Goal: Task Accomplishment & Management: Manage account settings

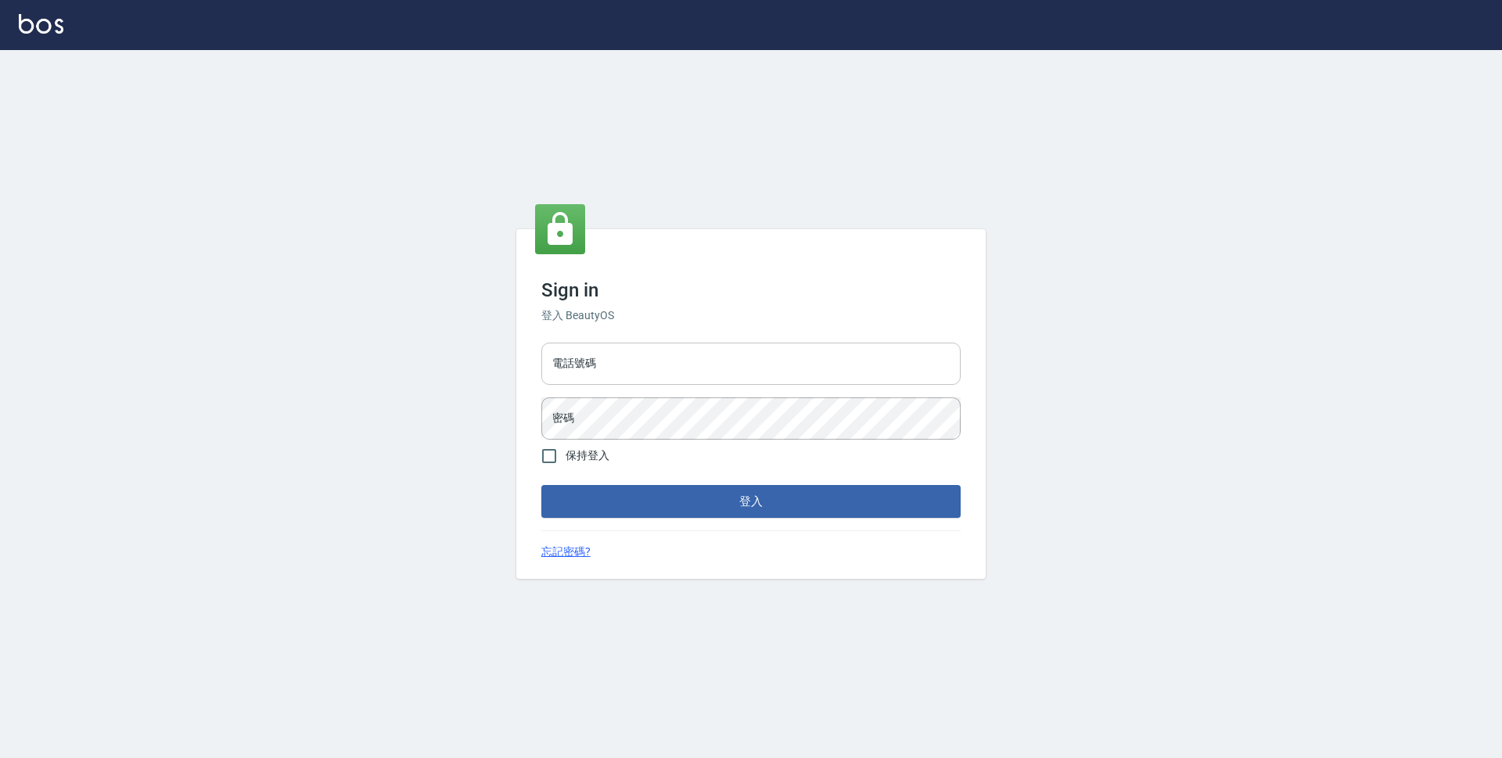
click at [715, 354] on input "電話號碼" at bounding box center [750, 364] width 419 height 42
type input "0423939755"
click at [541, 485] on button "登入" at bounding box center [750, 501] width 419 height 33
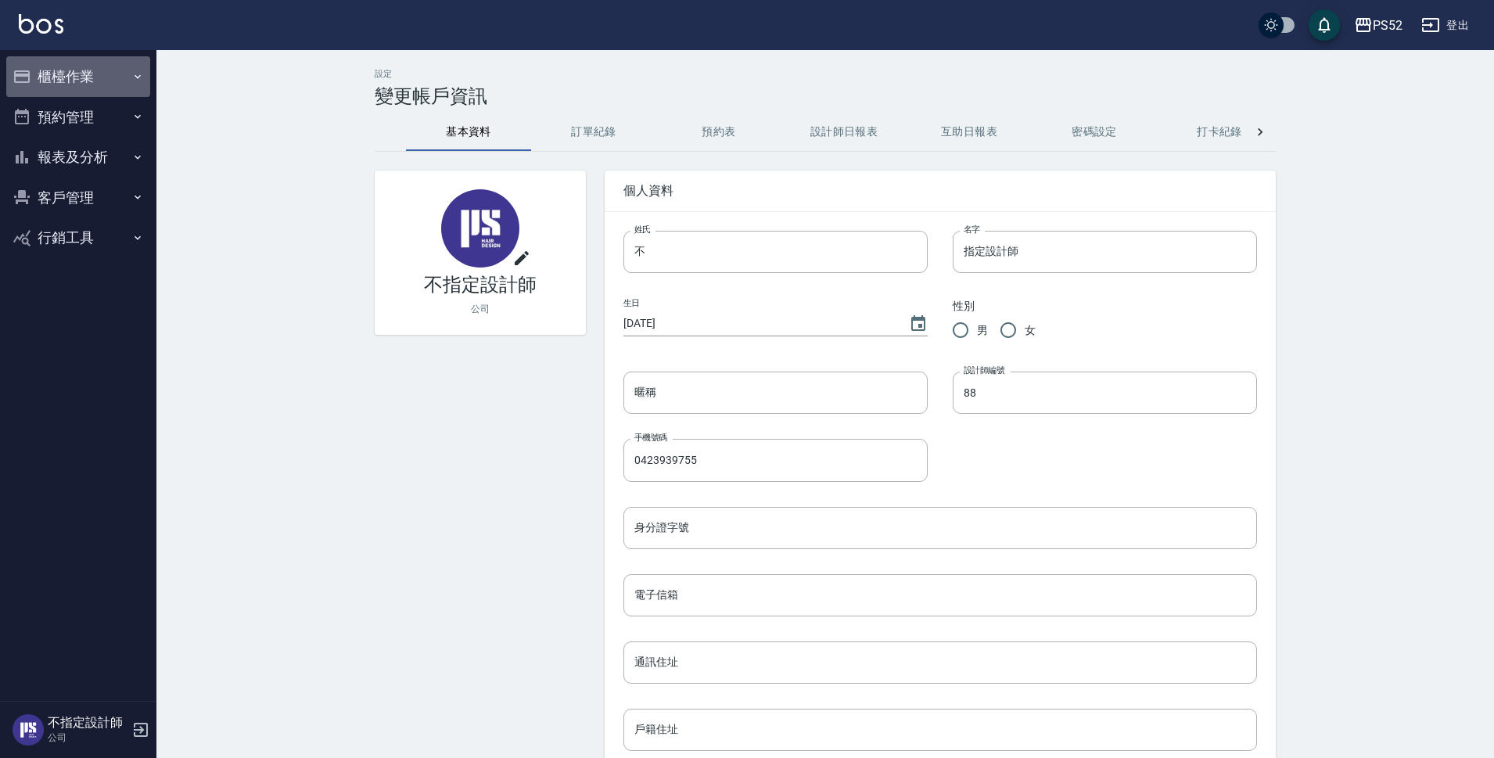
click at [56, 82] on button "櫃檯作業" at bounding box center [78, 76] width 144 height 41
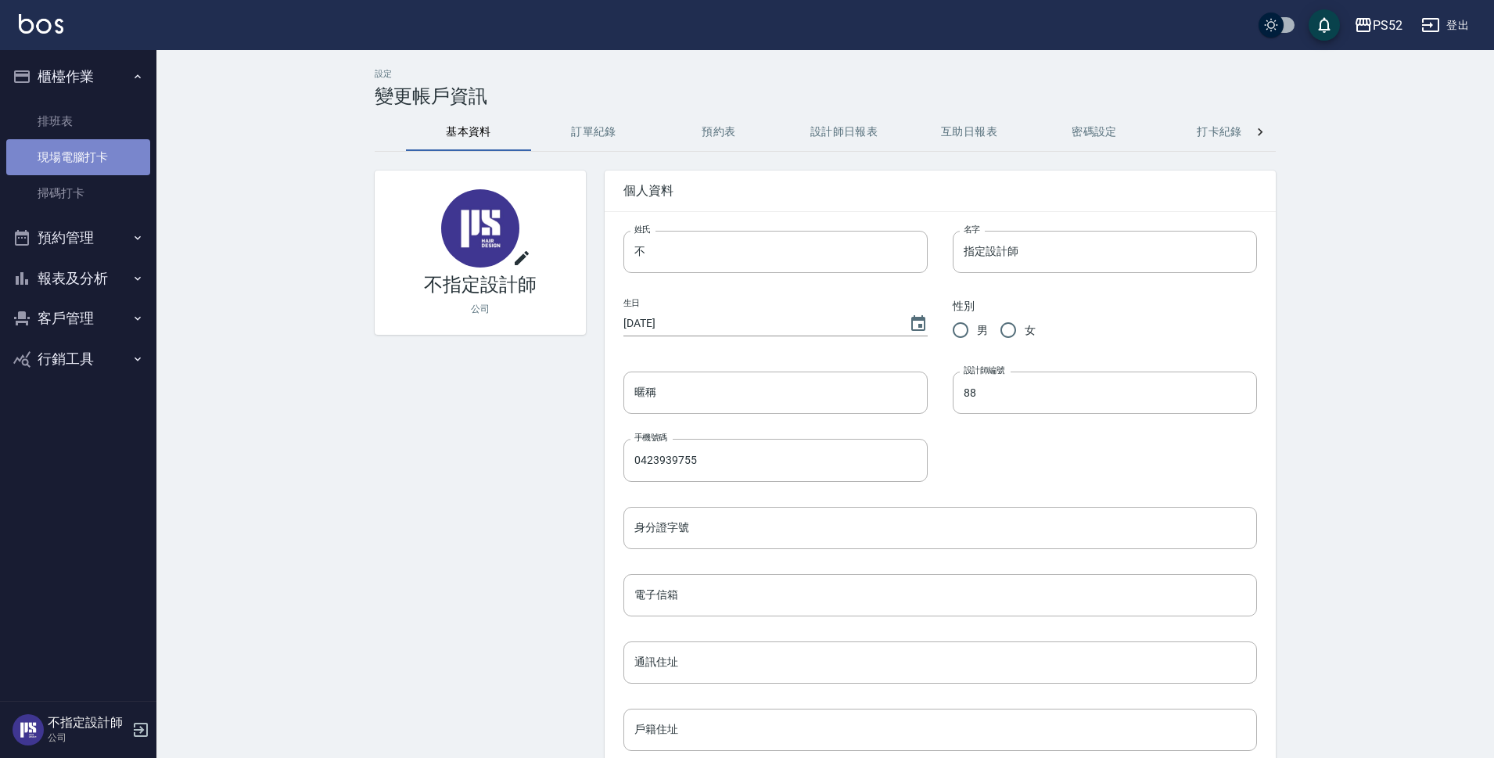
click at [52, 156] on link "現場電腦打卡" at bounding box center [78, 157] width 144 height 36
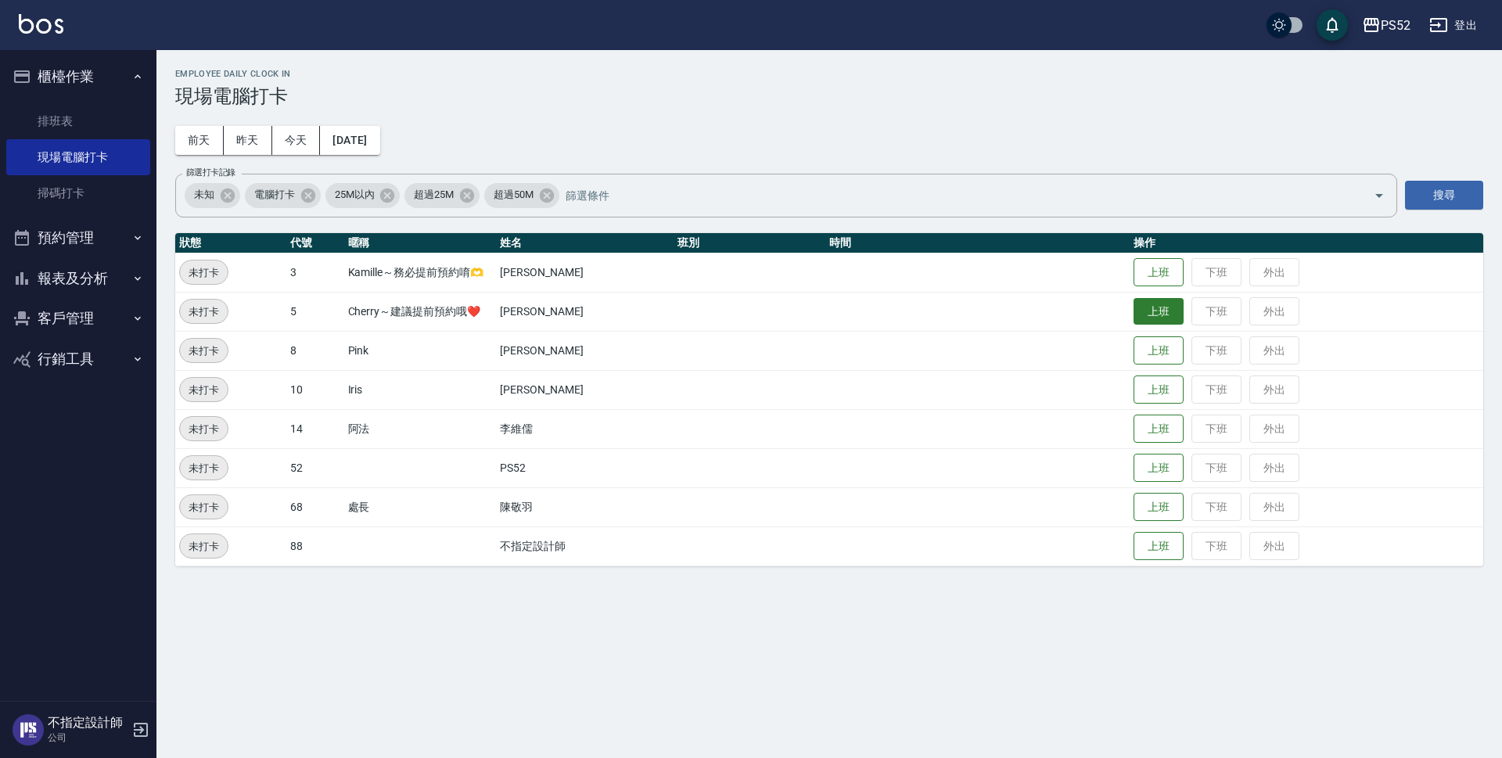
click at [1154, 309] on button "上班" at bounding box center [1159, 311] width 50 height 27
click at [1157, 401] on button "上班" at bounding box center [1159, 389] width 50 height 27
click at [66, 228] on button "預約管理" at bounding box center [78, 237] width 144 height 41
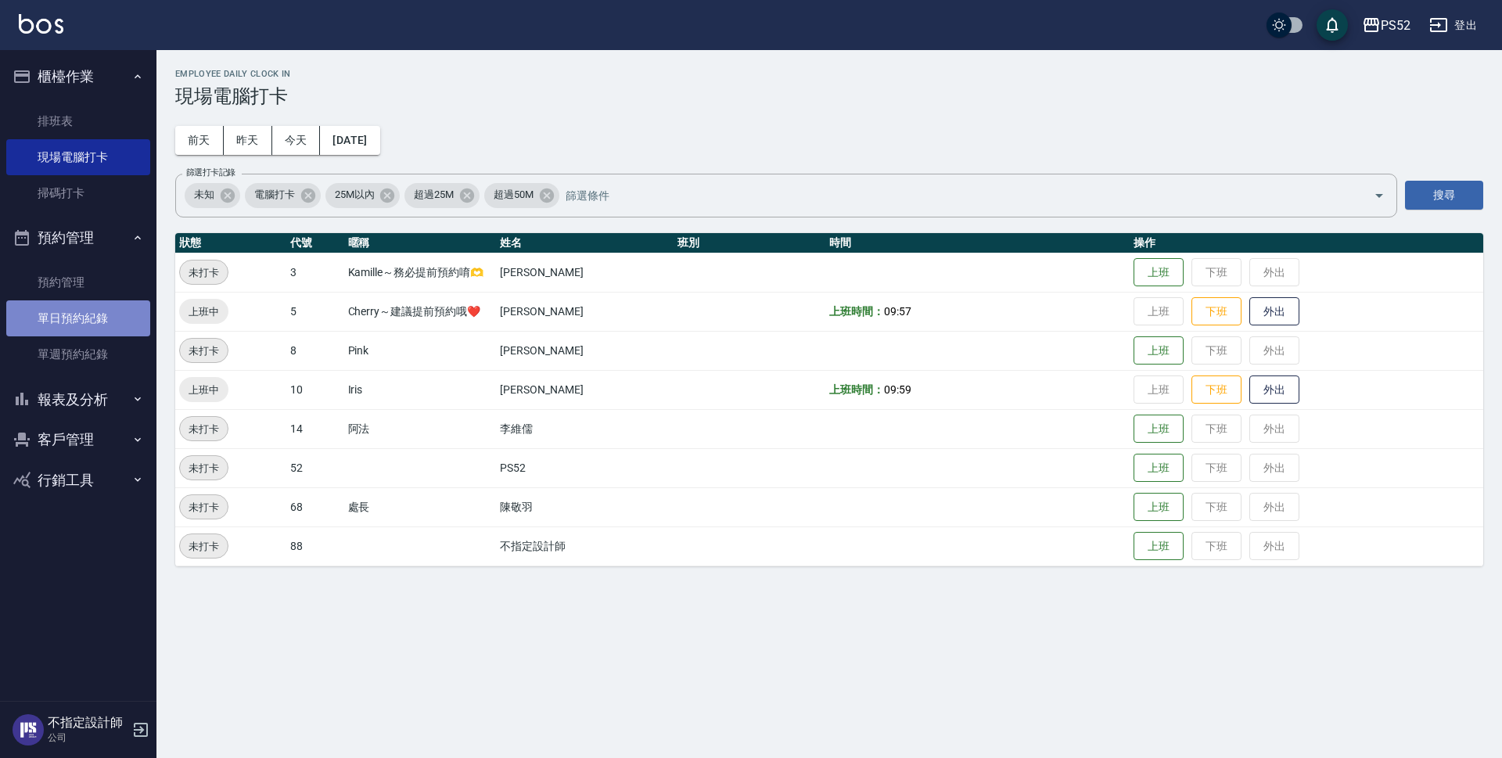
click at [86, 309] on link "單日預約紀錄" at bounding box center [78, 318] width 144 height 36
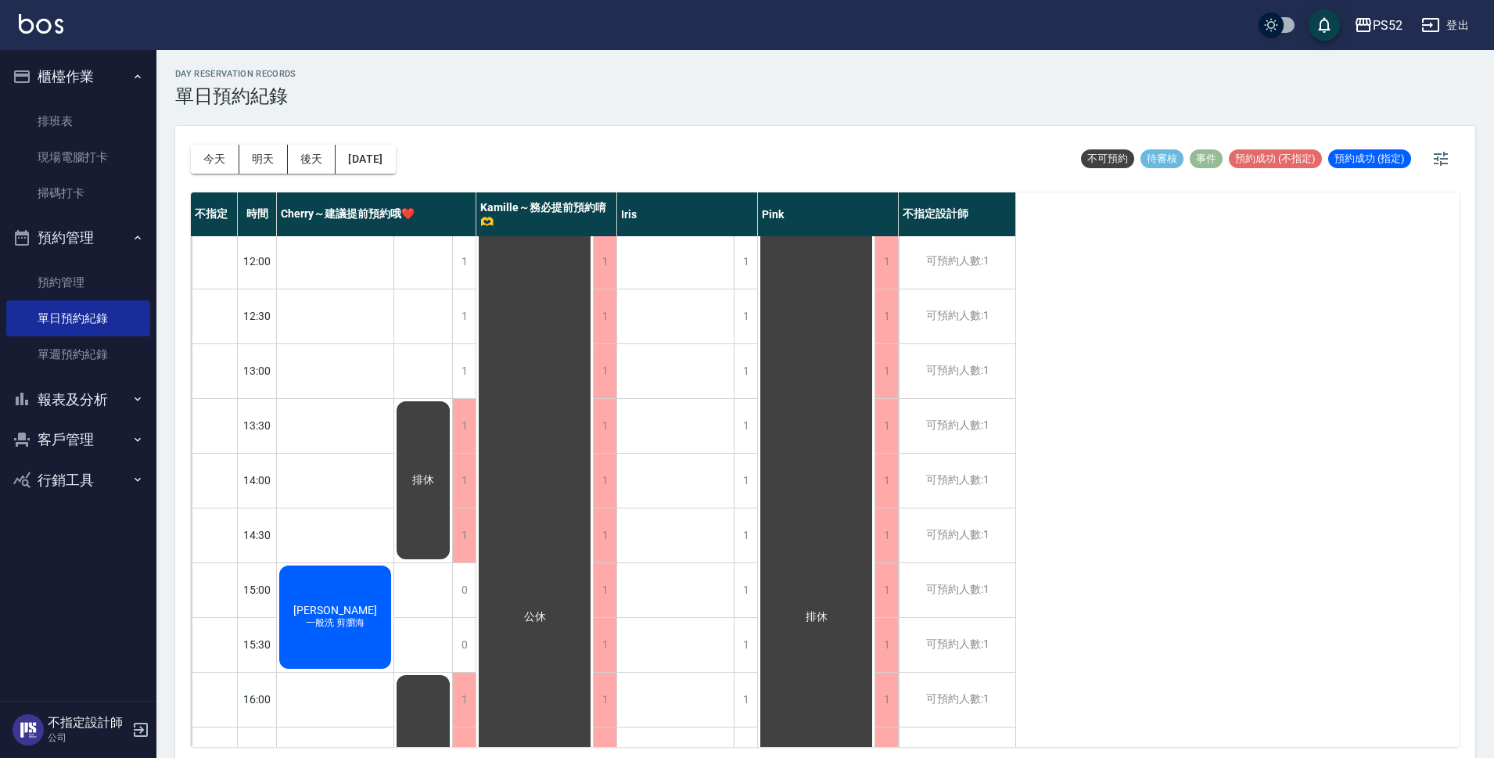
scroll to position [182, 0]
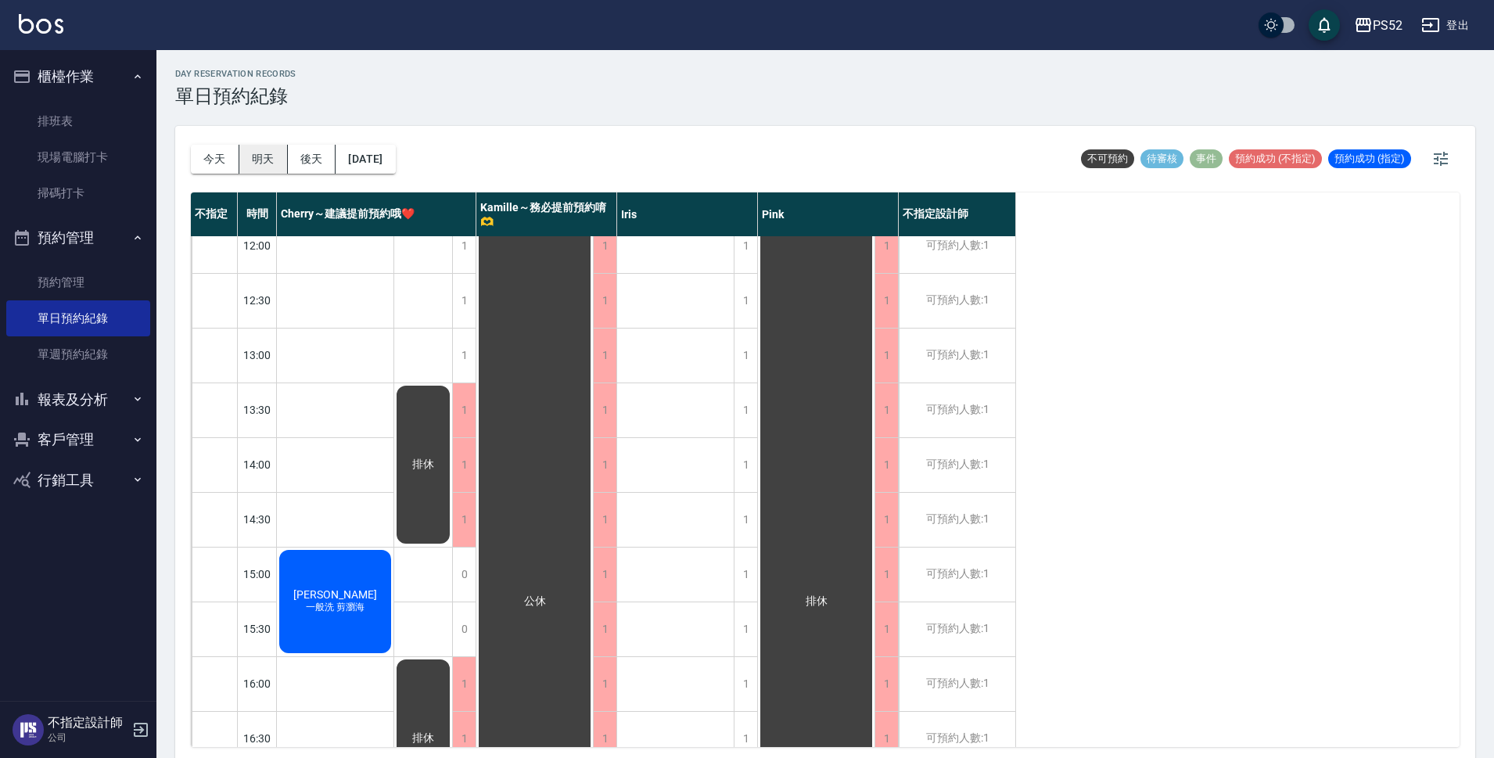
click at [253, 161] on button "明天" at bounding box center [263, 159] width 49 height 29
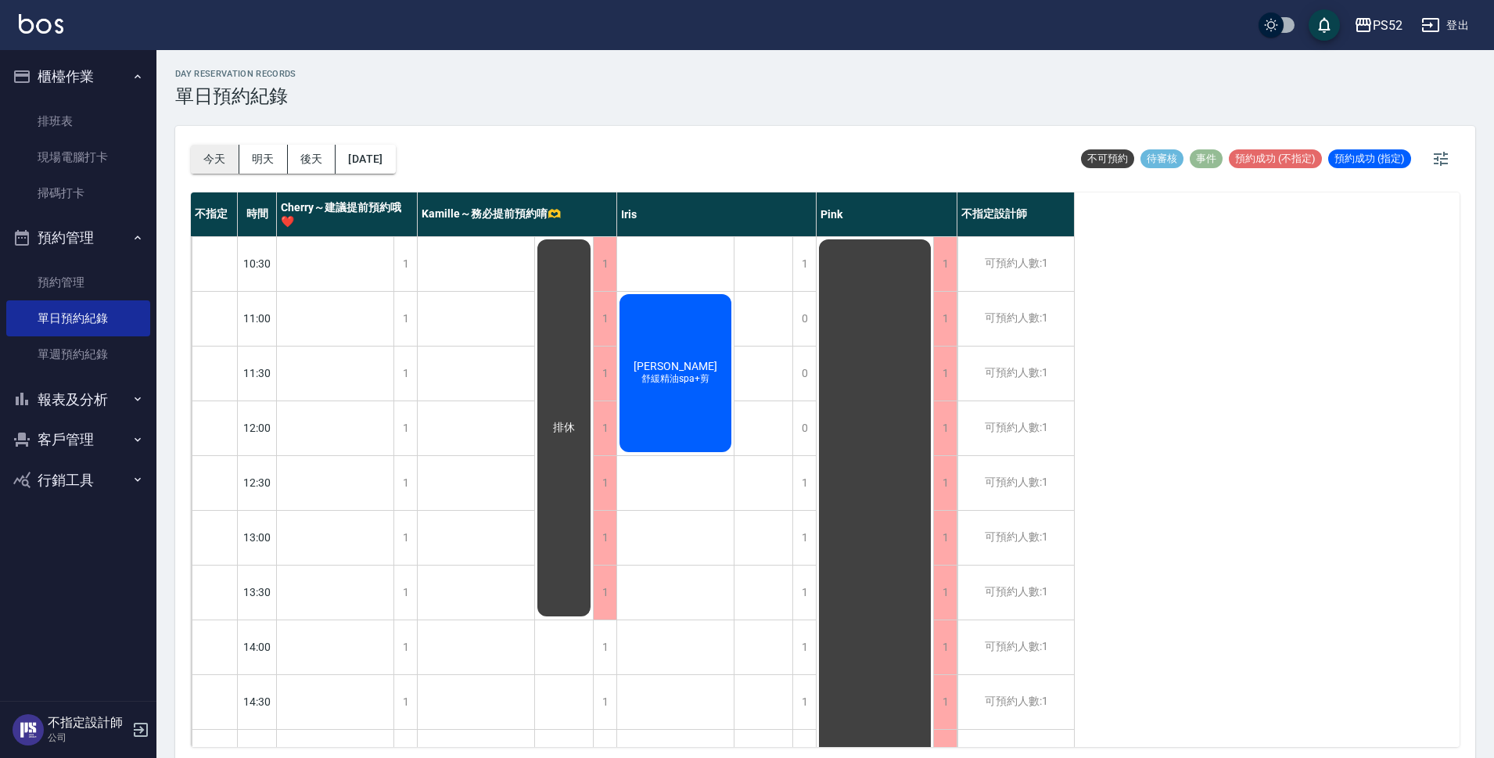
click at [214, 152] on button "今天" at bounding box center [215, 159] width 49 height 29
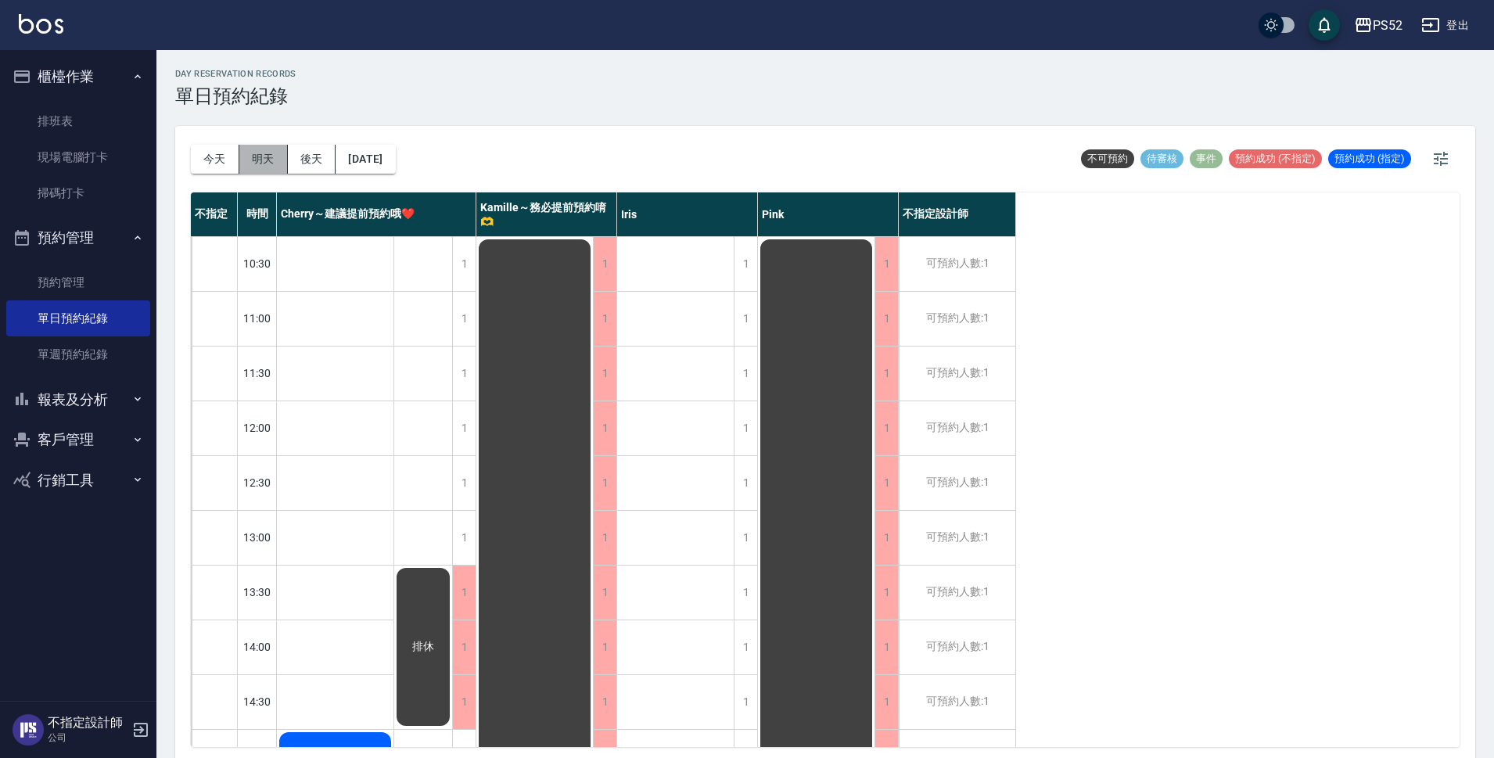
click at [244, 167] on button "明天" at bounding box center [263, 159] width 49 height 29
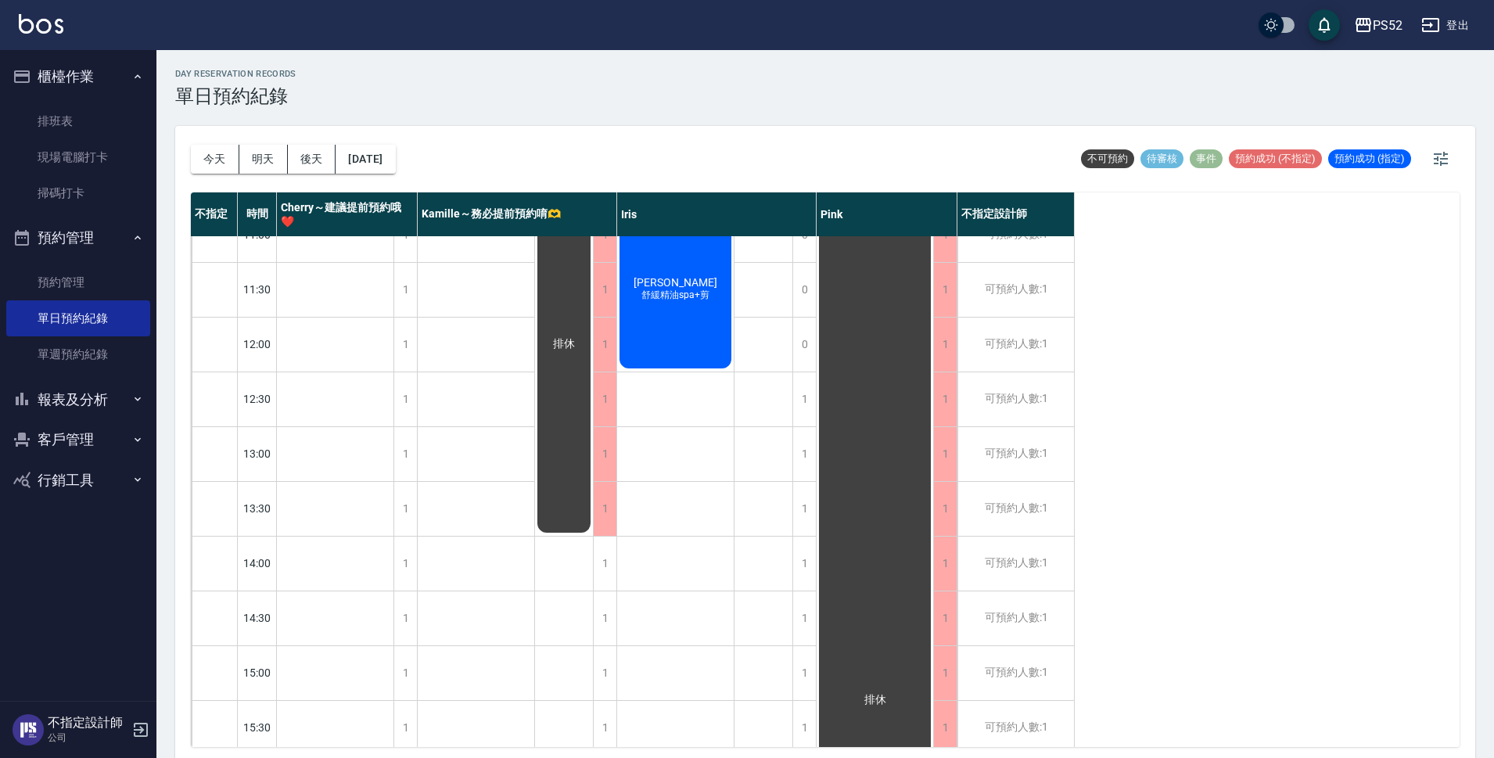
scroll to position [52, 0]
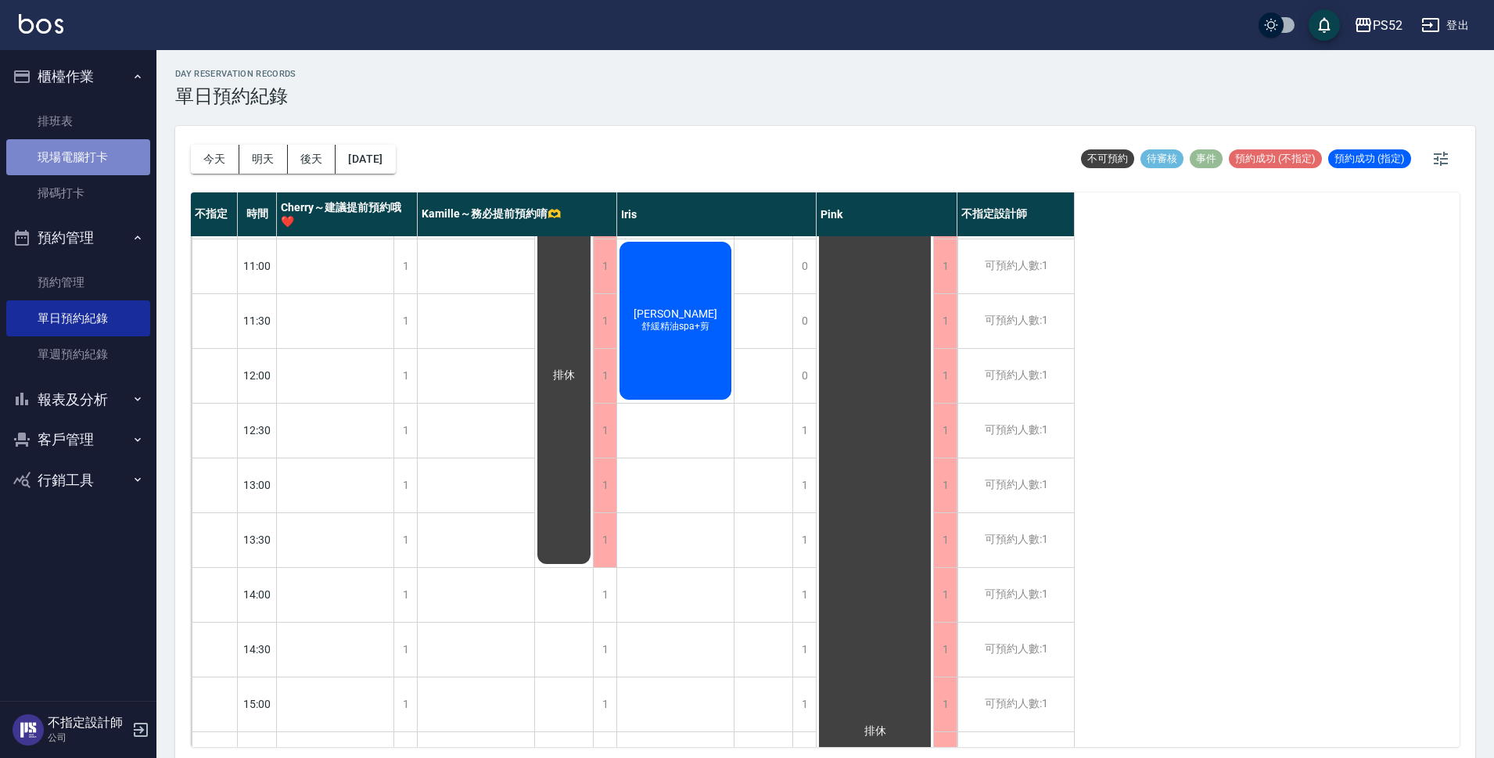
click at [103, 159] on link "現場電腦打卡" at bounding box center [78, 157] width 144 height 36
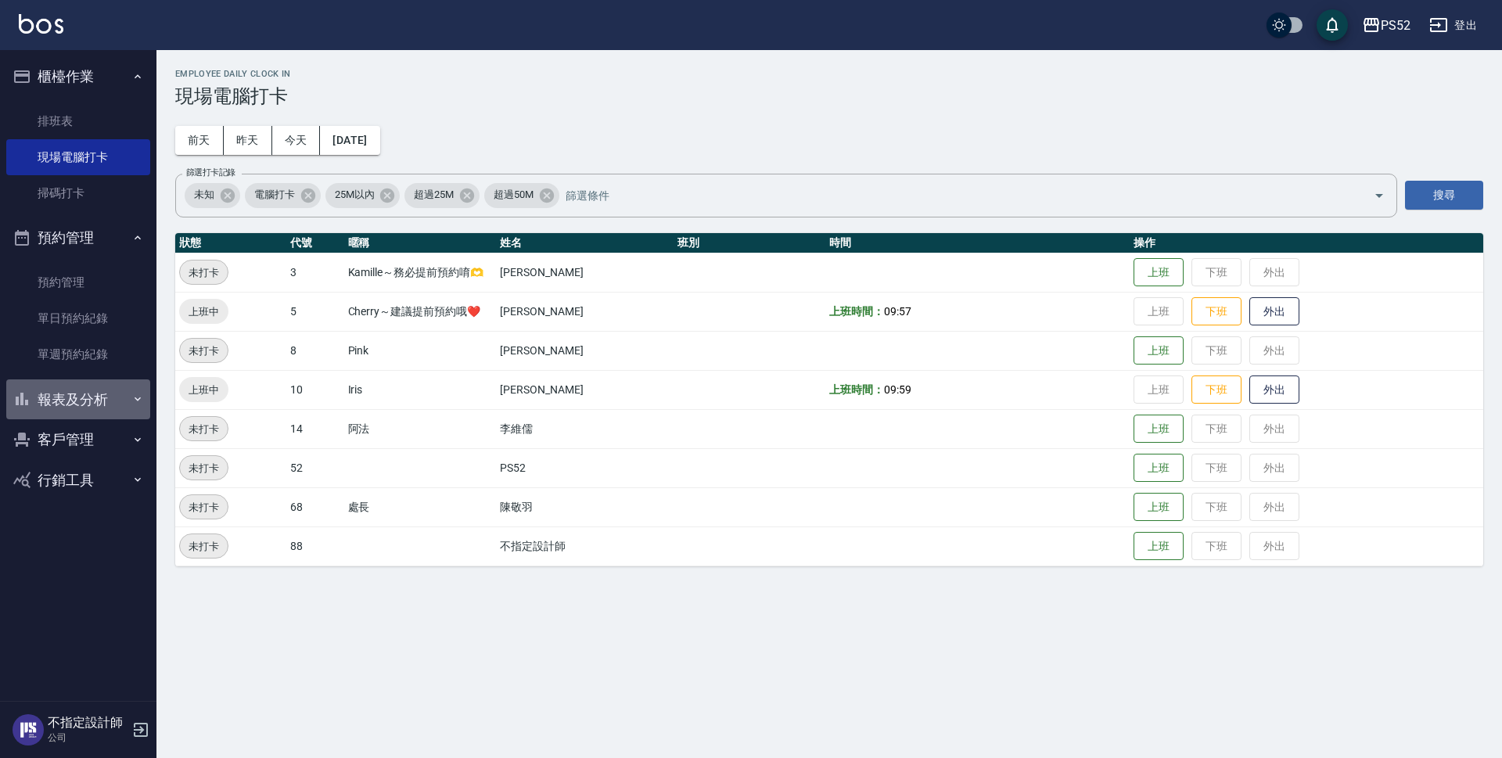
click at [129, 397] on button "報表及分析" at bounding box center [78, 399] width 144 height 41
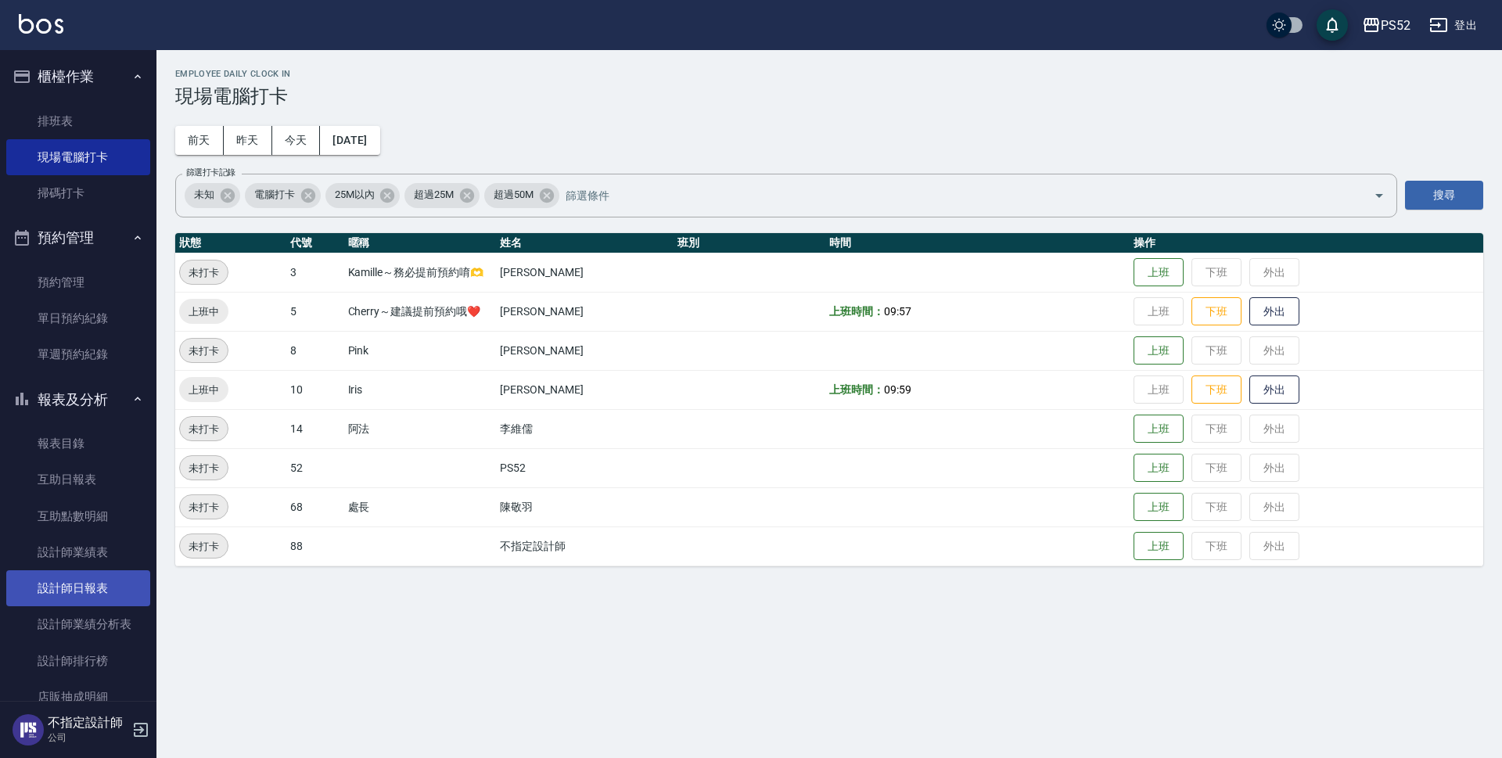
click at [95, 591] on link "設計師日報表" at bounding box center [78, 588] width 144 height 36
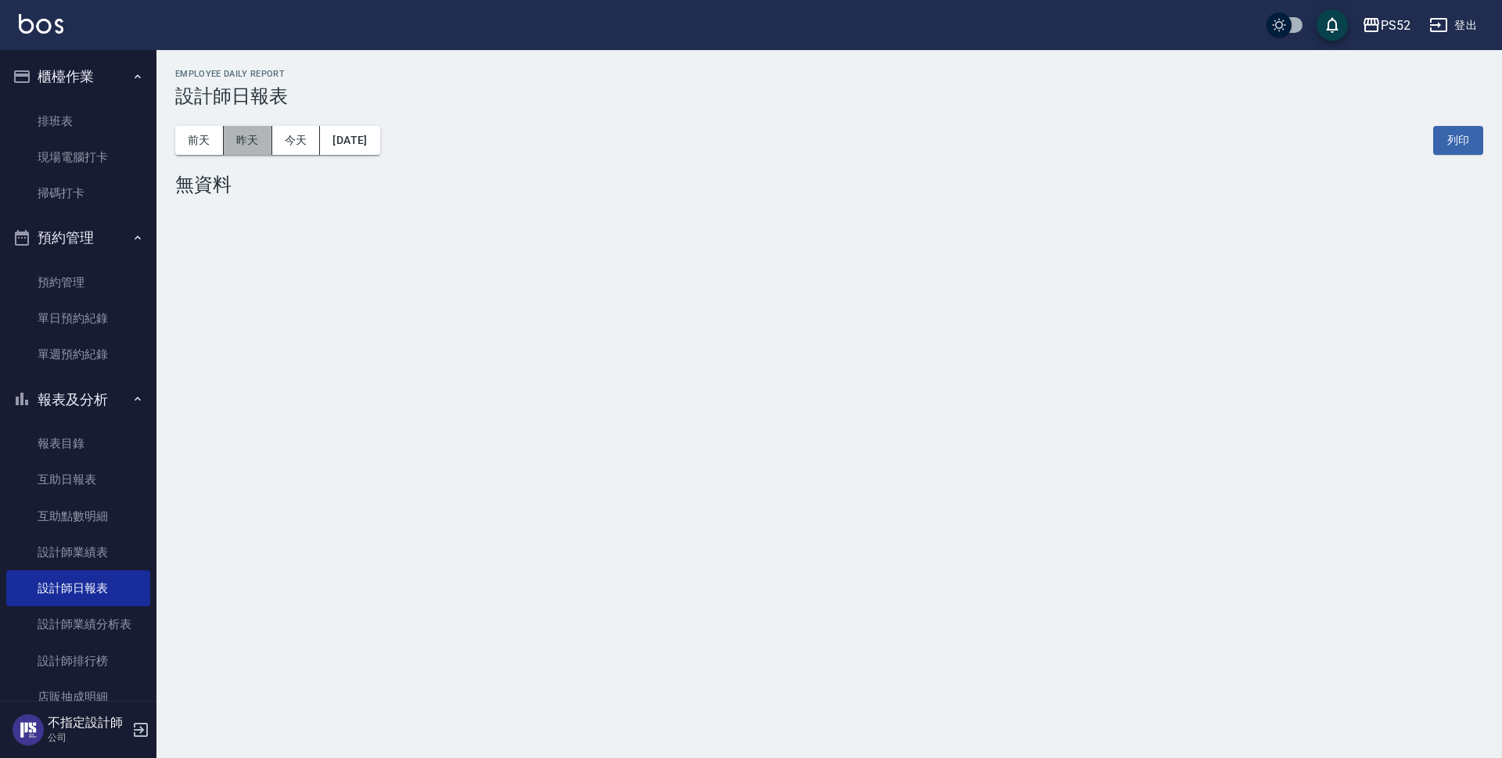
click at [233, 141] on button "昨天" at bounding box center [248, 140] width 49 height 29
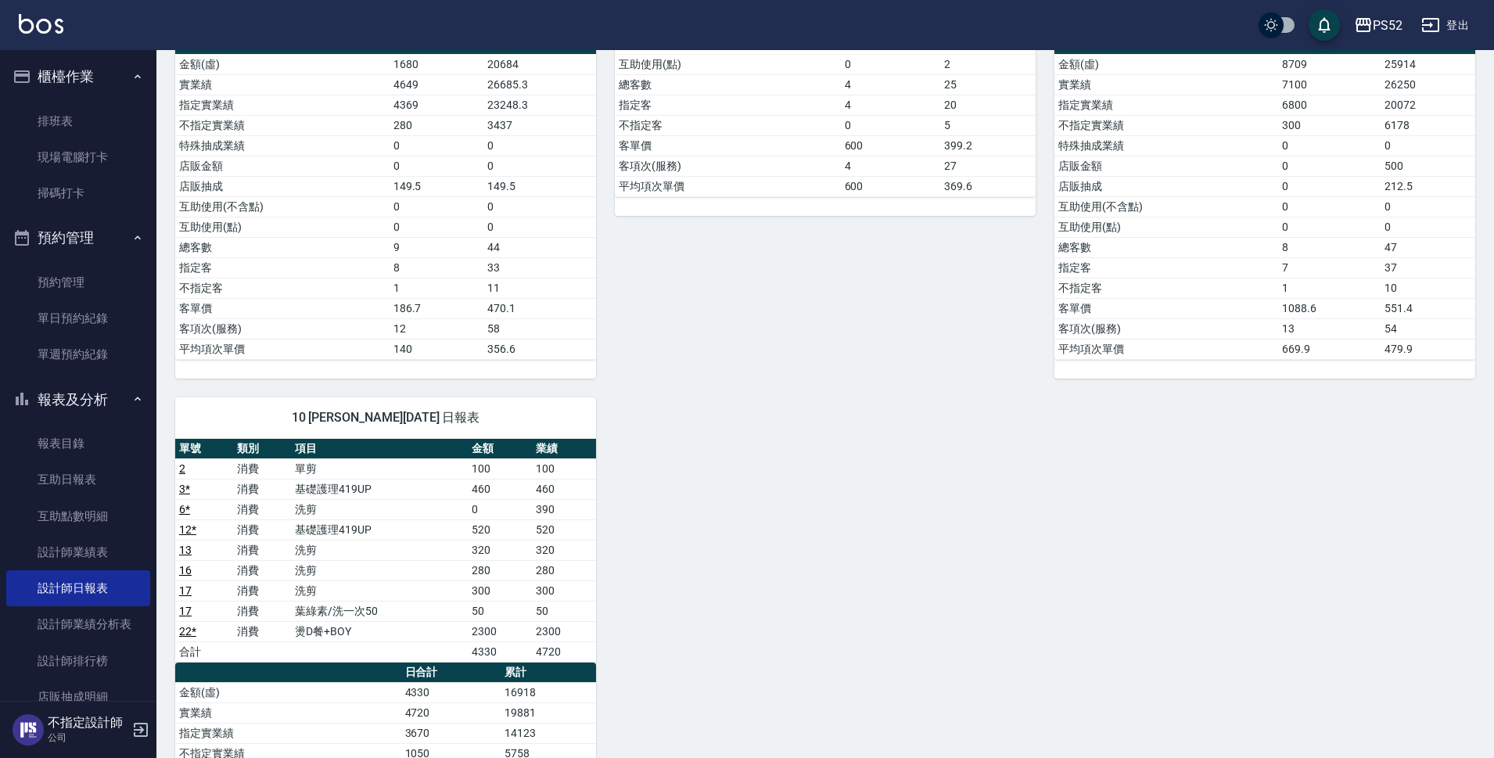
scroll to position [522, 0]
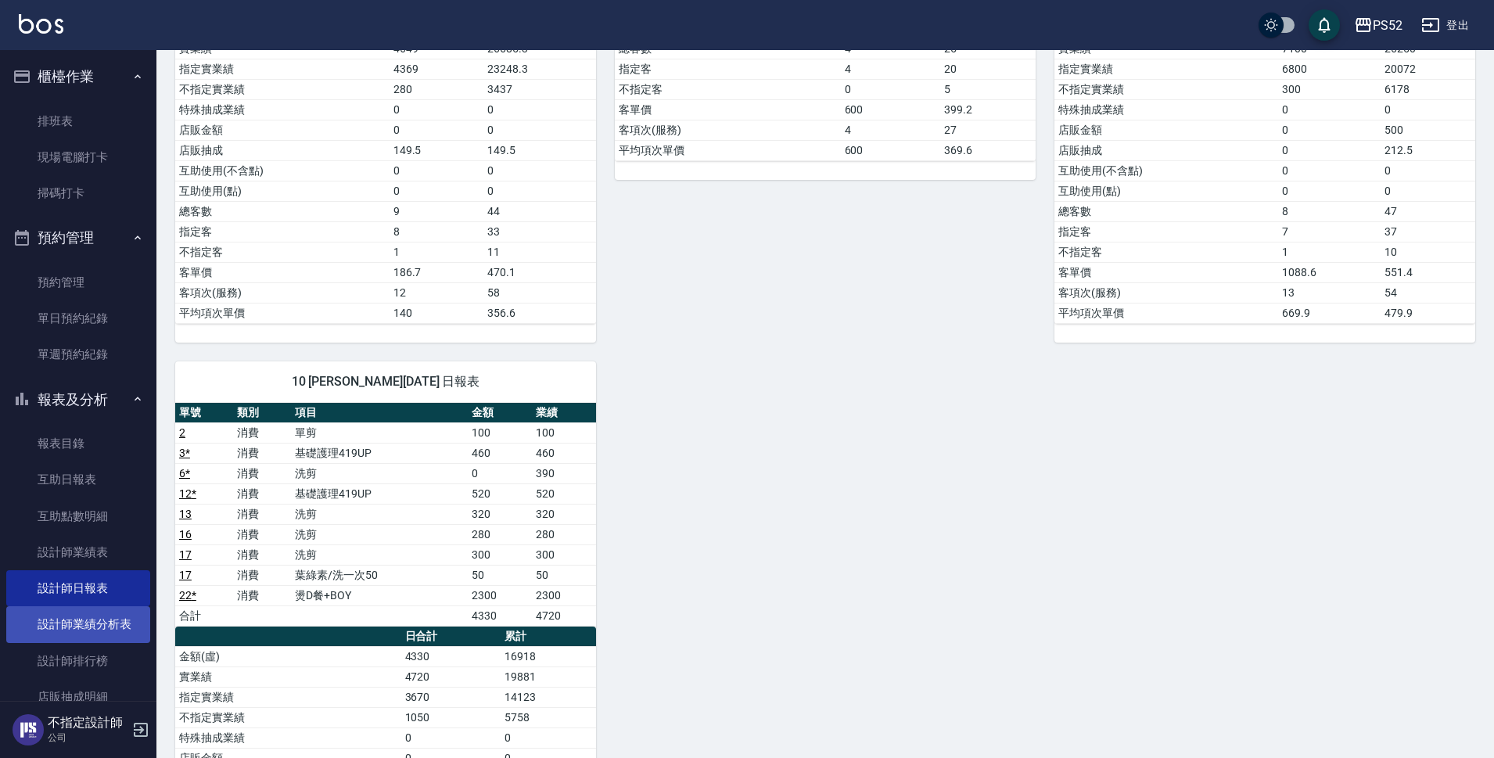
click at [51, 621] on link "設計師業績分析表" at bounding box center [78, 624] width 144 height 36
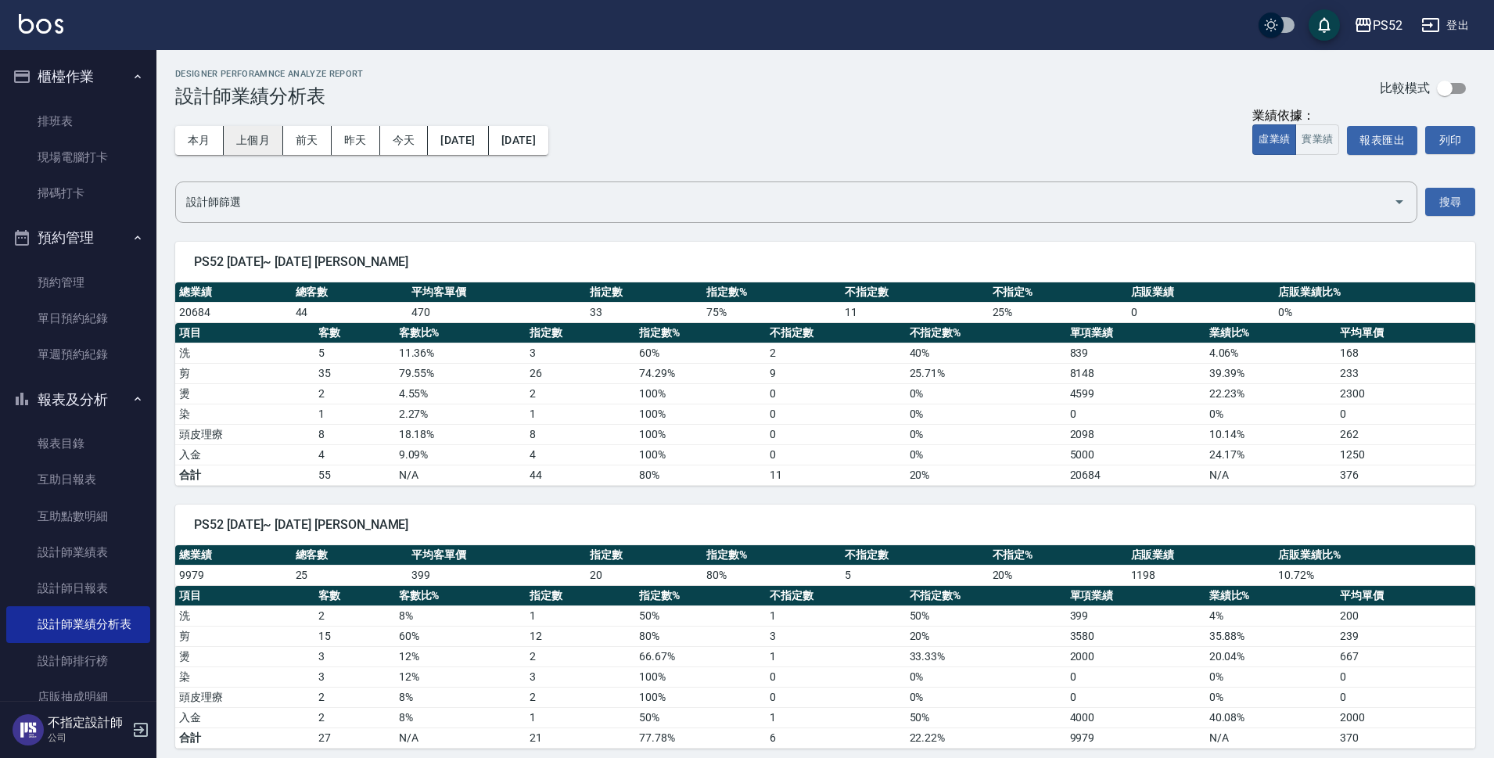
click at [242, 138] on button "上個月" at bounding box center [253, 140] width 59 height 29
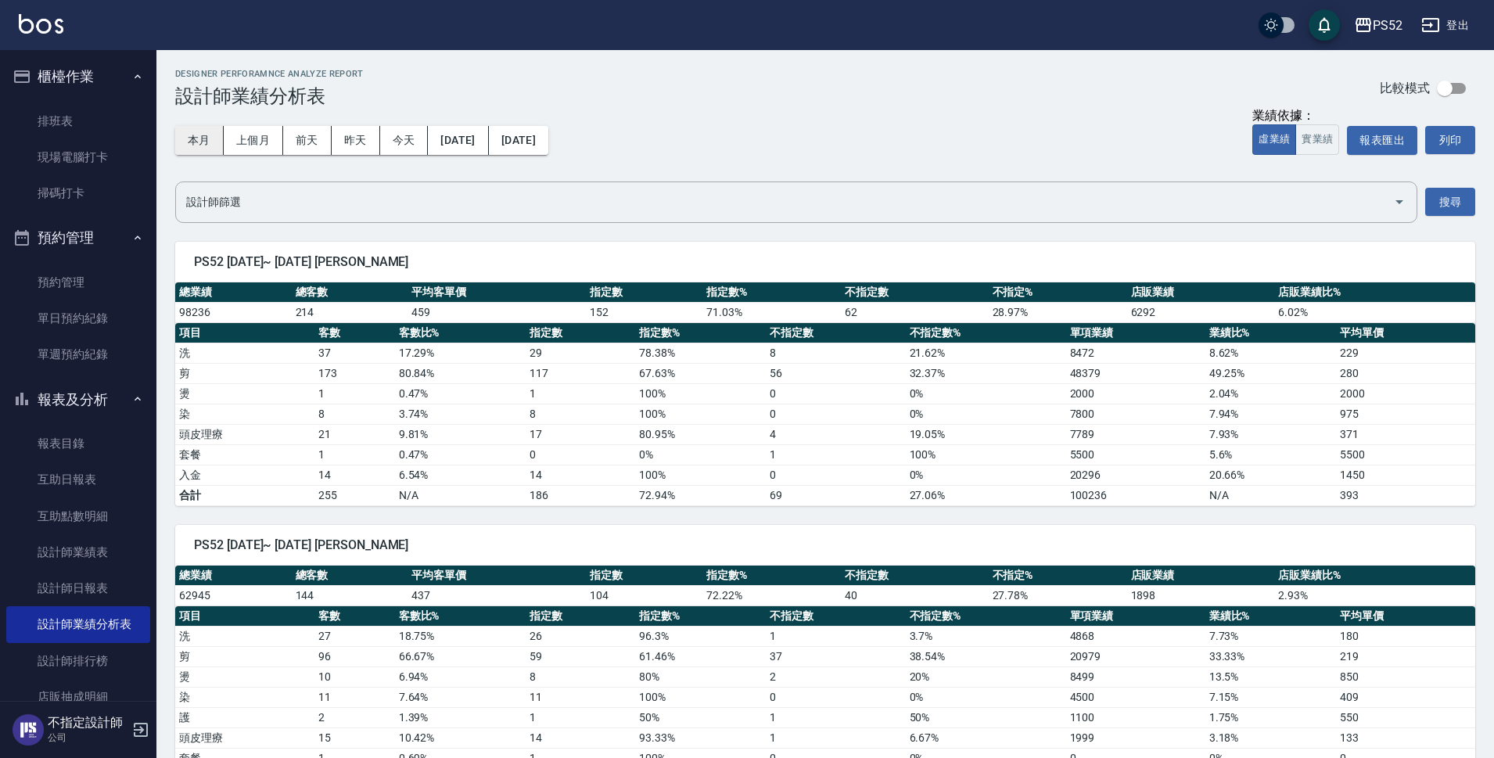
click at [185, 134] on button "本月" at bounding box center [199, 140] width 49 height 29
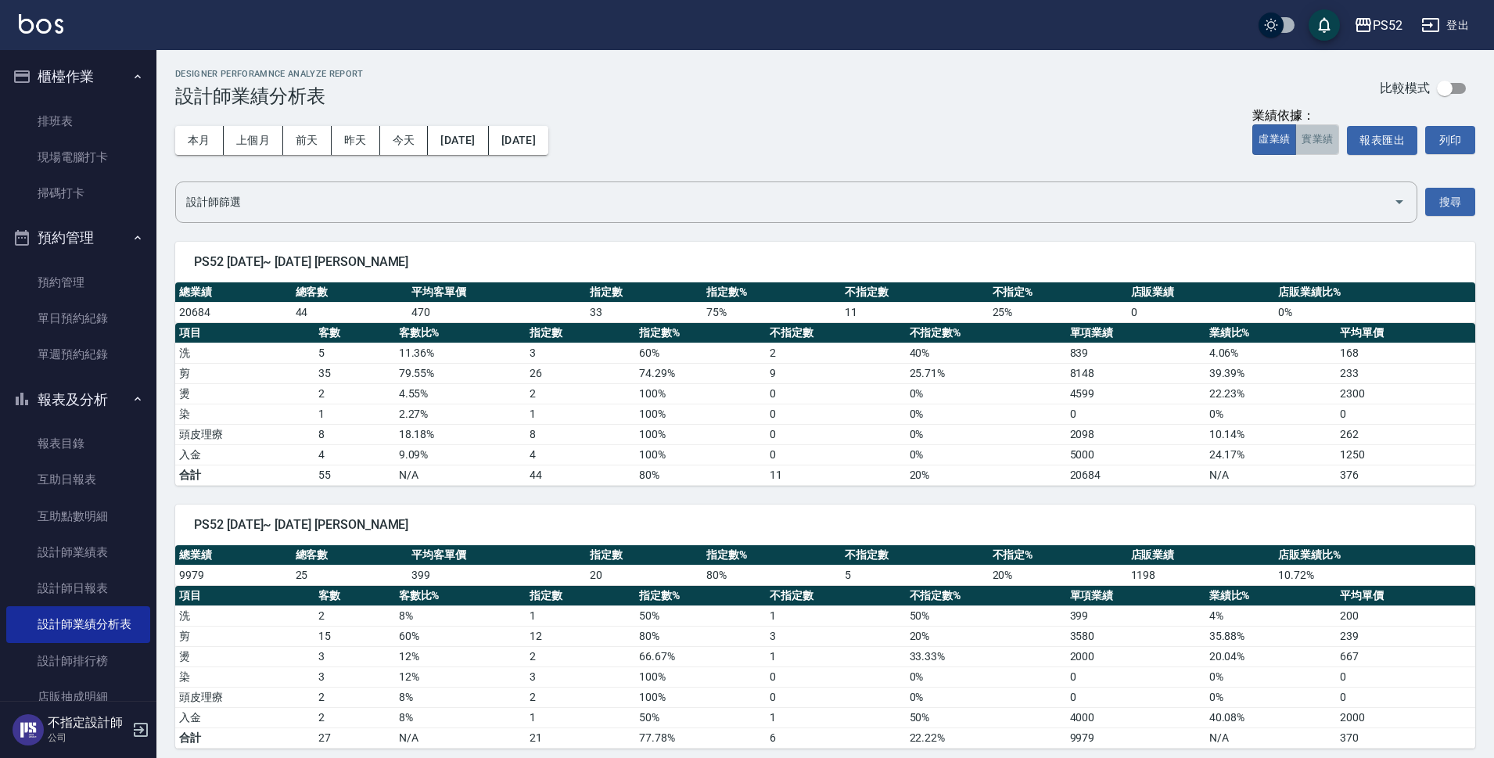
click at [1313, 149] on button "實業績" at bounding box center [1317, 139] width 44 height 31
click at [253, 143] on button "上個月" at bounding box center [253, 140] width 59 height 29
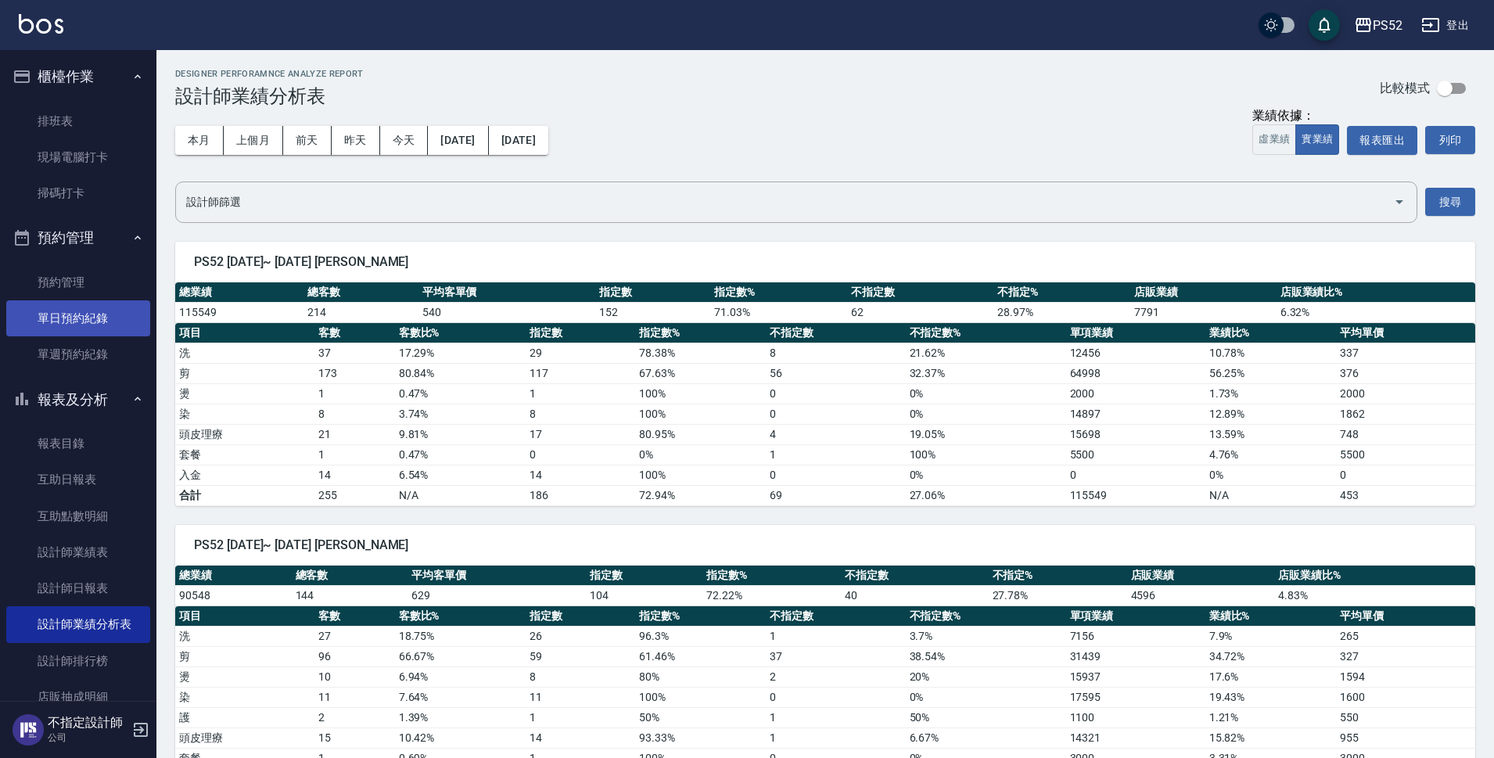
click at [81, 311] on link "單日預約紀錄" at bounding box center [78, 318] width 144 height 36
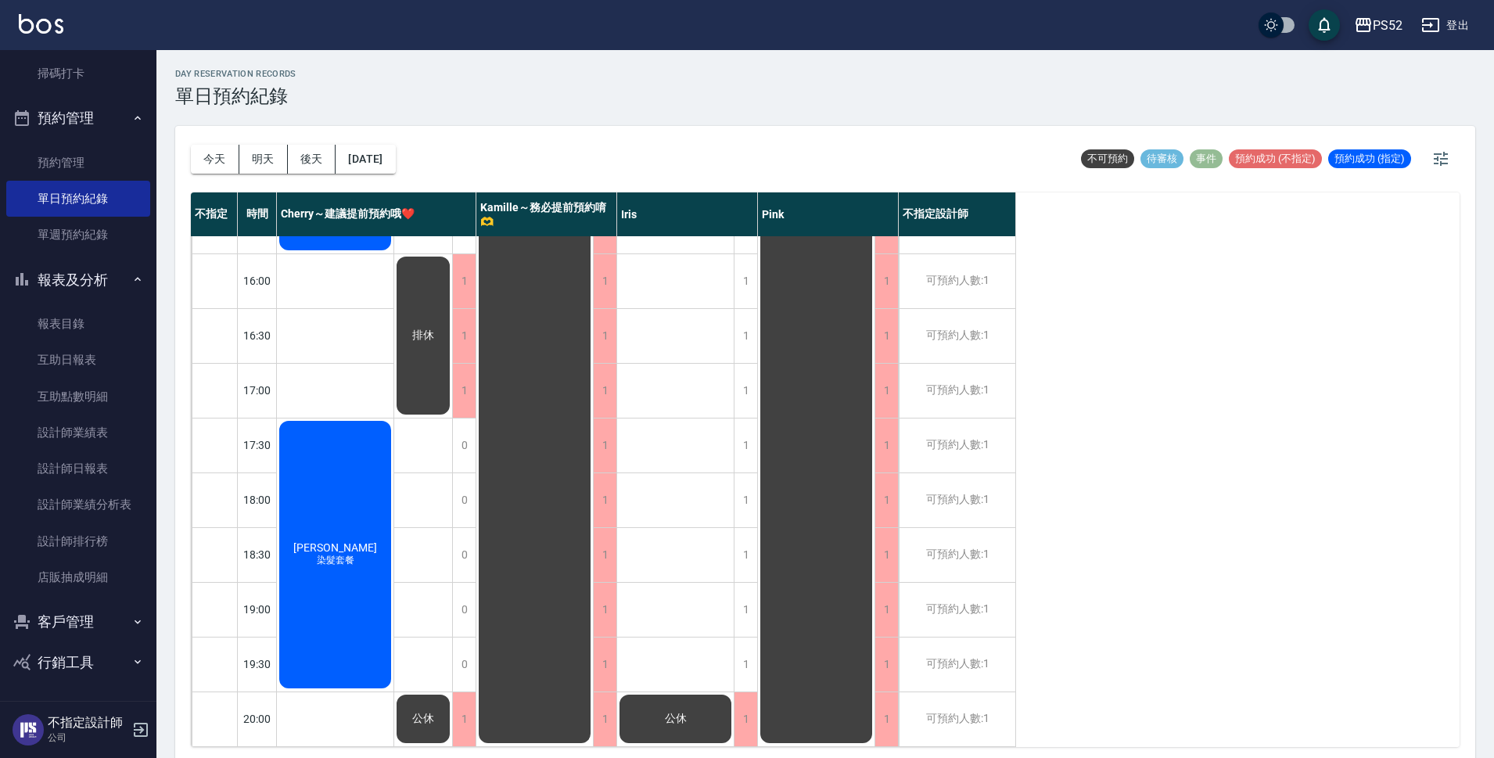
scroll to position [598, 0]
click at [220, 160] on button "今天" at bounding box center [215, 159] width 49 height 29
click at [275, 160] on button "明天" at bounding box center [263, 159] width 49 height 29
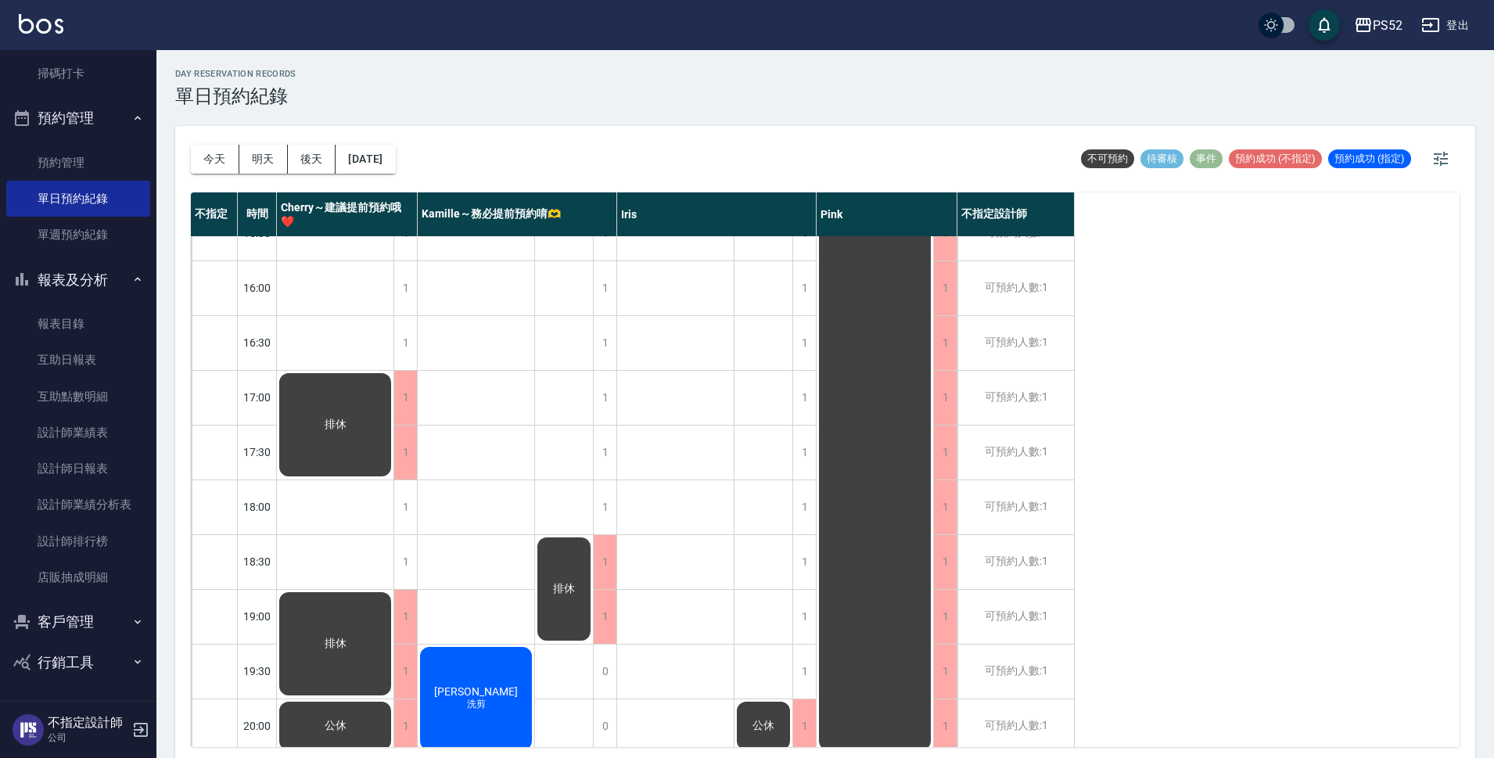
scroll to position [573, 0]
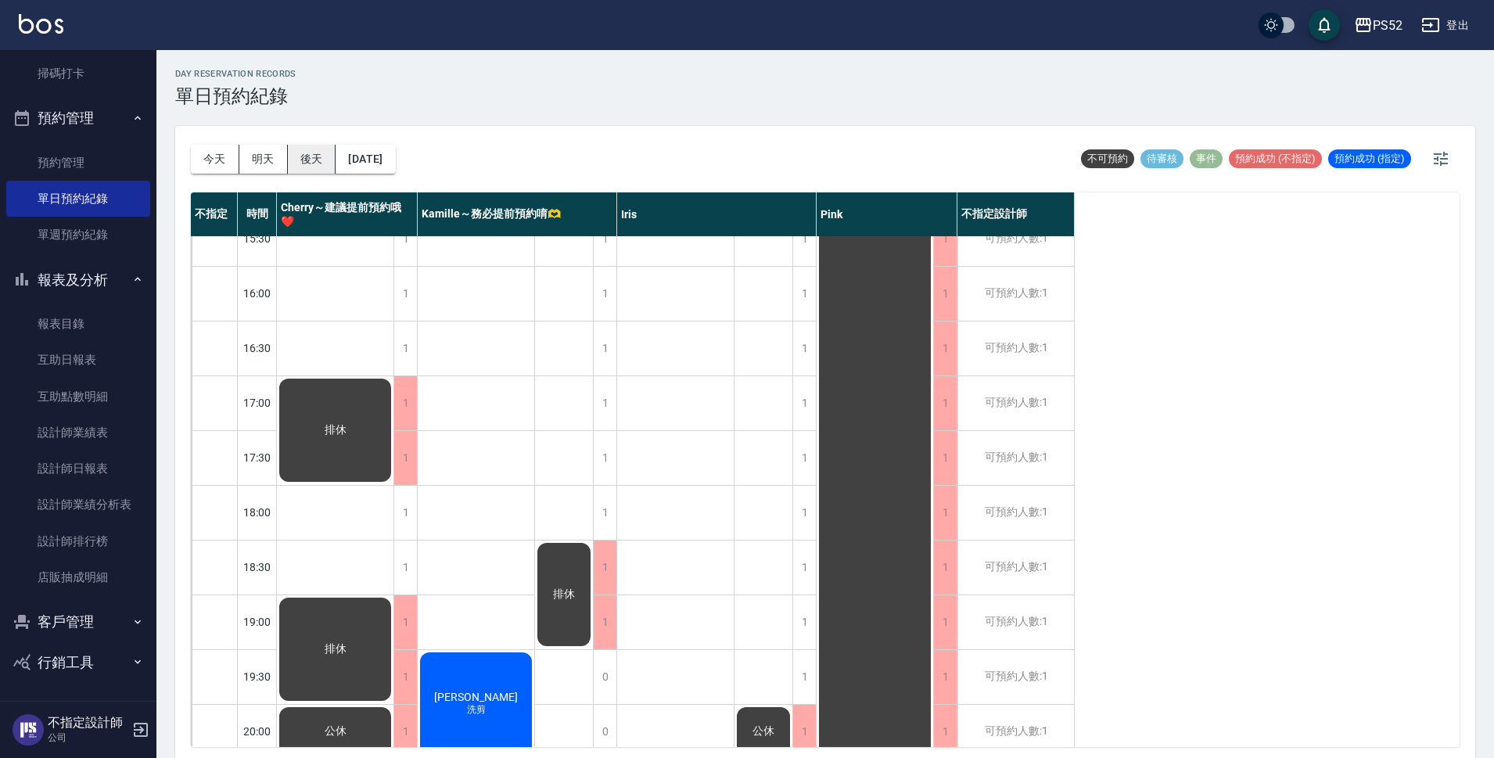
click at [302, 160] on button "後天" at bounding box center [312, 159] width 49 height 29
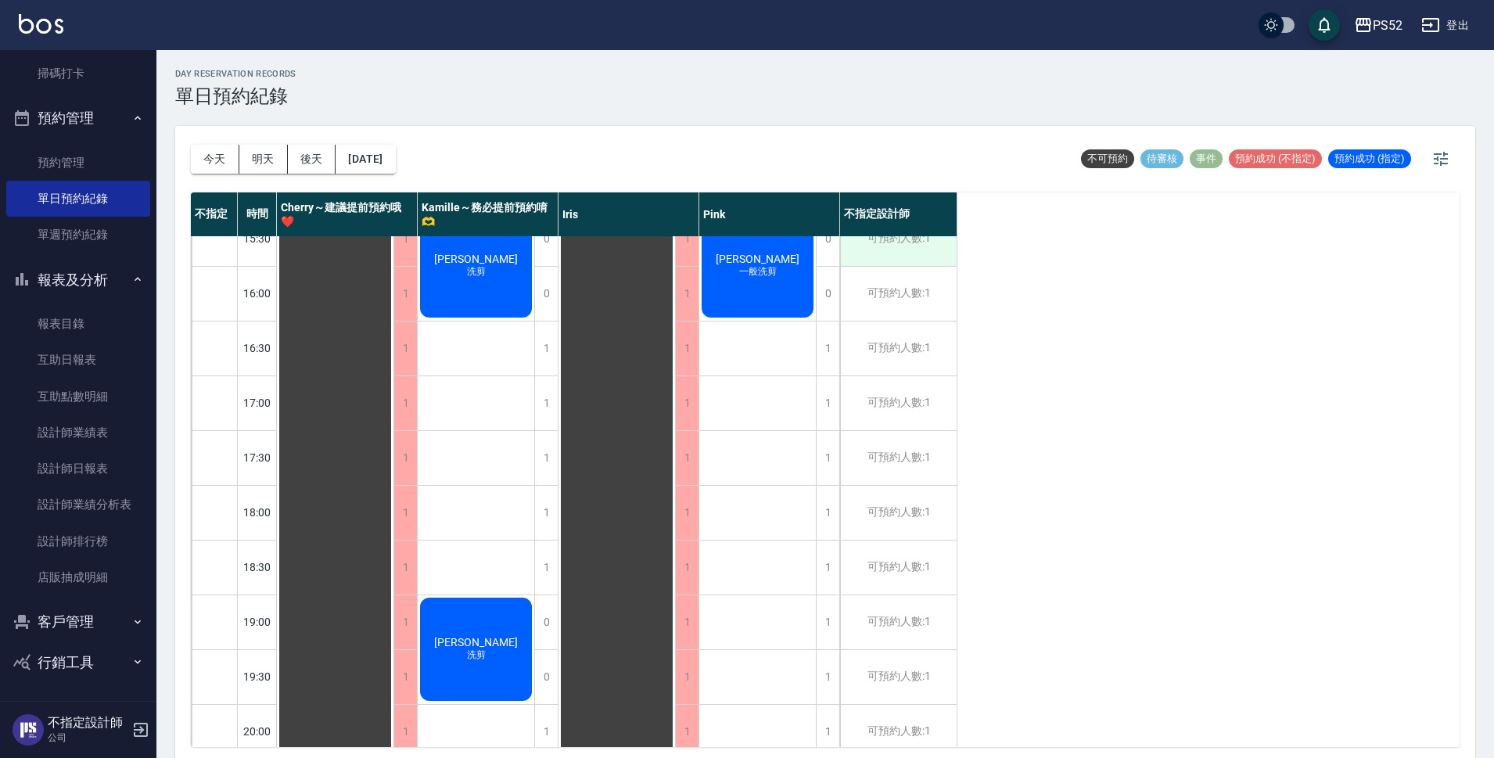
click at [936, 248] on div "可預約人數:1" at bounding box center [898, 239] width 117 height 54
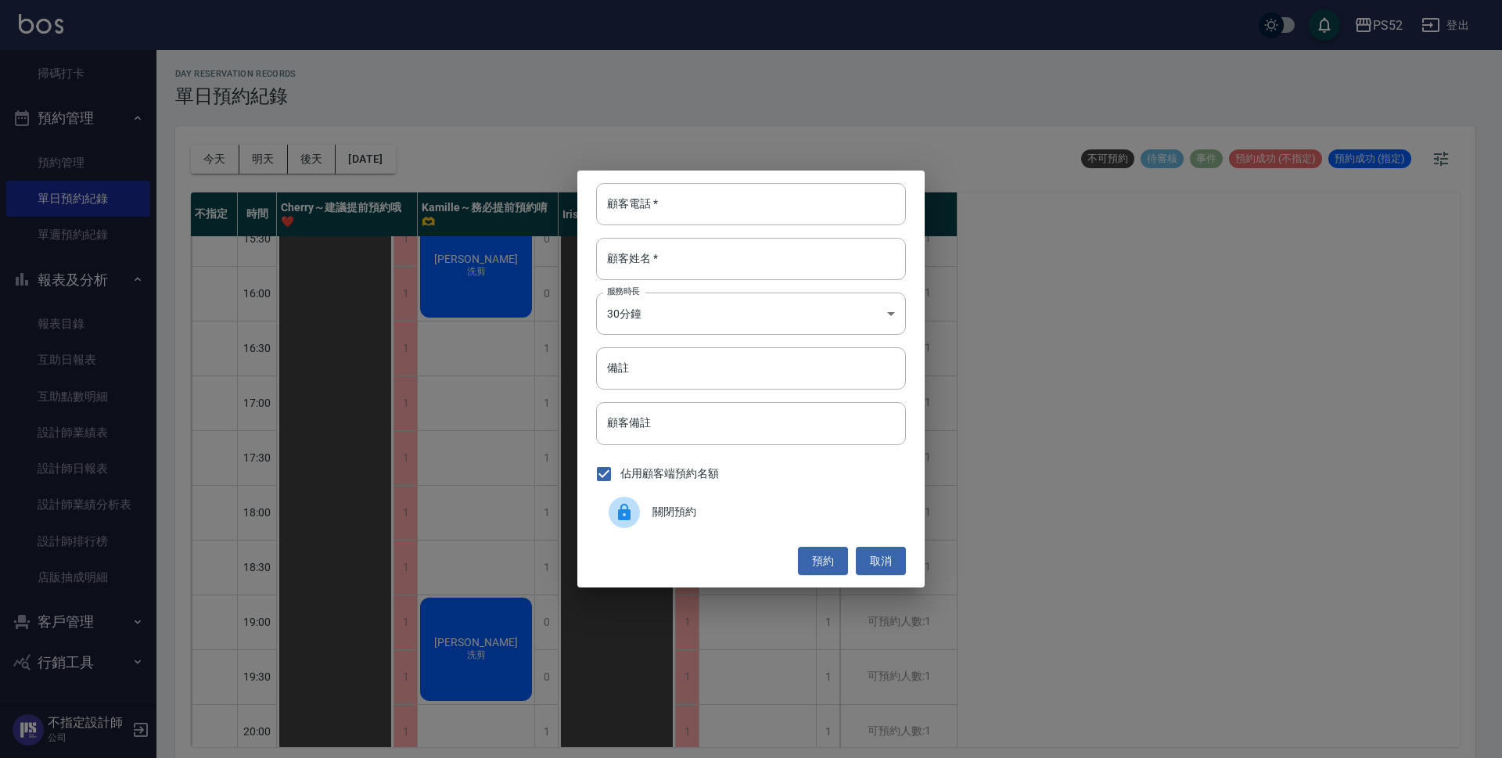
click at [713, 501] on div "關閉預約" at bounding box center [751, 512] width 310 height 44
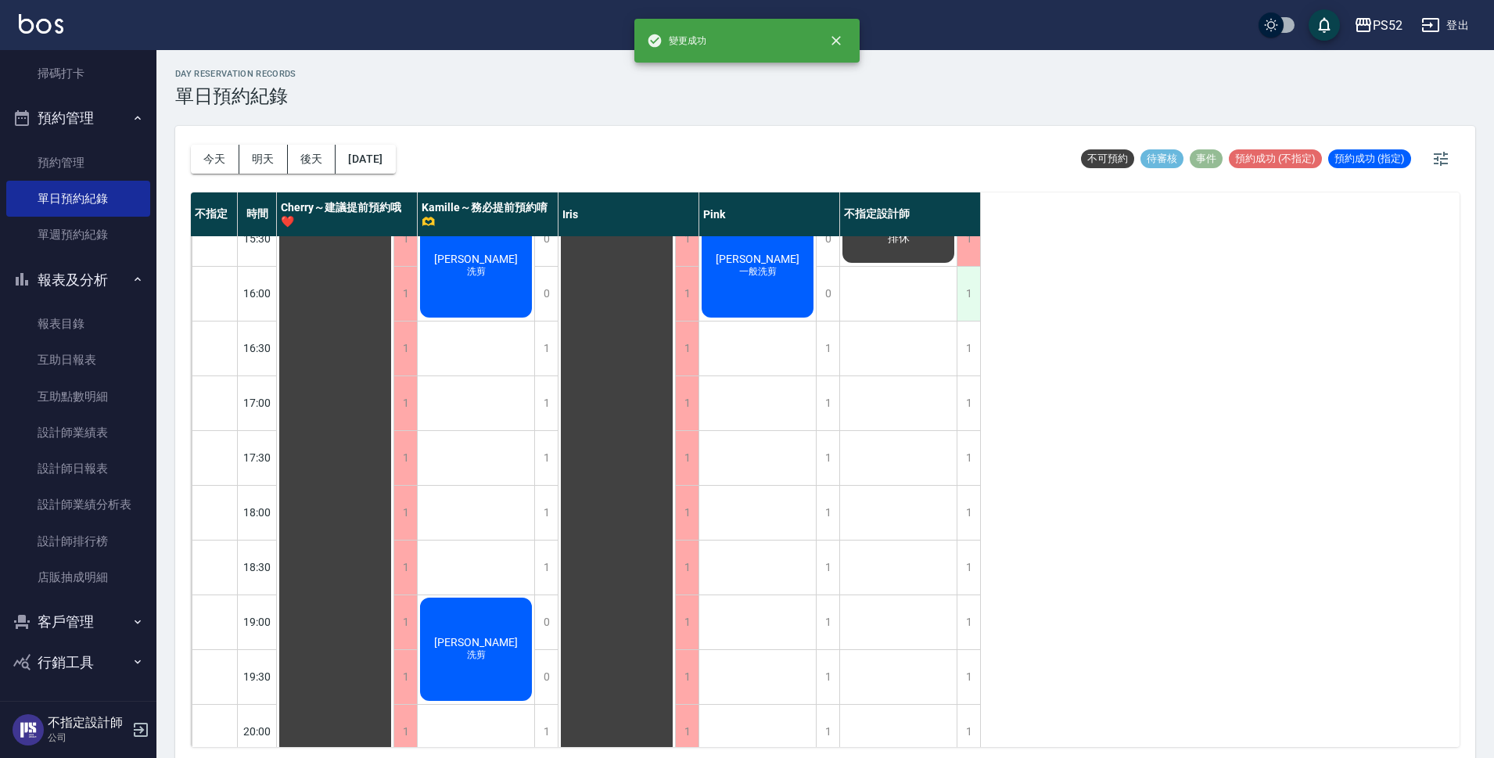
click at [972, 287] on div "1" at bounding box center [968, 294] width 23 height 54
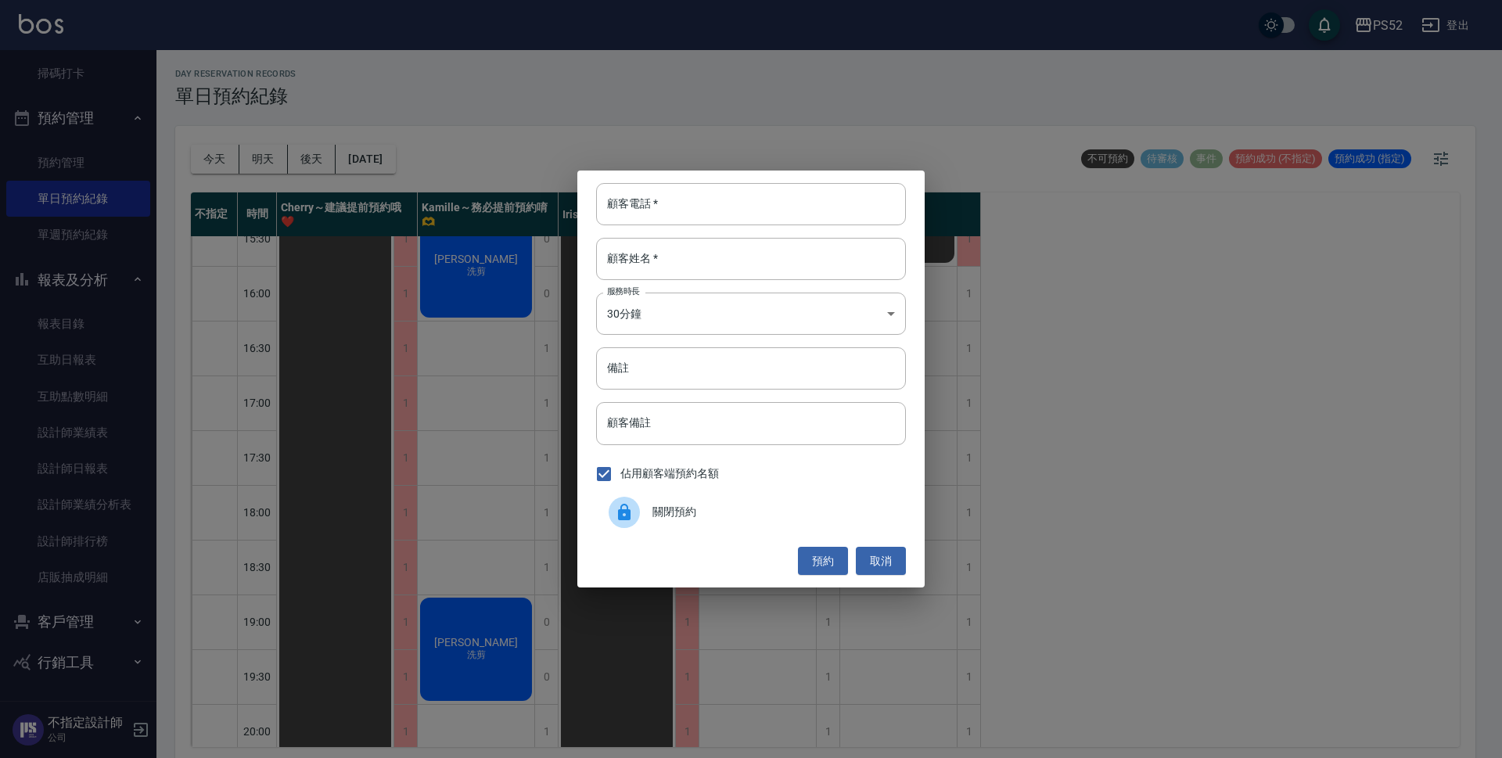
click at [683, 513] on span "關閉預約" at bounding box center [772, 512] width 241 height 16
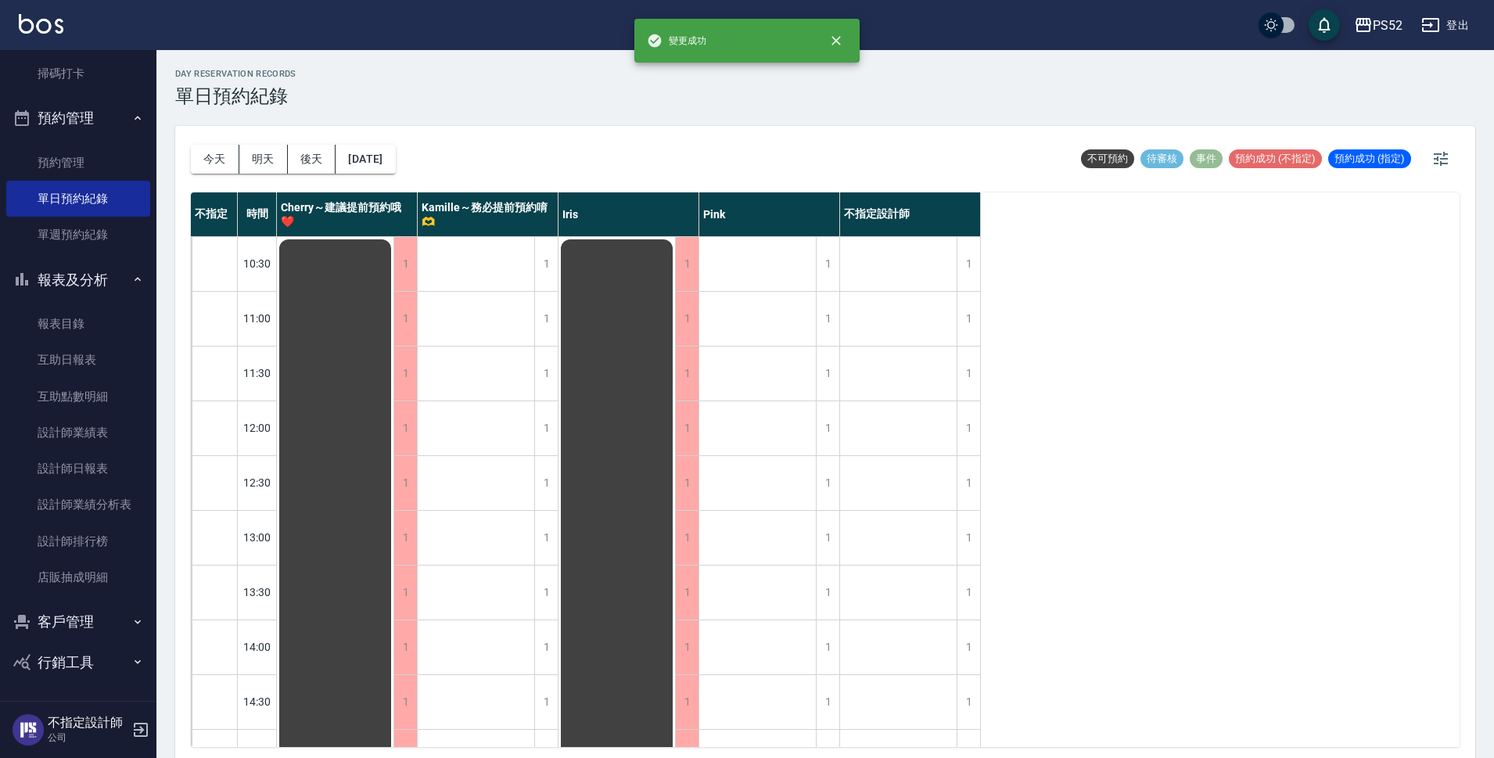
click at [366, 142] on div "[DATE] [DATE] [DATE] [DATE]" at bounding box center [293, 159] width 205 height 66
click at [372, 155] on button "[DATE]" at bounding box center [365, 159] width 59 height 29
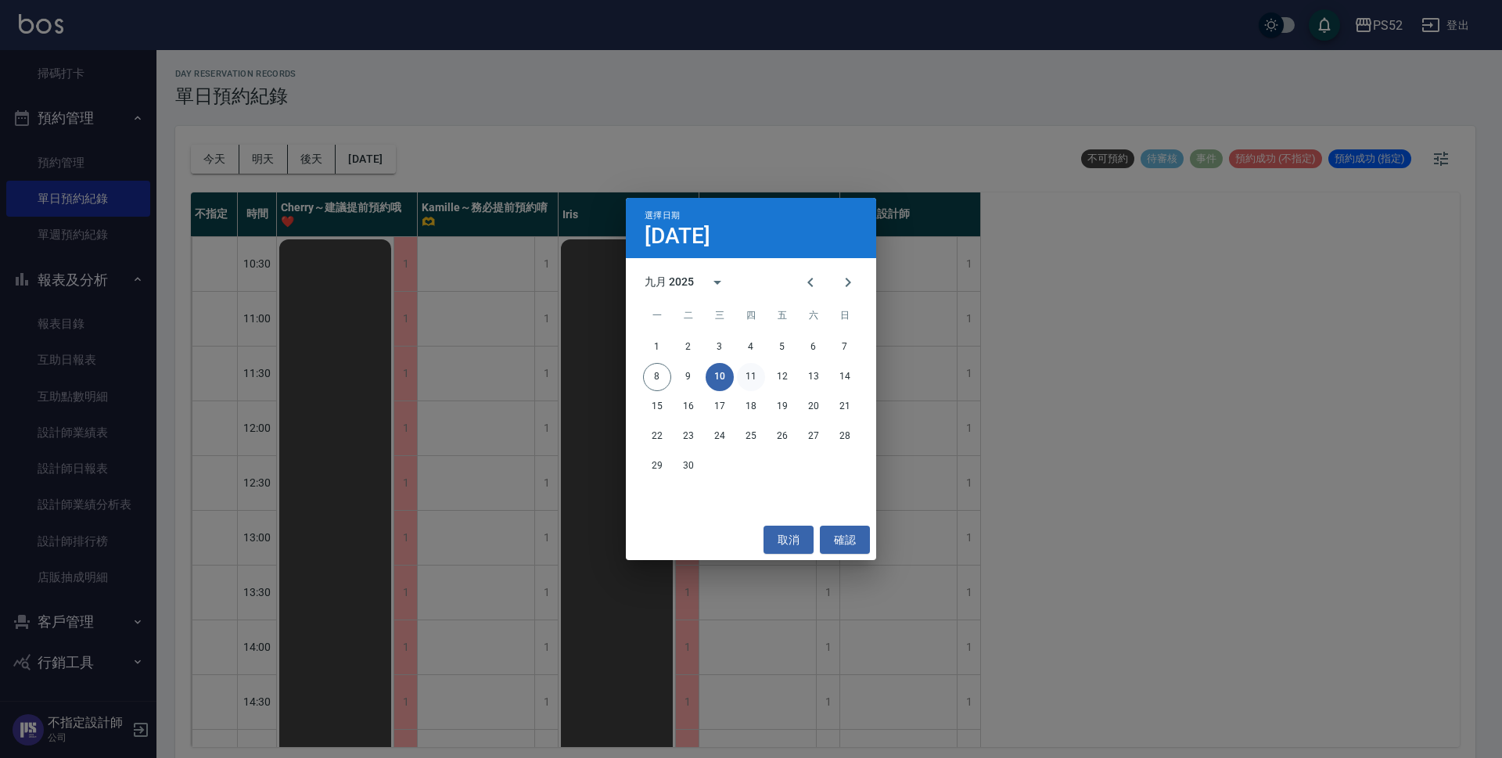
click at [749, 372] on button "11" at bounding box center [751, 377] width 28 height 28
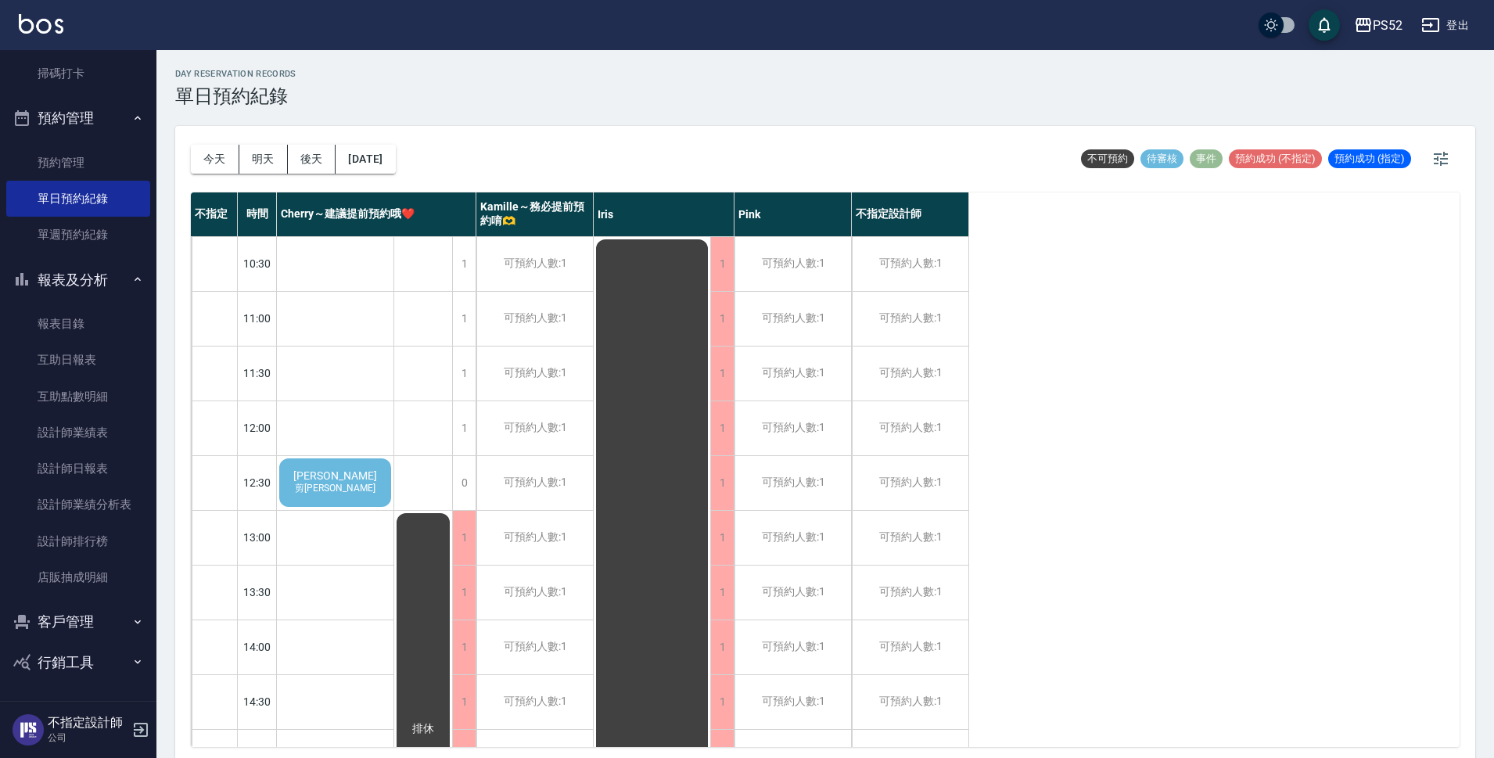
click at [346, 489] on span "剪[PERSON_NAME]" at bounding box center [335, 488] width 87 height 13
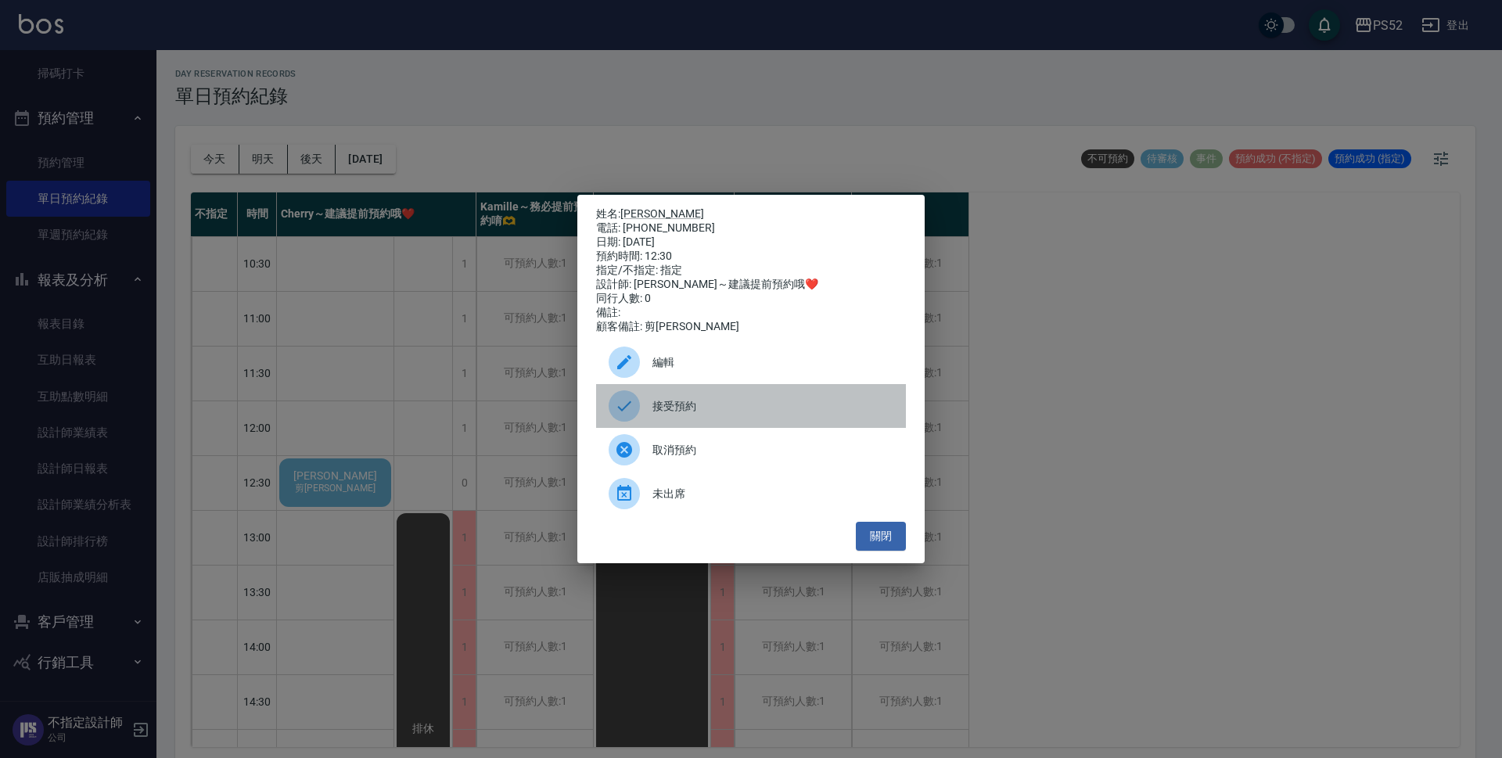
click at [709, 415] on span "接受預約" at bounding box center [772, 406] width 241 height 16
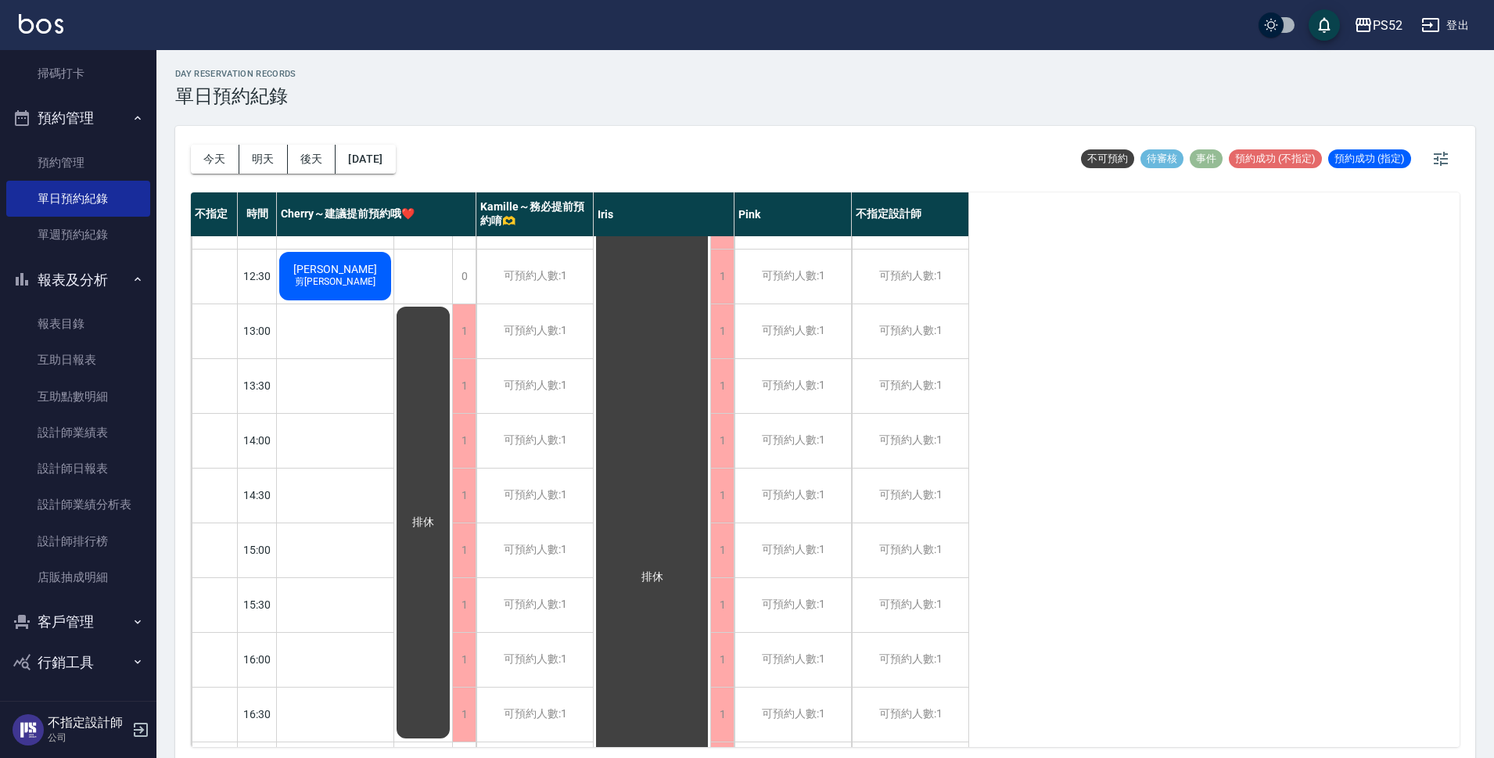
scroll to position [339, 0]
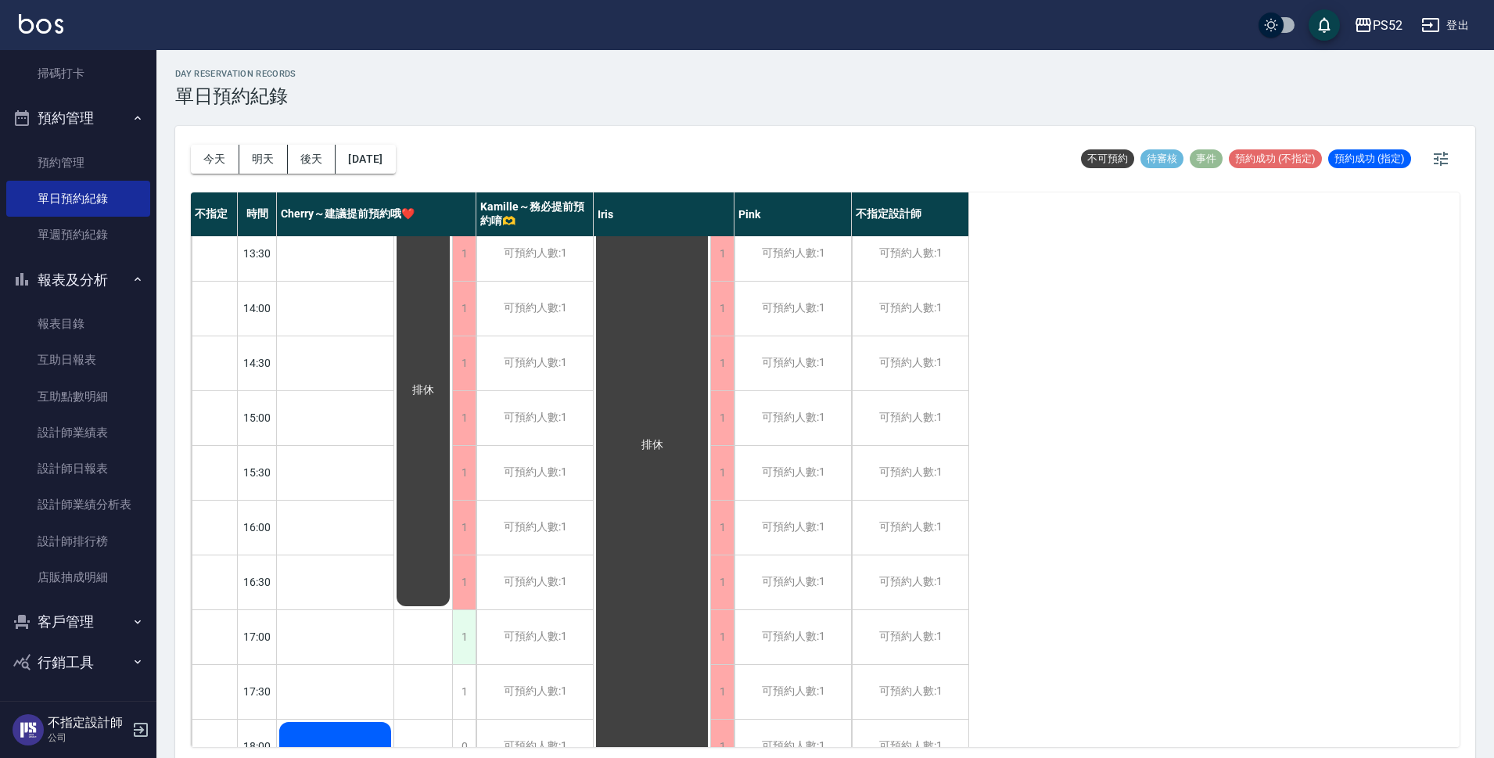
click at [468, 633] on div "1" at bounding box center [463, 637] width 23 height 54
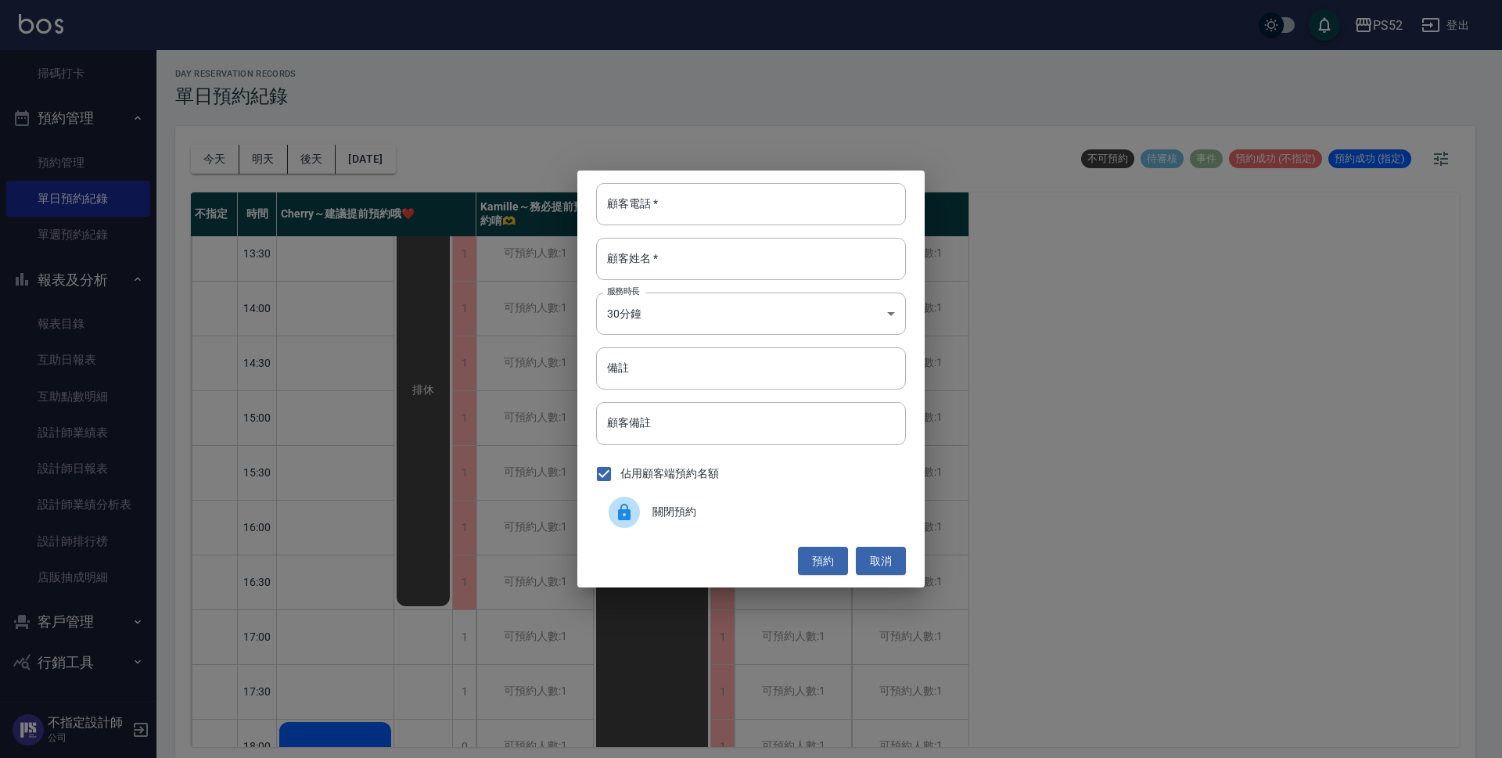
click at [653, 514] on span "關閉預約" at bounding box center [772, 512] width 241 height 16
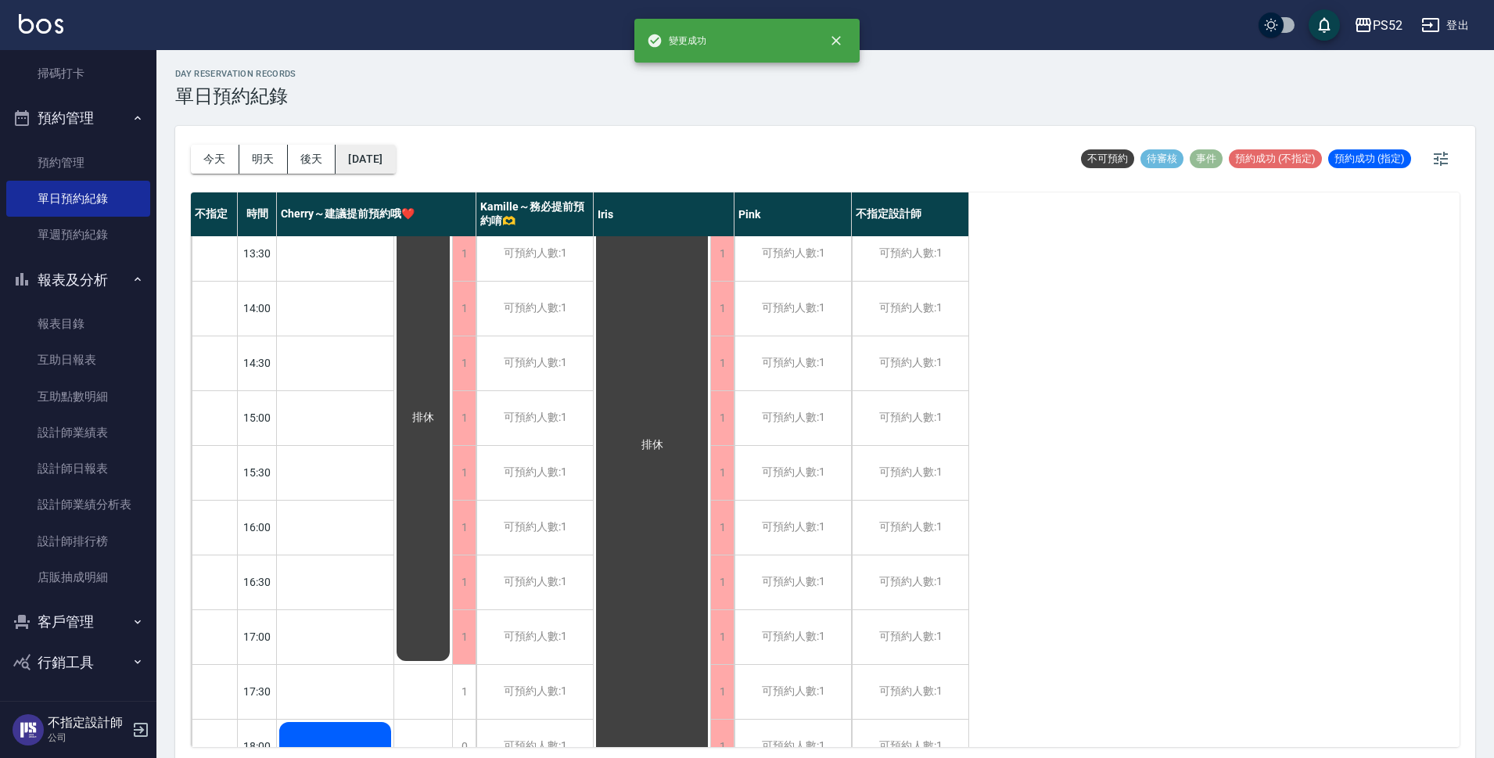
click at [378, 162] on button "[DATE]" at bounding box center [365, 159] width 59 height 29
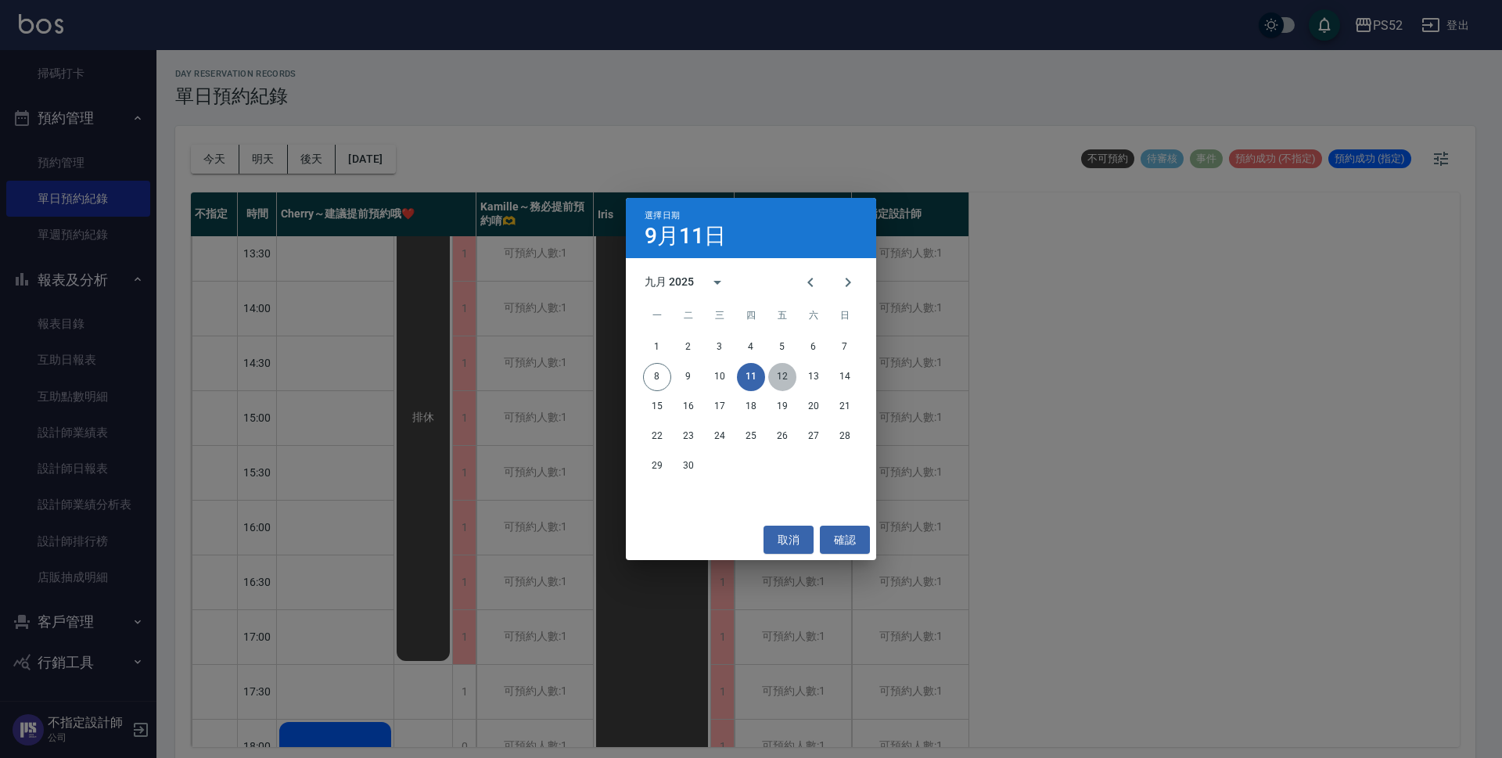
click at [778, 377] on button "12" at bounding box center [782, 377] width 28 height 28
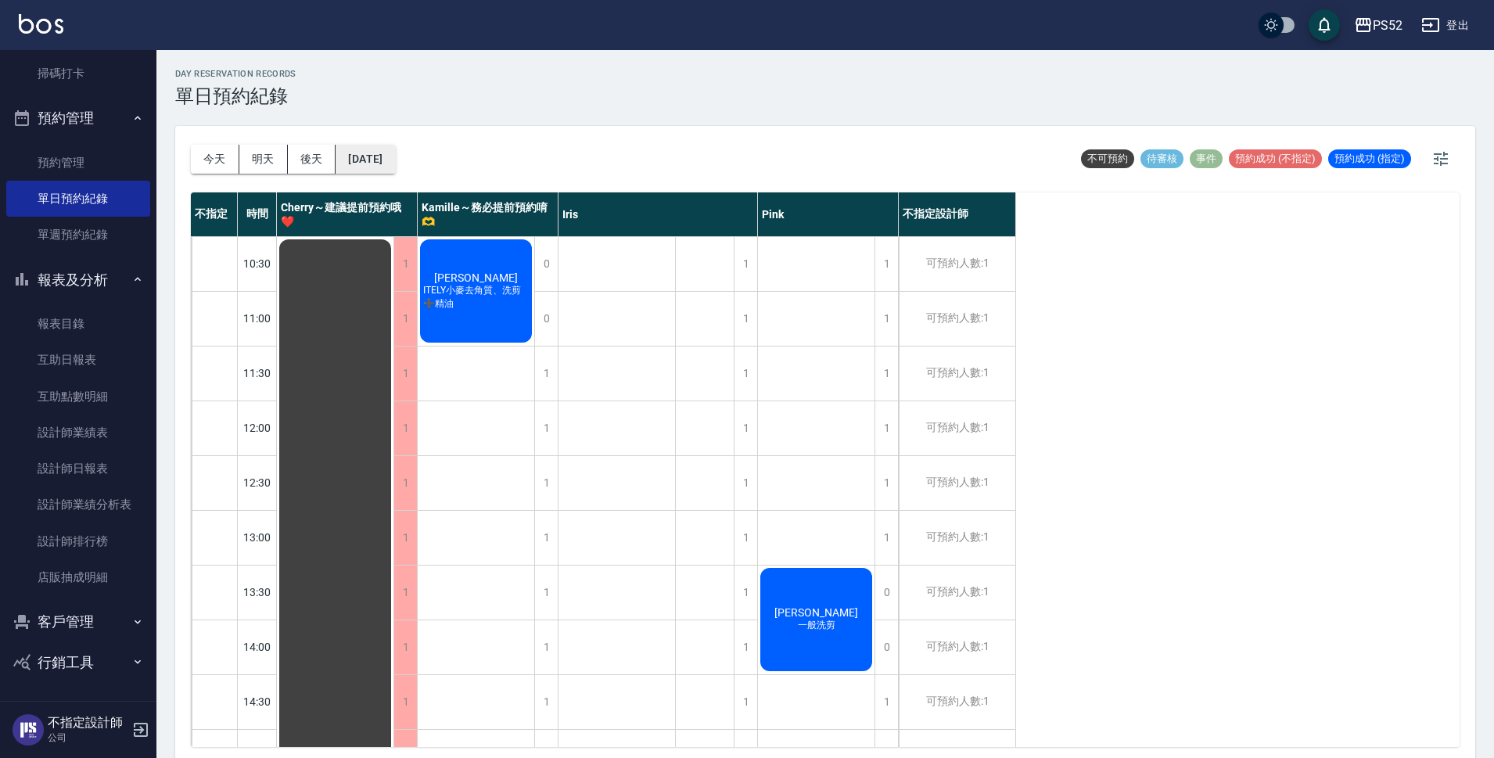
click at [395, 163] on button "[DATE]" at bounding box center [365, 159] width 59 height 29
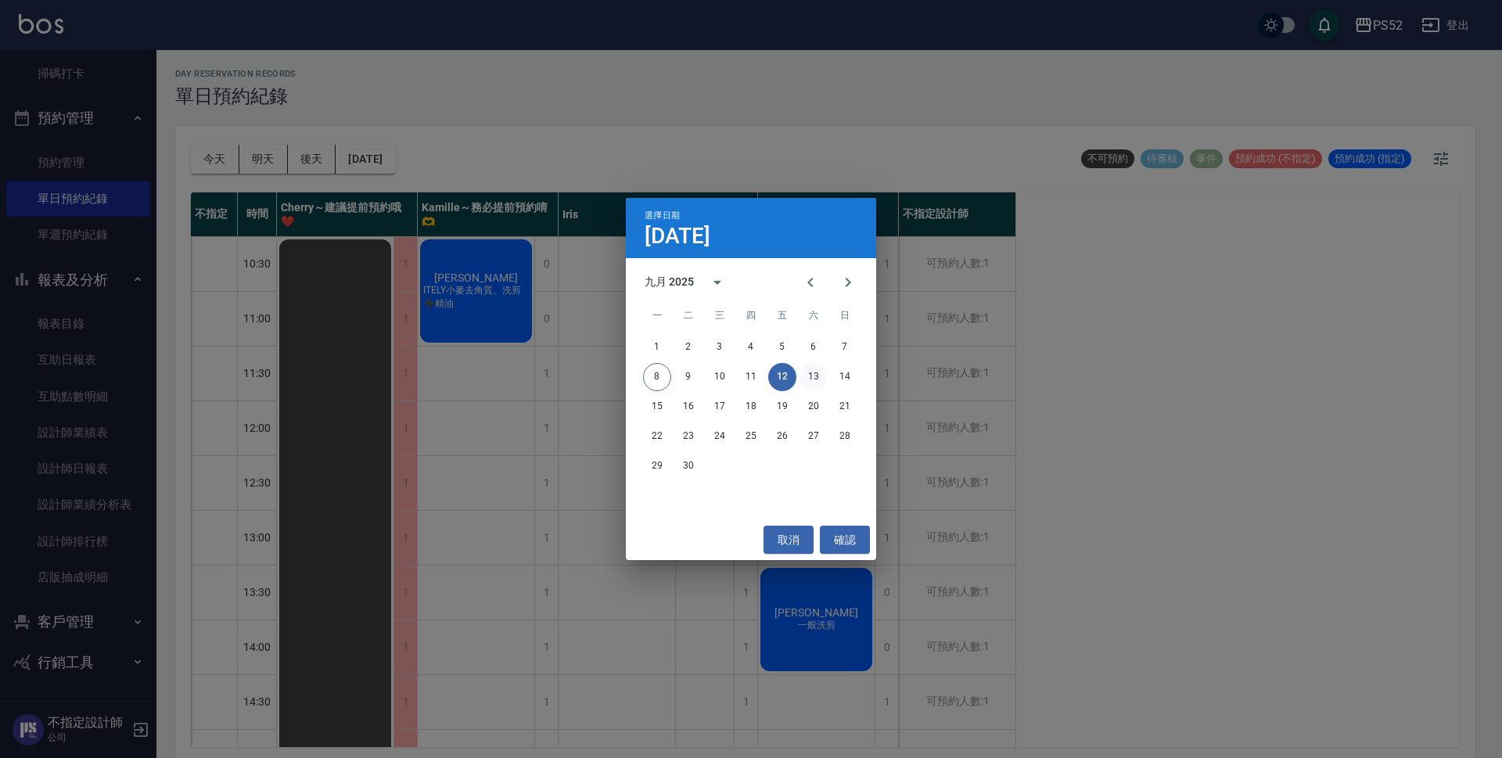
click at [803, 379] on button "13" at bounding box center [814, 377] width 28 height 28
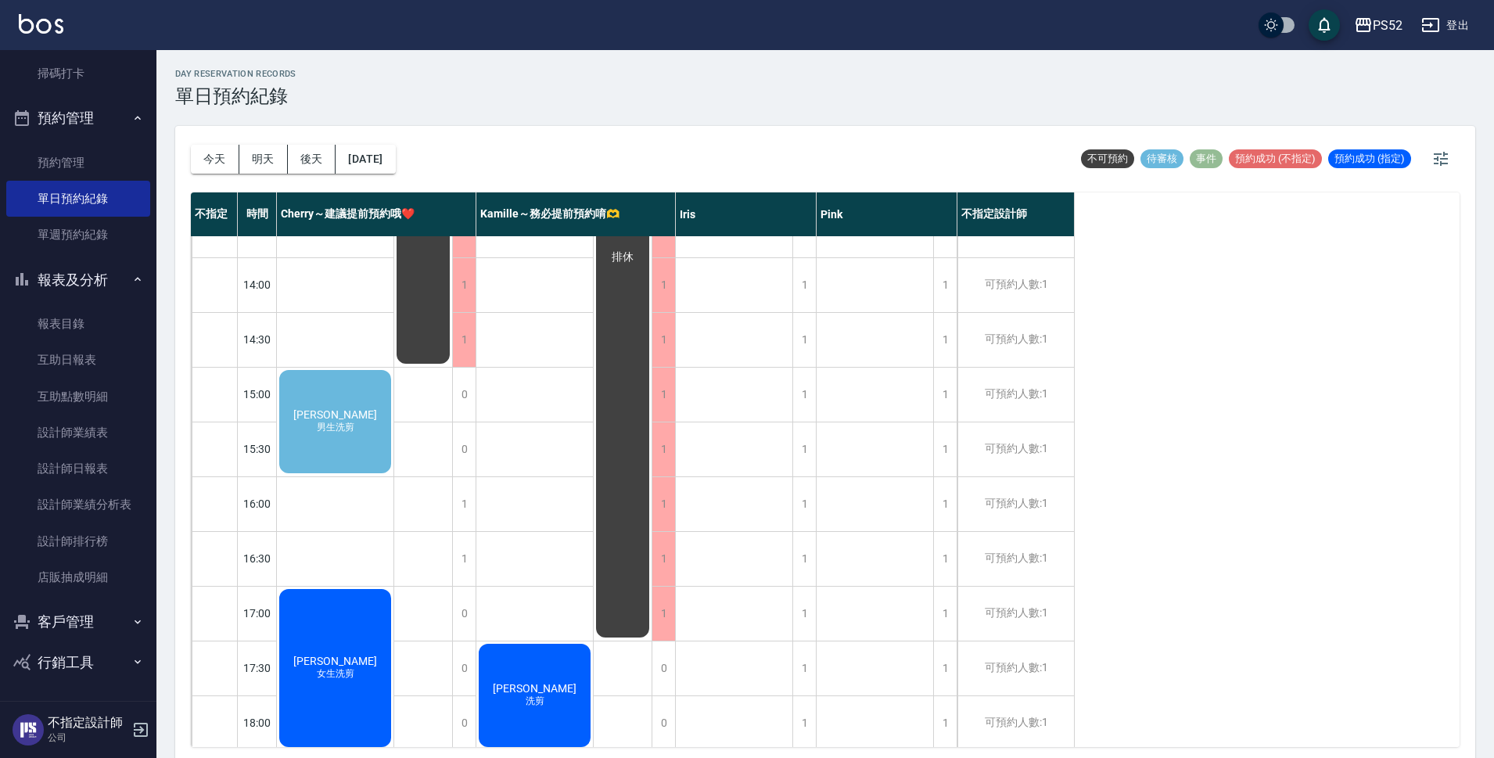
scroll to position [391, 0]
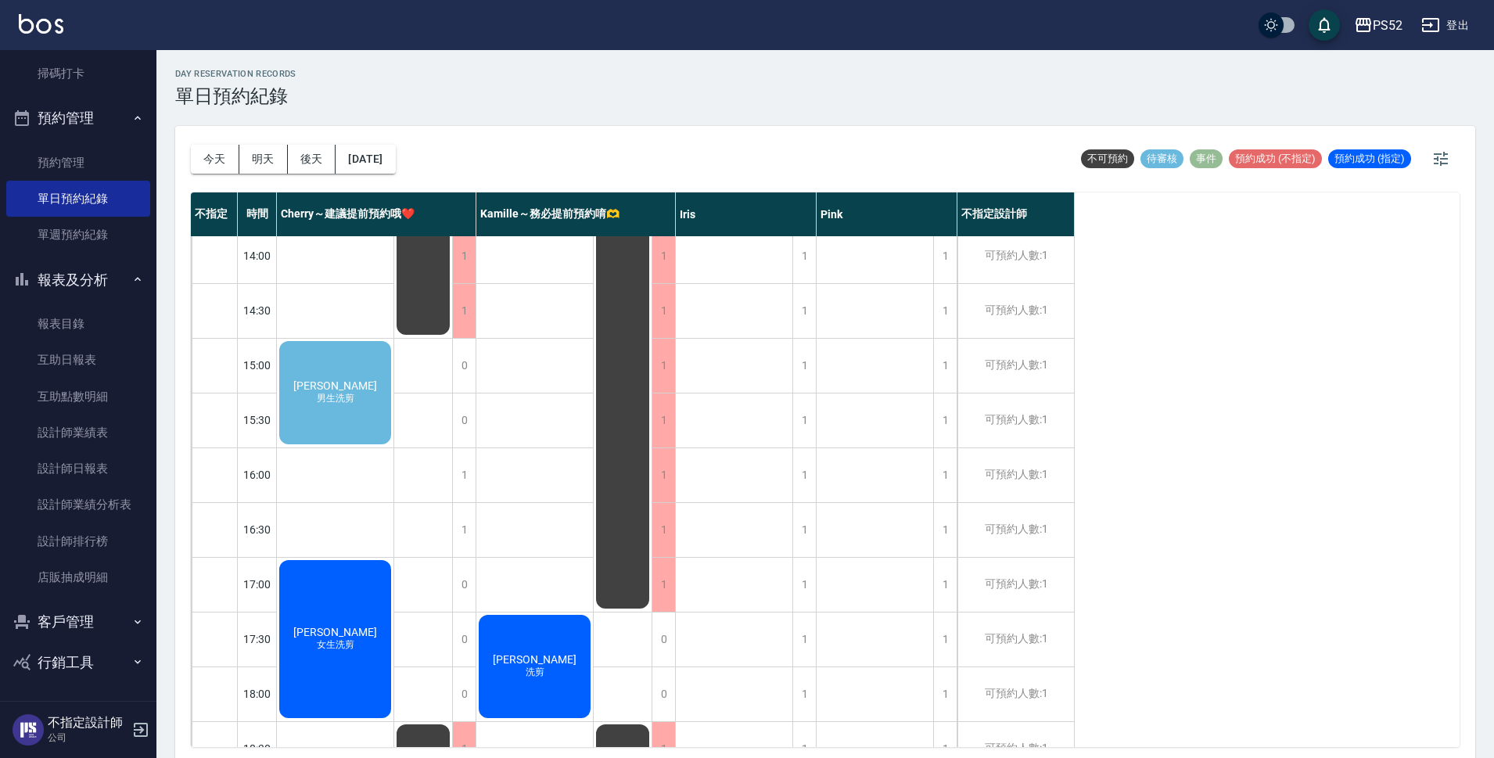
click at [302, 422] on div "[PERSON_NAME]洗剪" at bounding box center [335, 393] width 117 height 108
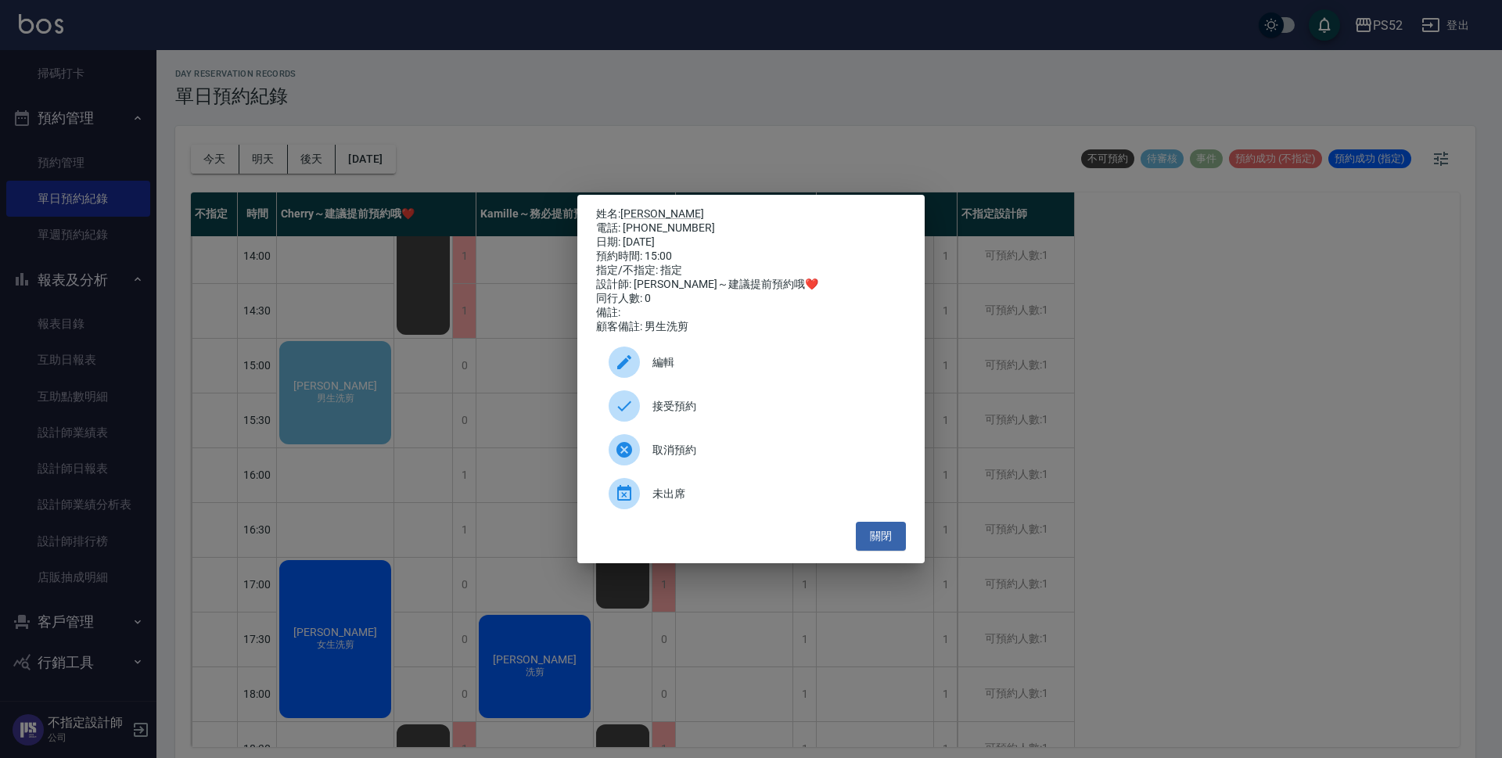
click at [706, 408] on span "接受預約" at bounding box center [772, 406] width 241 height 16
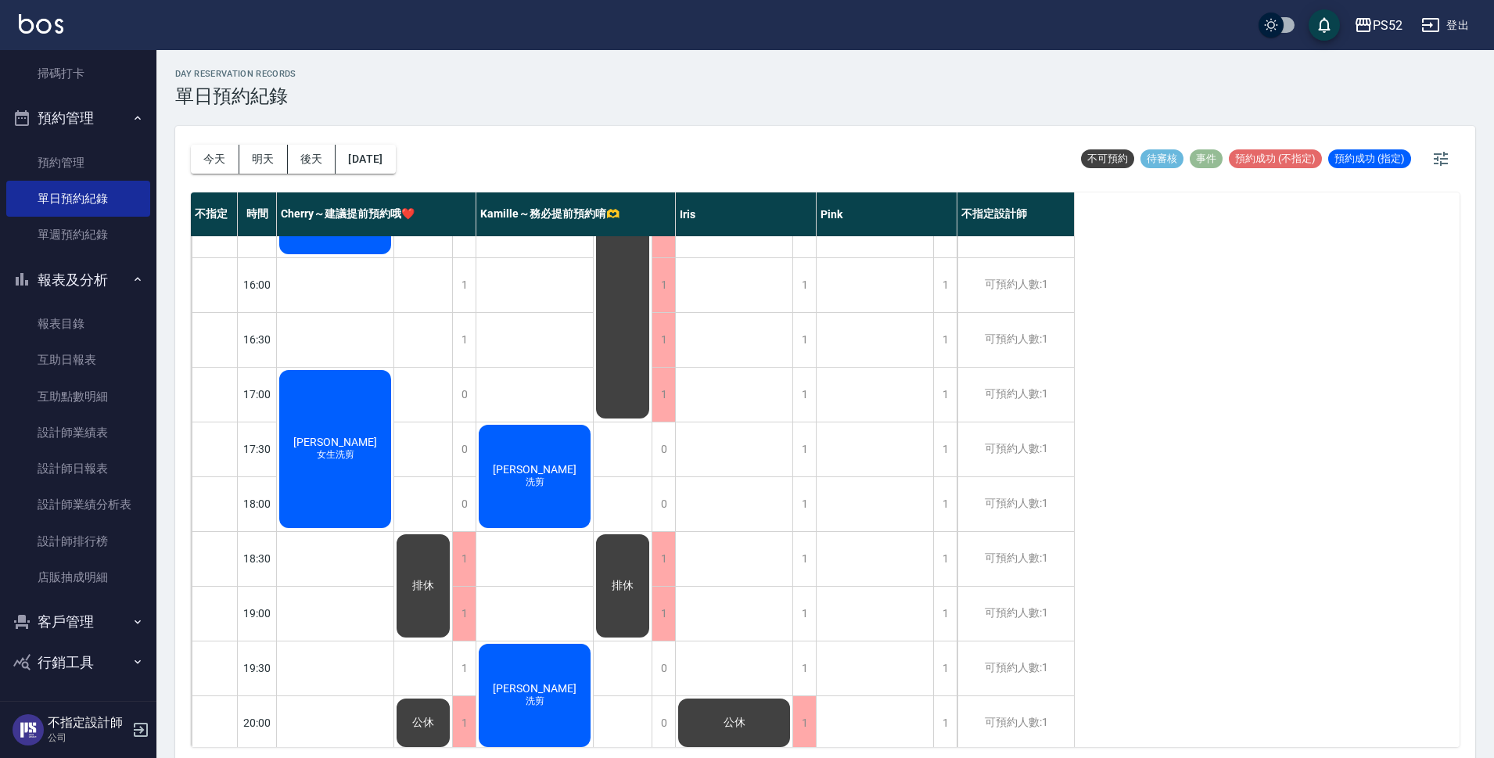
scroll to position [598, 0]
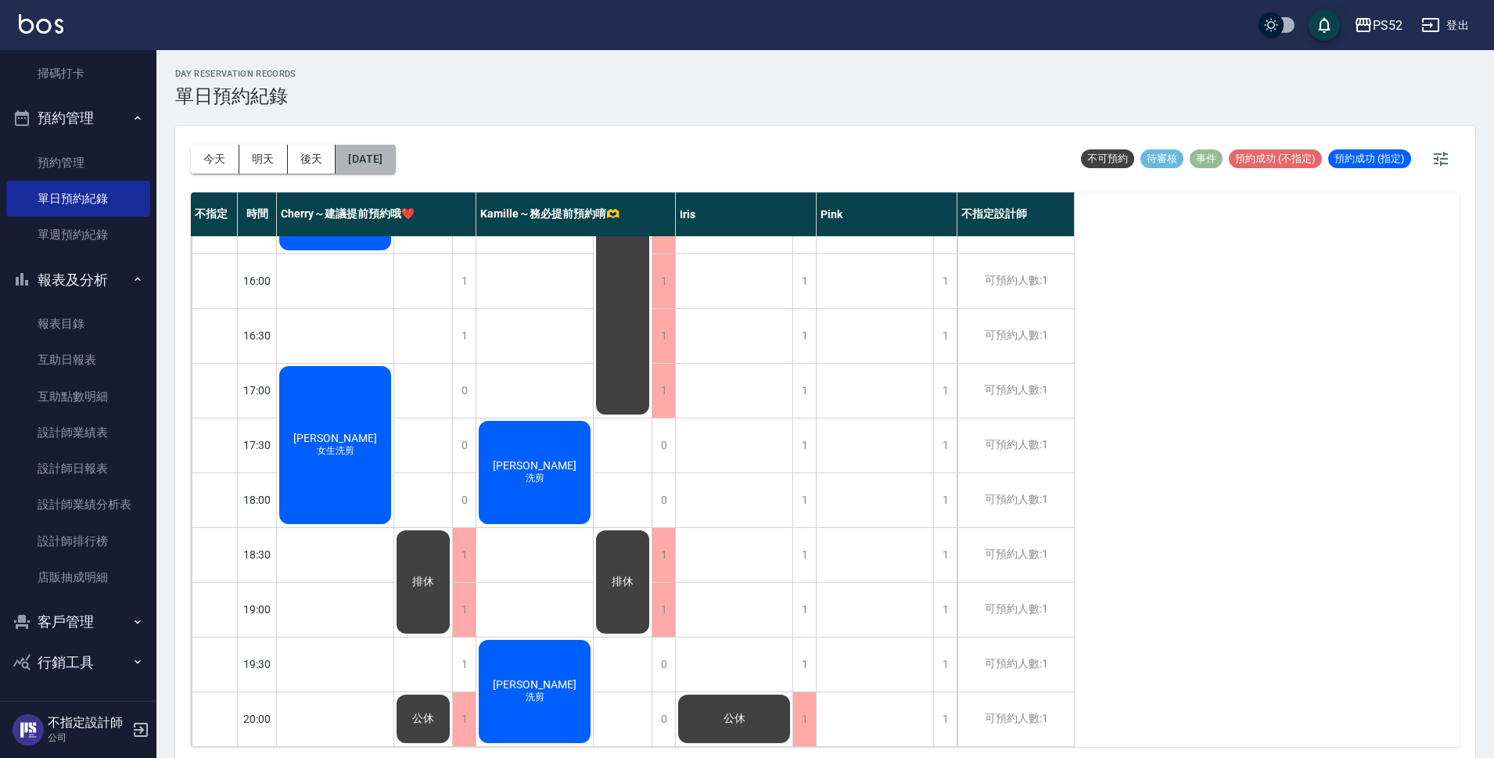
click at [370, 161] on button "[DATE]" at bounding box center [365, 159] width 59 height 29
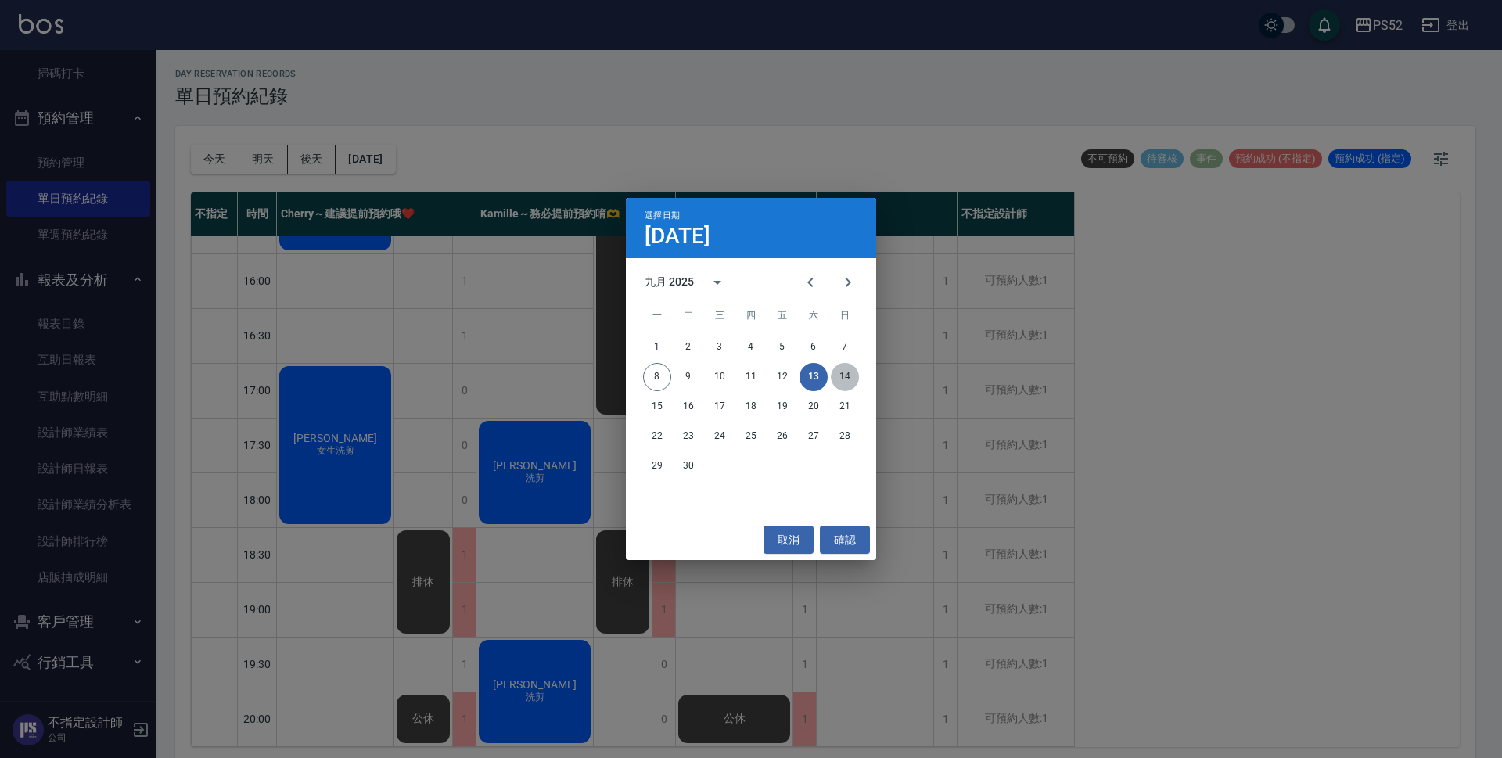
click at [844, 378] on button "14" at bounding box center [845, 377] width 28 height 28
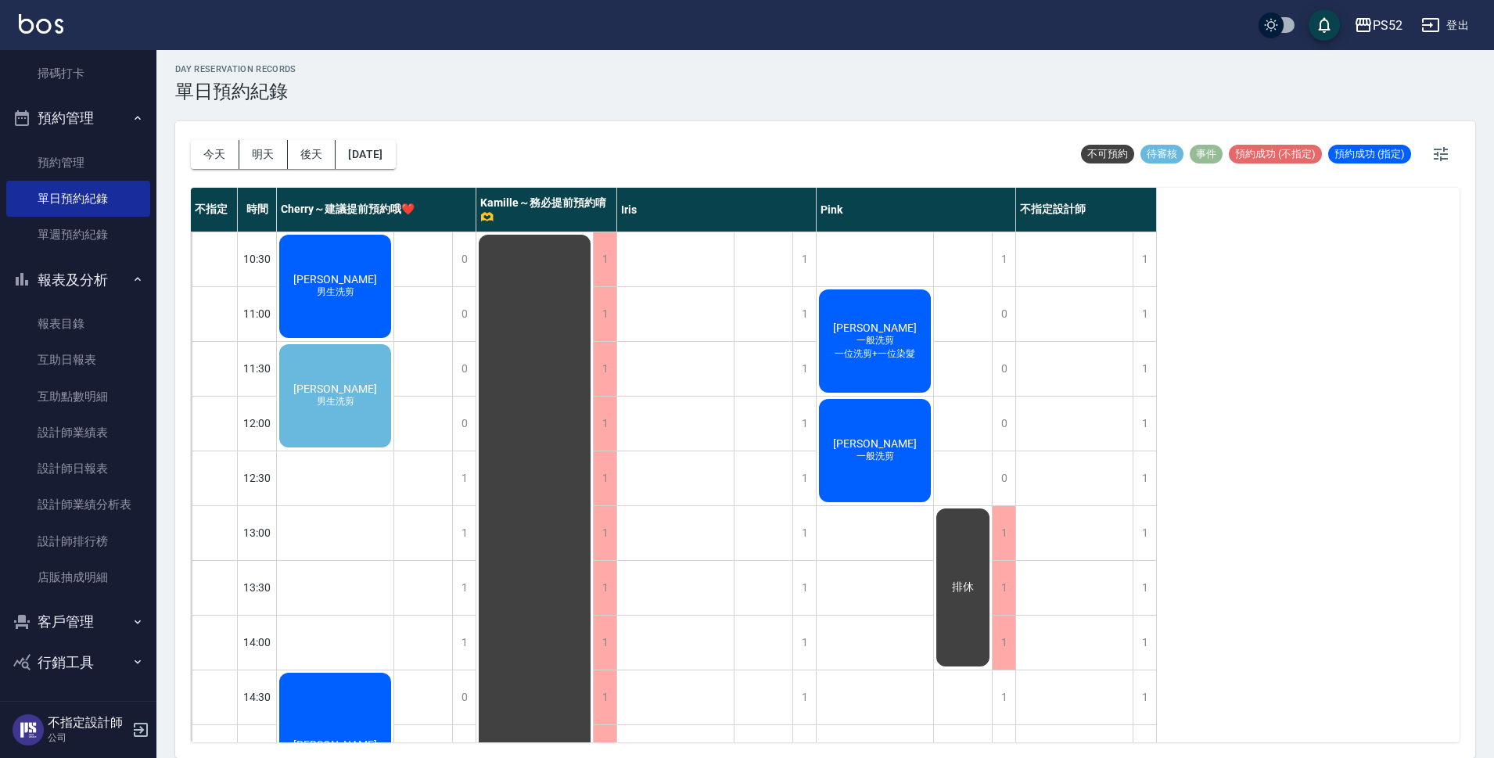
click at [341, 408] on span "男生洗剪" at bounding box center [336, 401] width 44 height 13
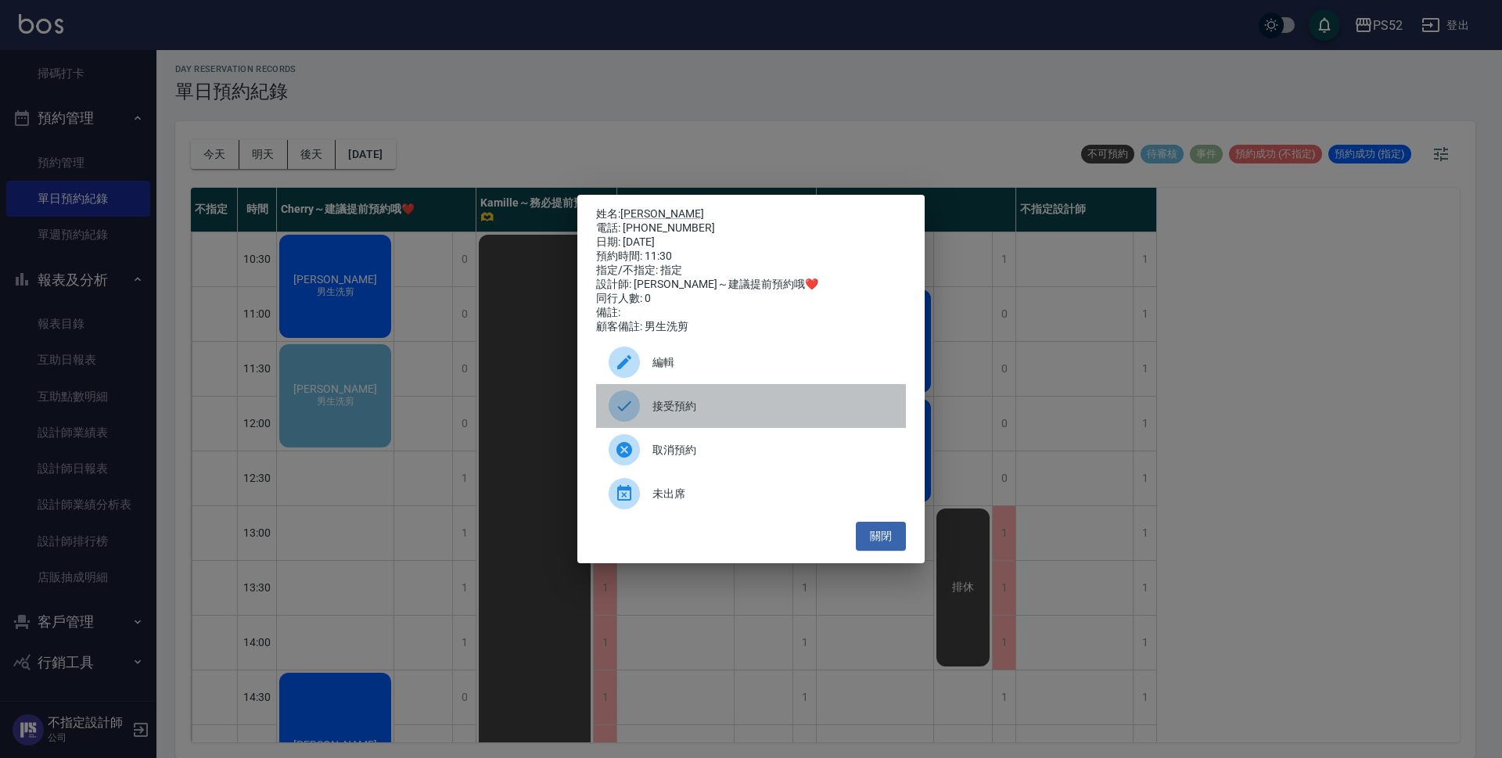
click at [728, 415] on span "接受預約" at bounding box center [772, 406] width 241 height 16
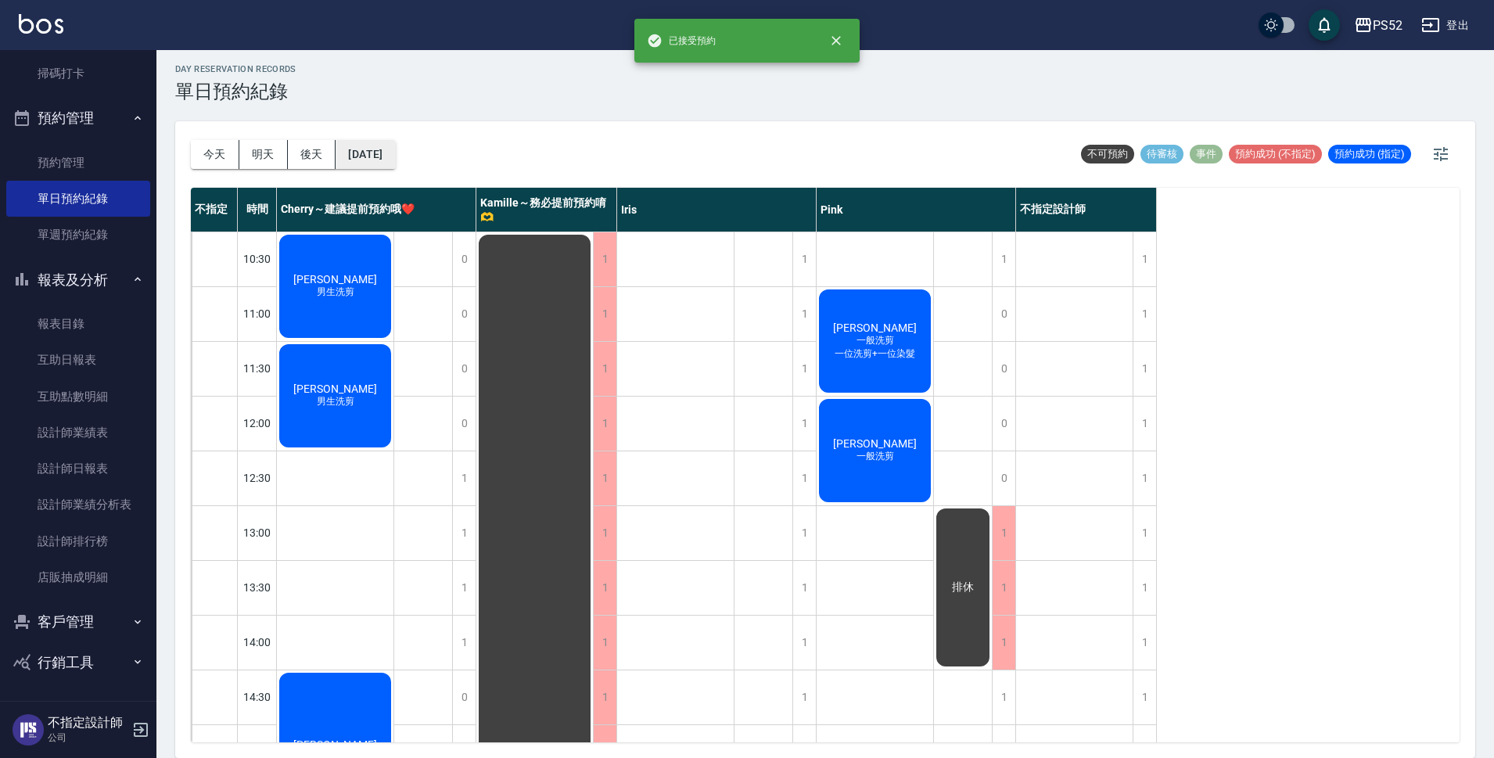
click at [395, 160] on button "[DATE]" at bounding box center [365, 154] width 59 height 29
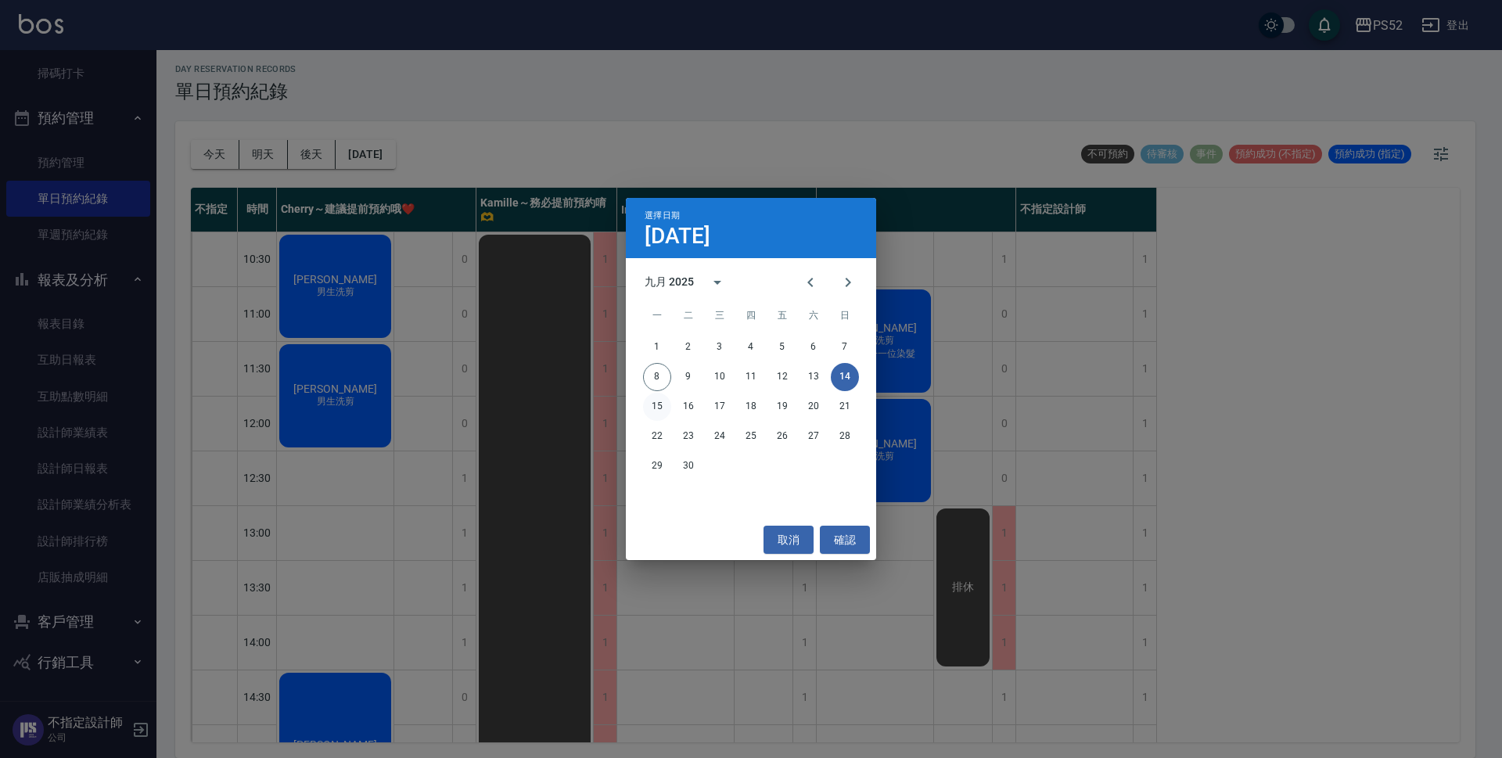
click at [662, 409] on button "15" at bounding box center [657, 407] width 28 height 28
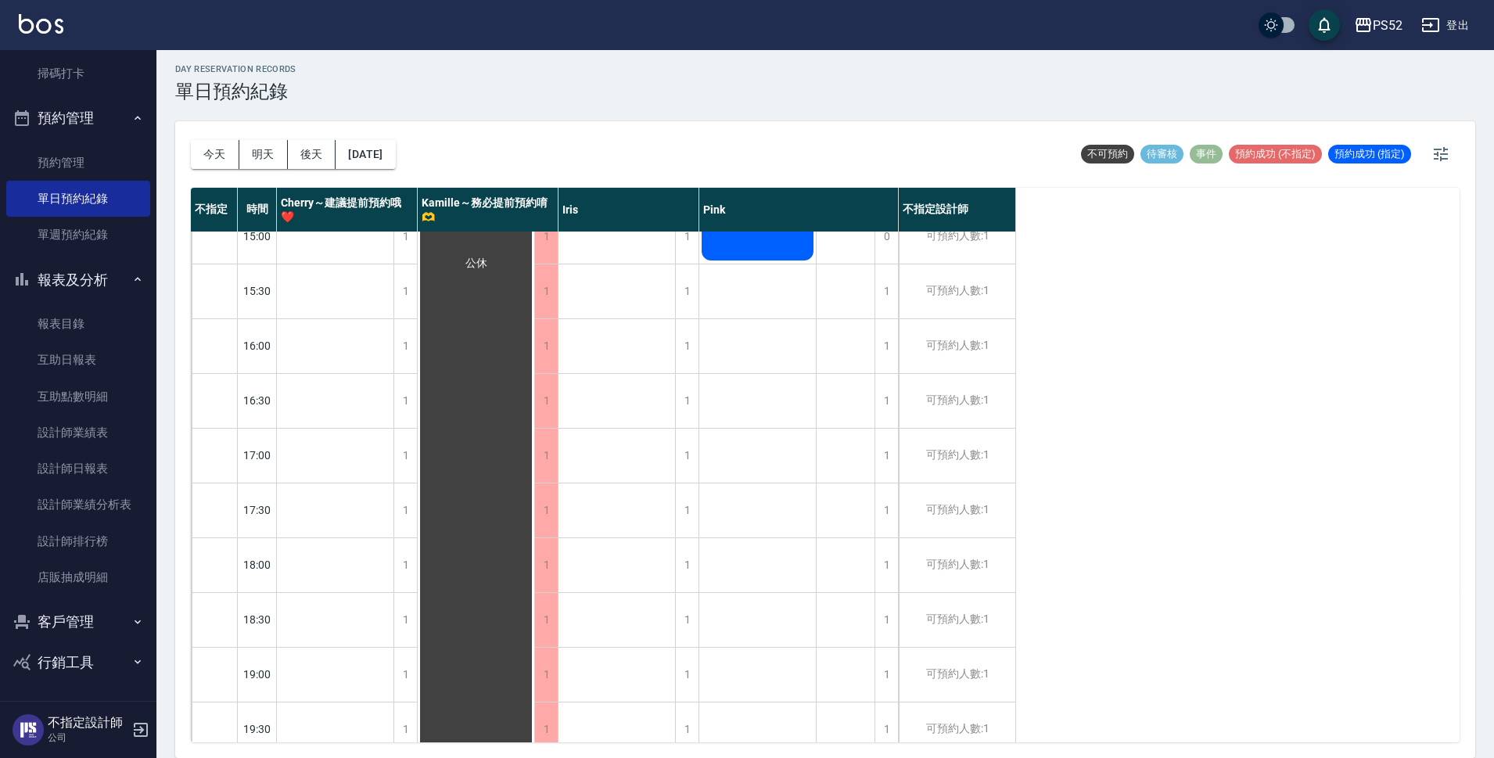
scroll to position [598, 0]
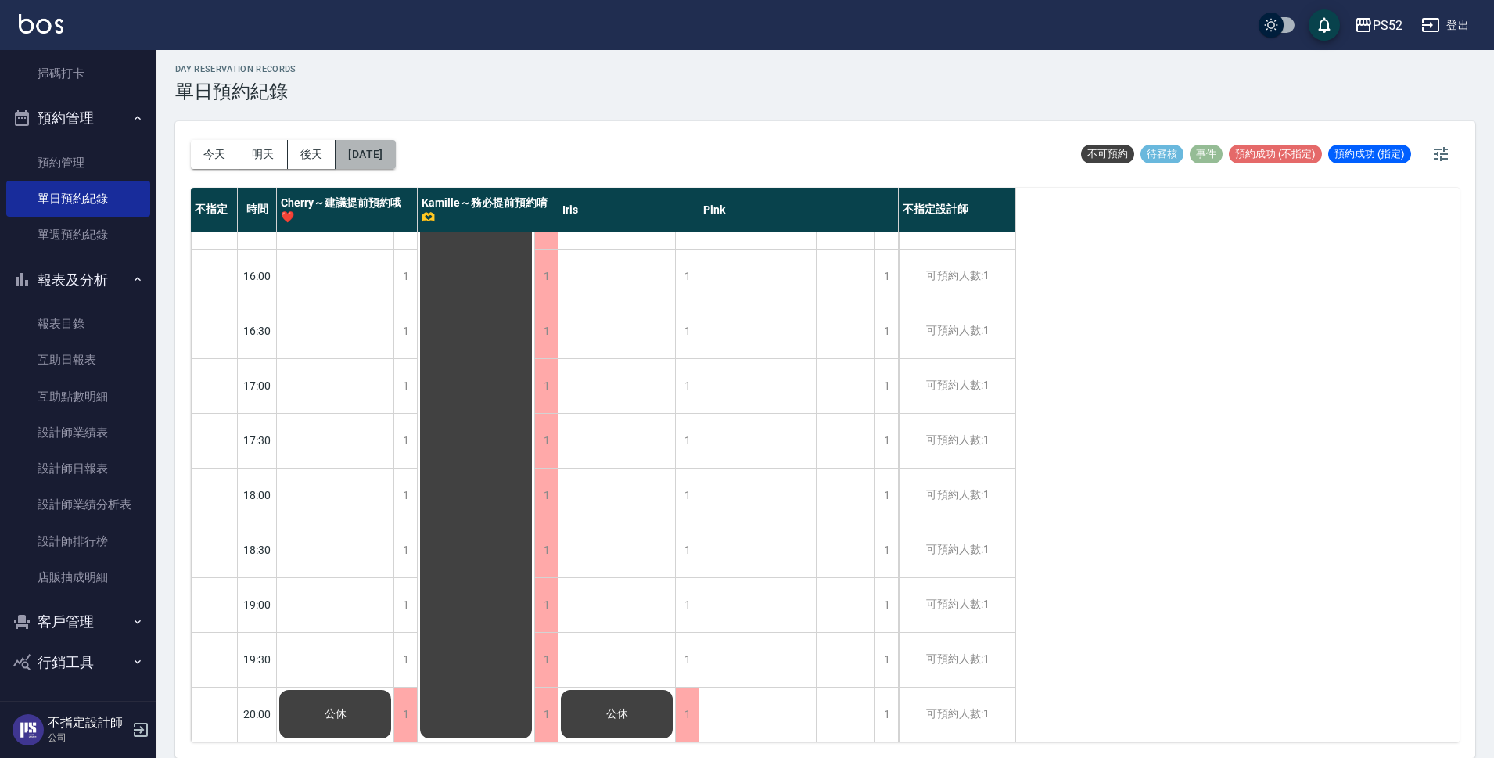
click at [364, 157] on button "[DATE]" at bounding box center [365, 154] width 59 height 29
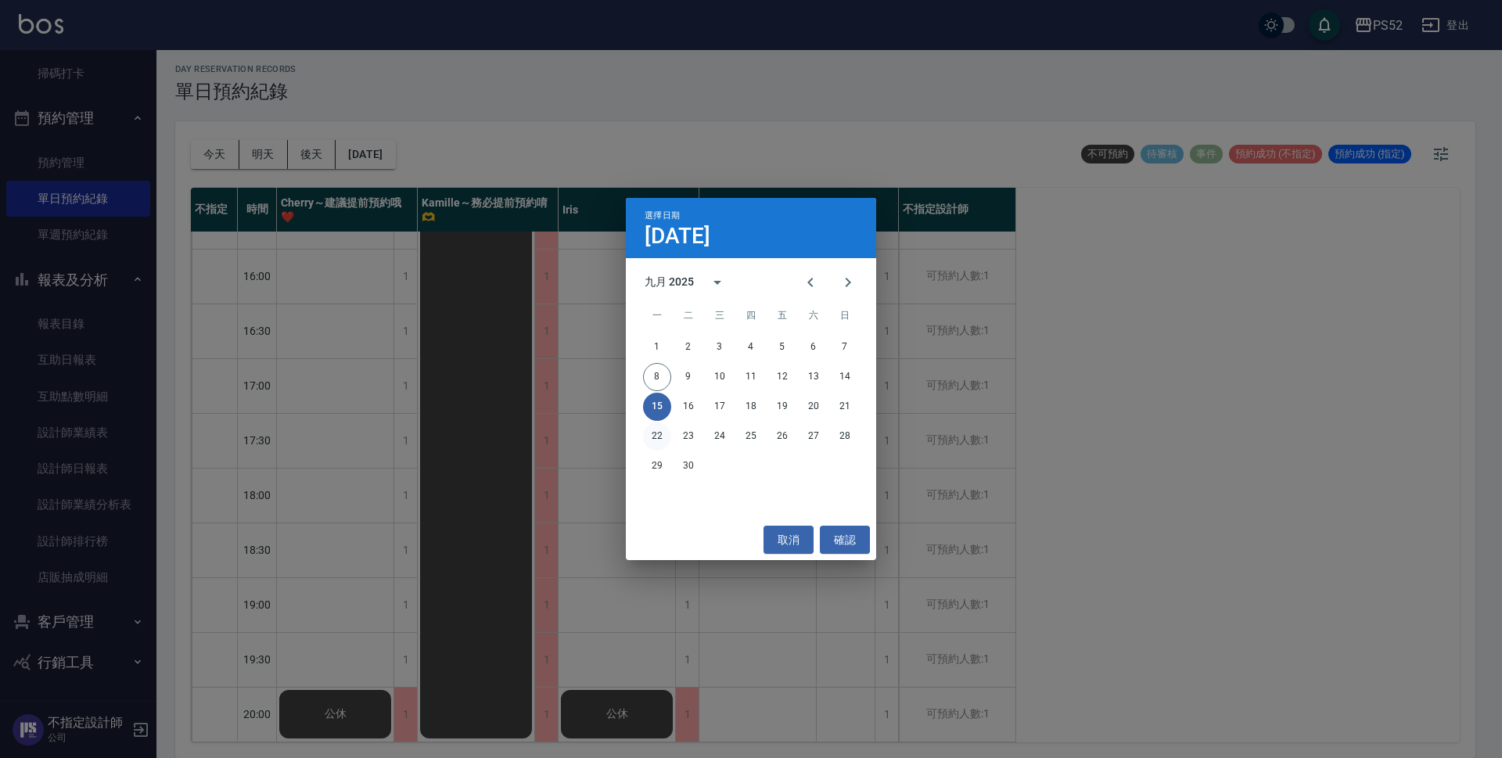
click at [664, 433] on button "22" at bounding box center [657, 436] width 28 height 28
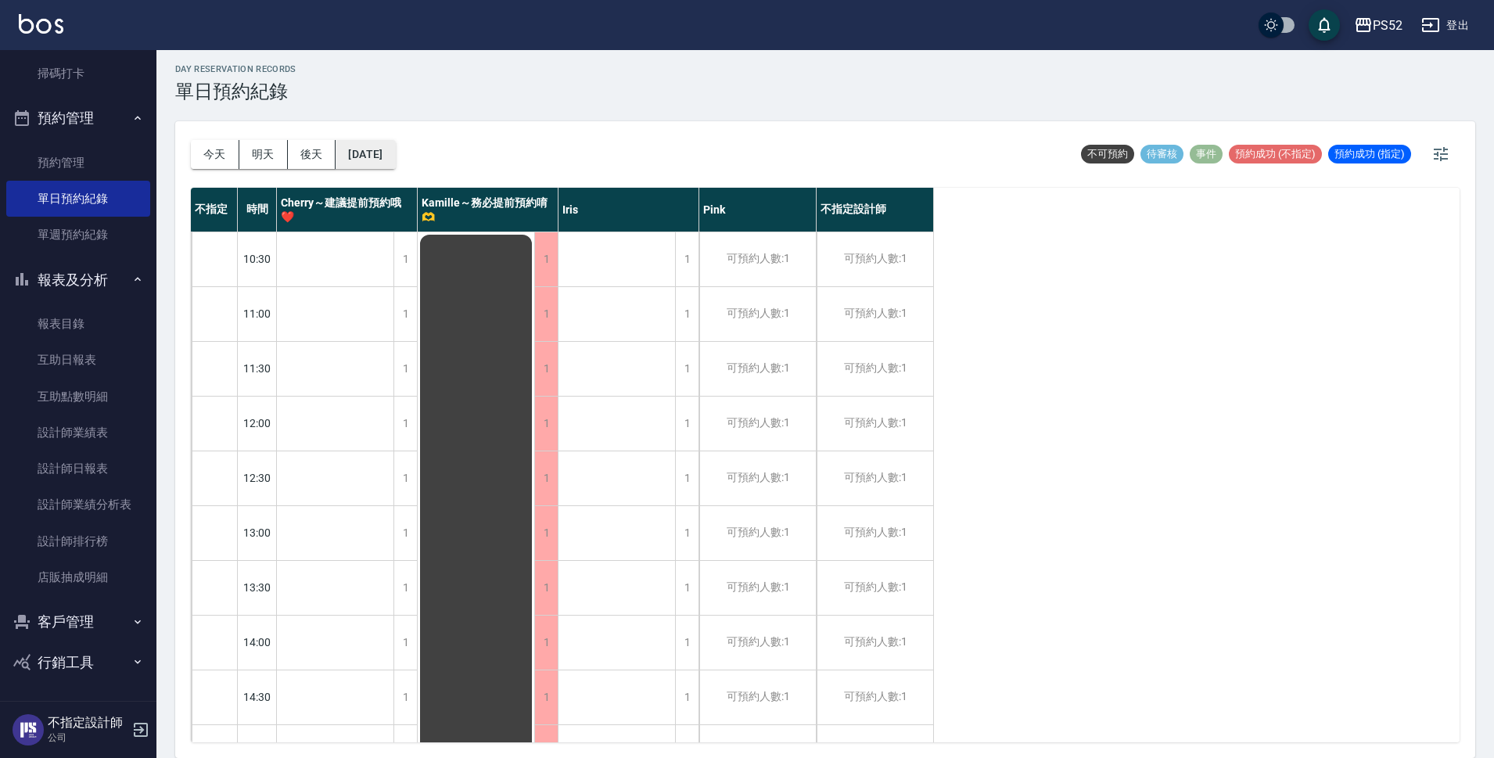
click at [352, 141] on button "[DATE]" at bounding box center [365, 154] width 59 height 29
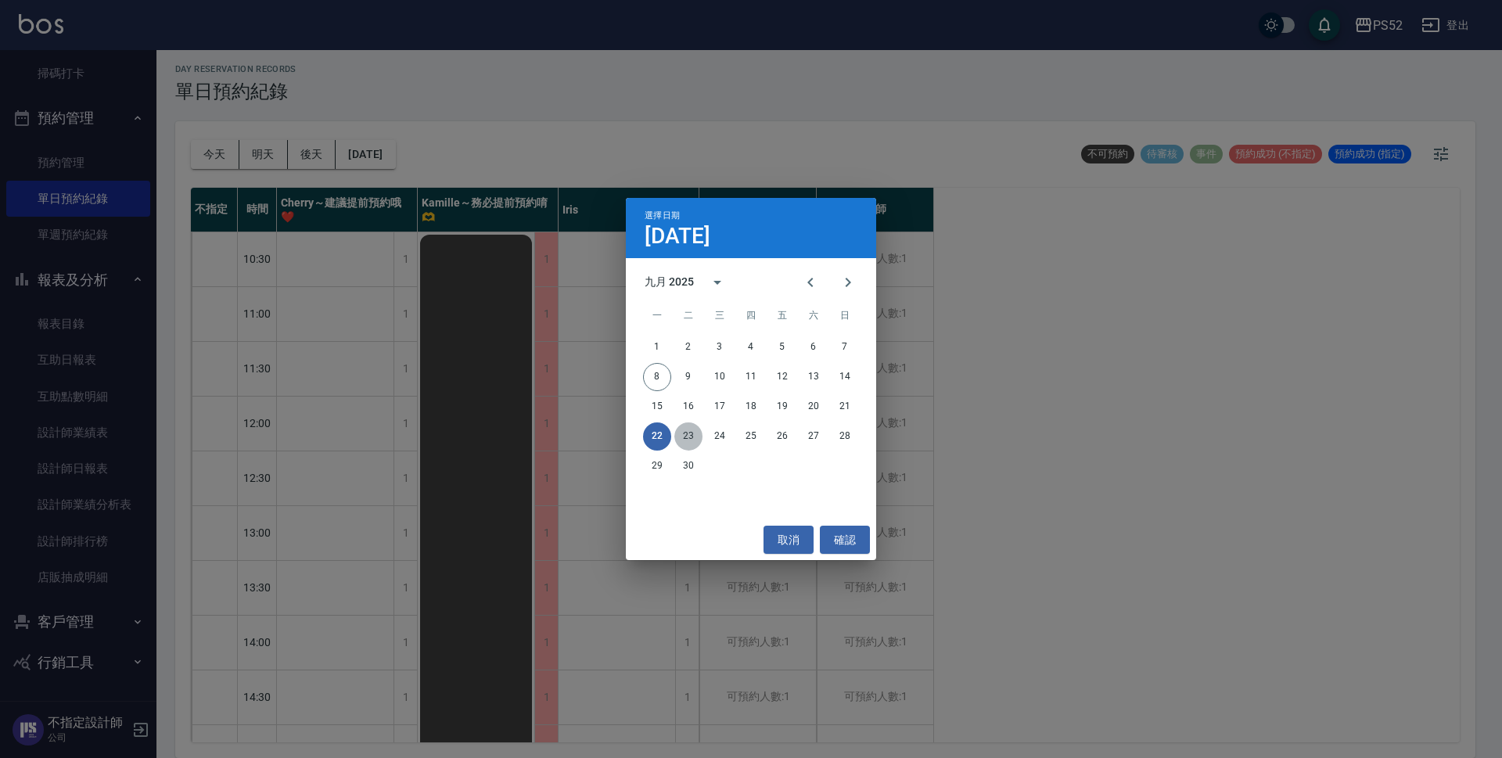
click at [682, 437] on button "23" at bounding box center [688, 436] width 28 height 28
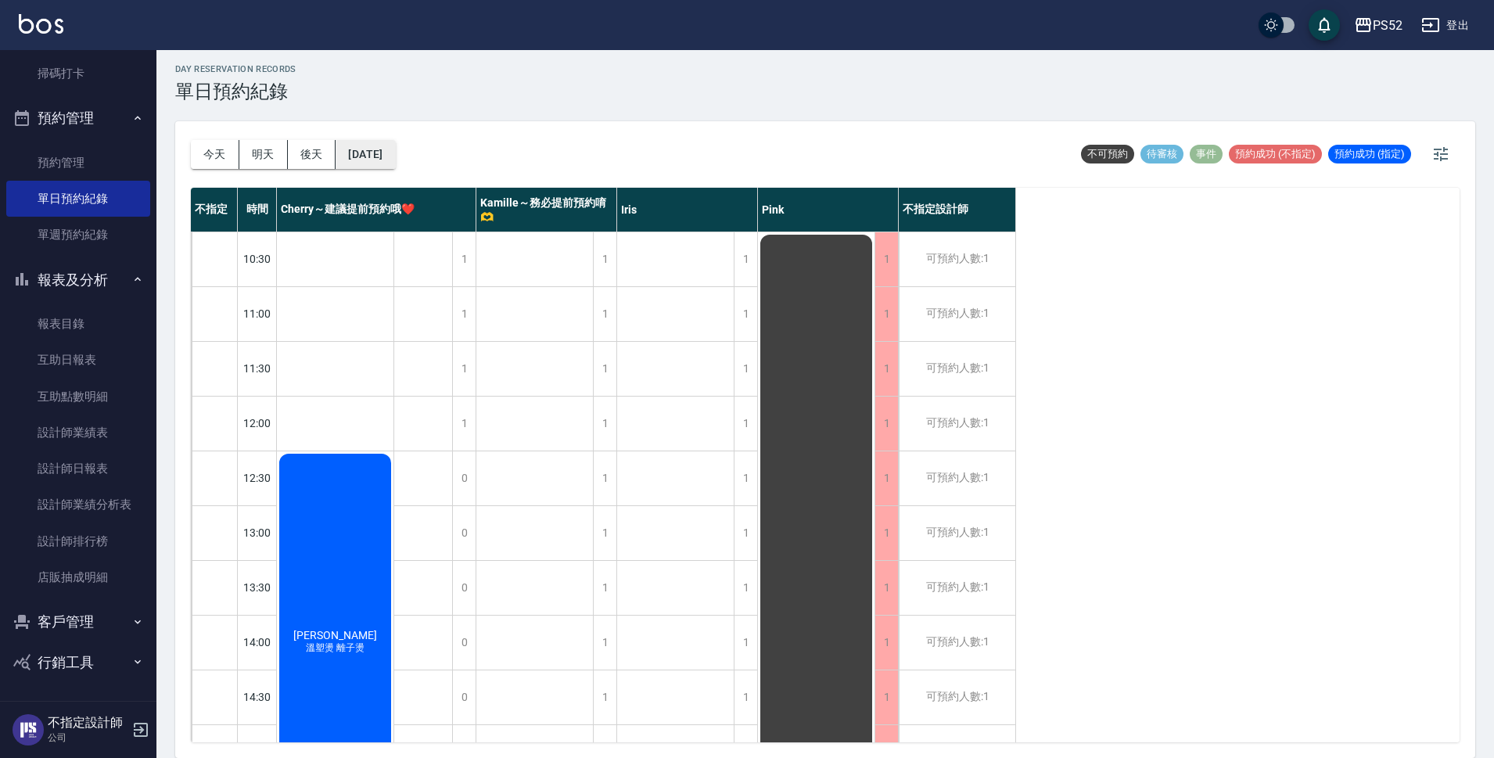
click at [361, 150] on button "[DATE]" at bounding box center [365, 154] width 59 height 29
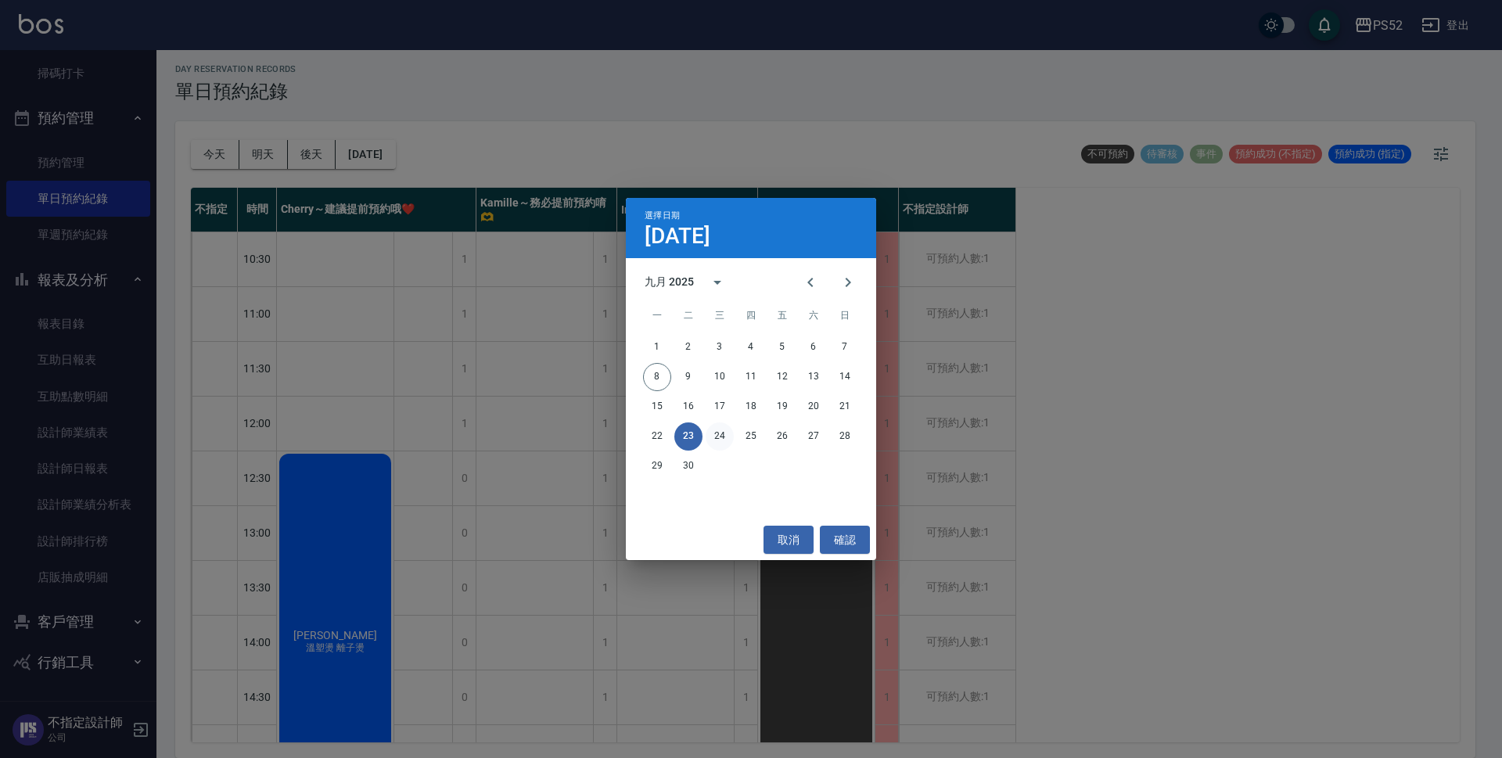
click at [724, 437] on button "24" at bounding box center [720, 436] width 28 height 28
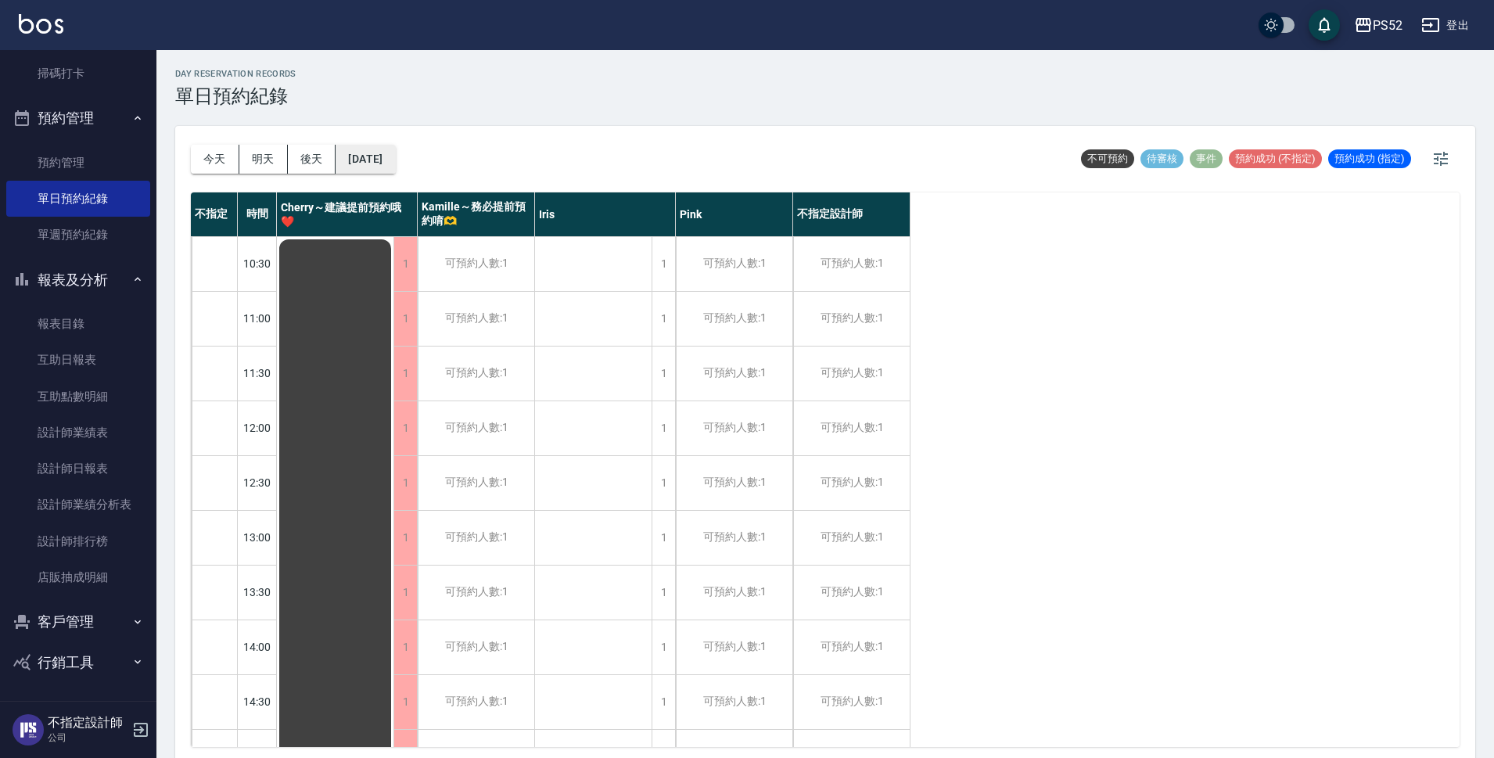
click at [366, 153] on button "[DATE]" at bounding box center [365, 159] width 59 height 29
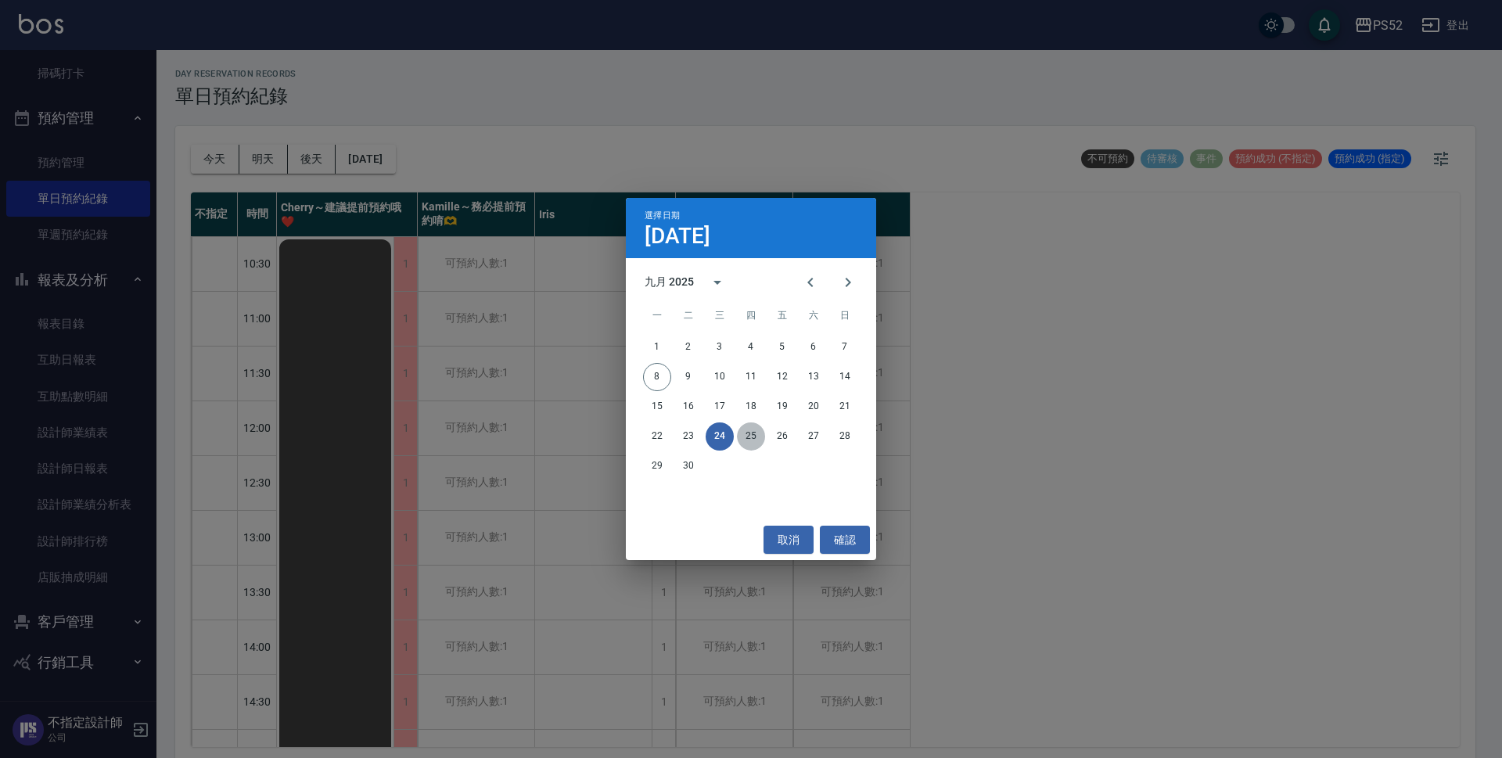
click at [753, 437] on button "25" at bounding box center [751, 436] width 28 height 28
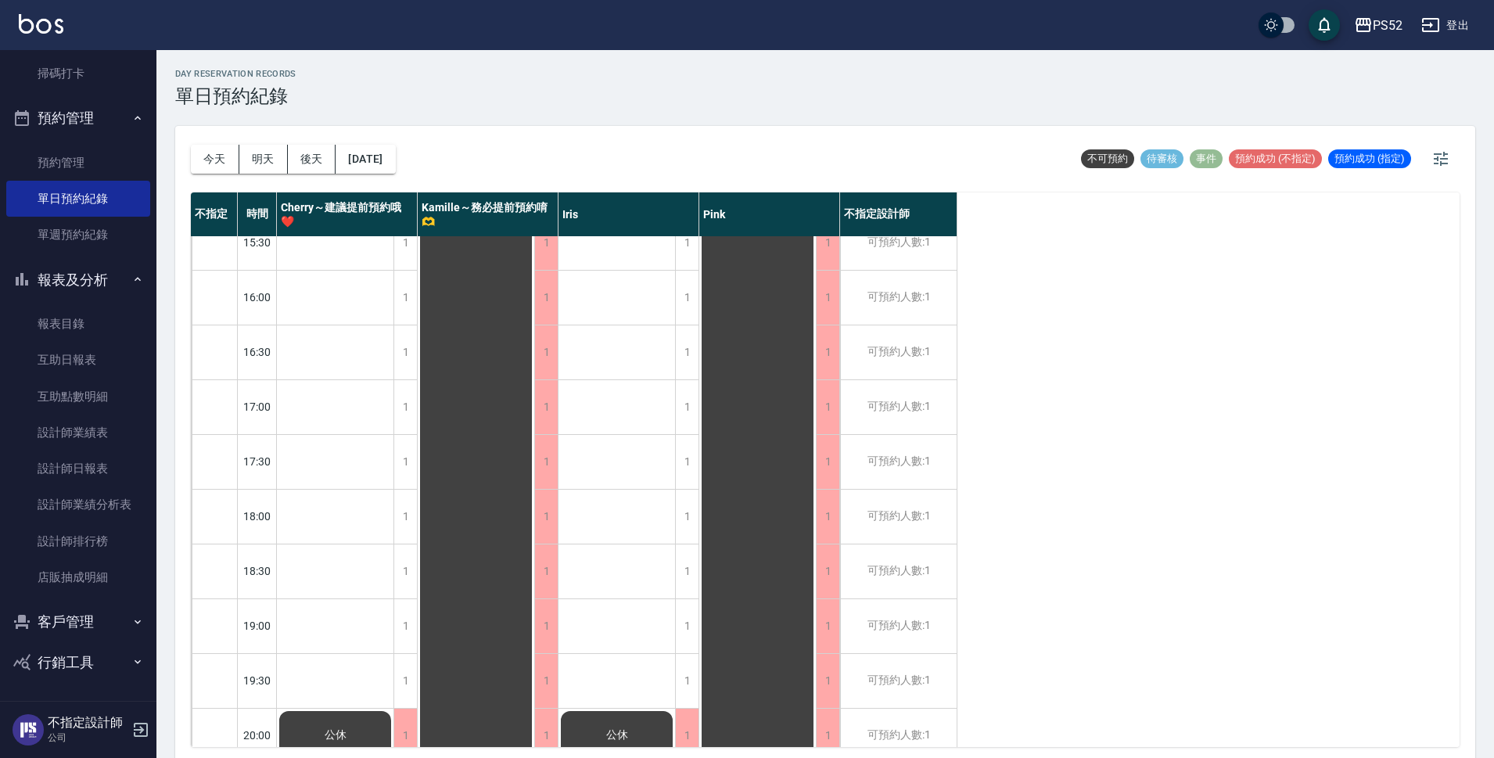
scroll to position [573, 0]
click at [395, 169] on button "[DATE]" at bounding box center [365, 159] width 59 height 29
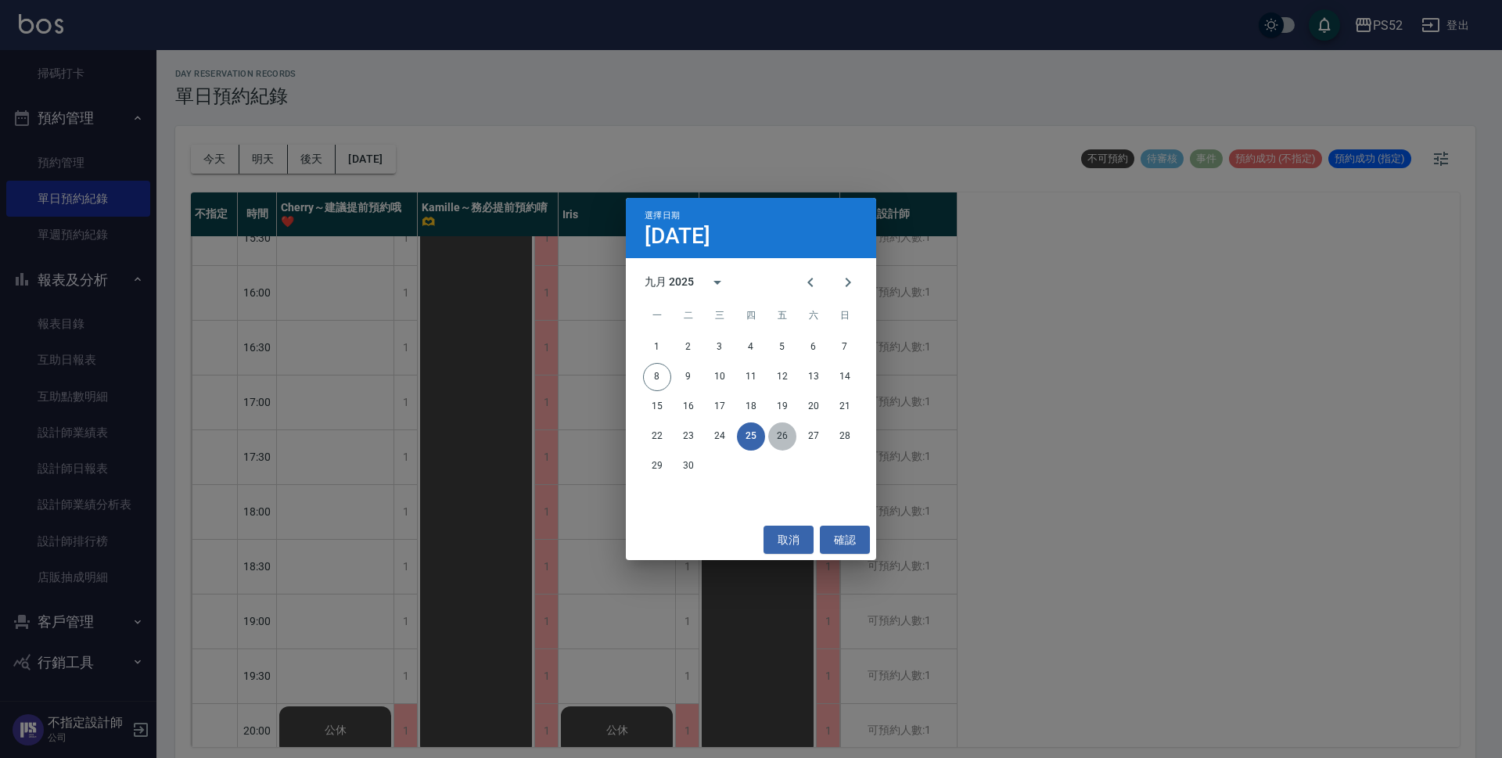
click at [781, 437] on button "26" at bounding box center [782, 436] width 28 height 28
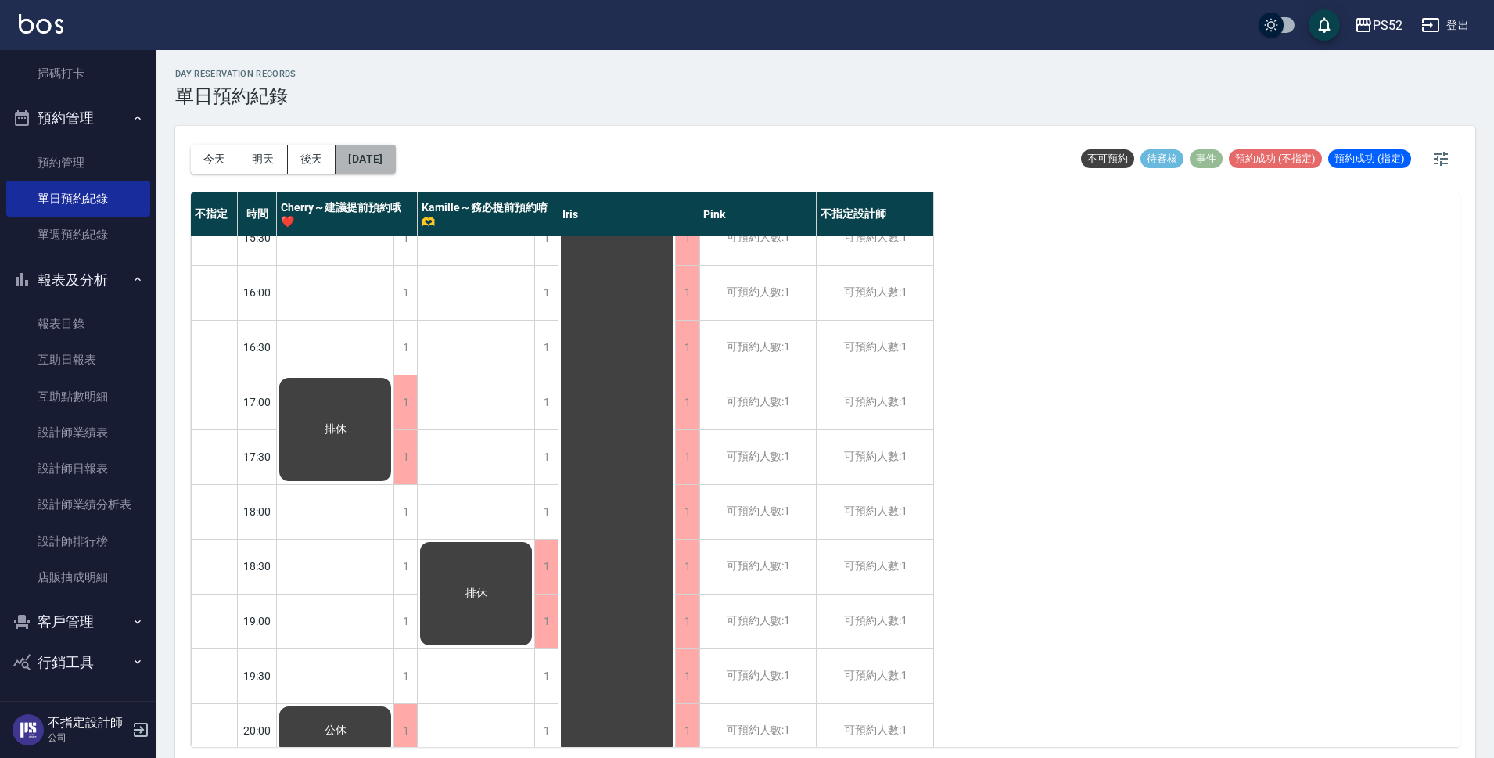
click at [395, 162] on button "[DATE]" at bounding box center [365, 159] width 59 height 29
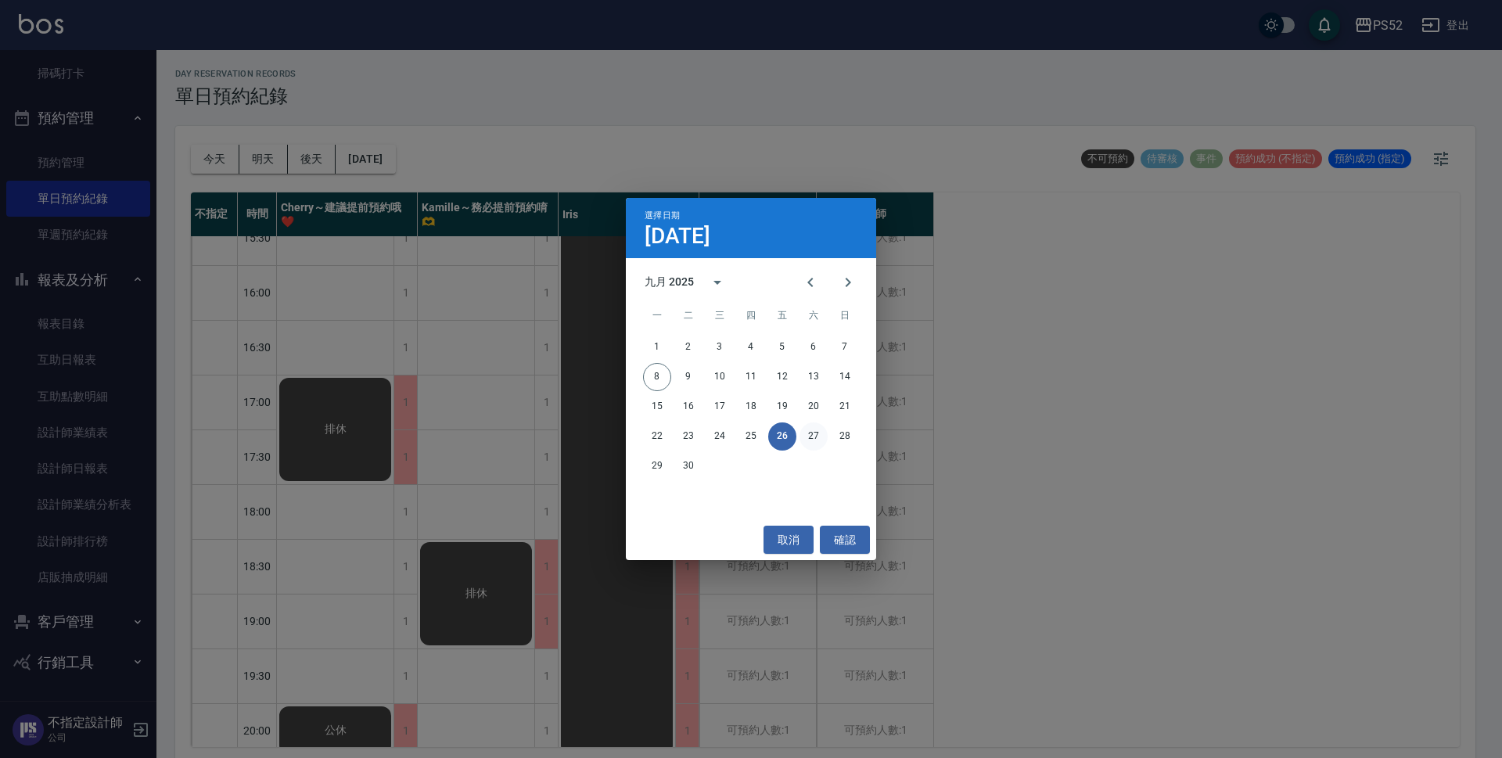
click at [813, 440] on button "27" at bounding box center [814, 436] width 28 height 28
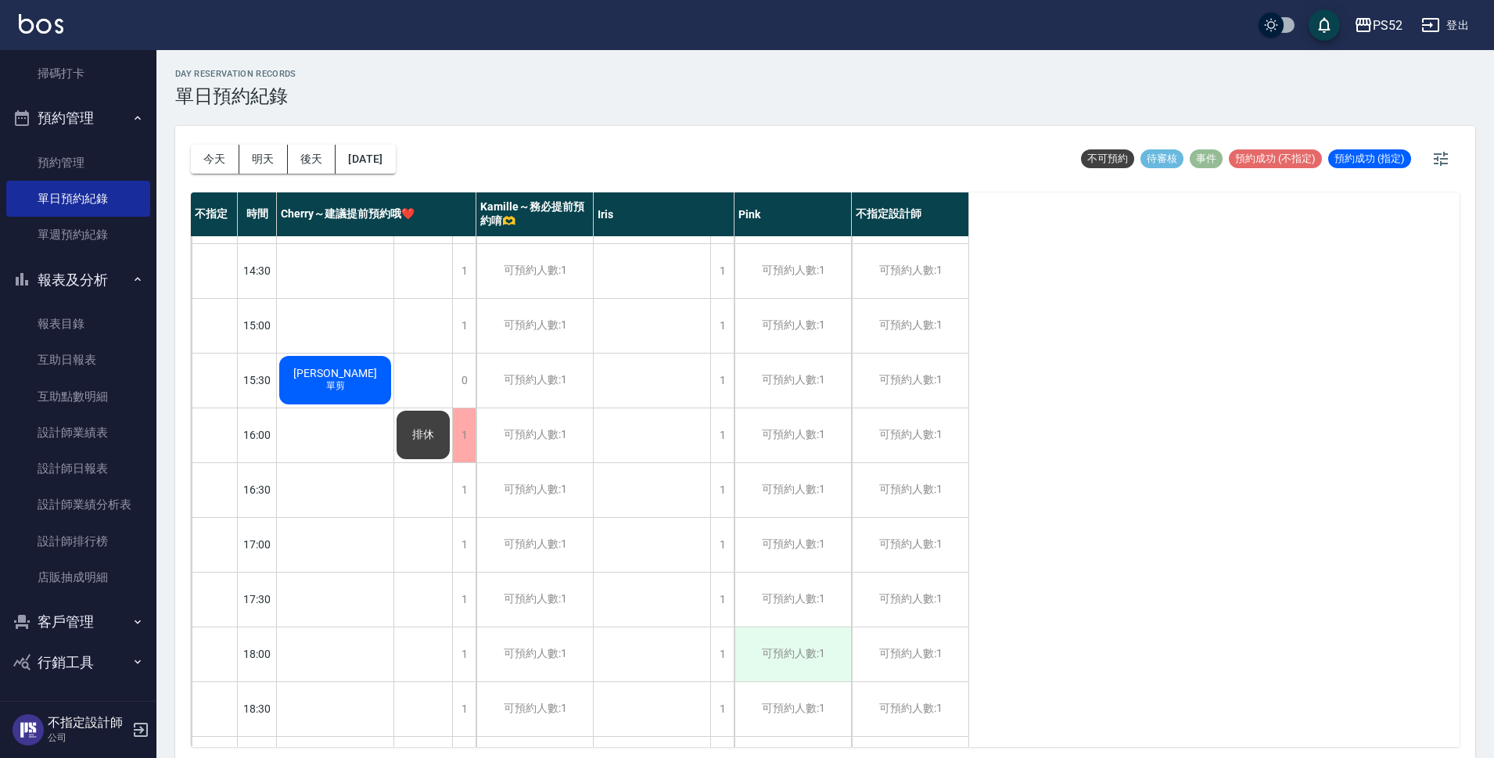
scroll to position [417, 0]
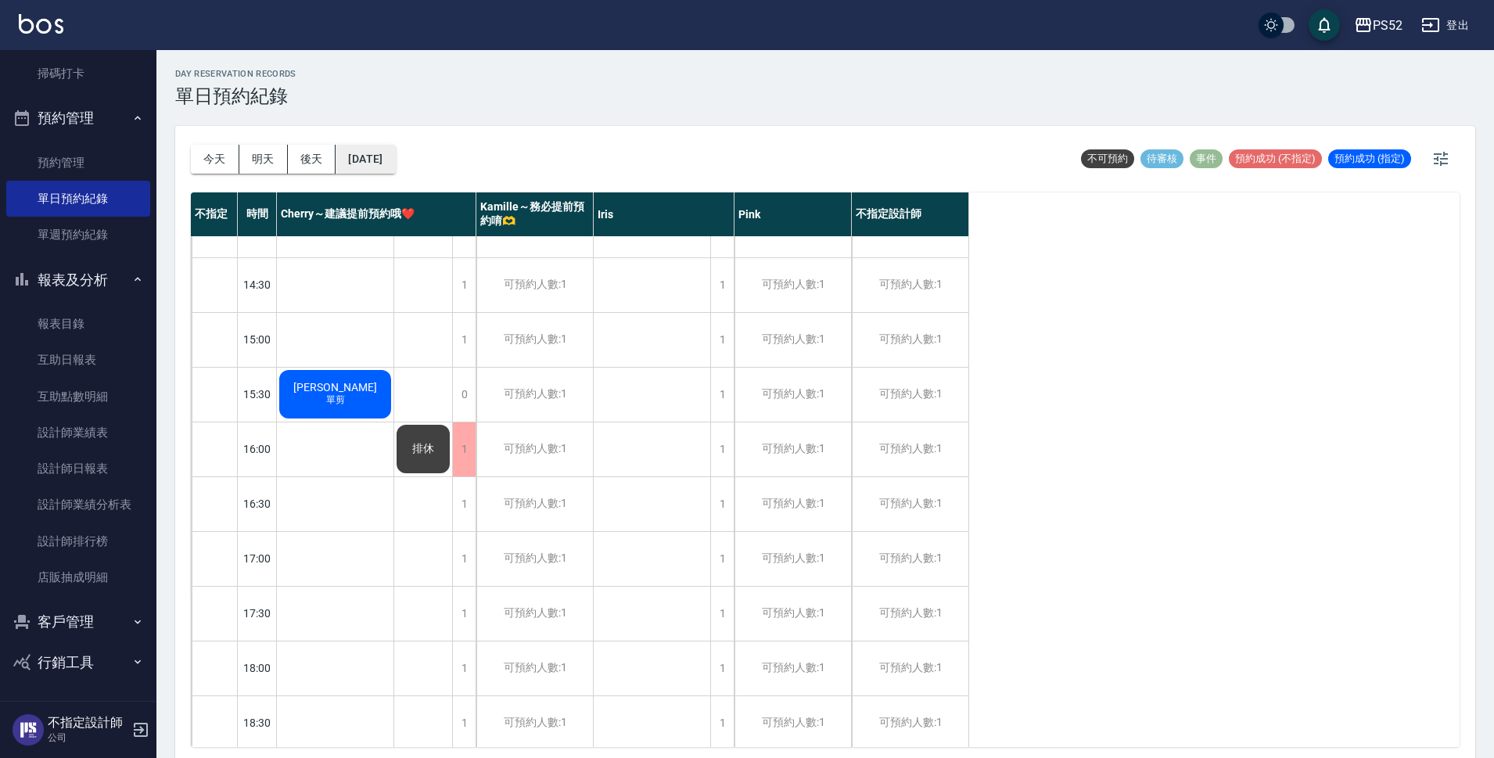
click at [384, 153] on button "[DATE]" at bounding box center [365, 159] width 59 height 29
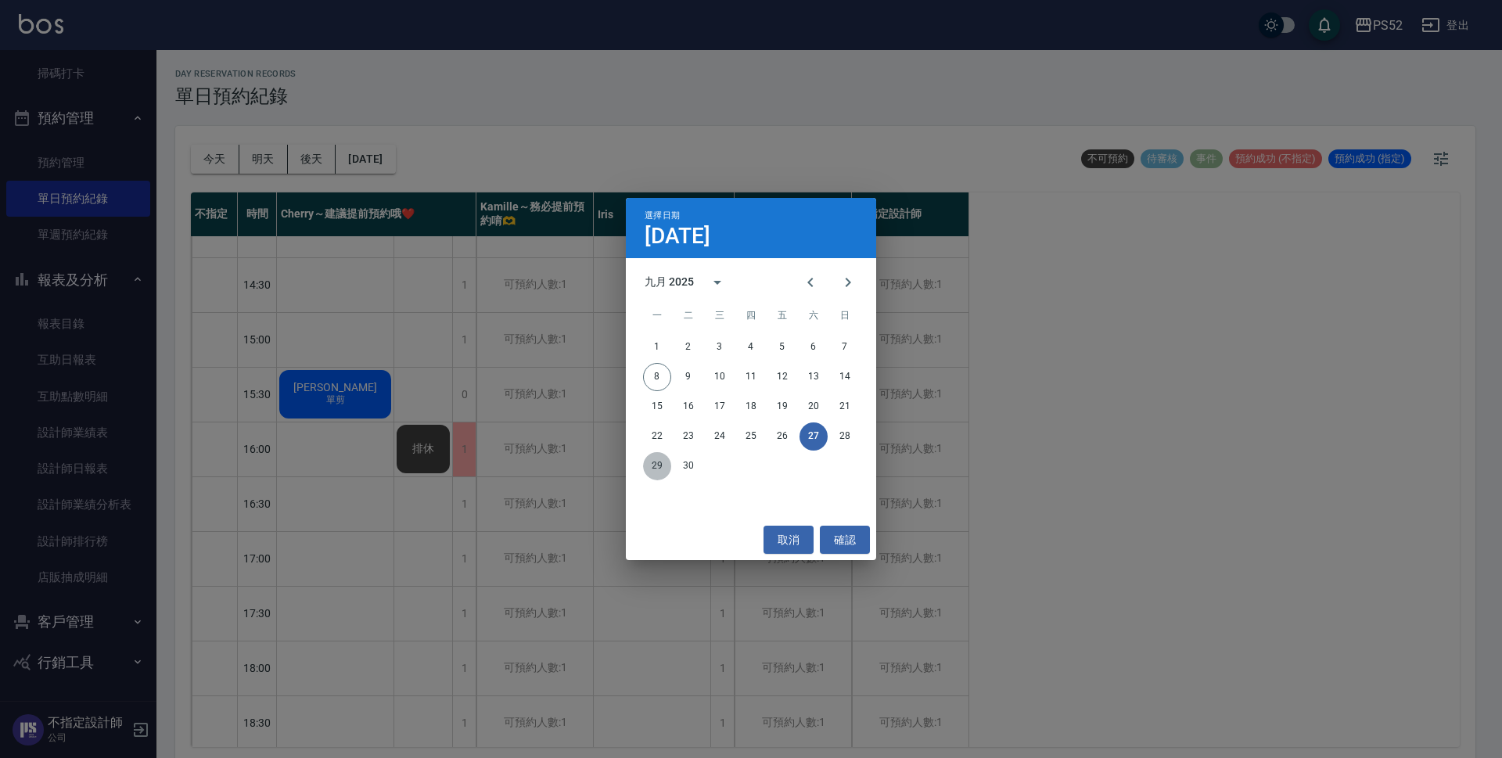
click at [652, 470] on button "29" at bounding box center [657, 466] width 28 height 28
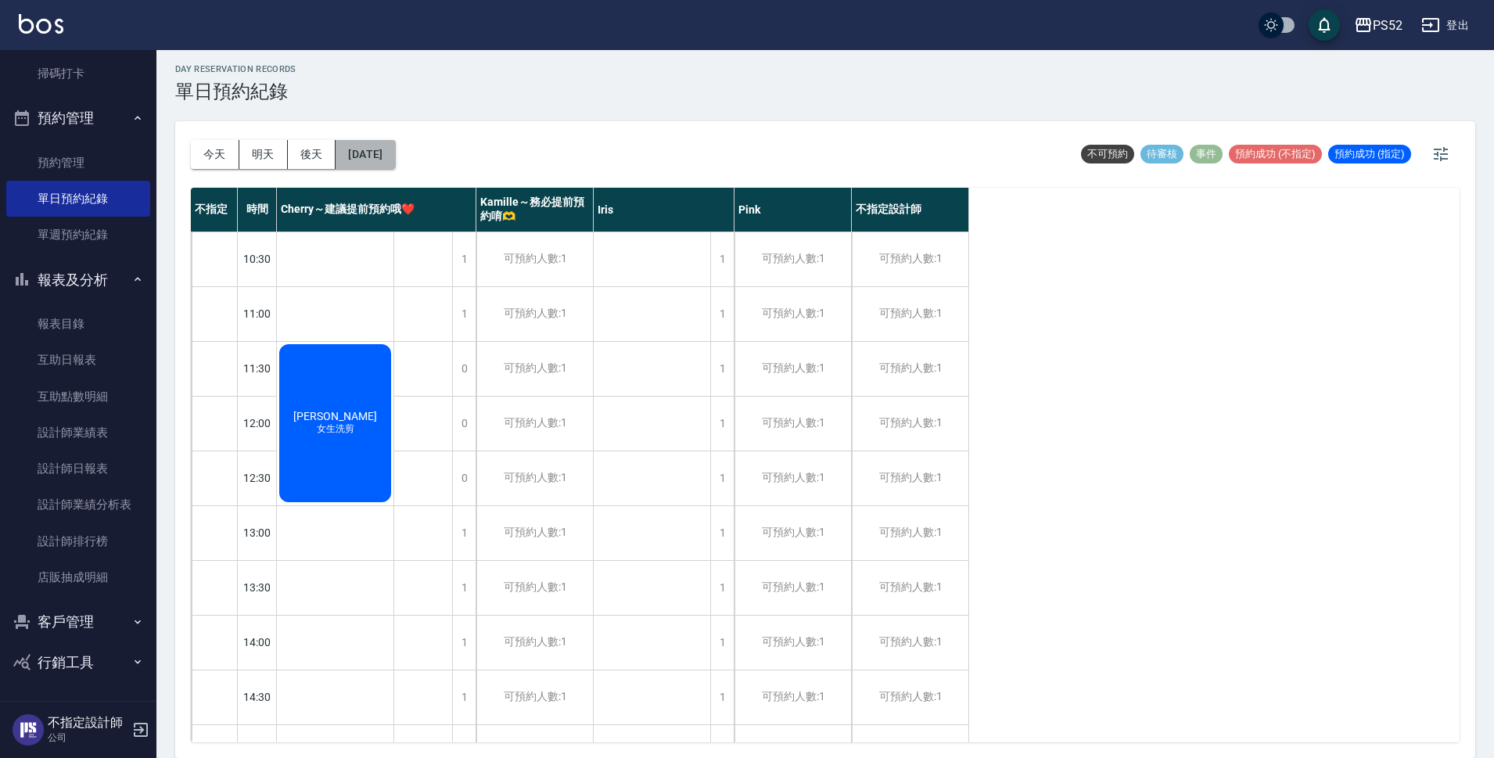
click at [363, 157] on button "[DATE]" at bounding box center [365, 154] width 59 height 29
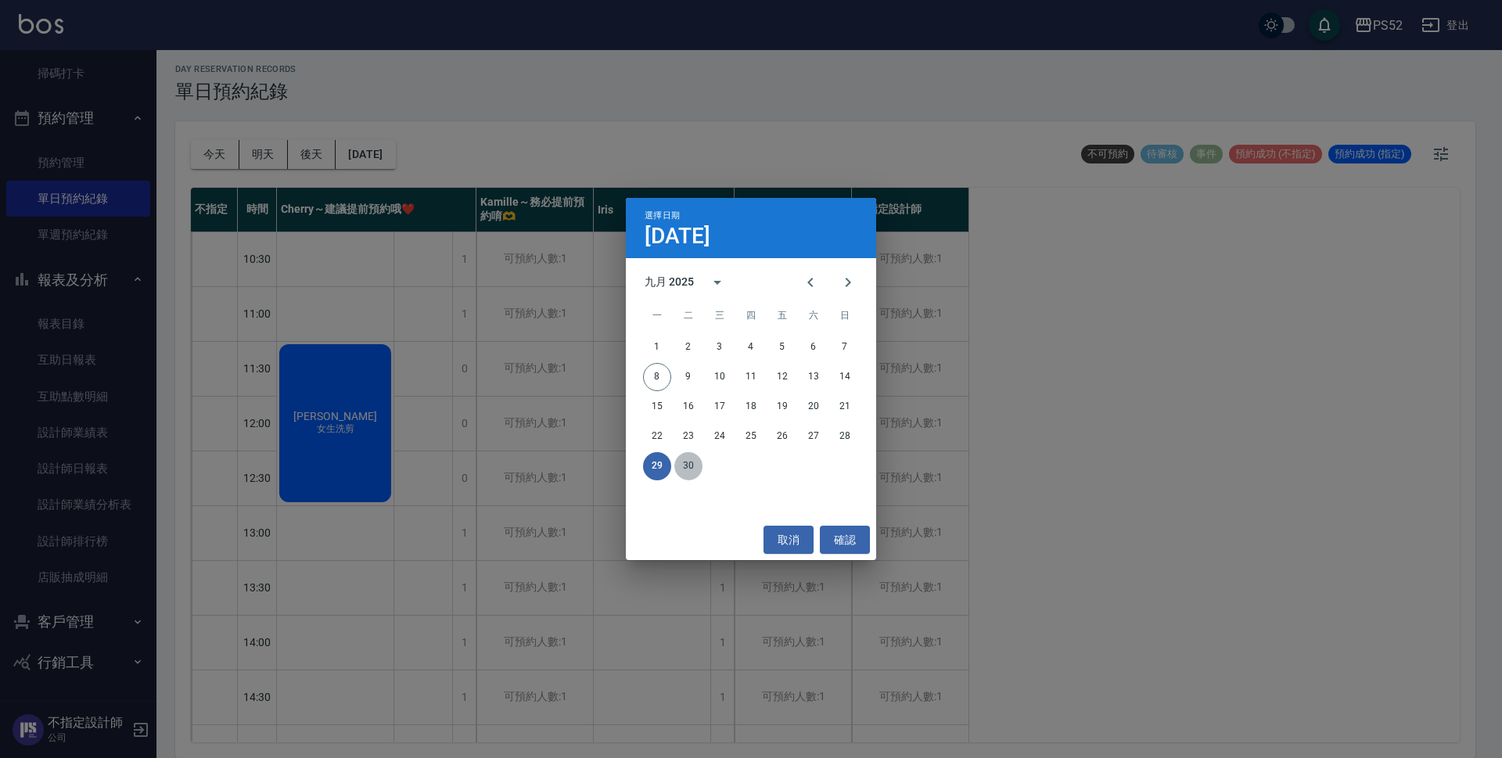
click at [683, 476] on button "30" at bounding box center [688, 466] width 28 height 28
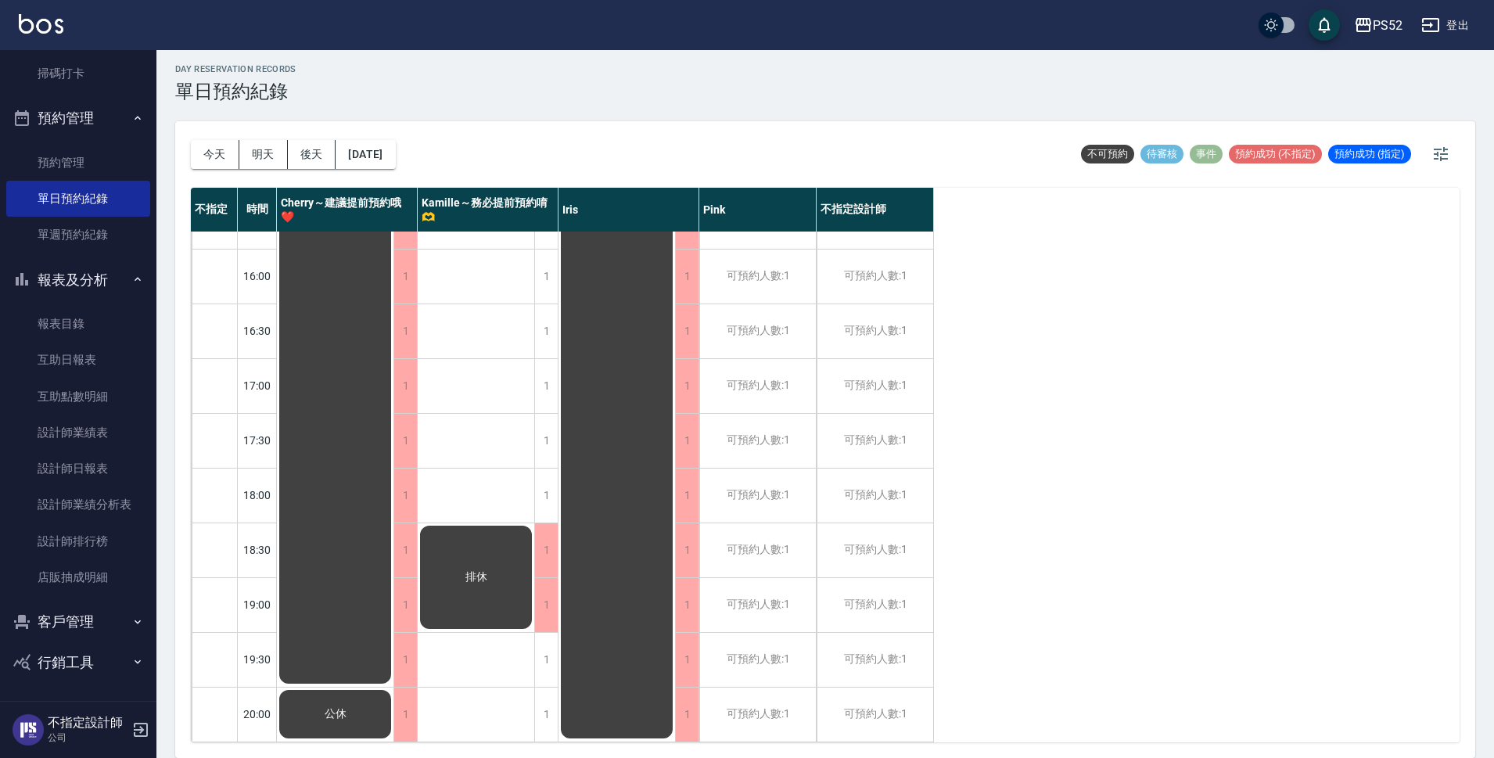
scroll to position [598, 0]
click at [362, 143] on button "[DATE]" at bounding box center [365, 154] width 59 height 29
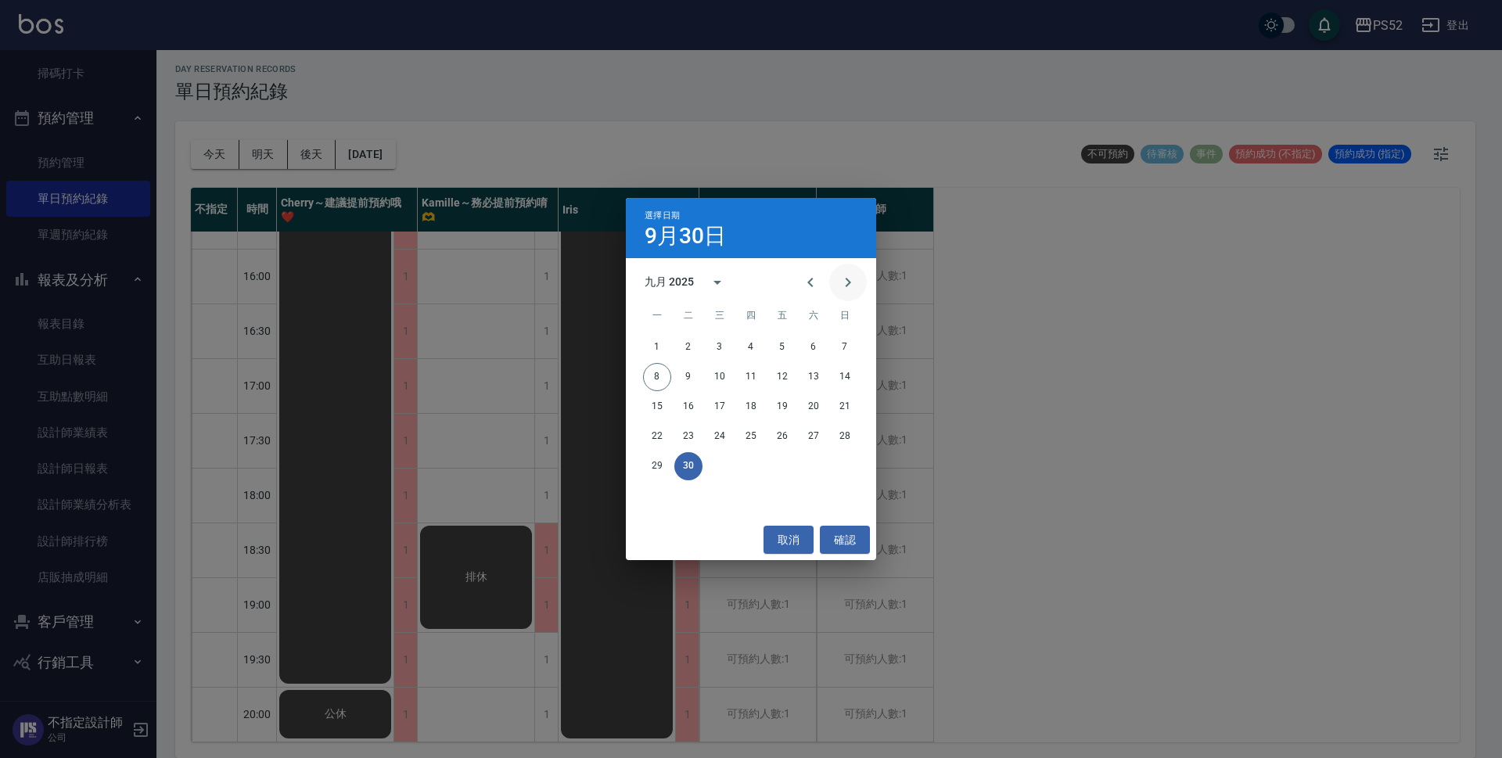
click at [840, 286] on icon "Next month" at bounding box center [848, 282] width 19 height 19
click at [721, 346] on button "1" at bounding box center [720, 347] width 28 height 28
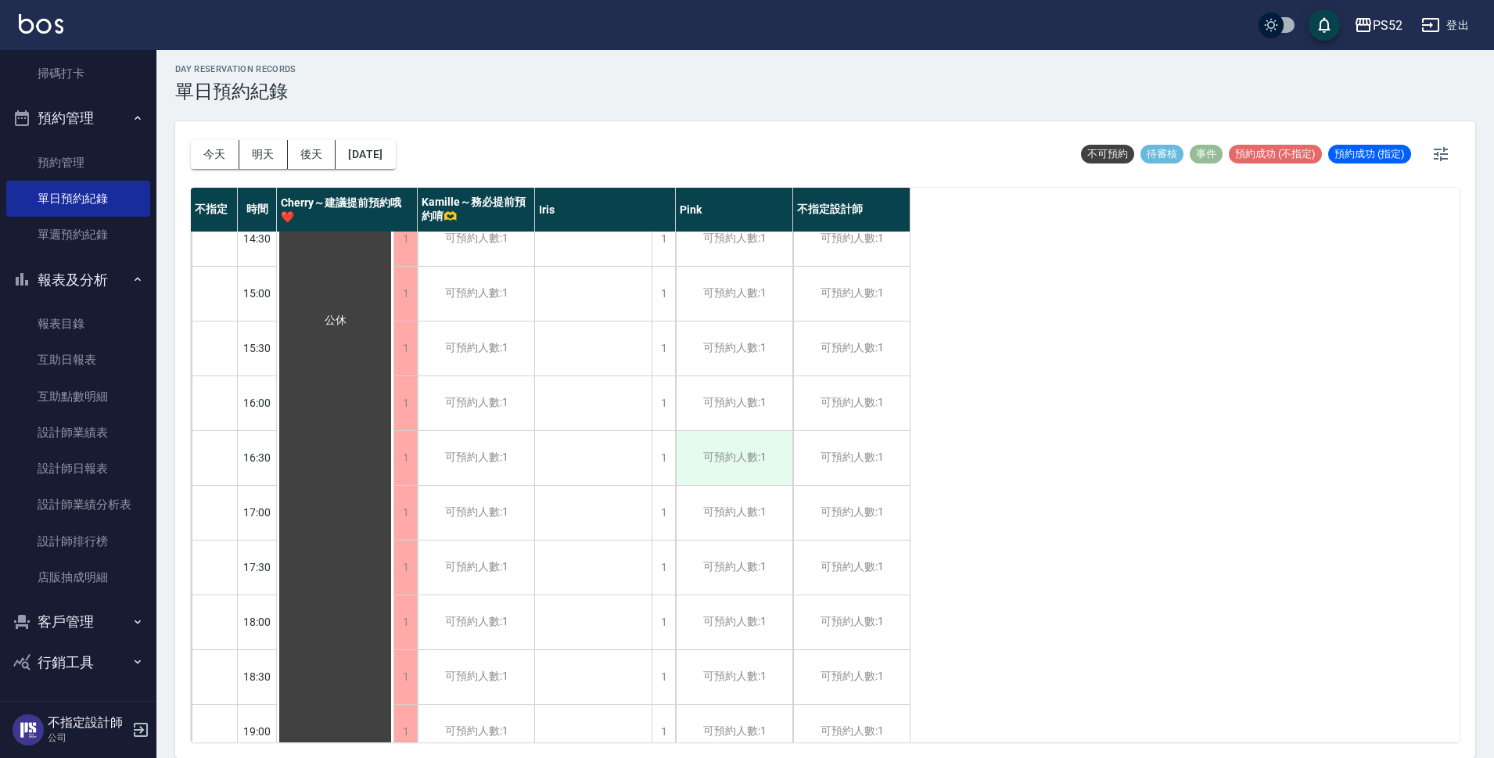
scroll to position [416, 0]
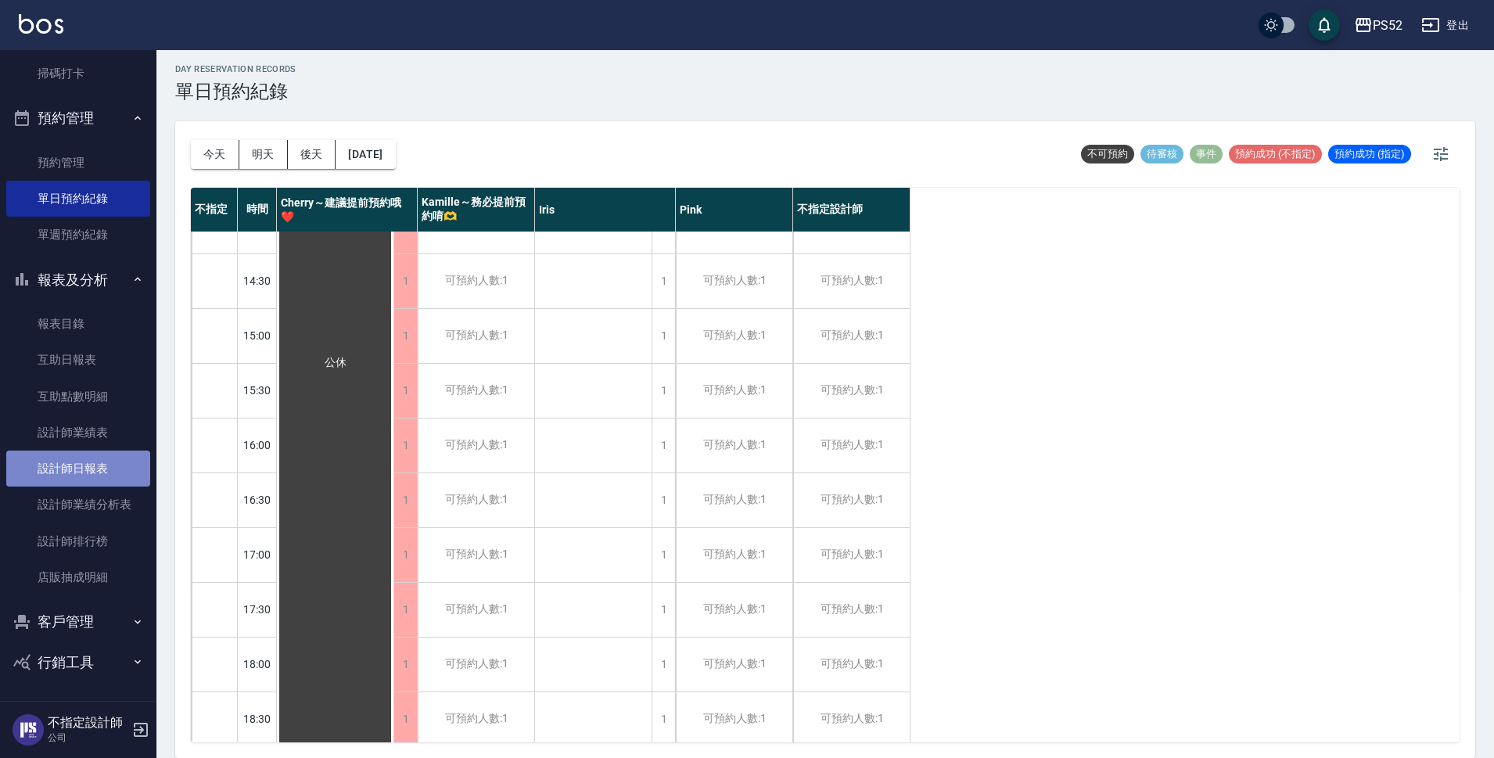
click at [88, 469] on link "設計師日報表" at bounding box center [78, 469] width 144 height 36
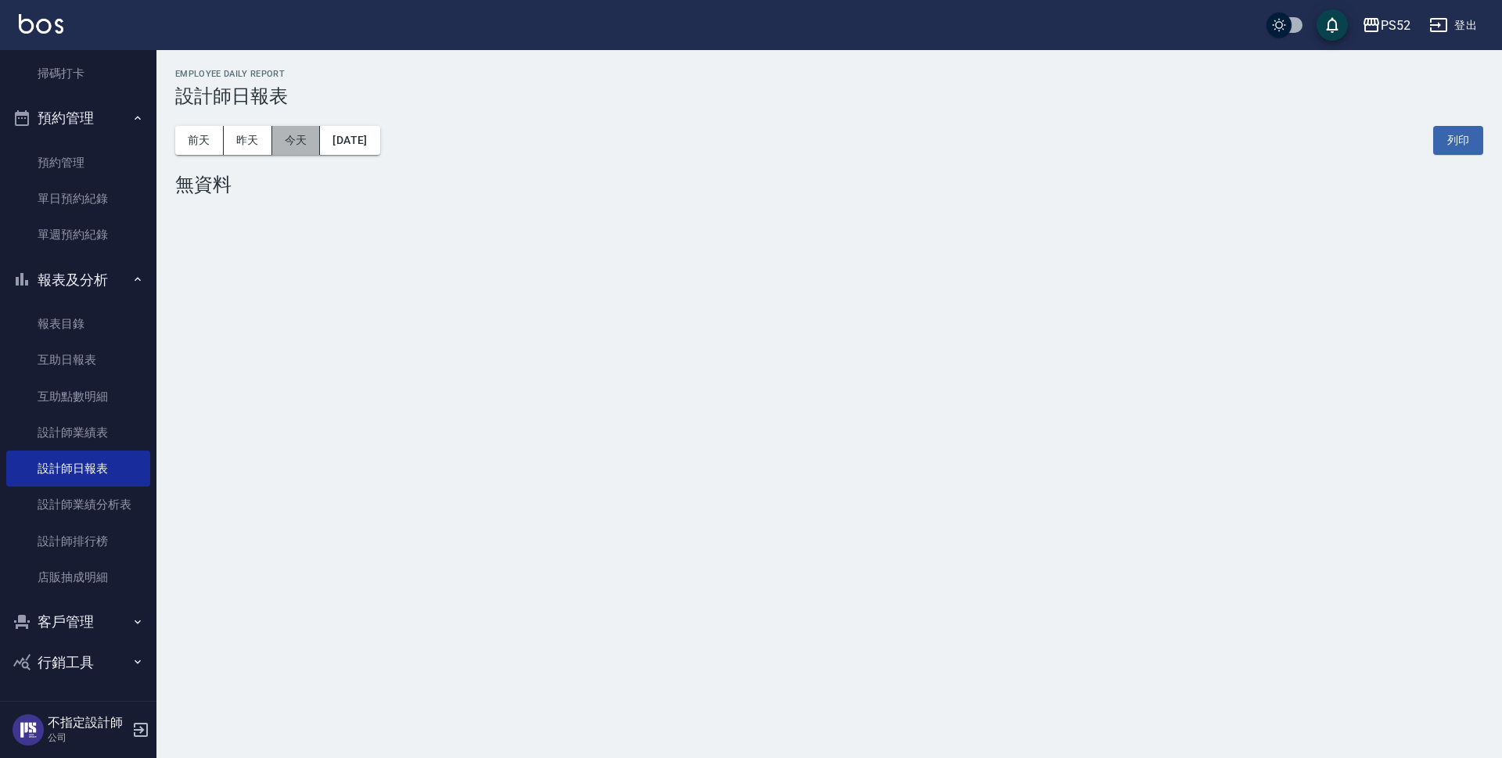
click at [286, 138] on button "今天" at bounding box center [296, 140] width 49 height 29
click at [246, 143] on button "昨天" at bounding box center [248, 140] width 49 height 29
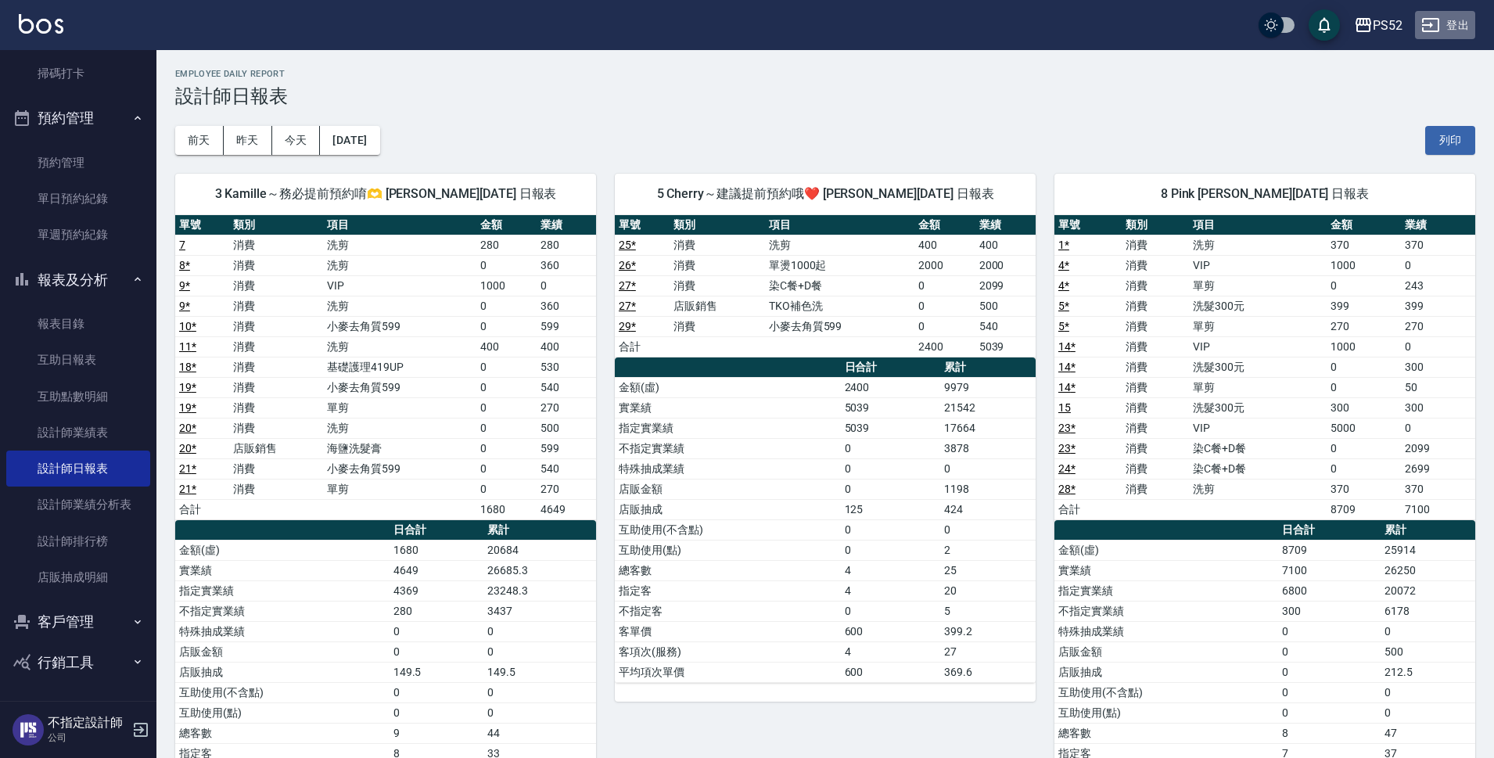
click at [1457, 30] on button "登出" at bounding box center [1445, 25] width 60 height 29
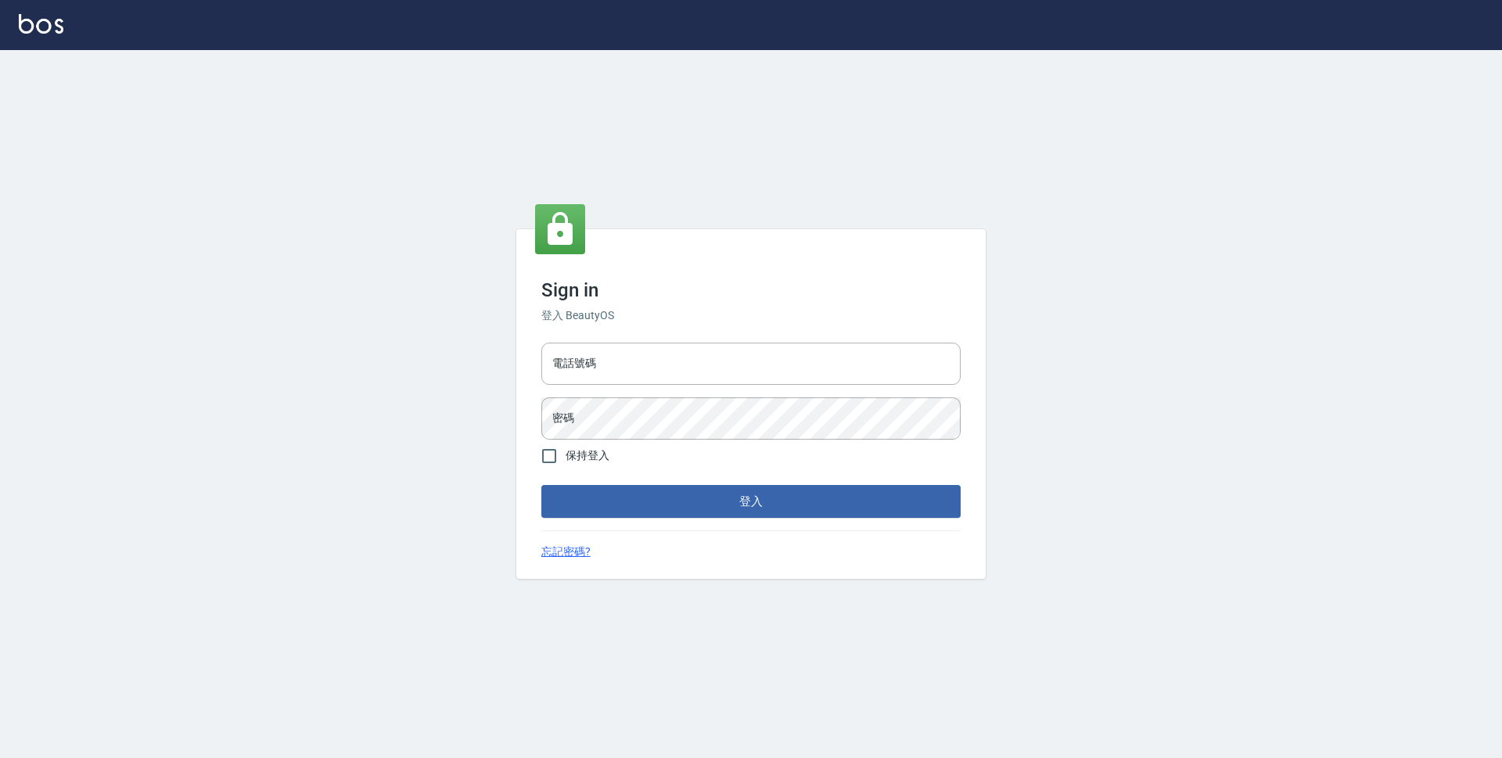
click at [727, 366] on input "電話號碼" at bounding box center [750, 364] width 419 height 42
type input "0923939755"
click at [541, 485] on button "登入" at bounding box center [750, 501] width 419 height 33
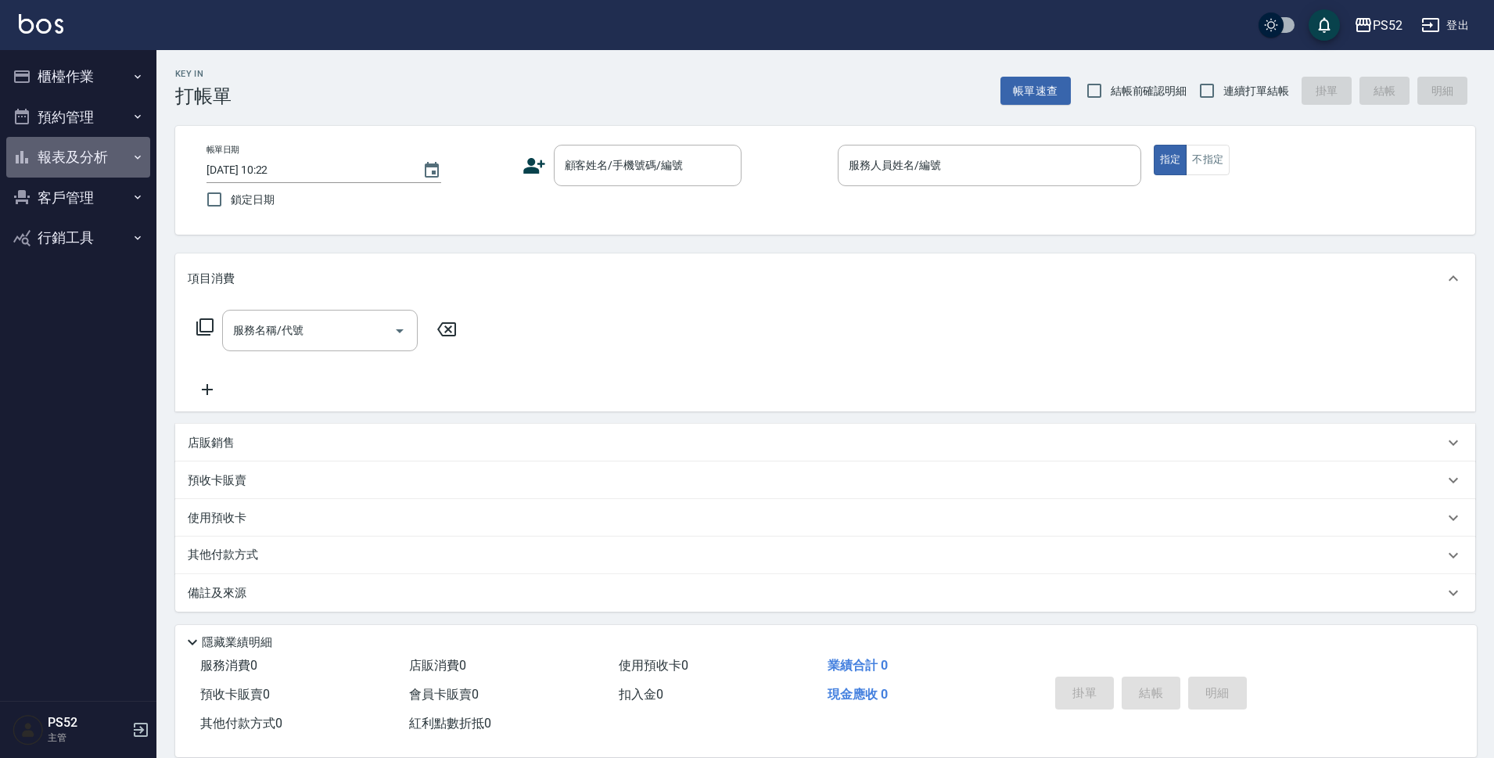
click at [90, 143] on button "報表及分析" at bounding box center [78, 157] width 144 height 41
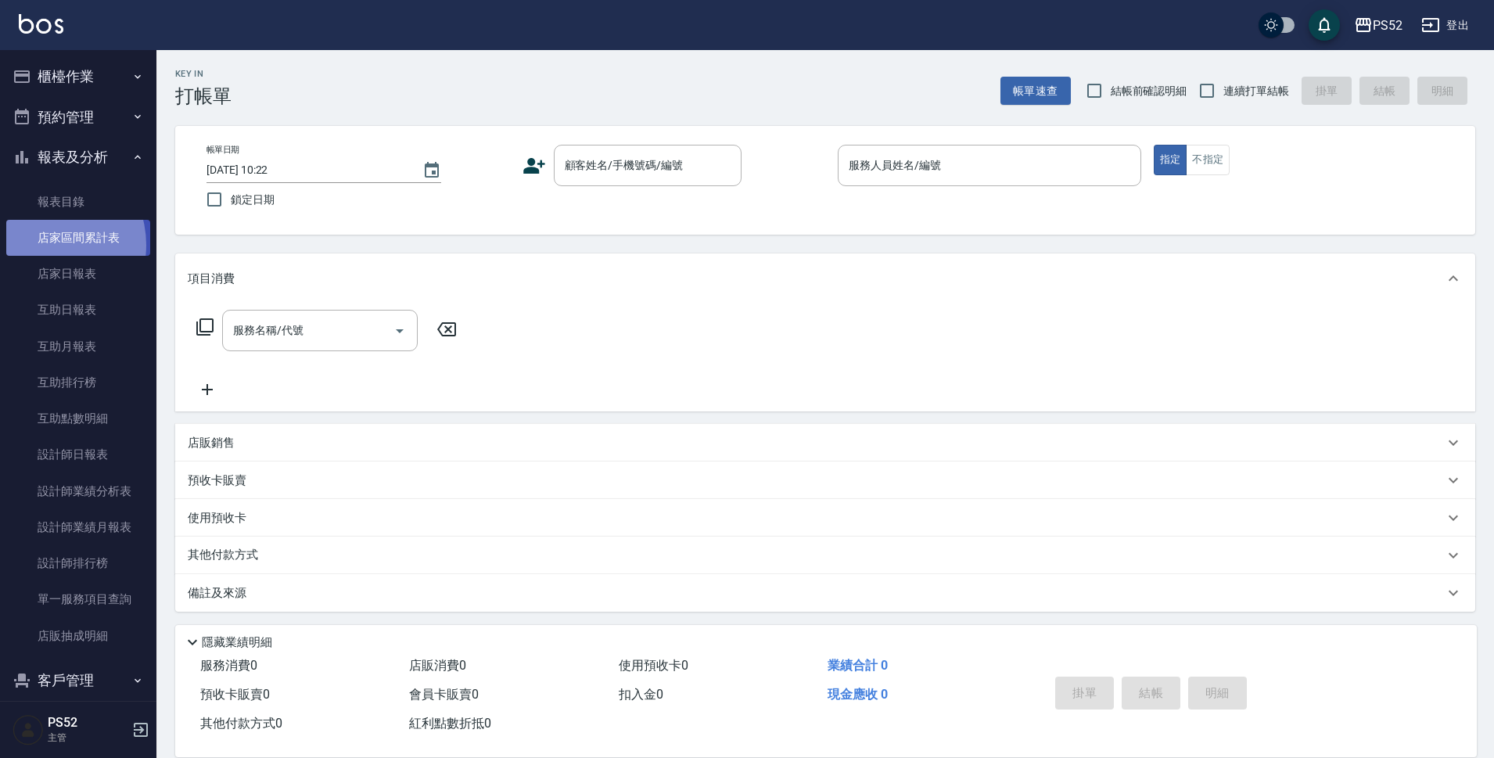
click at [43, 245] on link "店家區間累計表" at bounding box center [78, 238] width 144 height 36
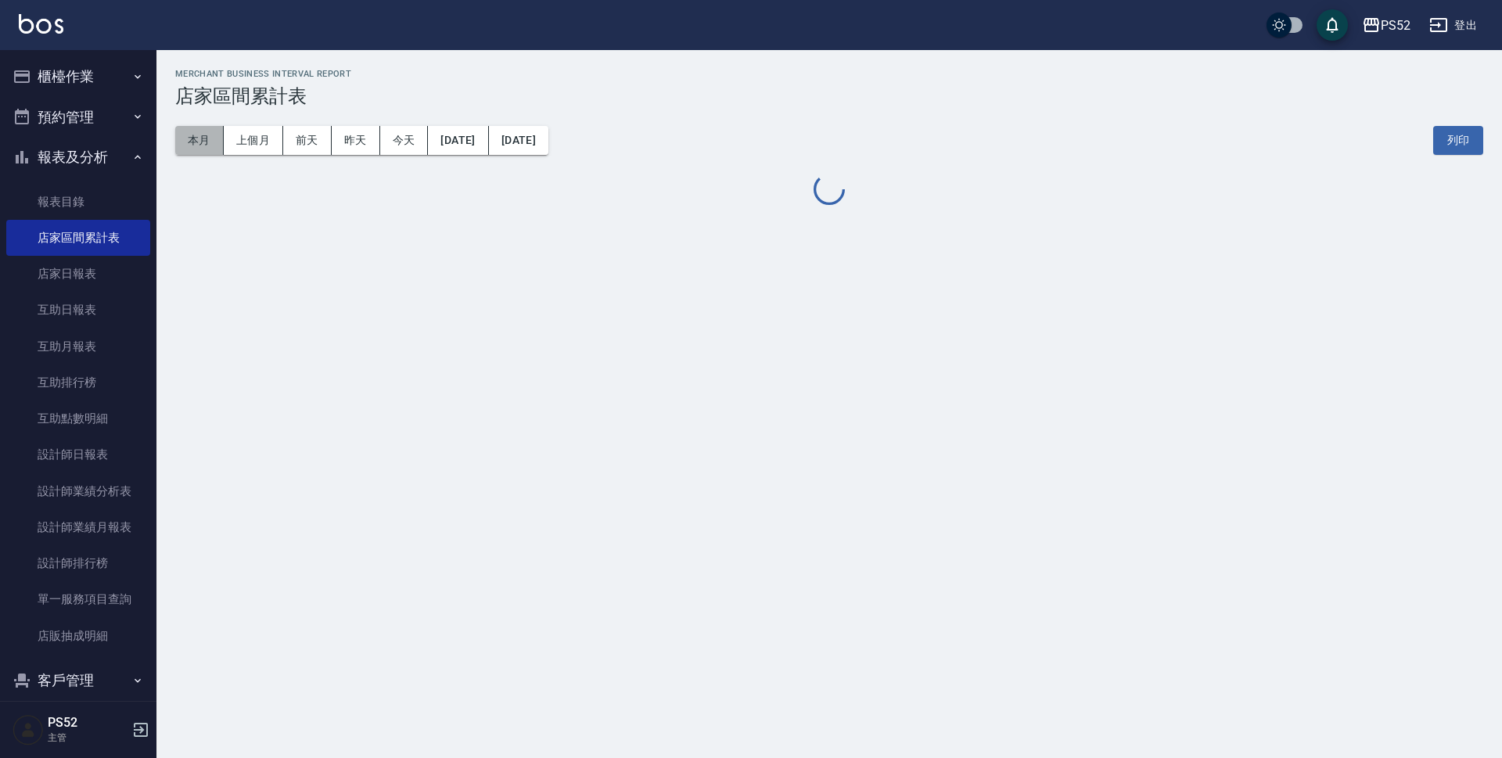
click at [181, 136] on button "本月" at bounding box center [199, 140] width 49 height 29
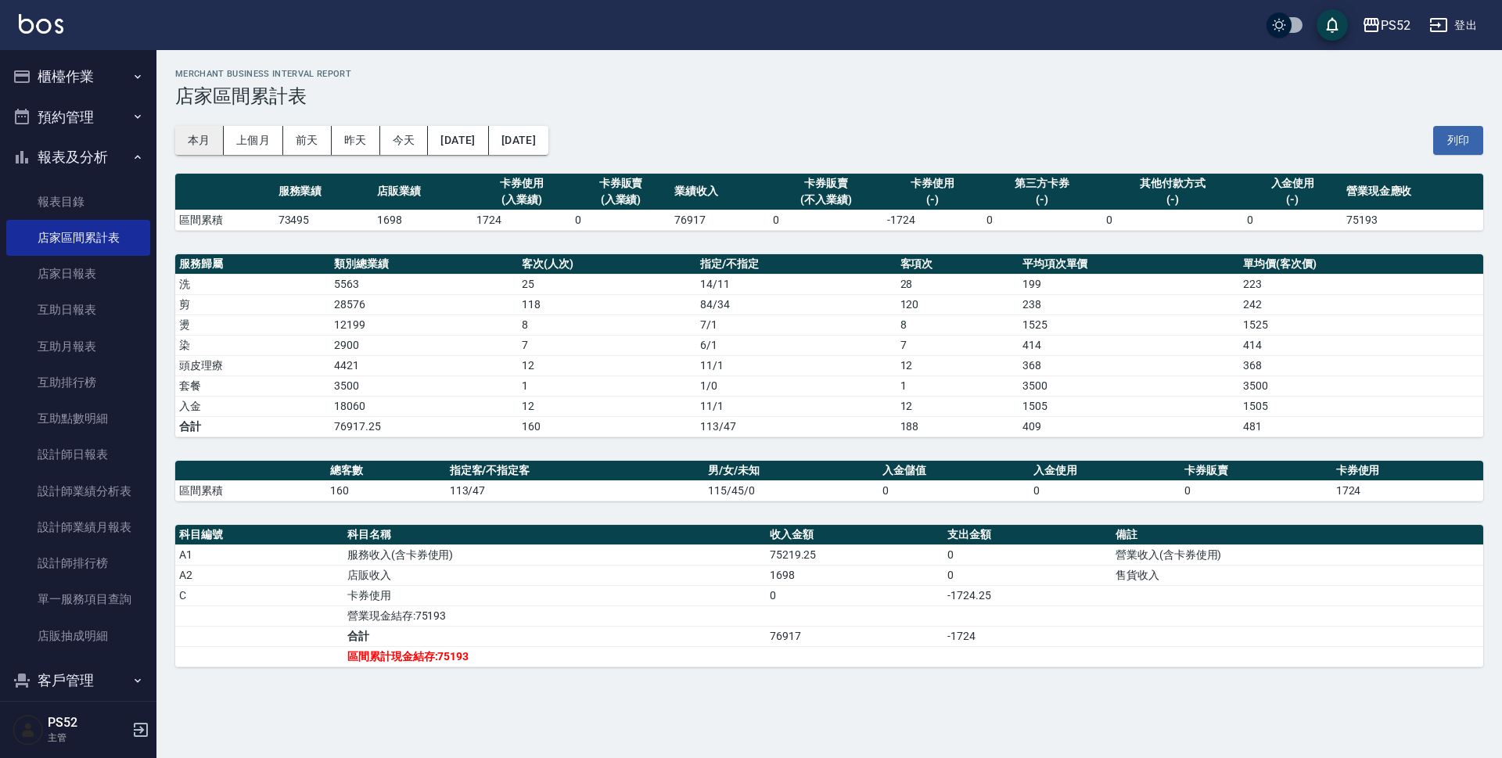
click at [181, 136] on button "本月" at bounding box center [199, 140] width 49 height 29
click at [548, 139] on button "[DATE]" at bounding box center [518, 140] width 59 height 29
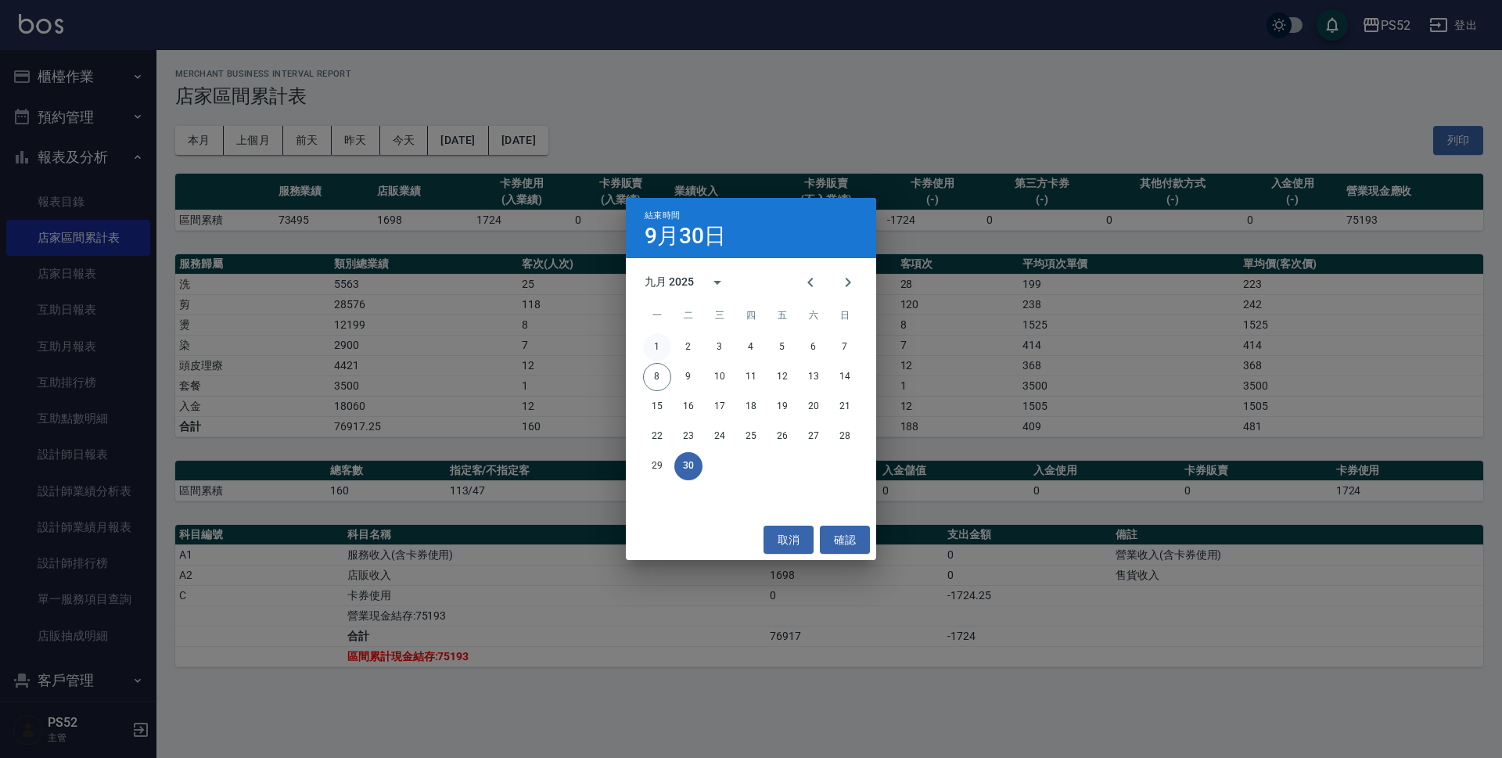
click at [661, 343] on button "1" at bounding box center [657, 347] width 28 height 28
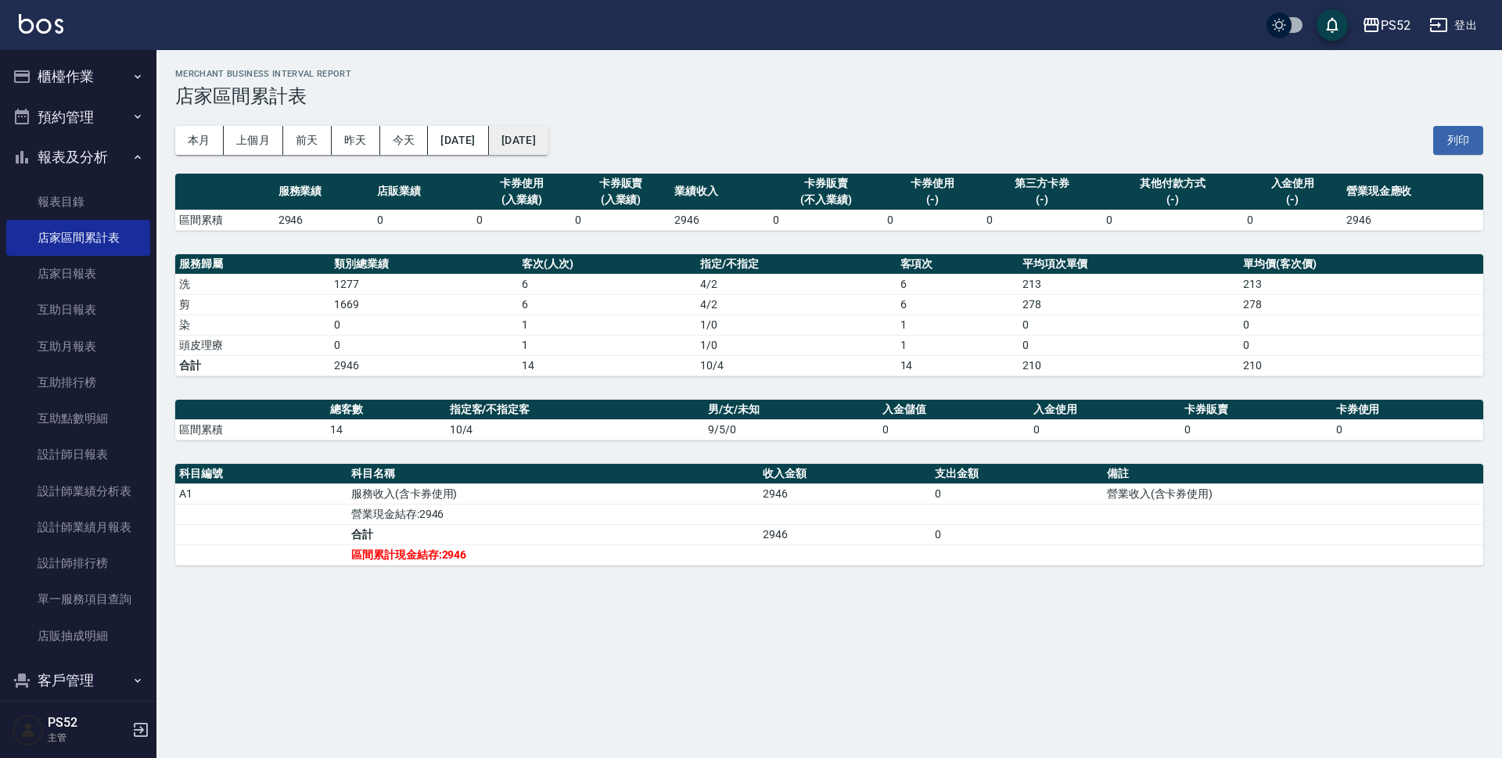
click at [548, 145] on button "[DATE]" at bounding box center [518, 140] width 59 height 29
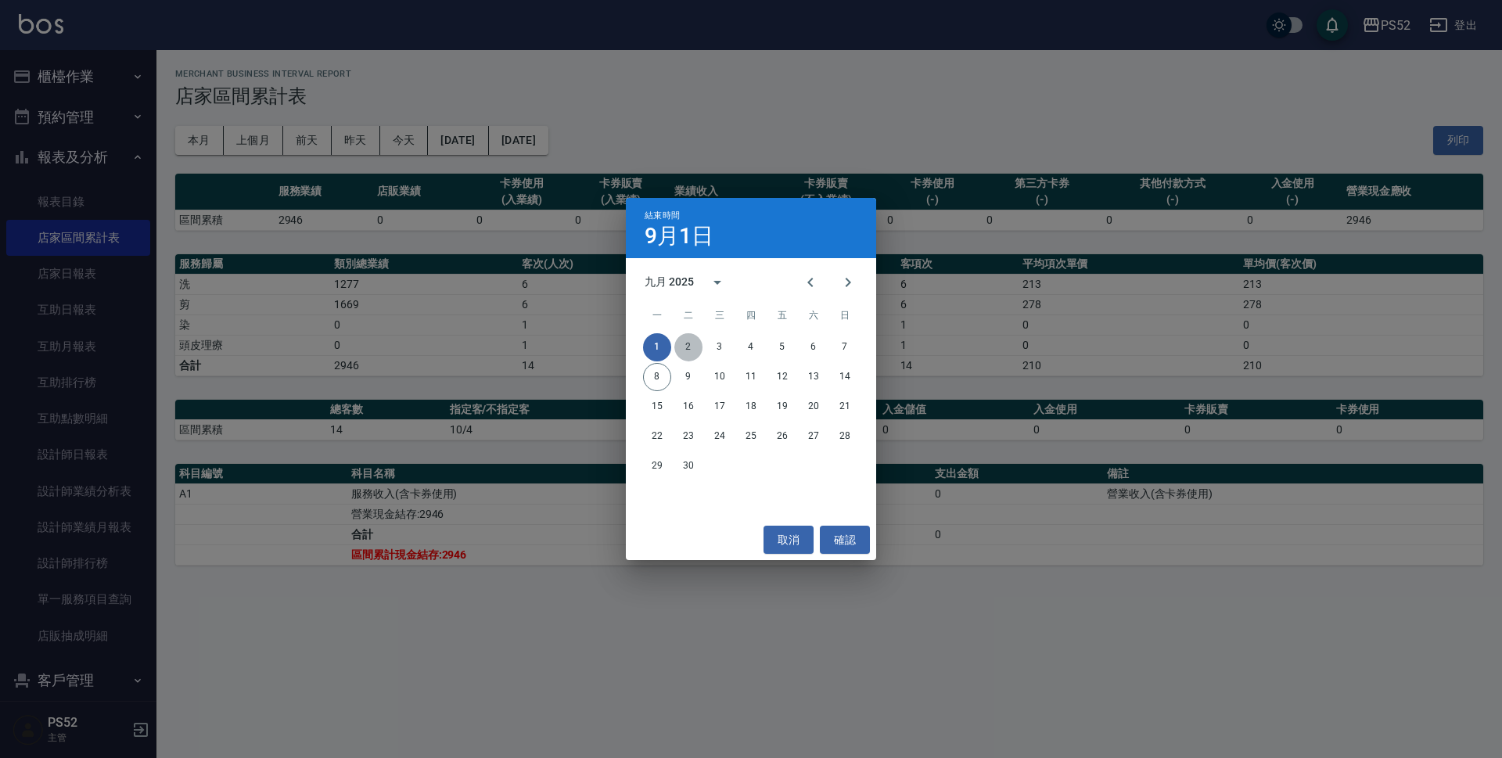
click at [694, 347] on button "2" at bounding box center [688, 347] width 28 height 28
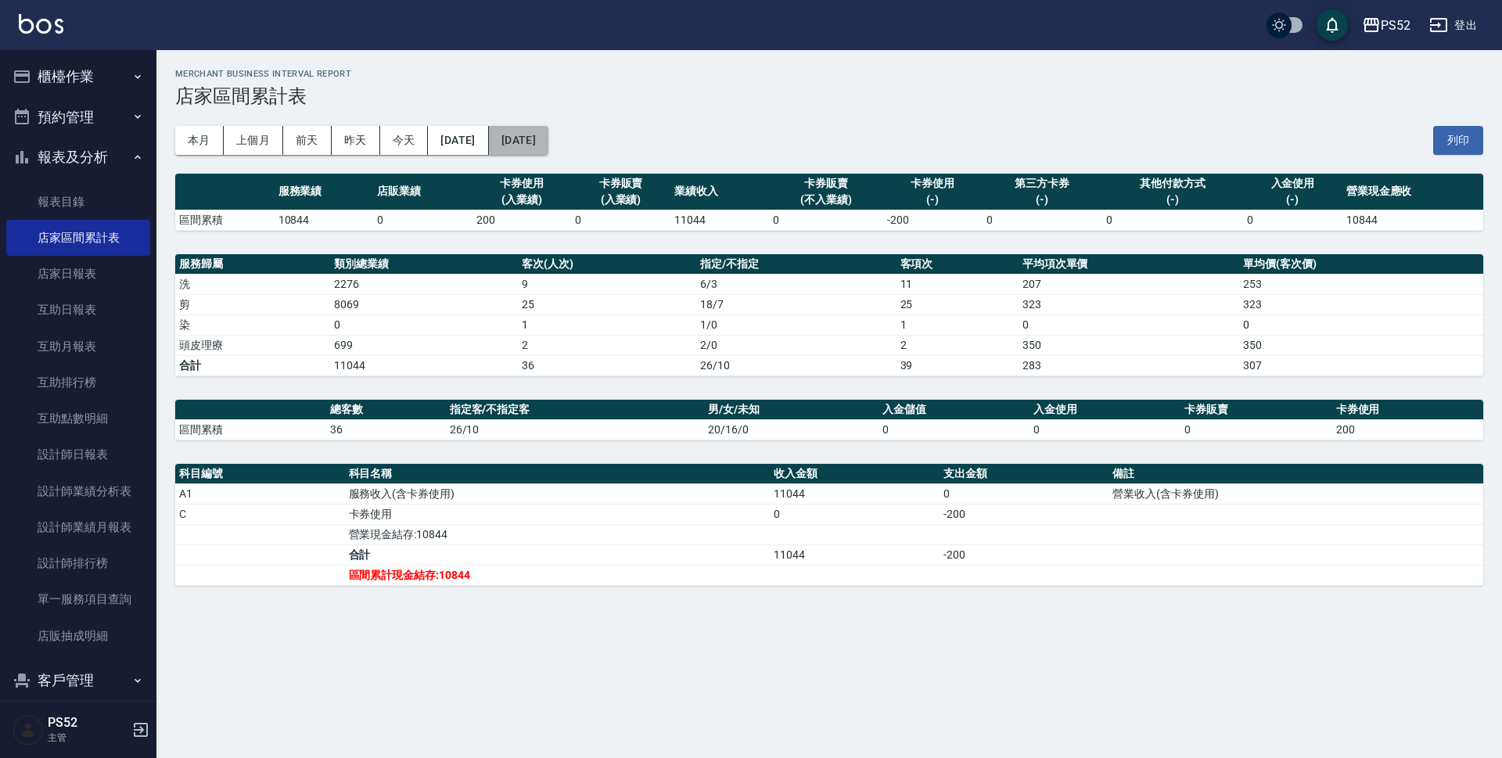
click at [548, 140] on button "2025/09/02" at bounding box center [518, 140] width 59 height 29
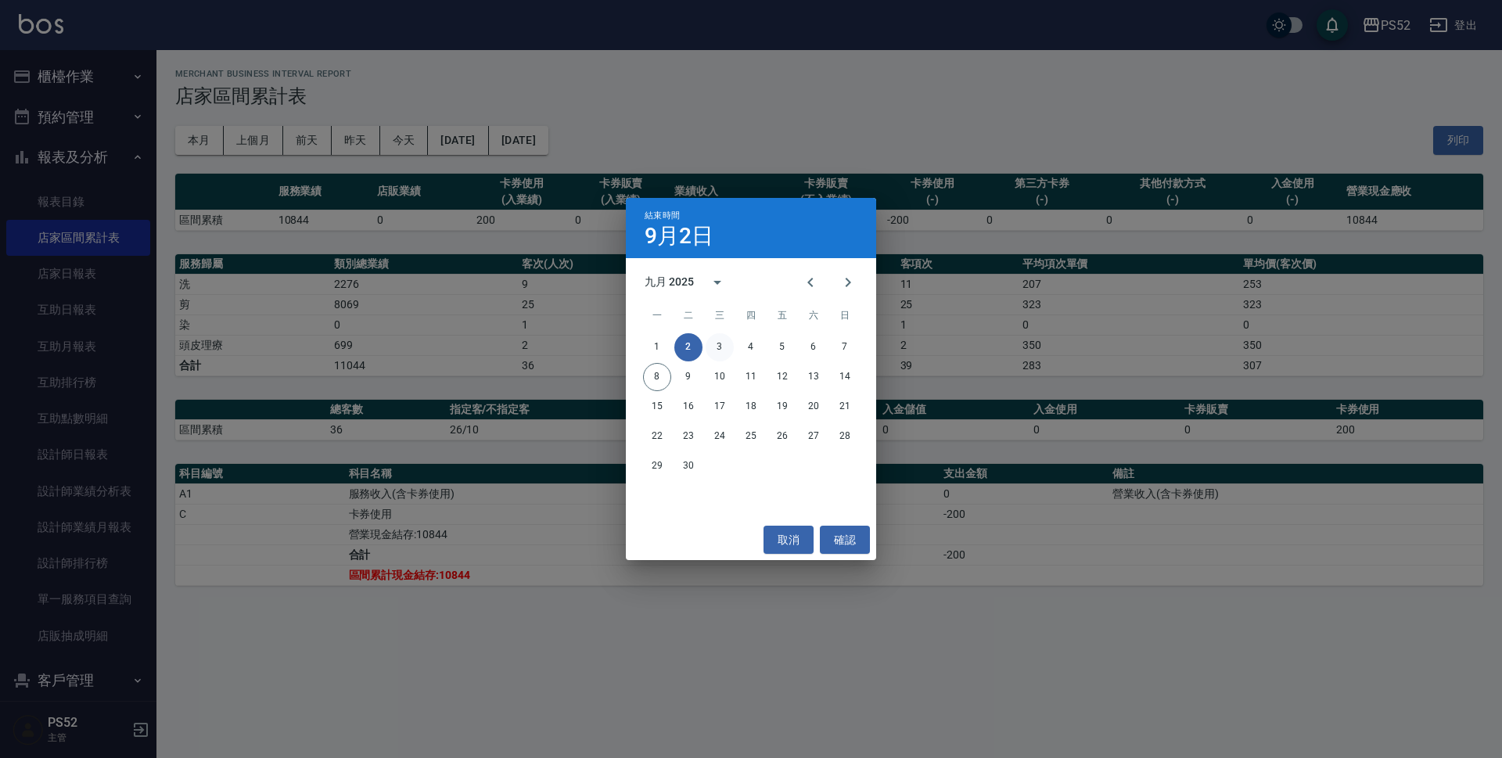
click at [722, 353] on button "3" at bounding box center [720, 347] width 28 height 28
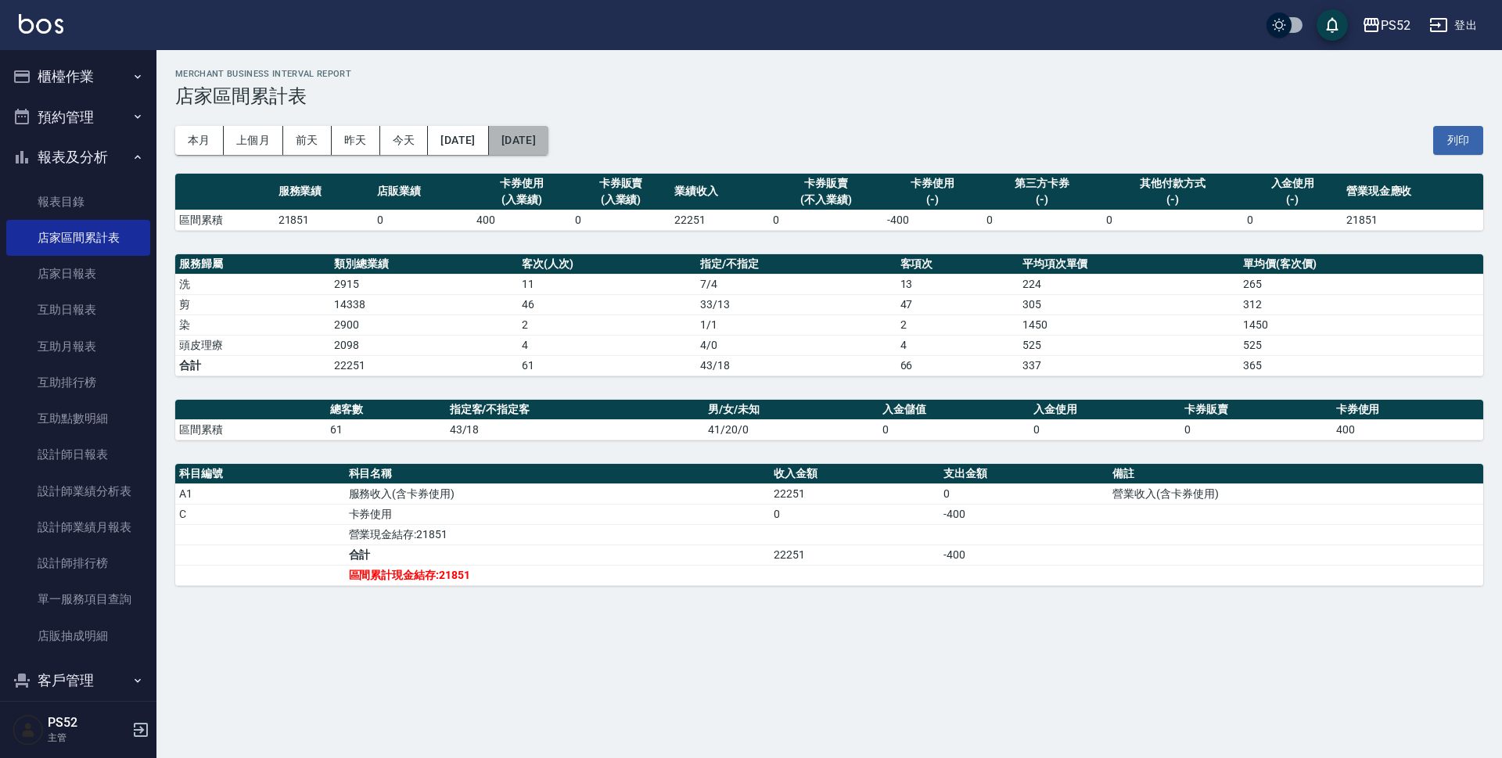
click at [548, 149] on button "2025/09/03" at bounding box center [518, 140] width 59 height 29
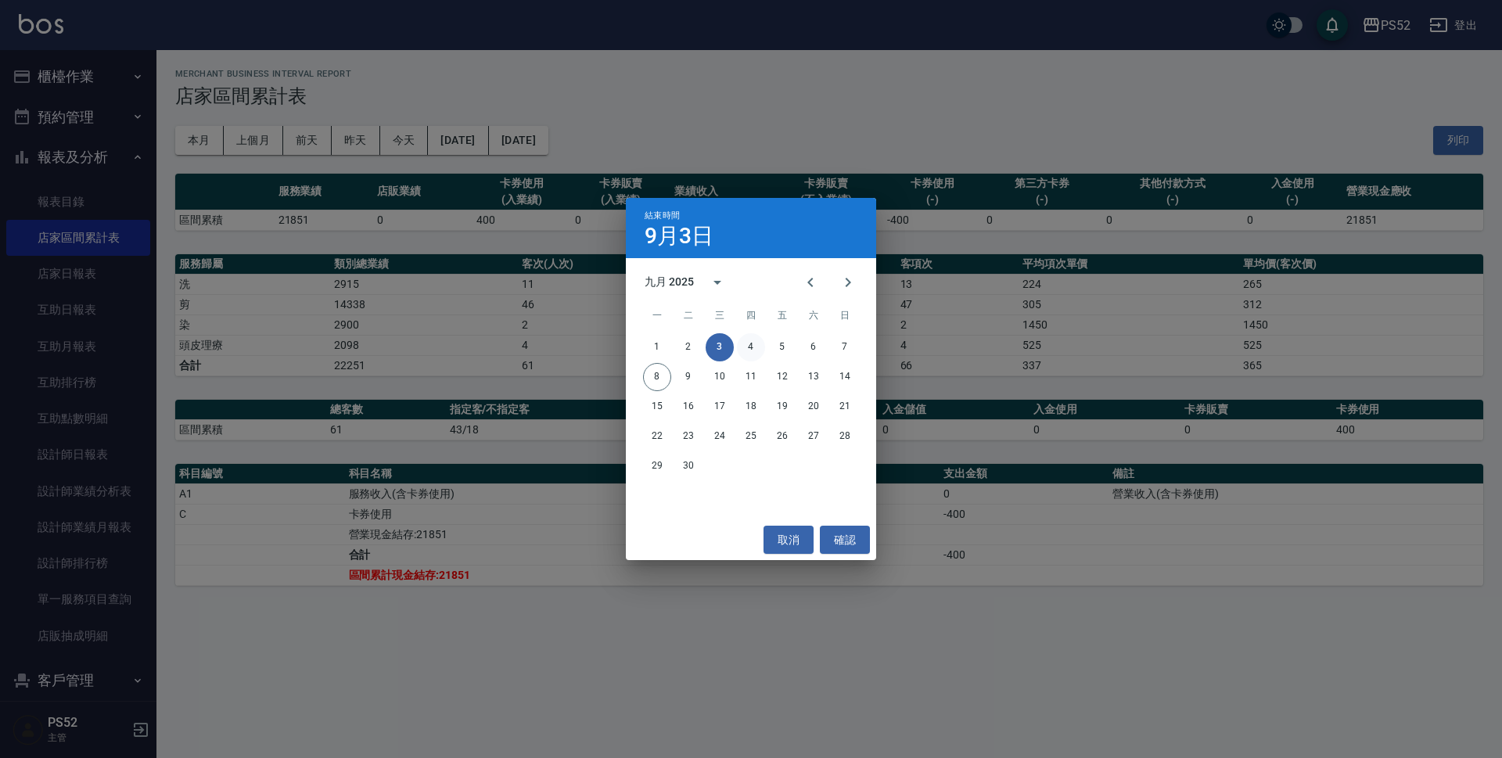
click at [756, 348] on button "4" at bounding box center [751, 347] width 28 height 28
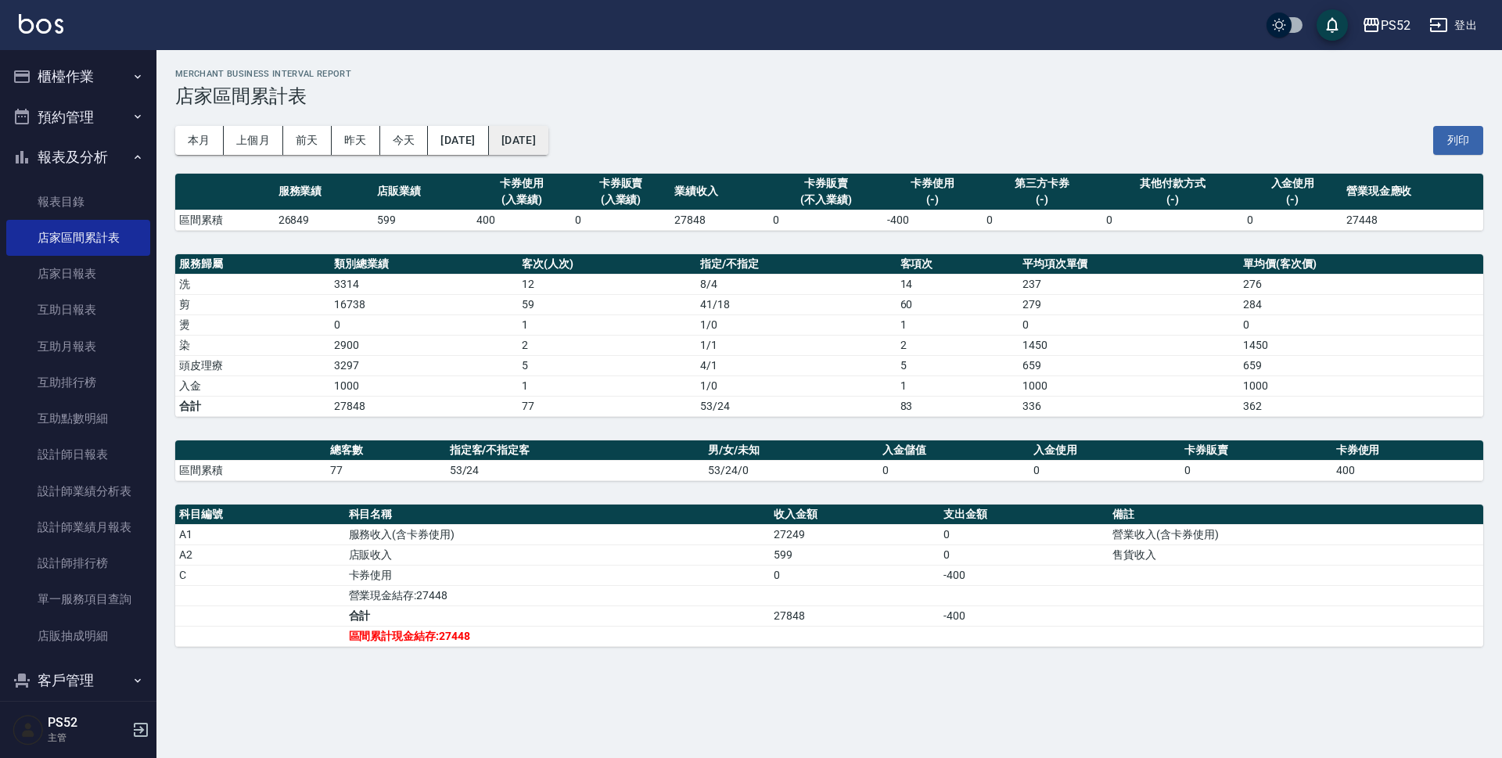
click at [548, 149] on button "2025/09/04" at bounding box center [518, 140] width 59 height 29
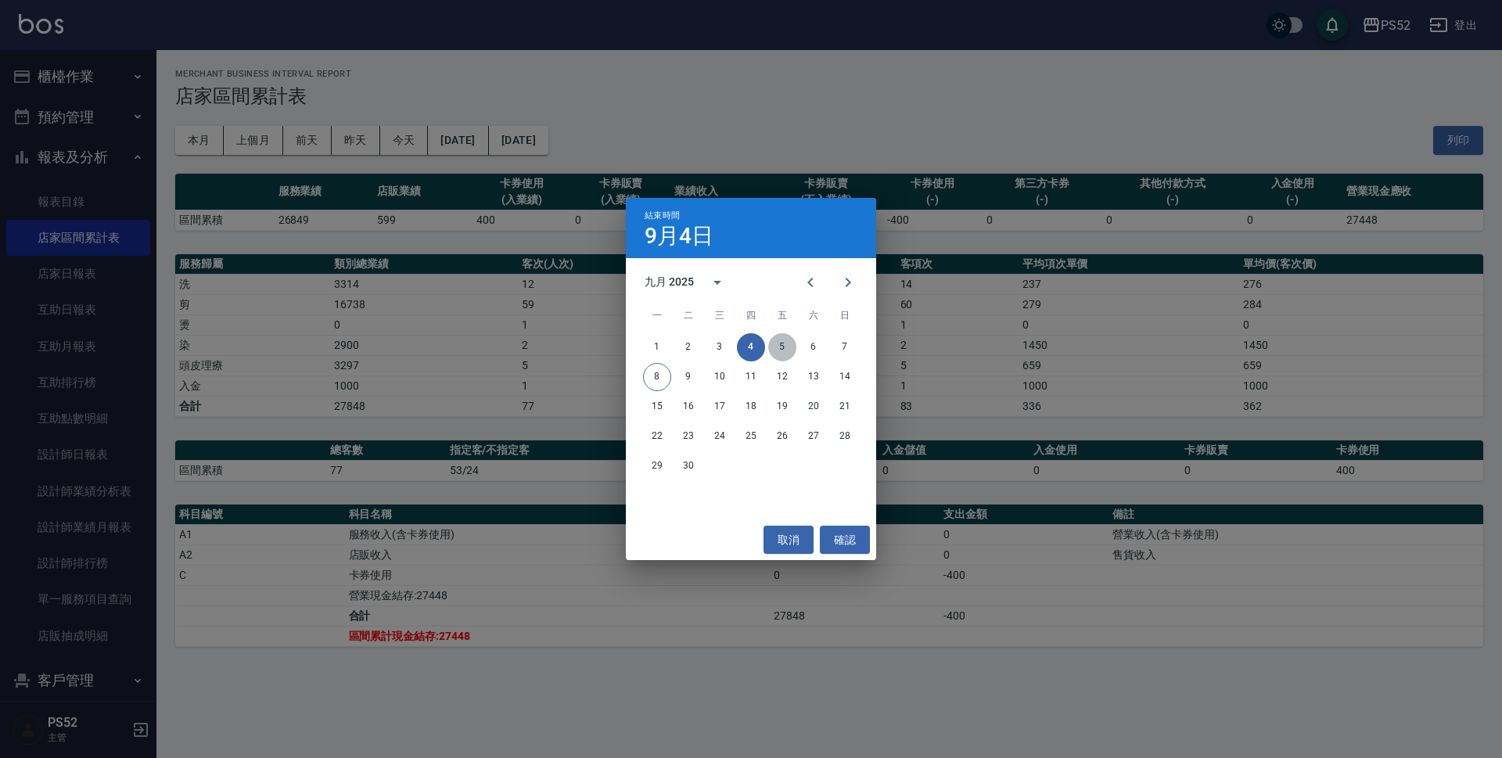
click at [782, 347] on button "5" at bounding box center [782, 347] width 28 height 28
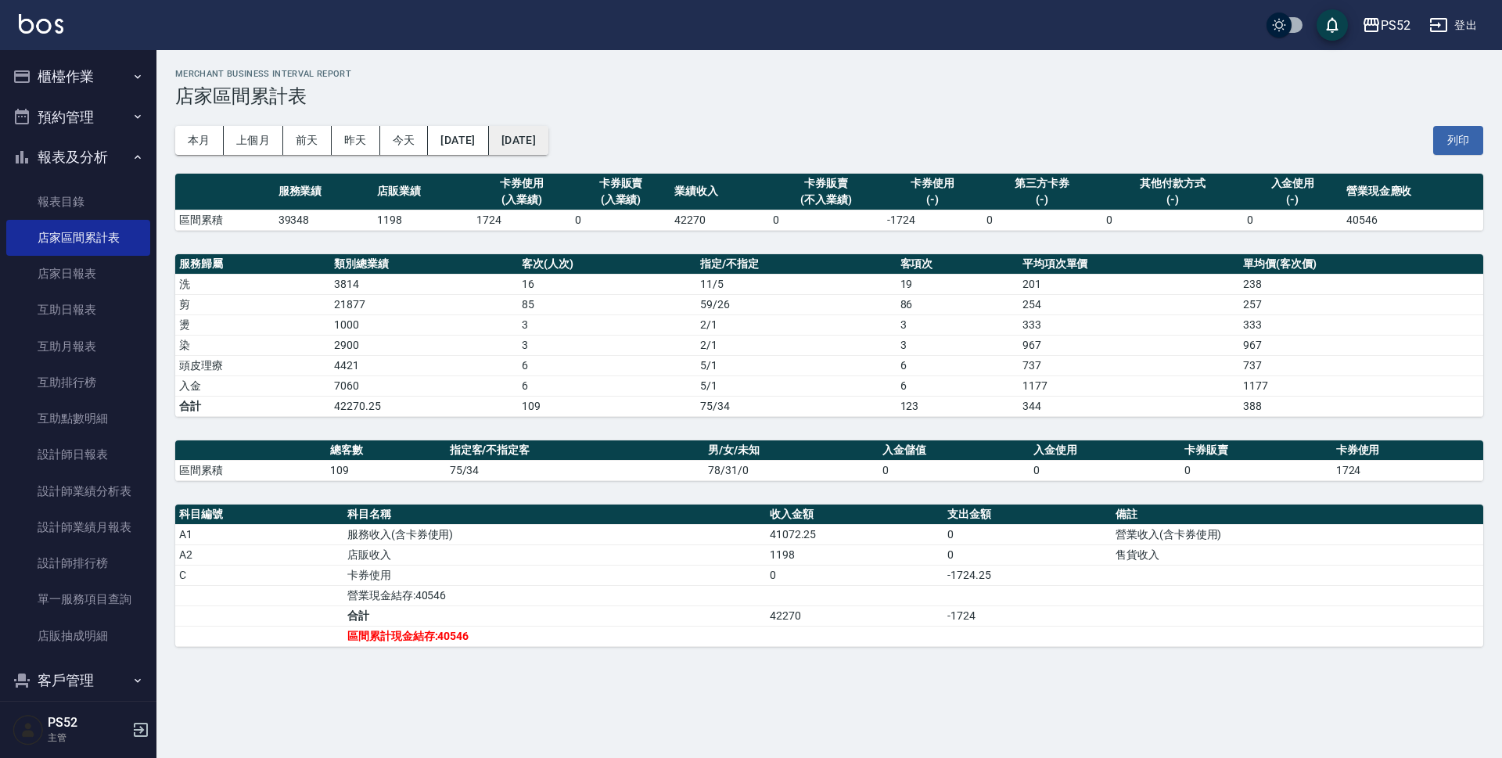
click at [548, 154] on button "2025/09/05" at bounding box center [518, 140] width 59 height 29
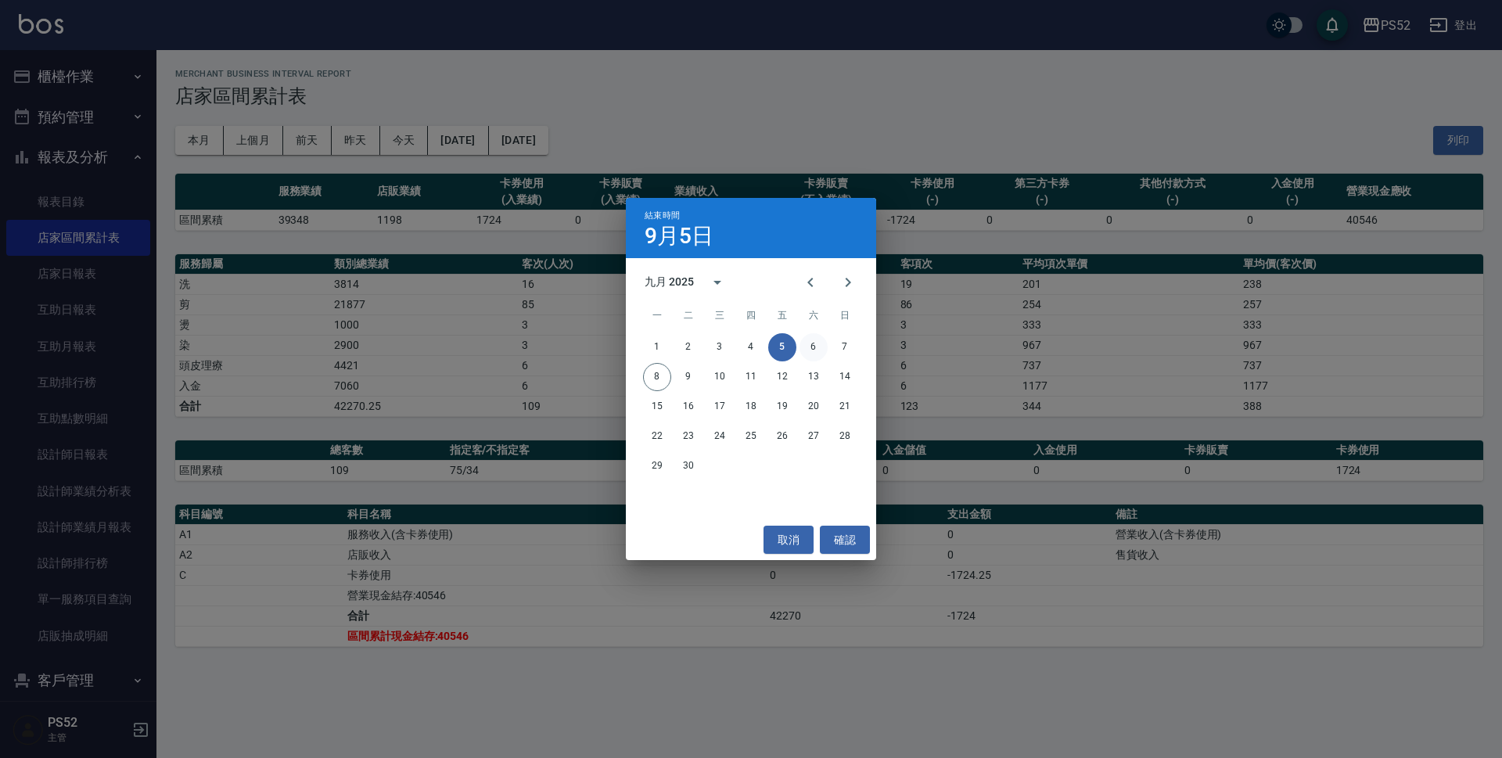
click at [820, 347] on button "6" at bounding box center [814, 347] width 28 height 28
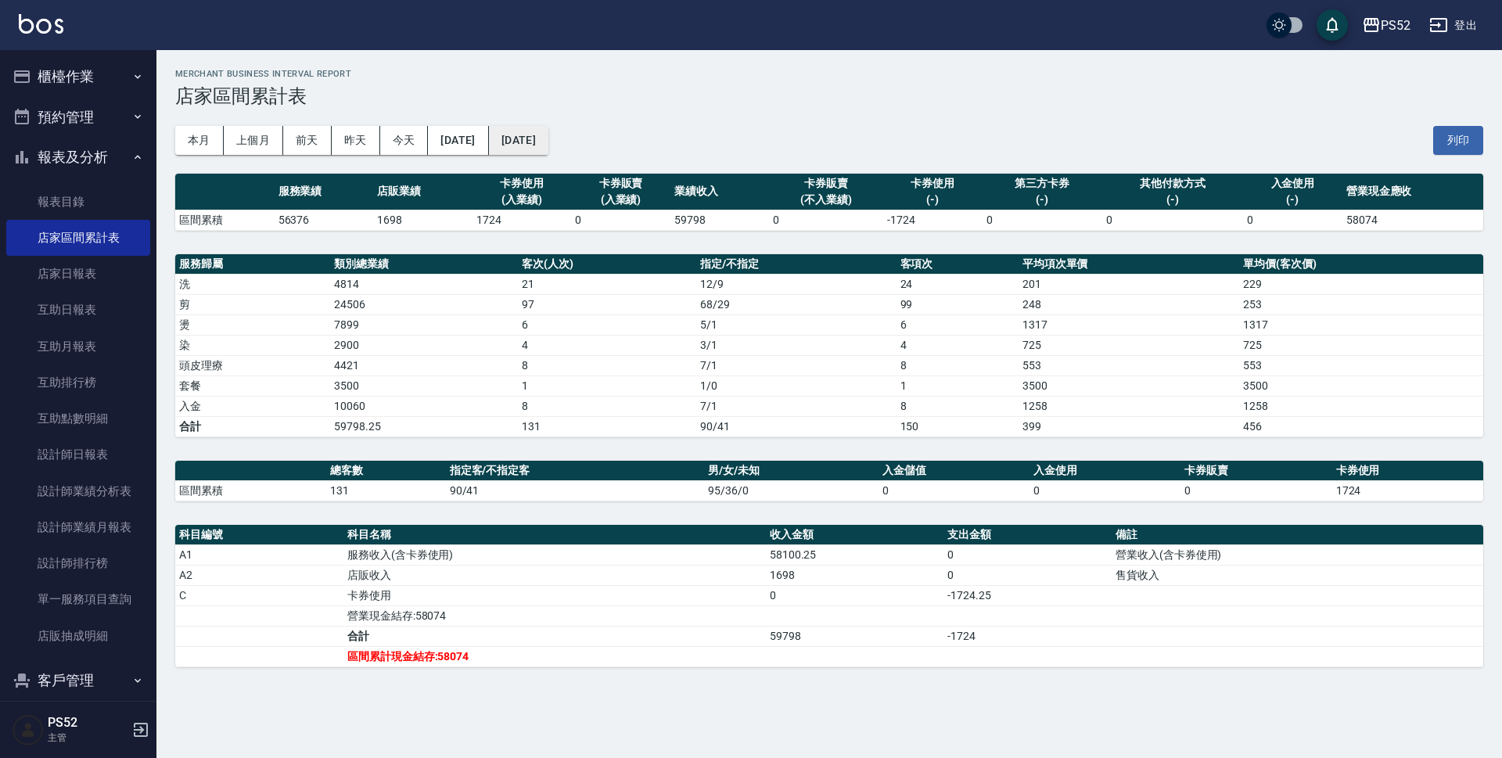
click at [548, 146] on button "2025/09/06" at bounding box center [518, 140] width 59 height 29
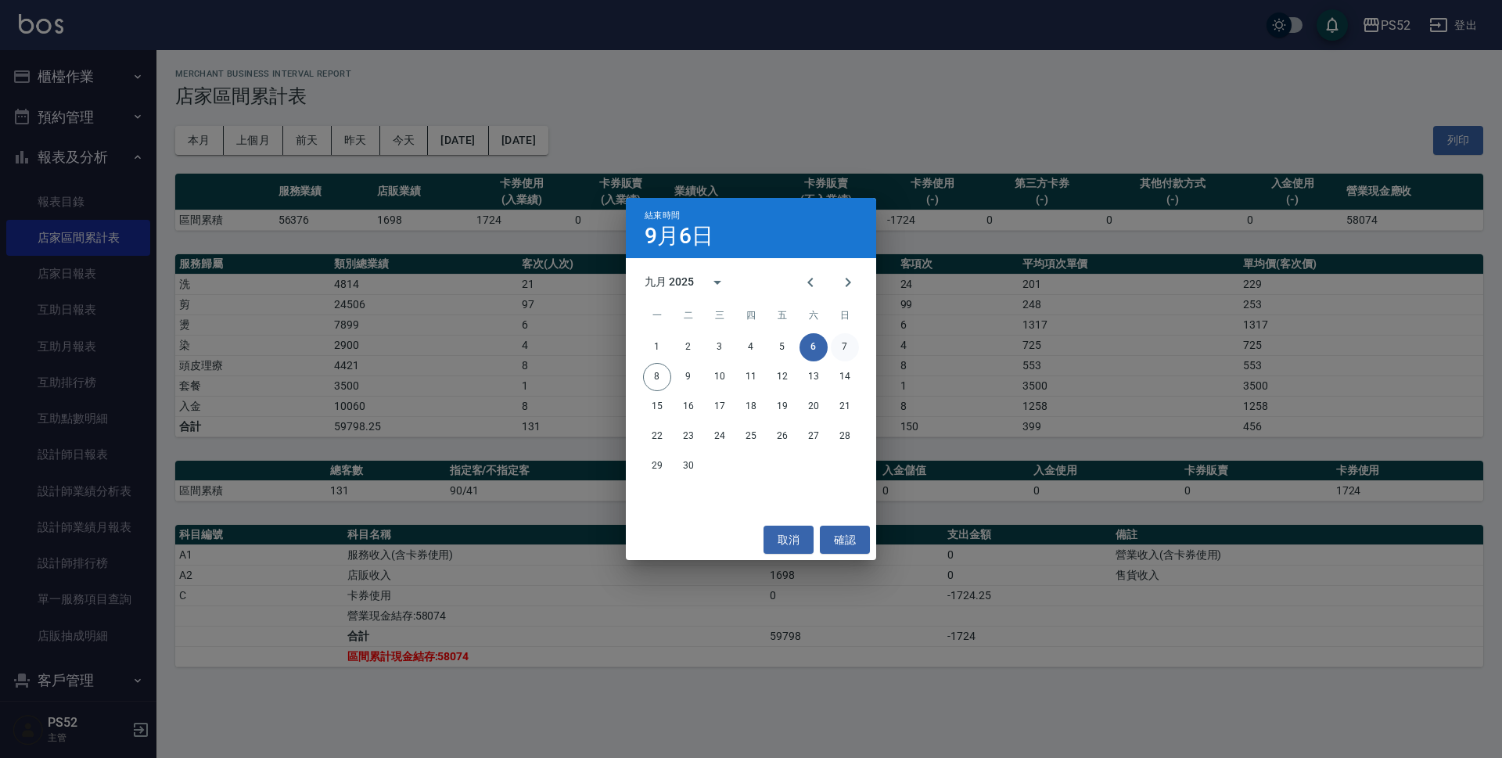
click at [848, 347] on button "7" at bounding box center [845, 347] width 28 height 28
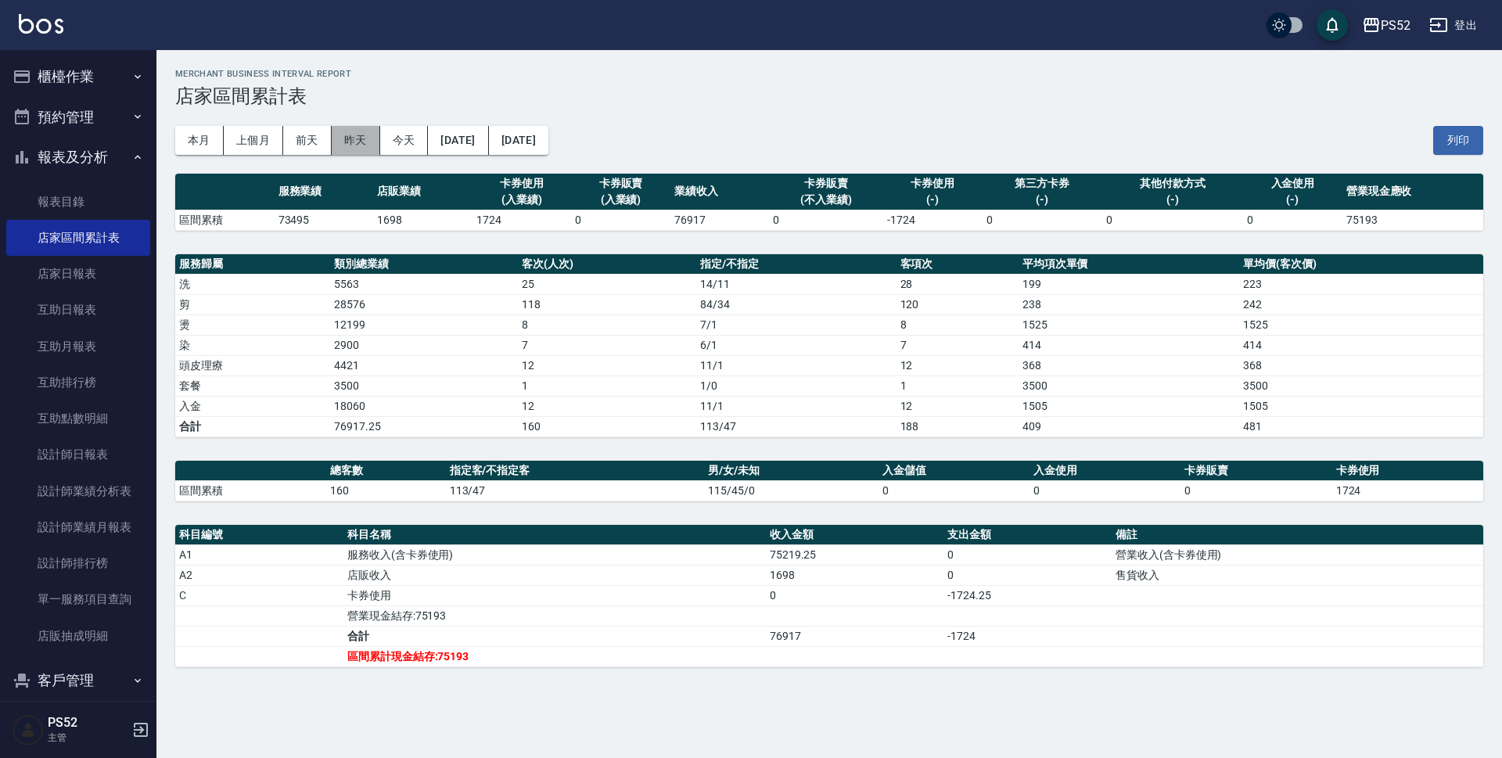
click at [351, 143] on button "昨天" at bounding box center [356, 140] width 49 height 29
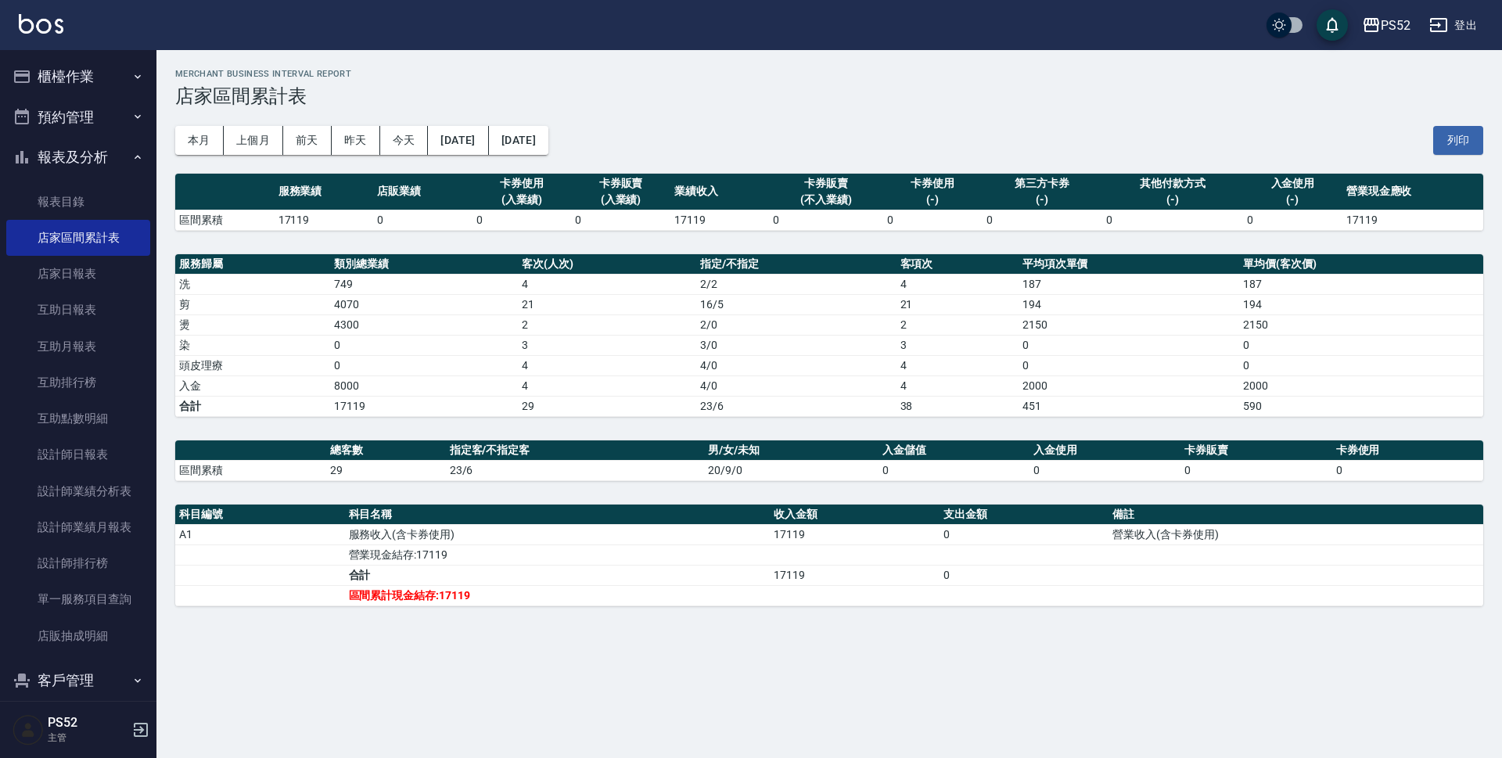
click at [74, 132] on button "預約管理" at bounding box center [78, 117] width 144 height 41
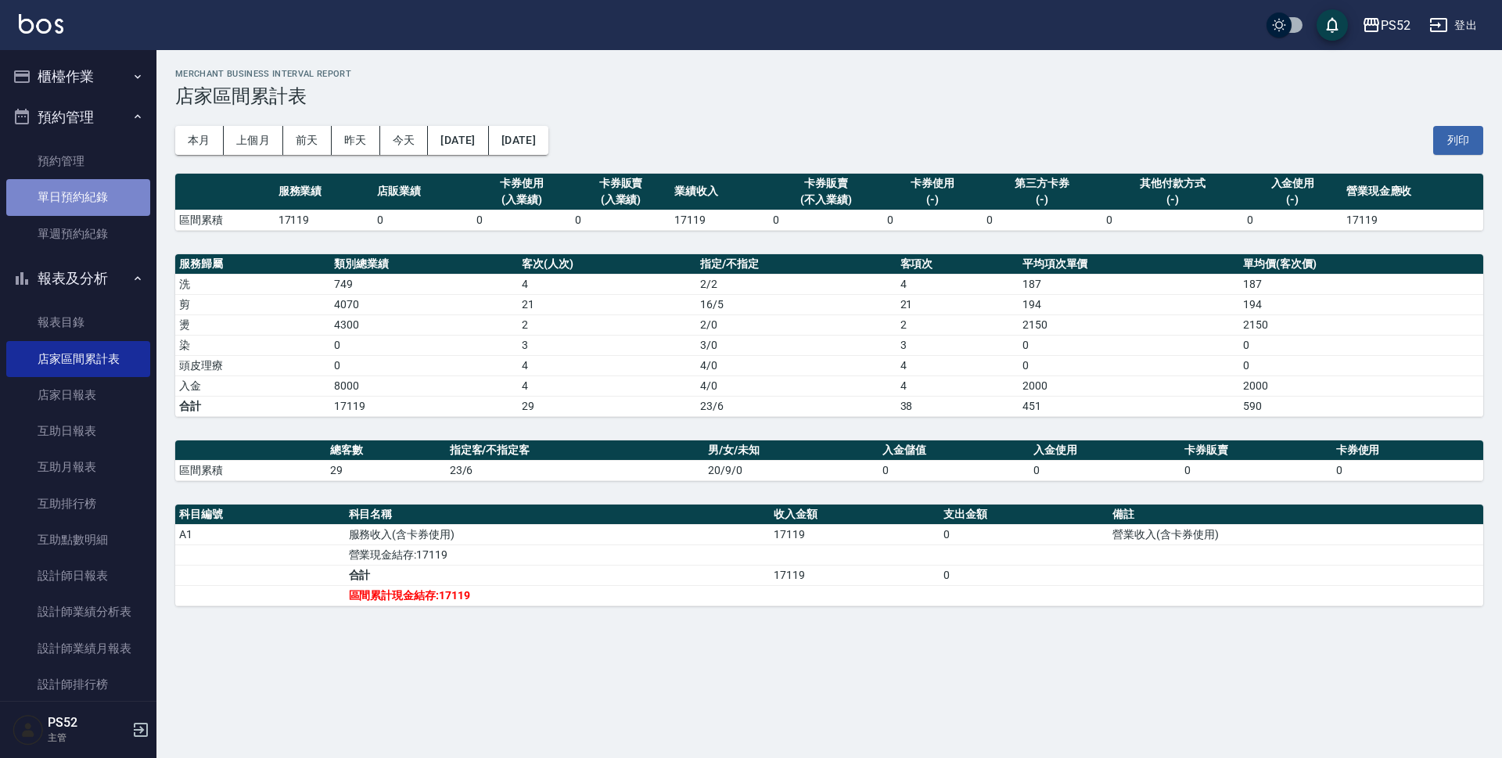
click at [106, 201] on link "單日預約紀錄" at bounding box center [78, 197] width 144 height 36
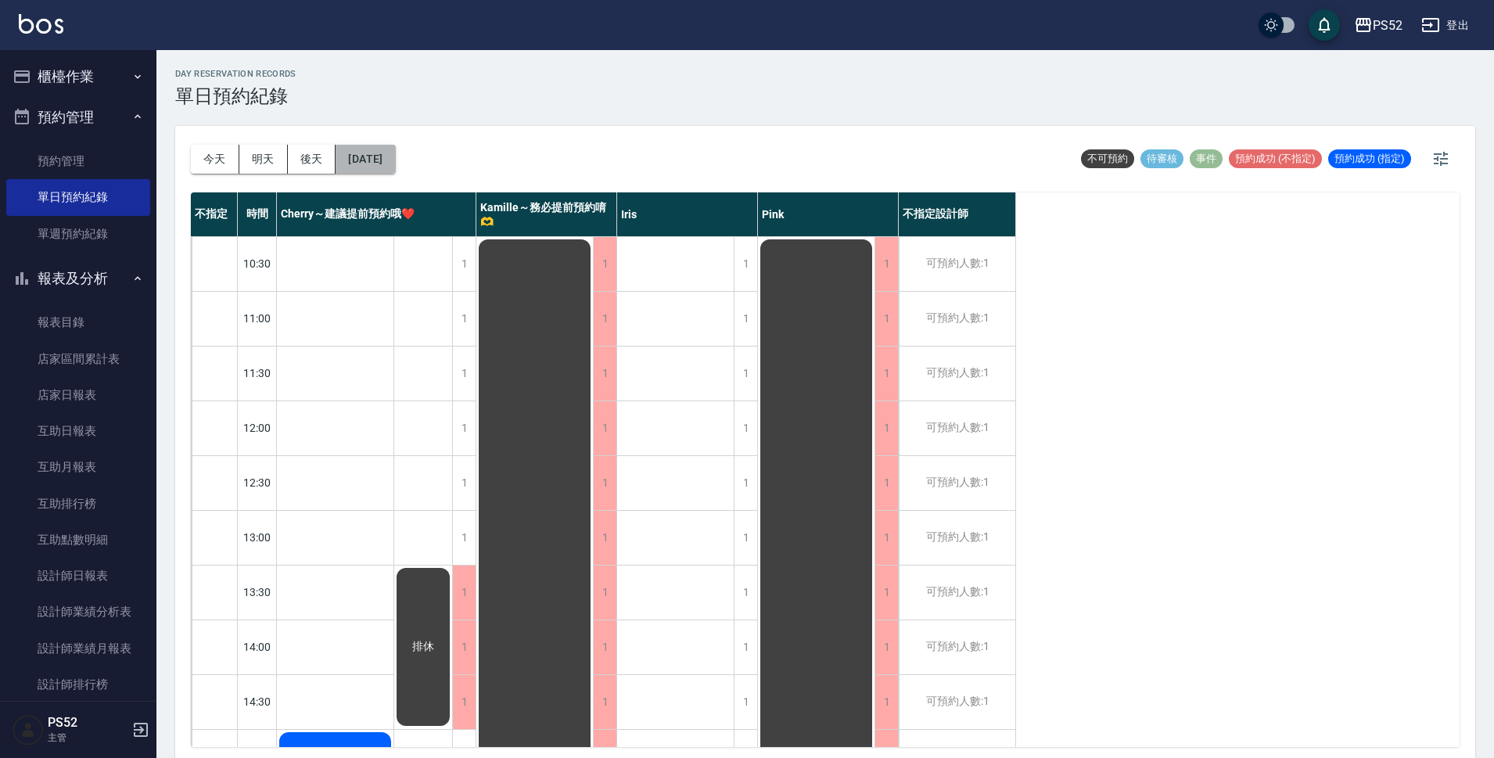
click at [394, 156] on button "[DATE]" at bounding box center [365, 159] width 59 height 29
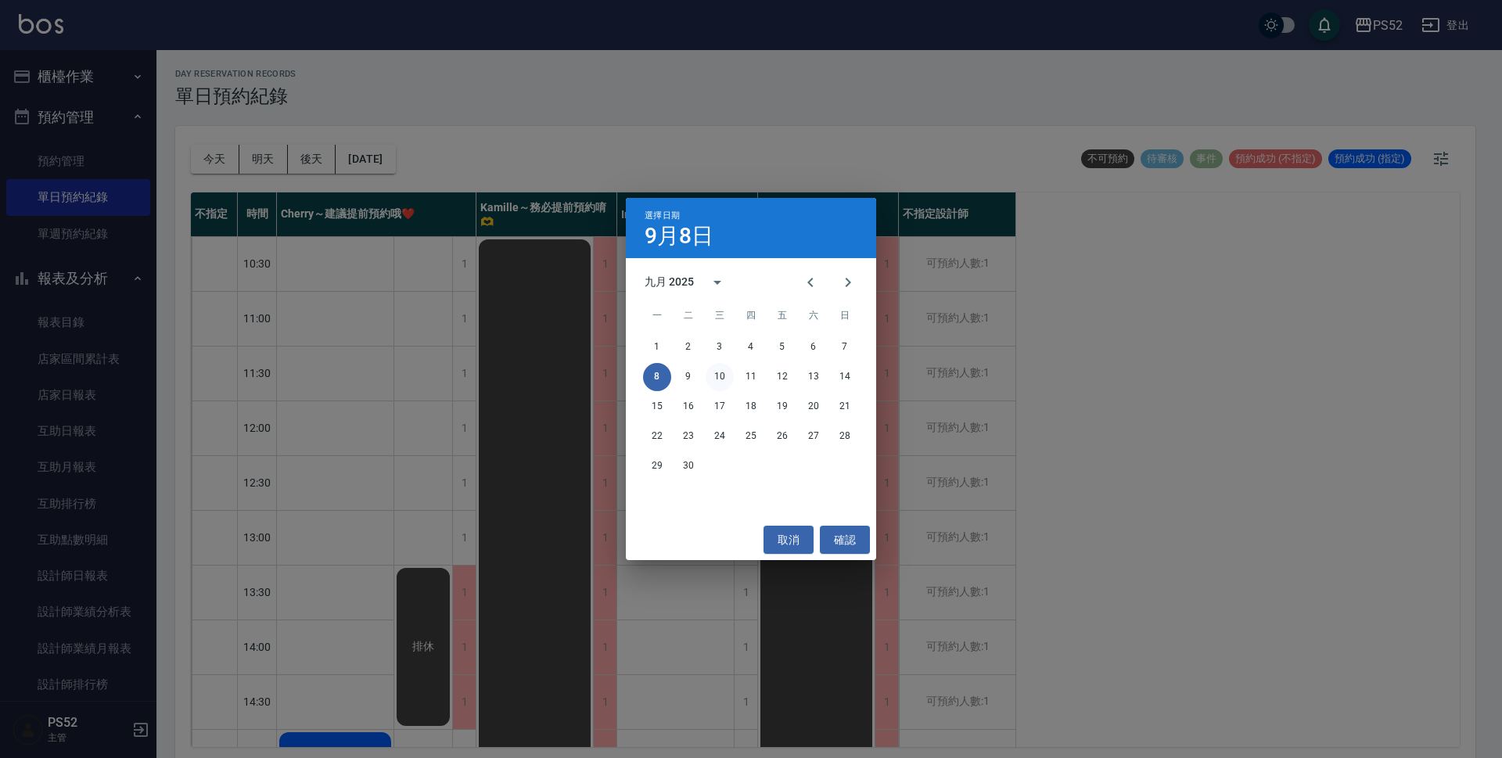
click at [720, 375] on button "10" at bounding box center [720, 377] width 28 height 28
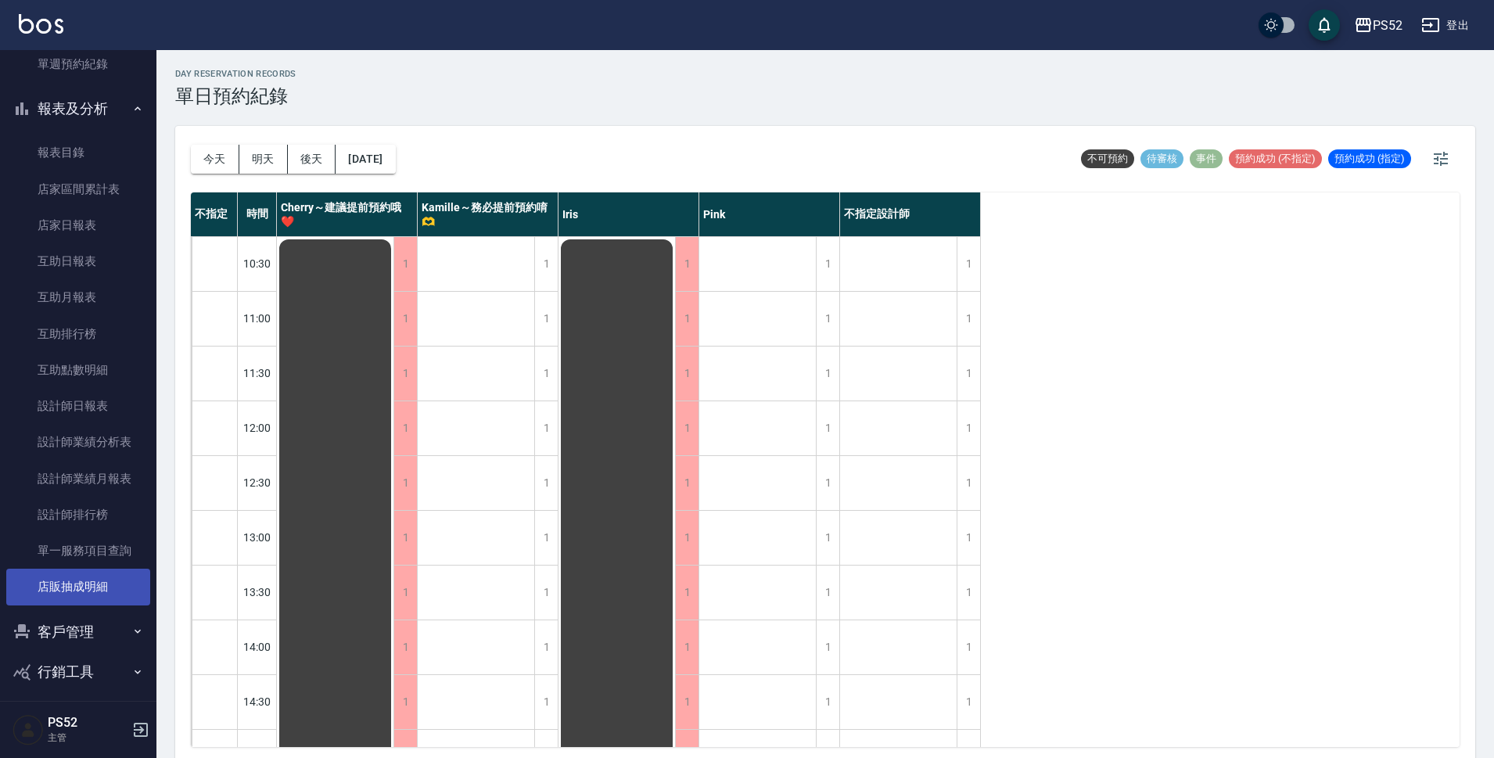
scroll to position [180, 0]
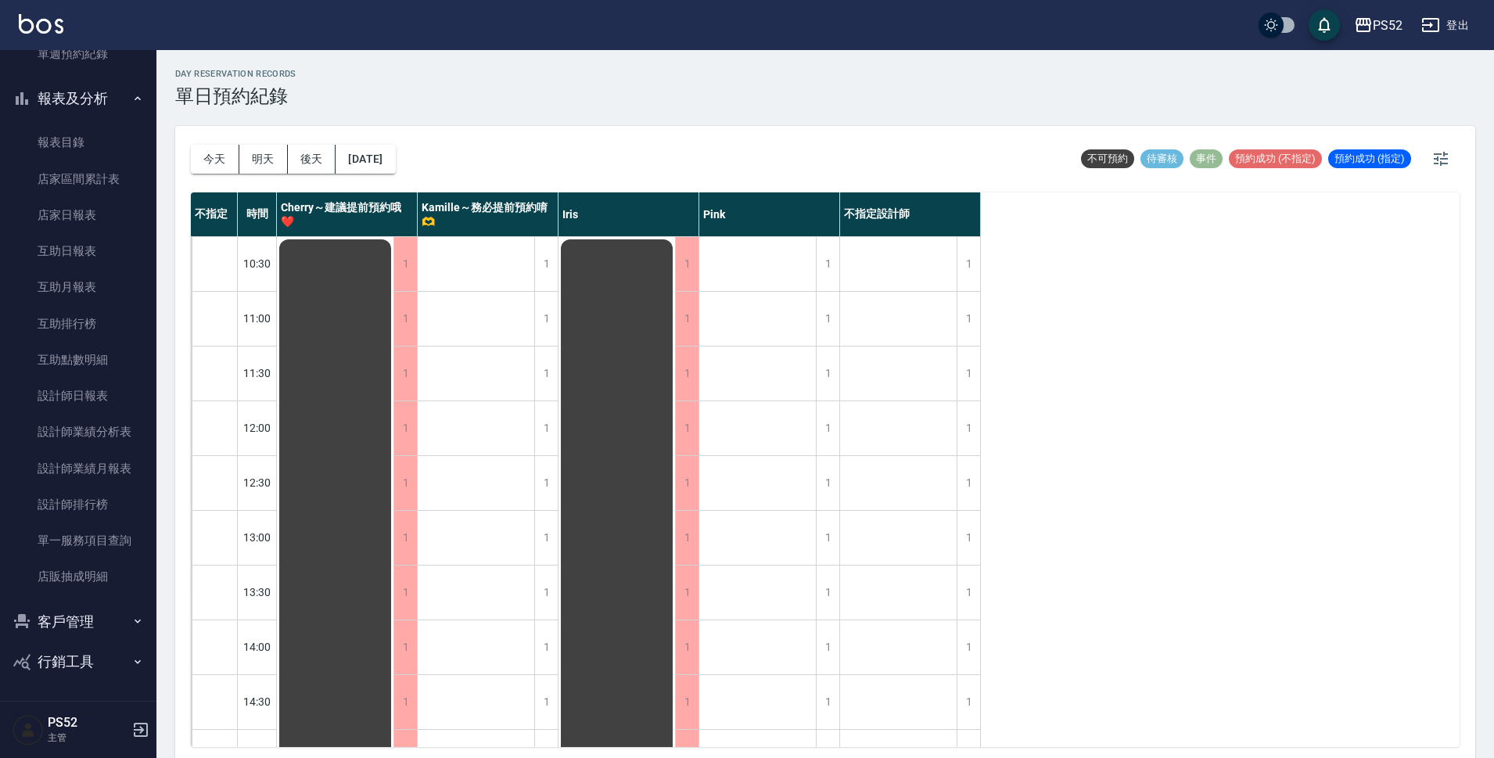
click at [94, 613] on button "客戶管理" at bounding box center [78, 622] width 144 height 41
click at [85, 660] on link "客戶列表" at bounding box center [78, 666] width 144 height 36
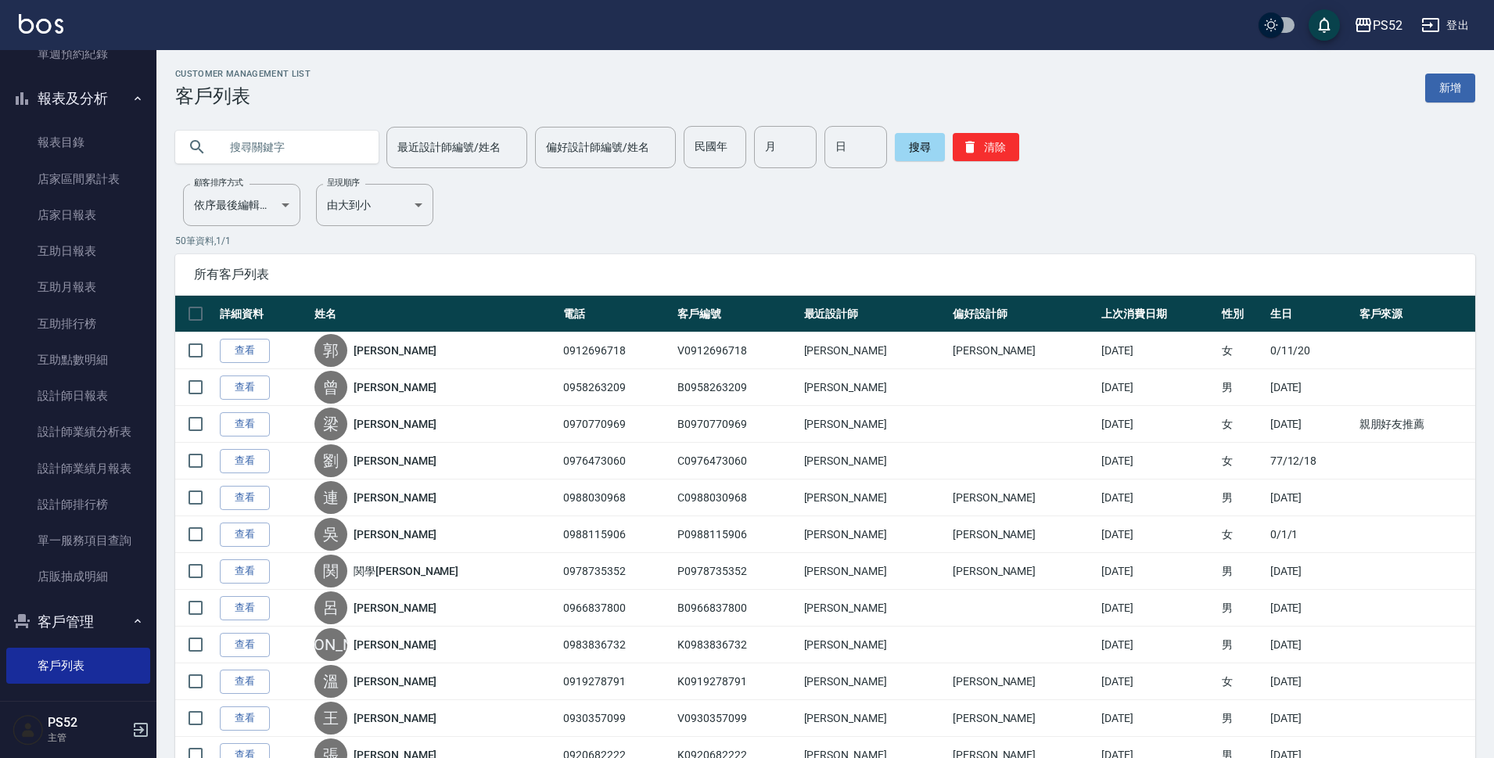
click at [337, 159] on input "text" at bounding box center [292, 147] width 147 height 42
type input "09810"
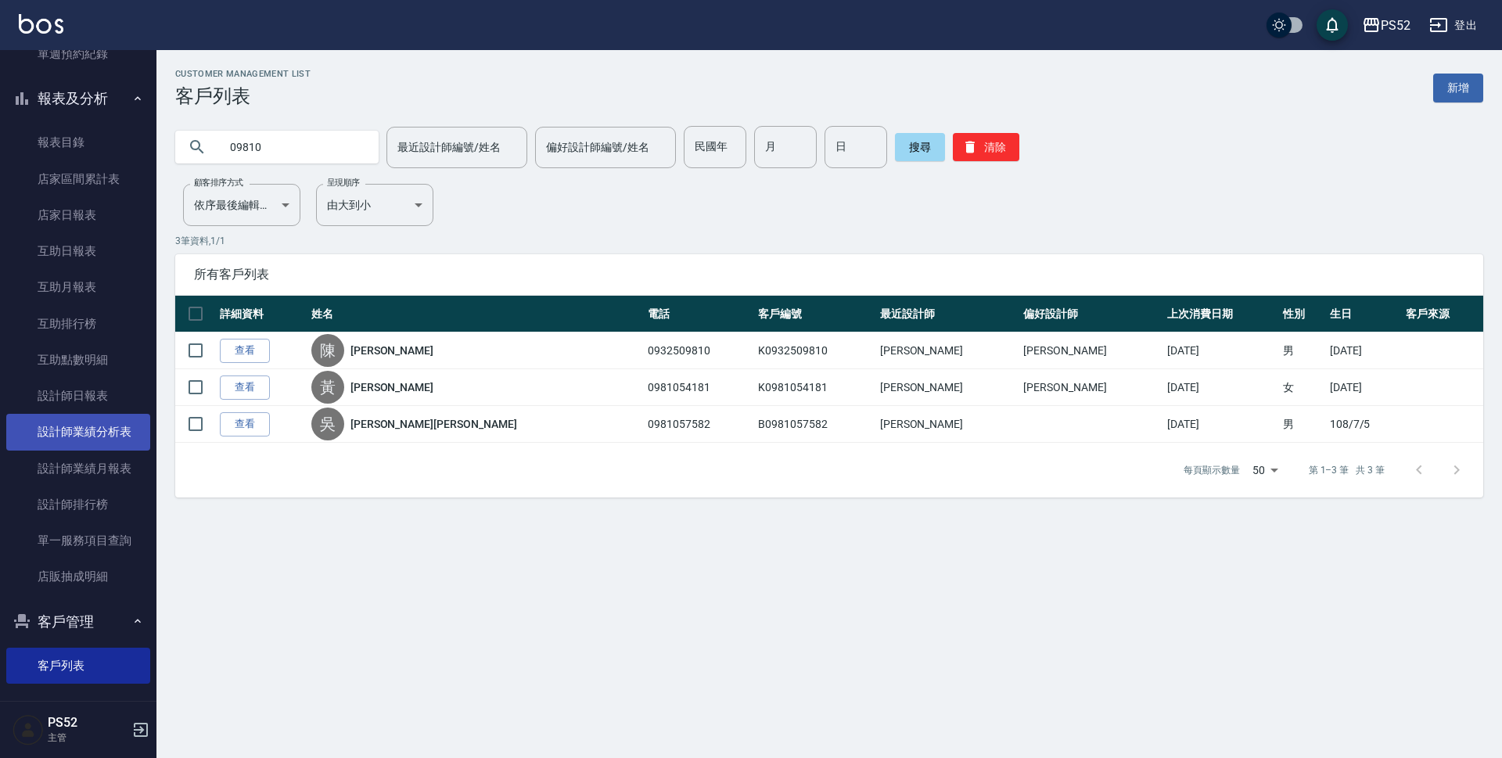
click at [127, 437] on link "設計師業績分析表" at bounding box center [78, 432] width 144 height 36
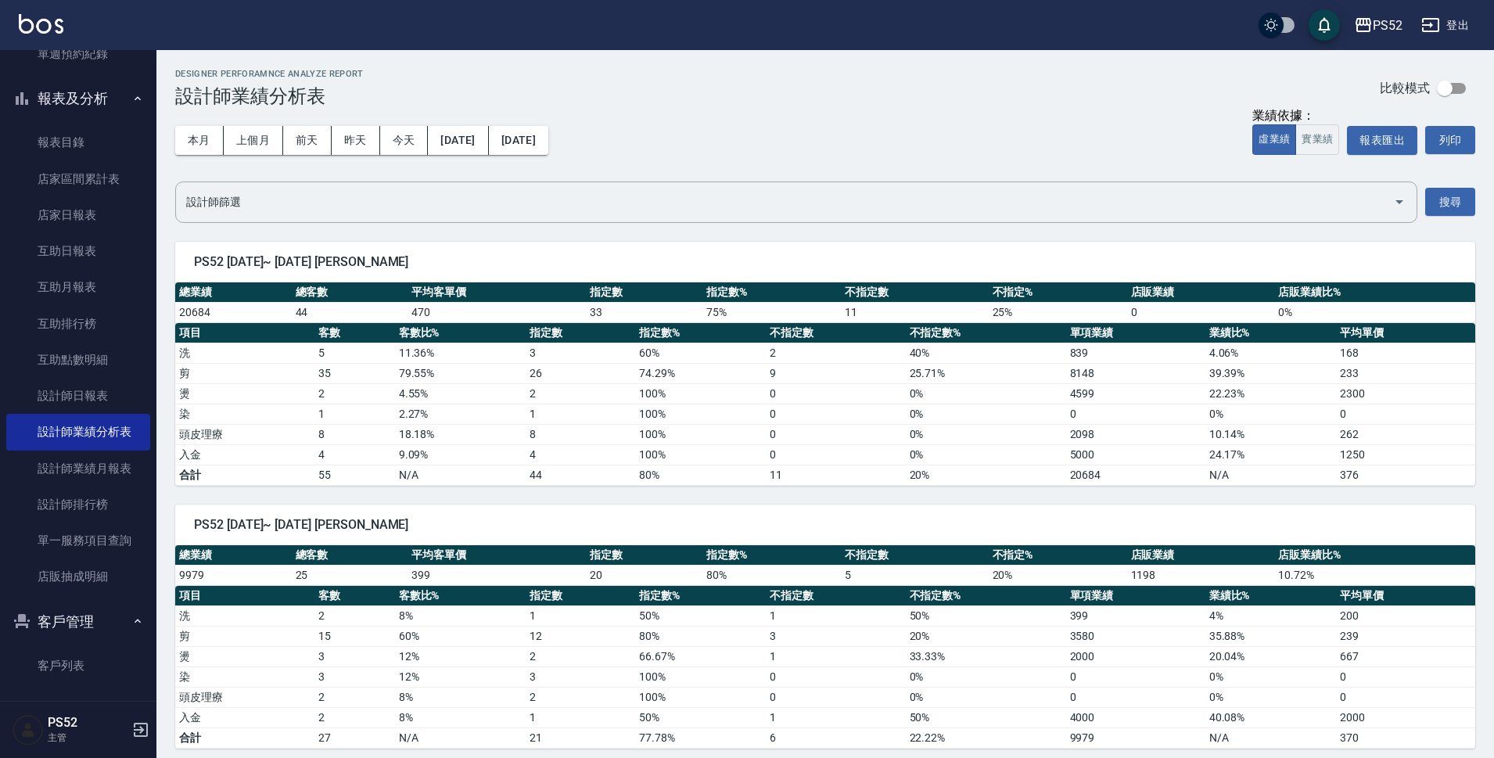
click at [240, 125] on div "本月 上個月 前天 昨天 今天 2025/09/01 2025/09/08" at bounding box center [361, 140] width 373 height 66
click at [246, 131] on button "上個月" at bounding box center [253, 140] width 59 height 29
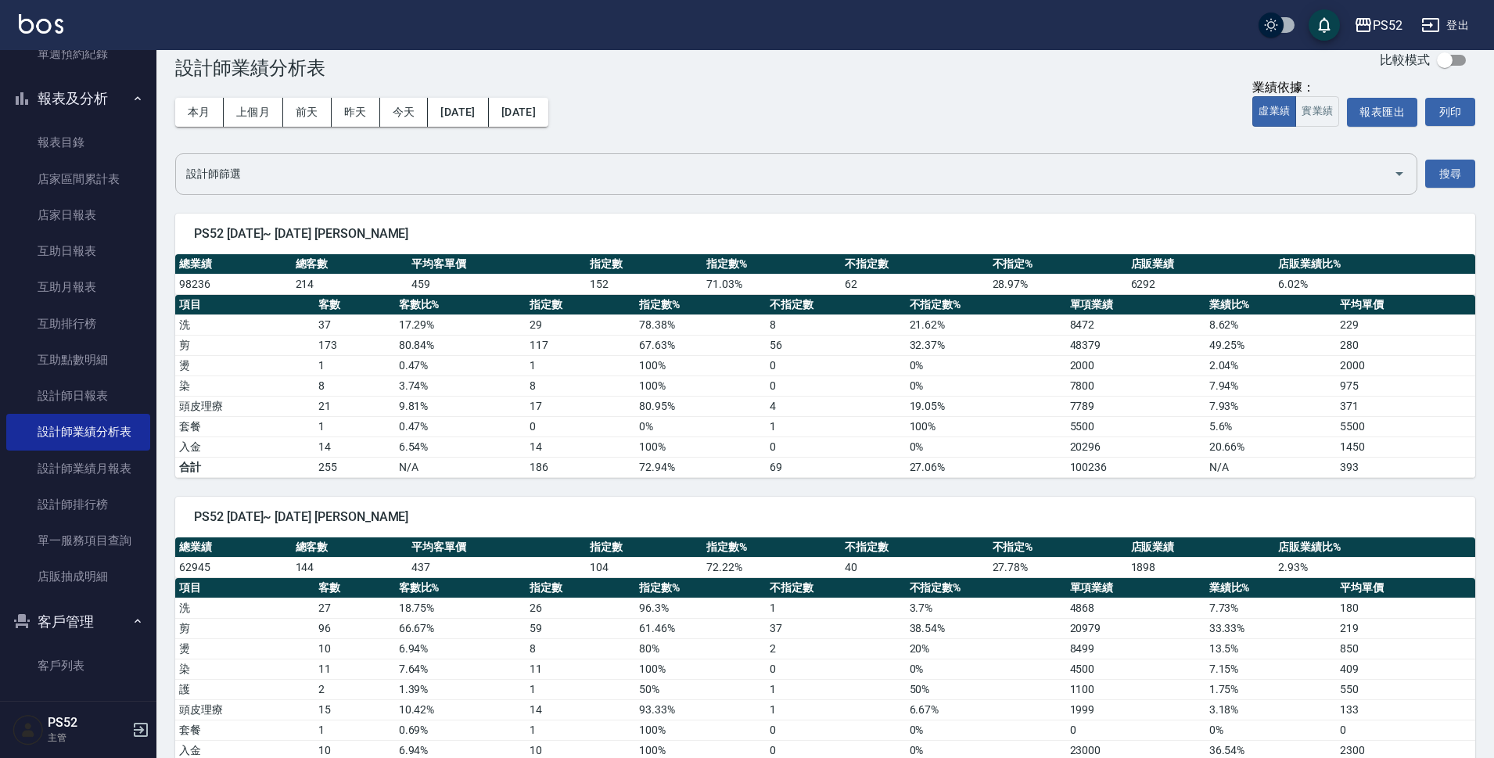
scroll to position [26, 0]
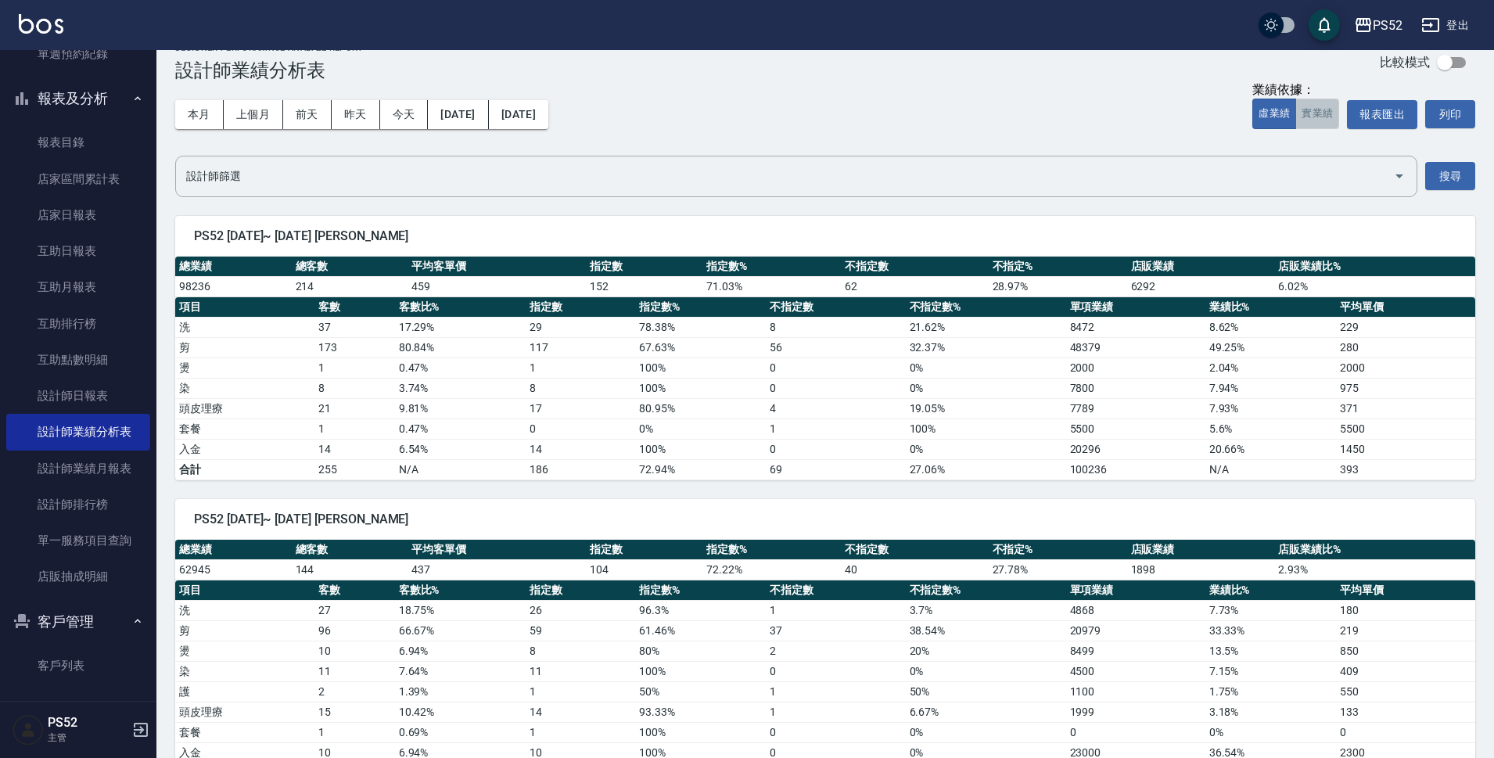
click at [1299, 109] on button "實業績" at bounding box center [1317, 114] width 44 height 31
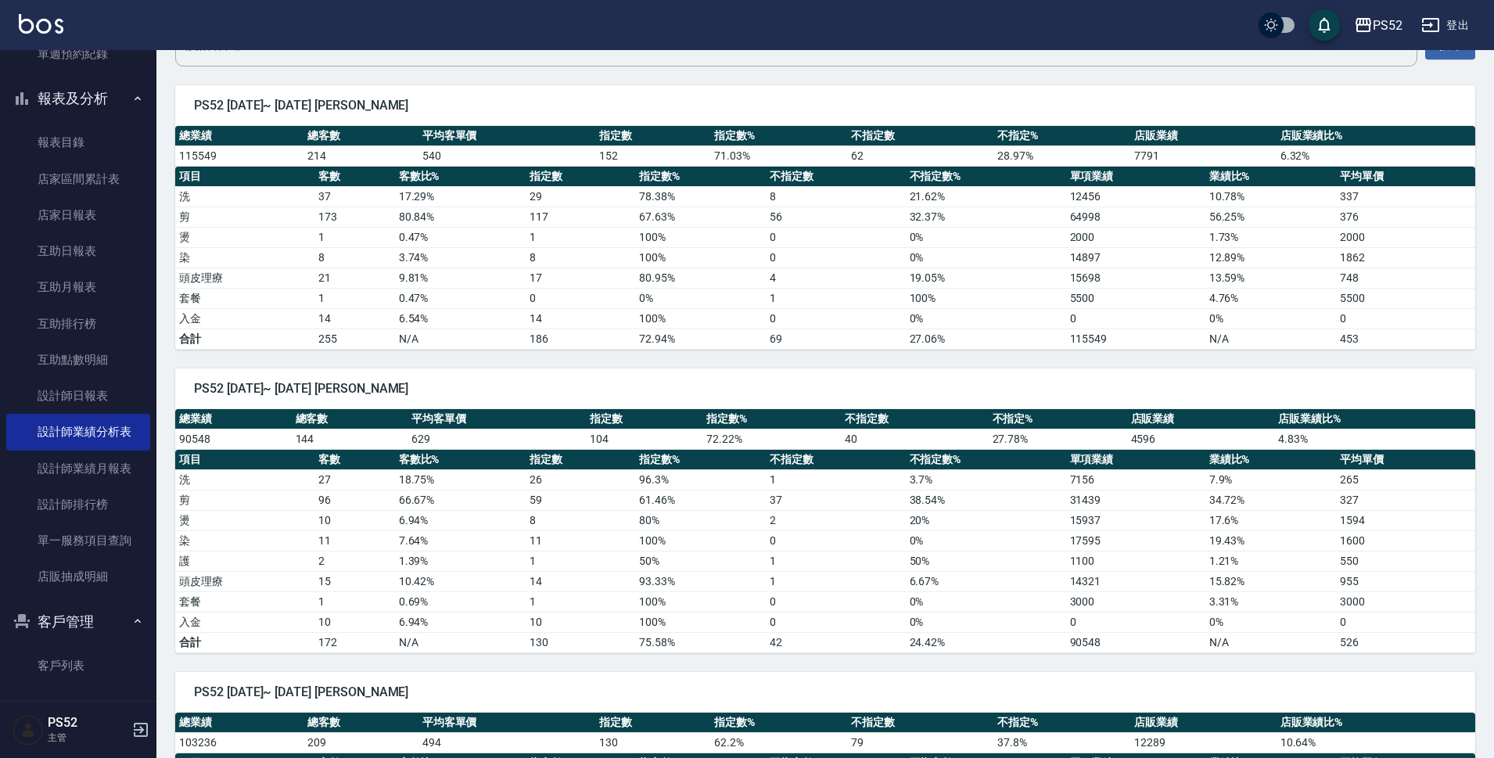
scroll to position [209, 0]
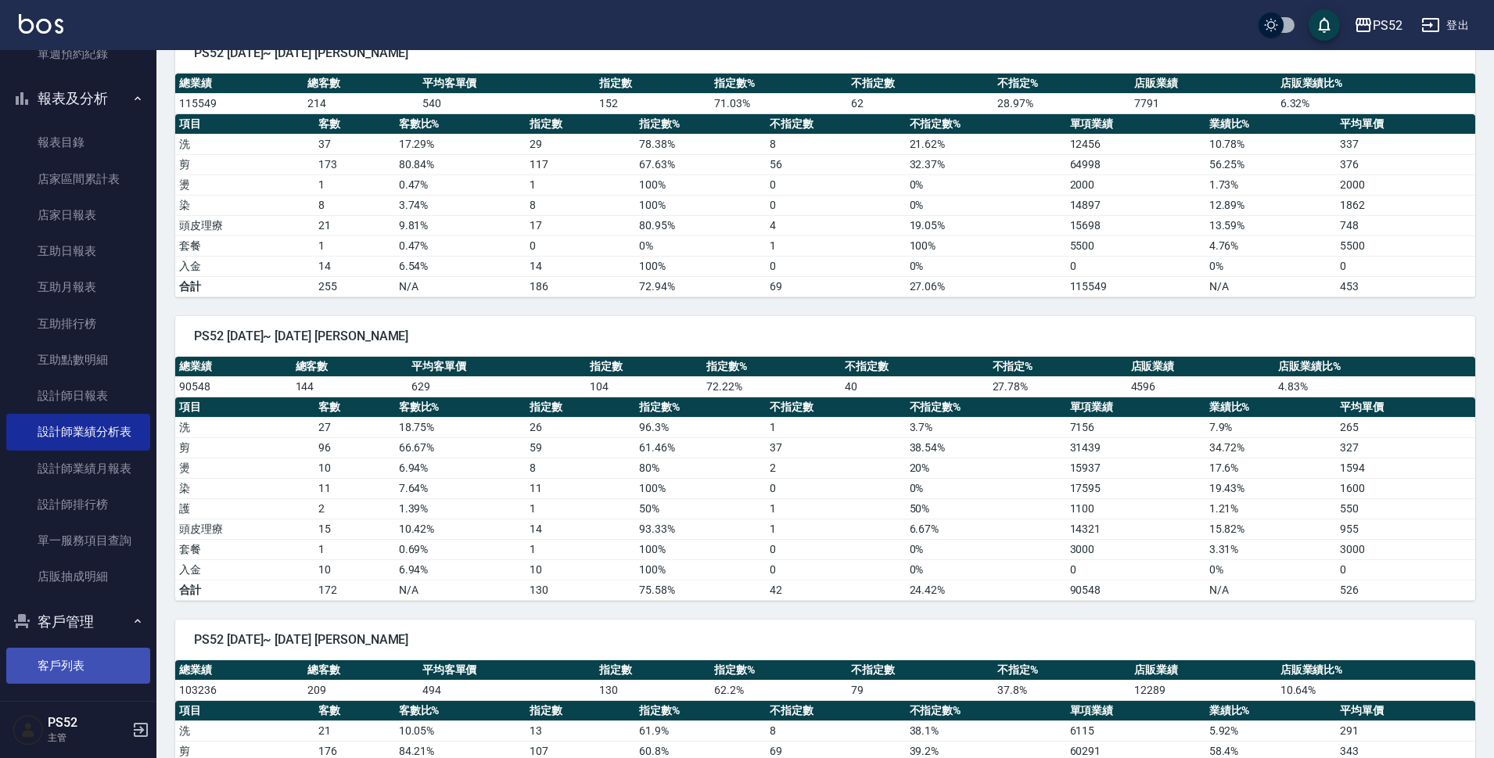
click at [96, 669] on link "客戶列表" at bounding box center [78, 666] width 144 height 36
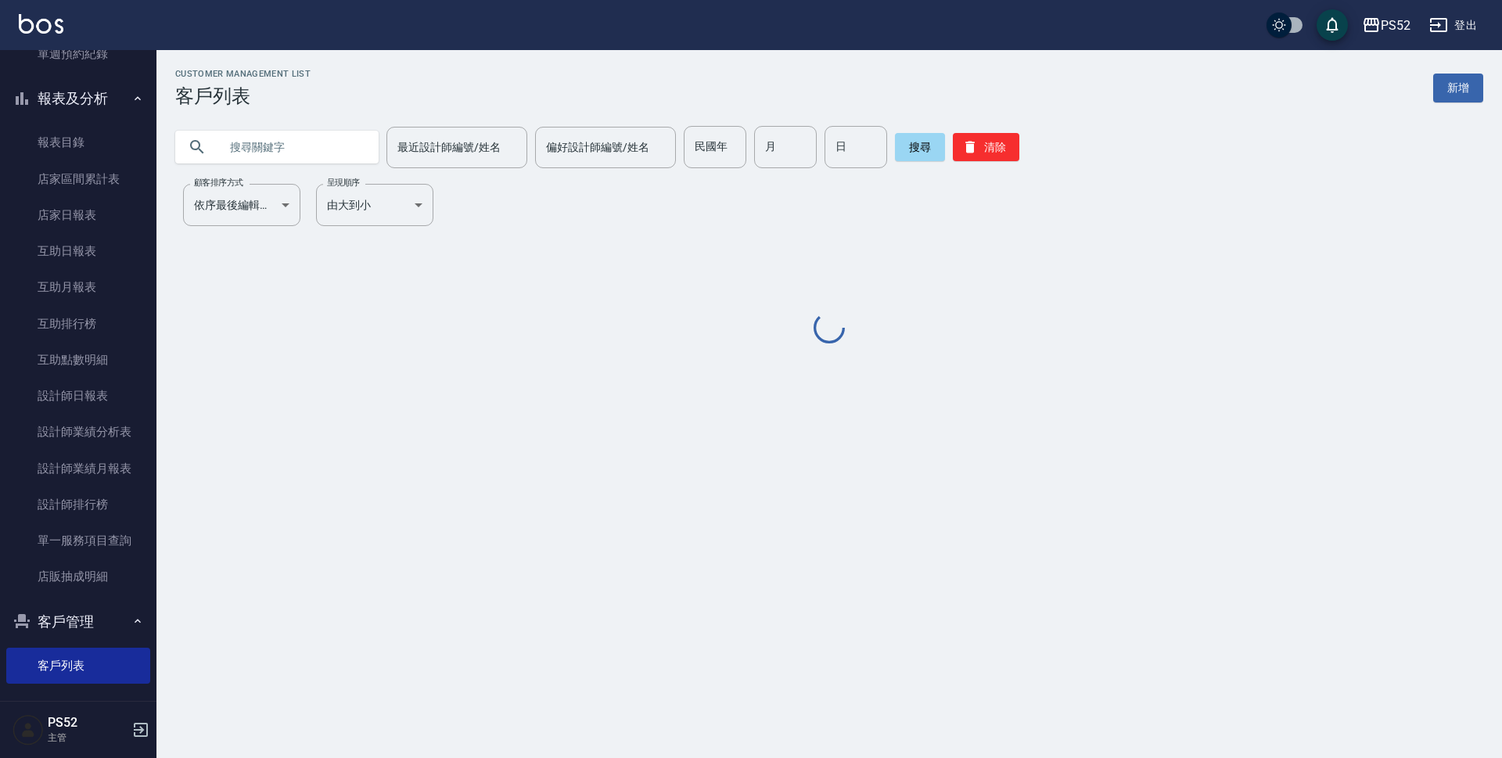
click at [243, 156] on input "text" at bounding box center [292, 147] width 147 height 42
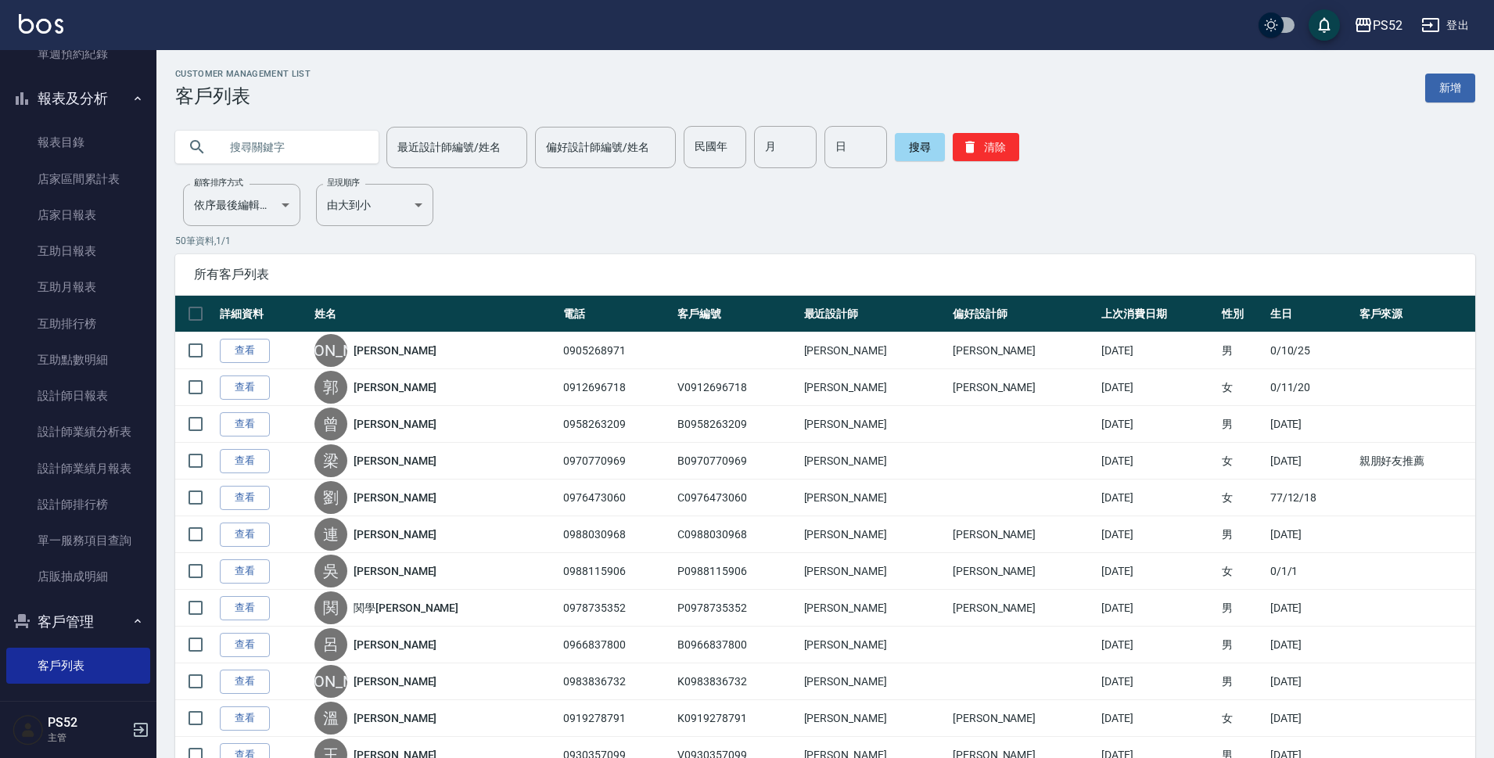
type input "＿"
type input "蔡郁"
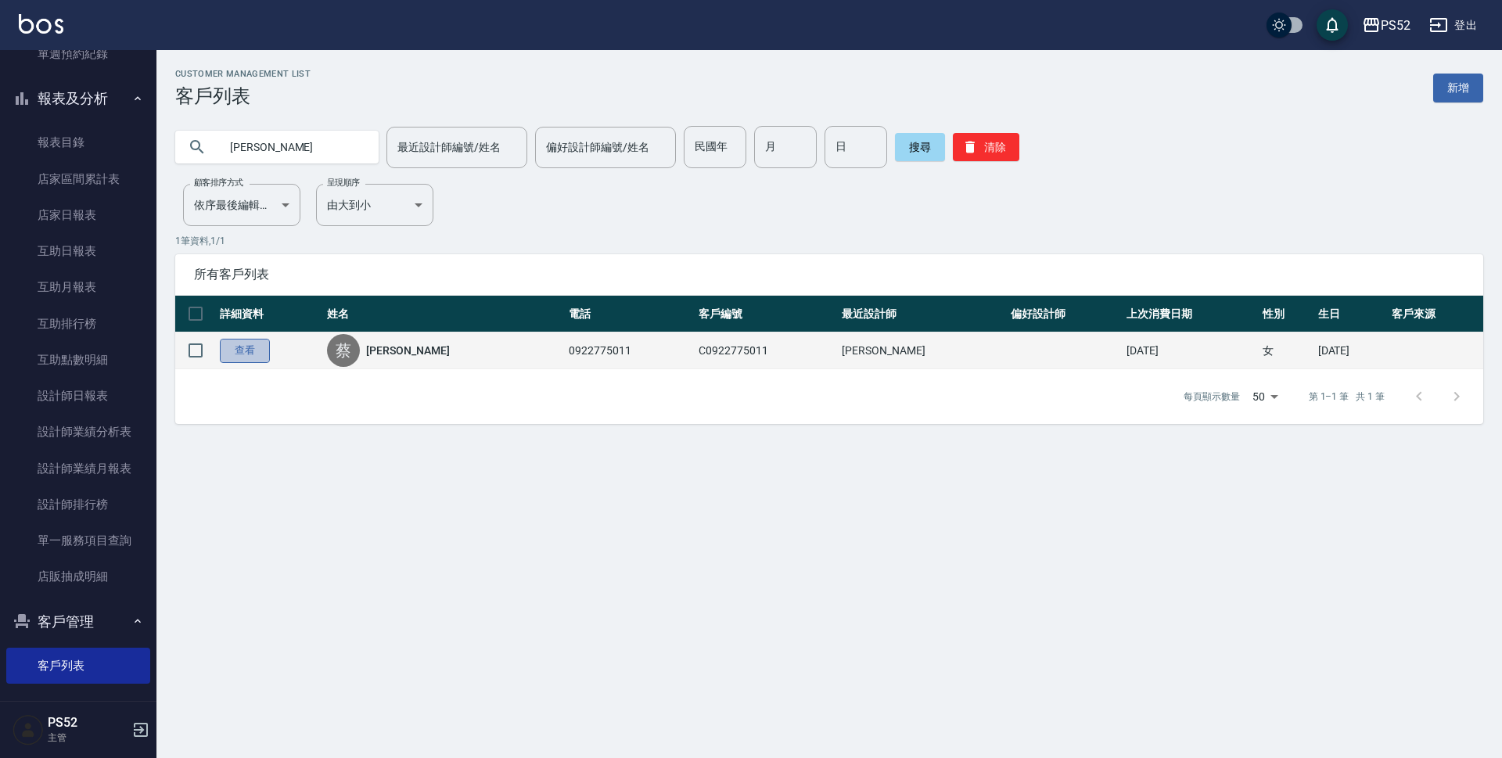
click at [249, 358] on link "查看" at bounding box center [245, 351] width 50 height 24
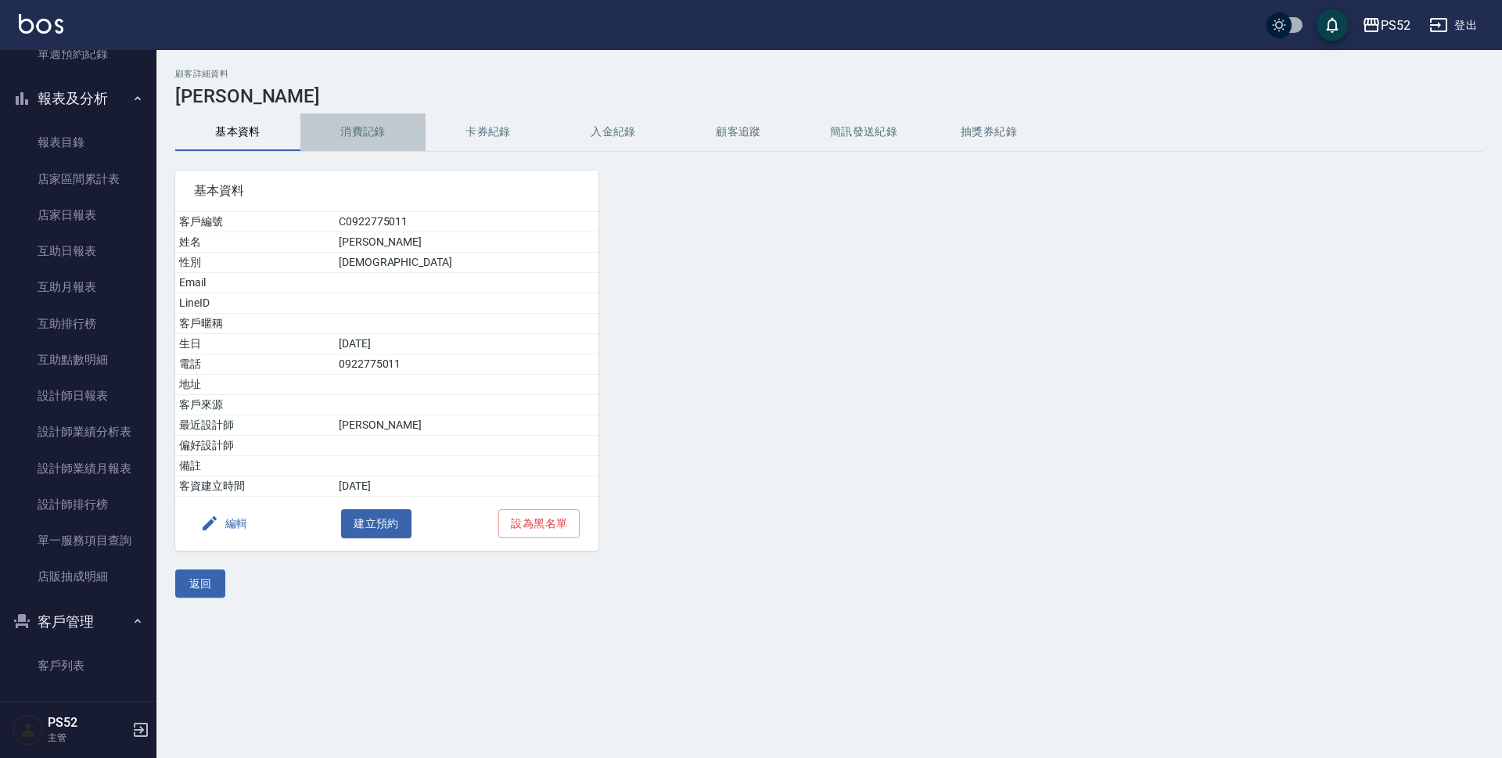
click at [340, 131] on button "消費記錄" at bounding box center [362, 132] width 125 height 38
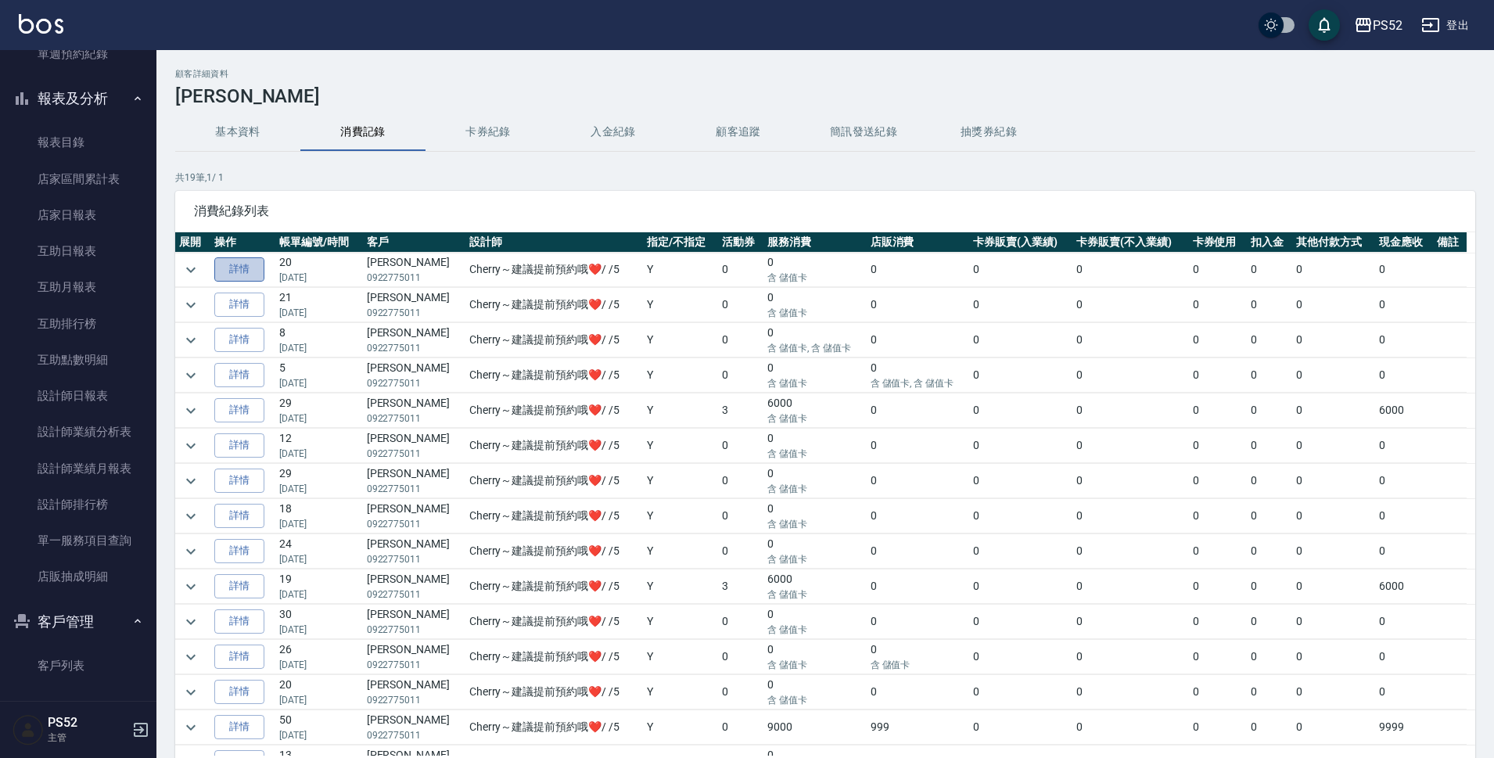
click at [261, 265] on link "詳情" at bounding box center [239, 269] width 50 height 24
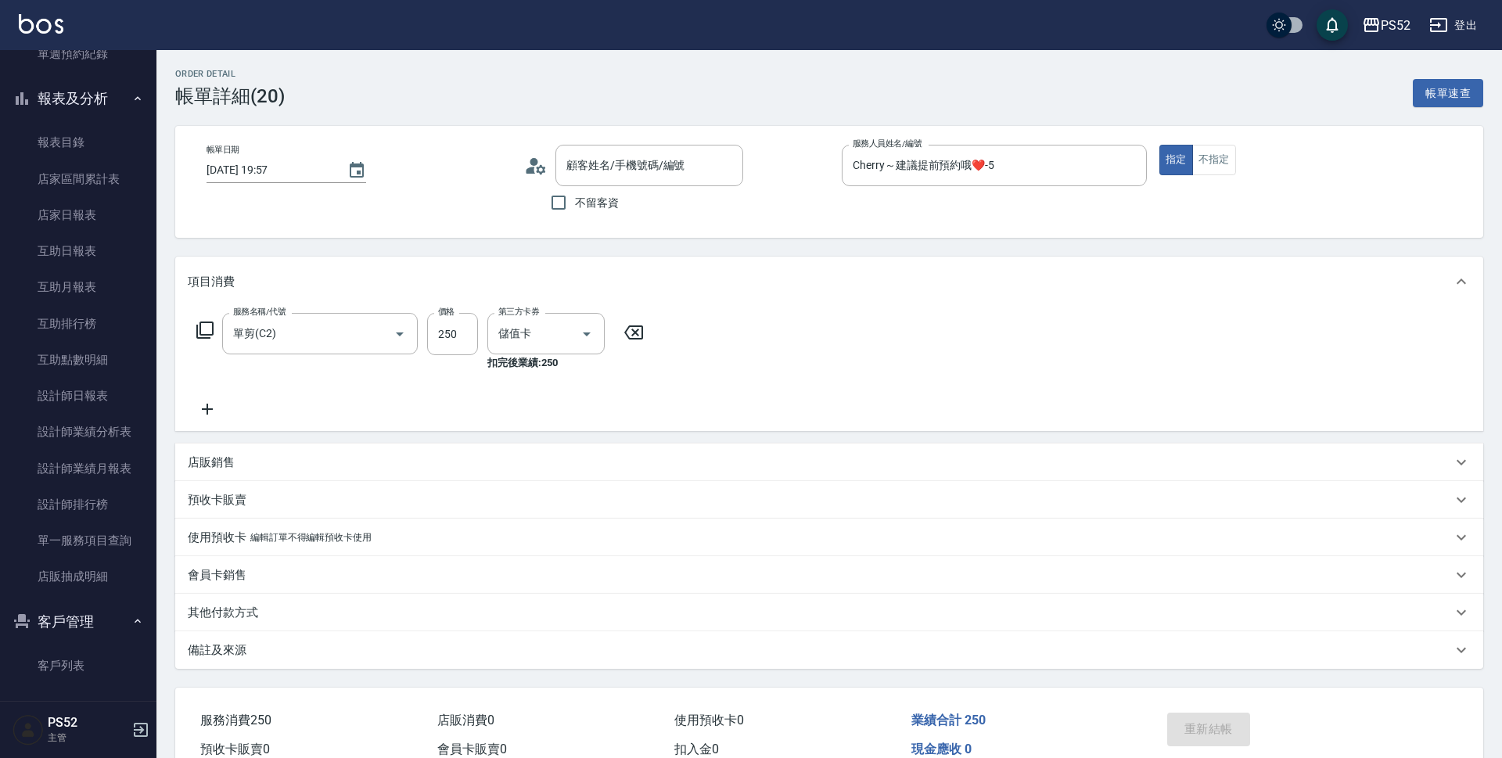
type input "2025/08/05 19:57"
type input "Cherry～建議提前預約哦❤️-5"
type input "單剪(C2)"
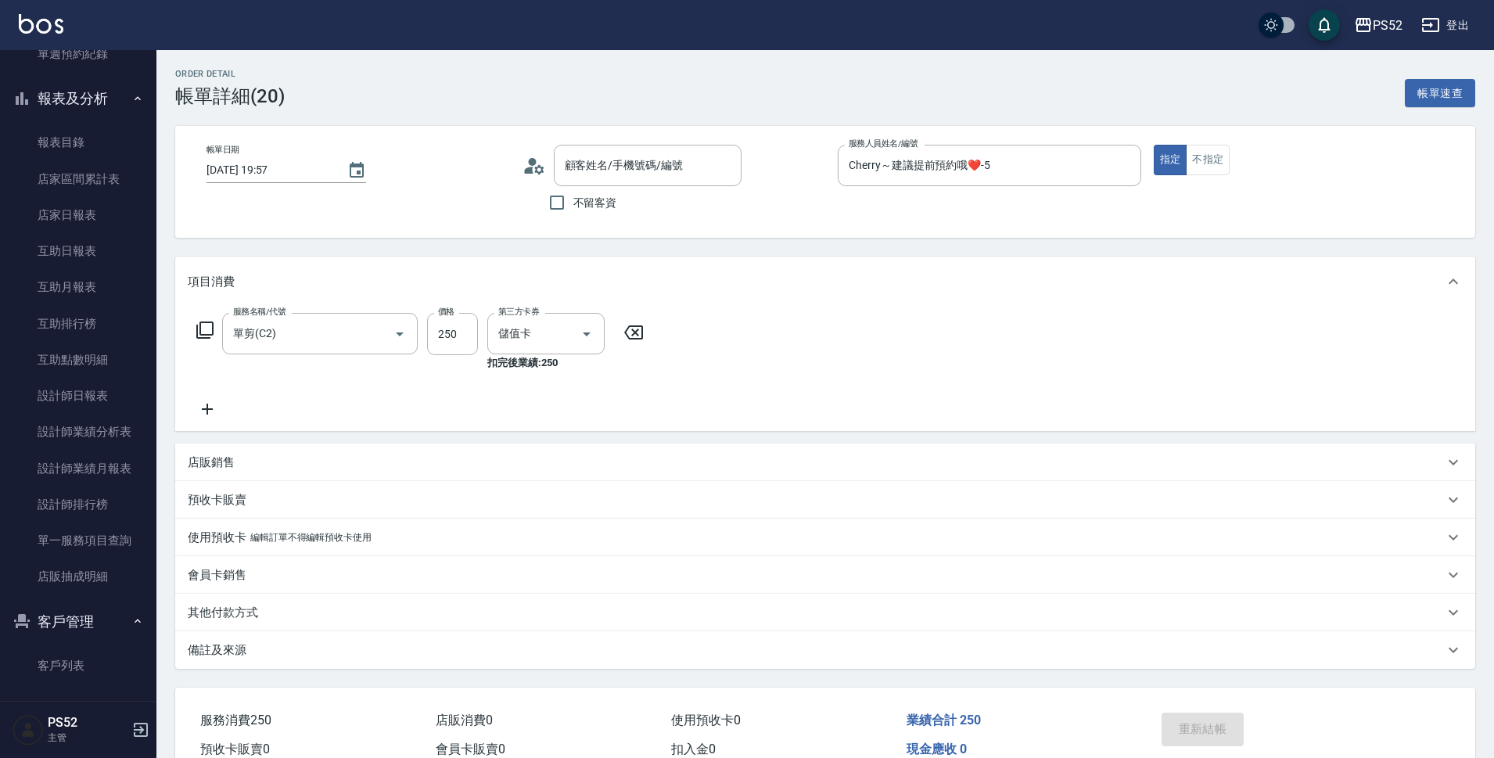
type input "蔡郁美/0922775011/C0922775011"
click at [43, 657] on link "客戶列表" at bounding box center [78, 666] width 144 height 36
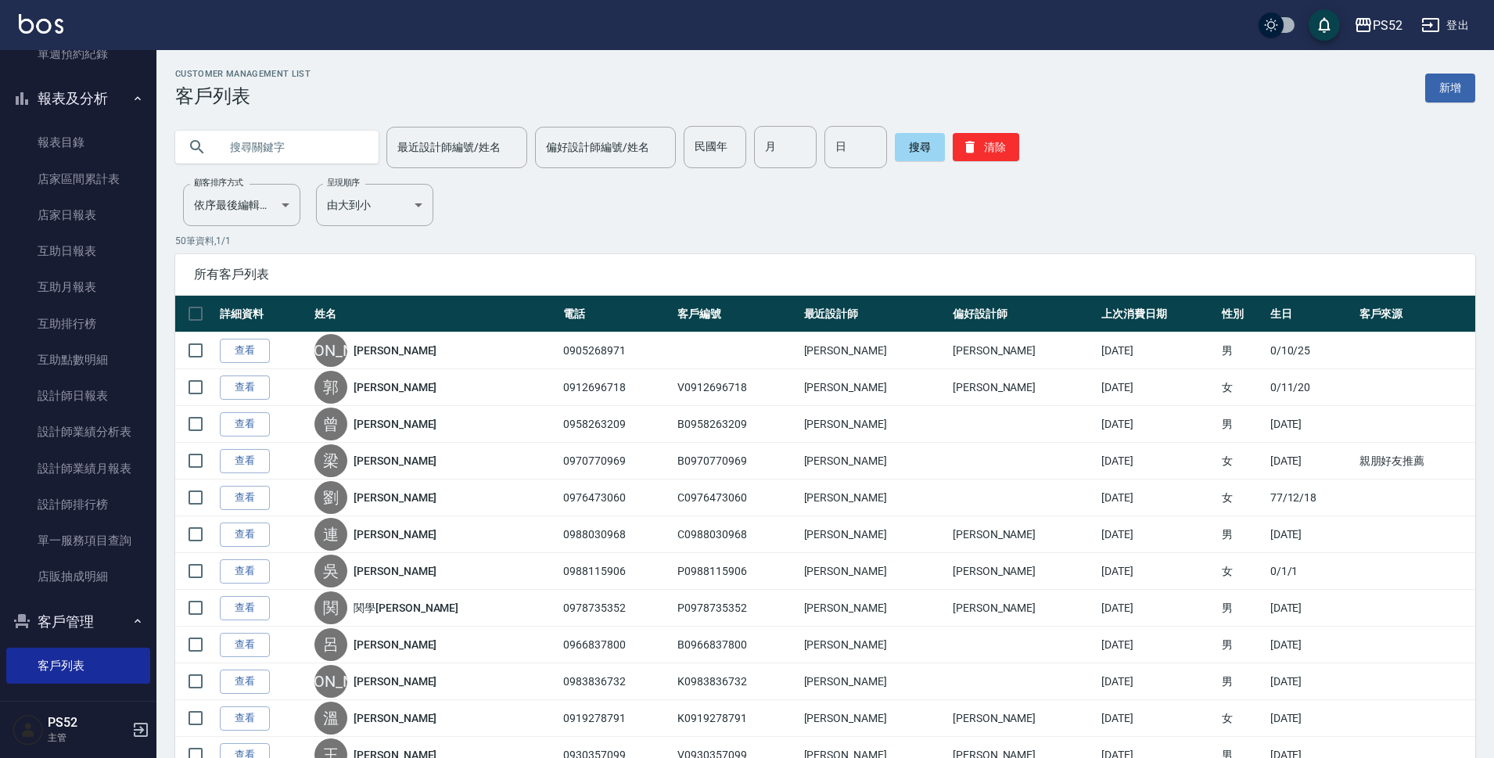
click at [316, 157] on input "text" at bounding box center [292, 147] width 147 height 42
type input "0963167"
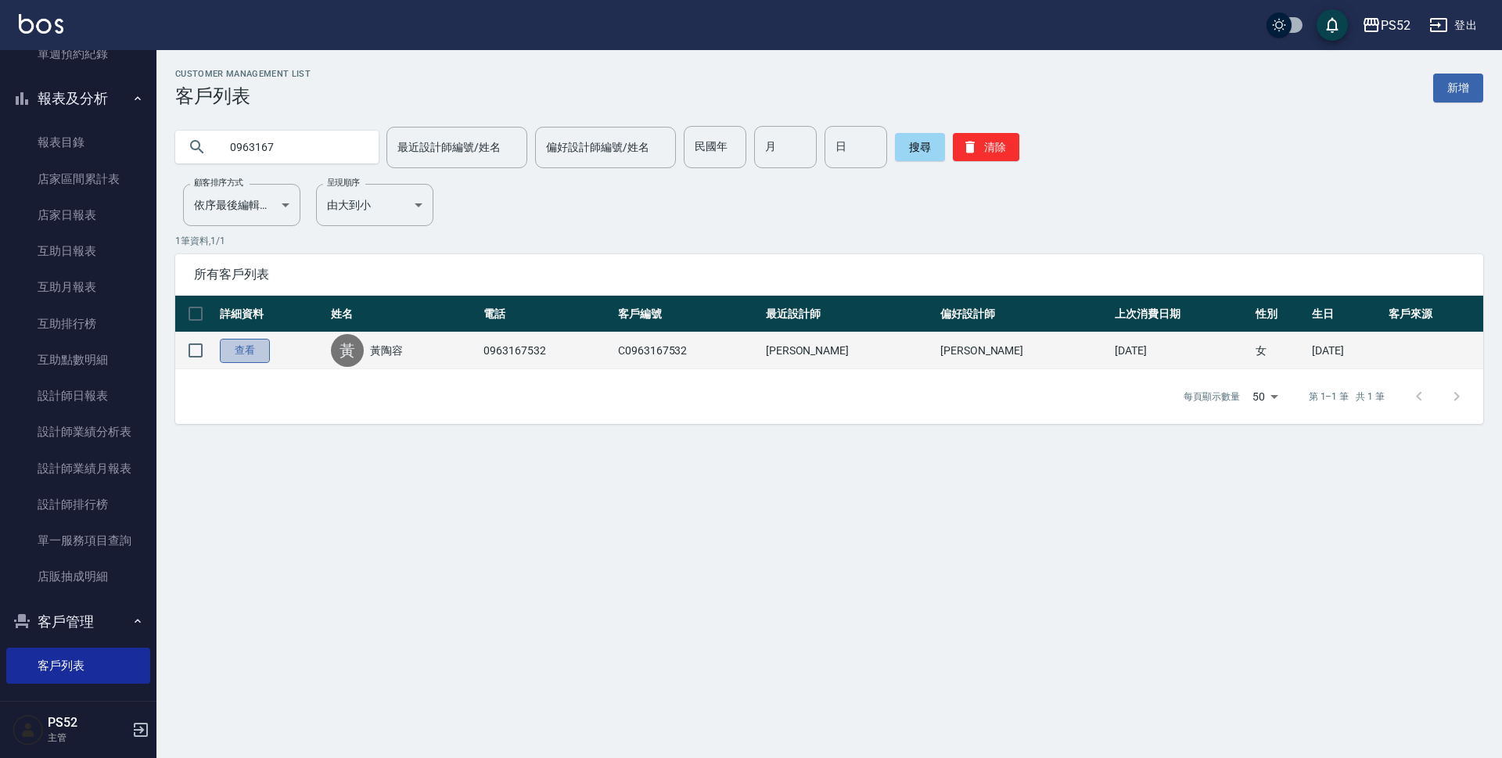
click at [242, 358] on link "查看" at bounding box center [245, 351] width 50 height 24
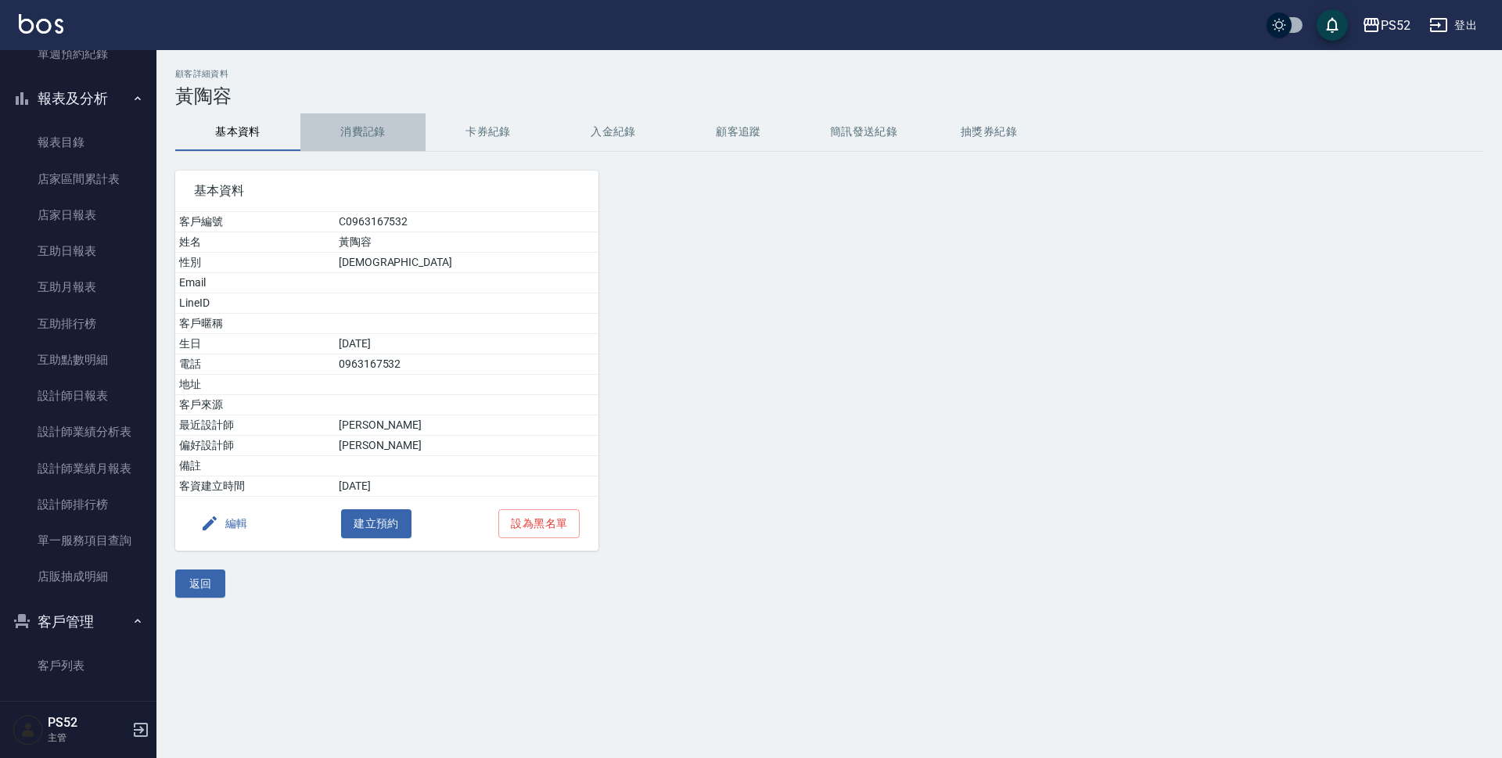
click at [355, 127] on button "消費記錄" at bounding box center [362, 132] width 125 height 38
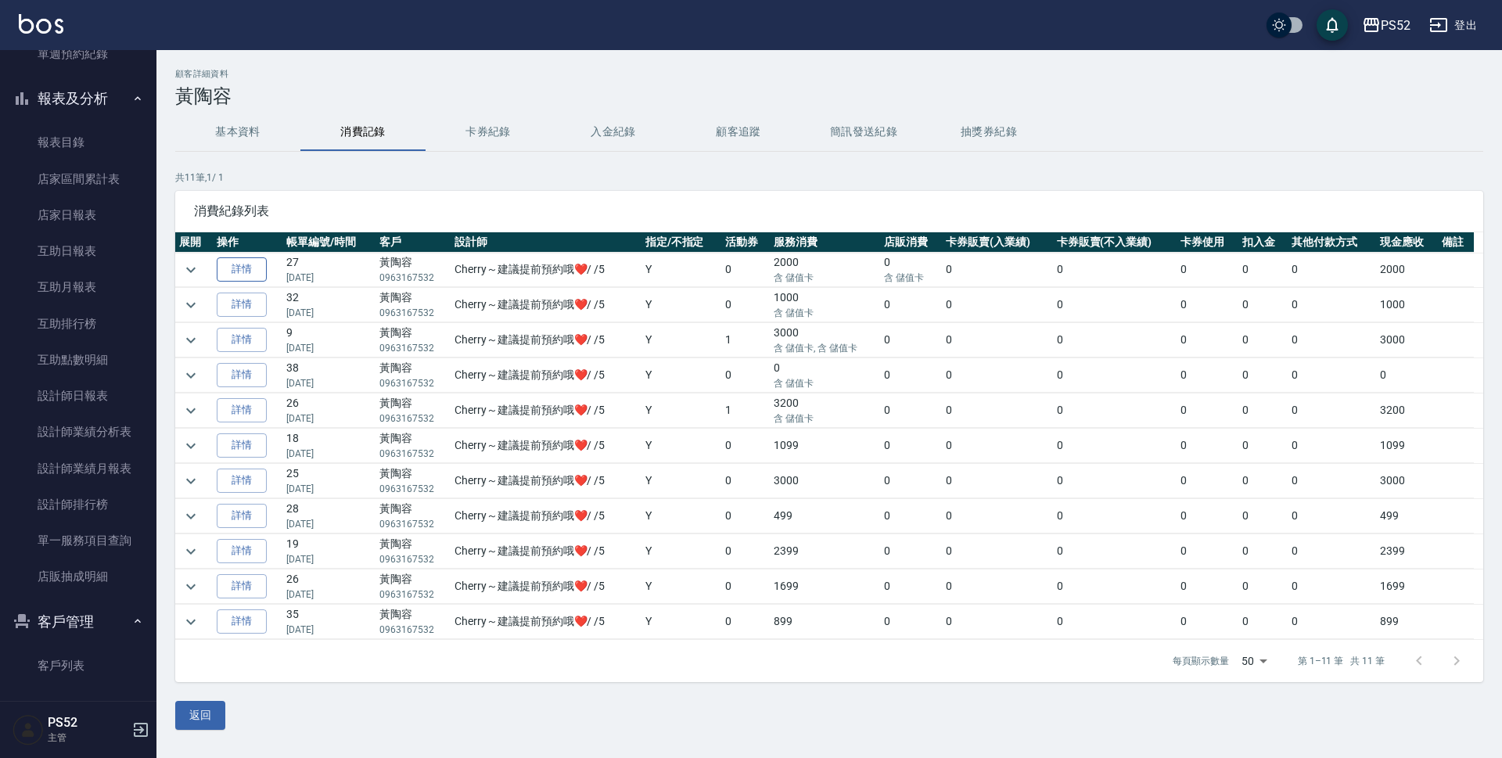
click at [243, 281] on link "詳情" at bounding box center [242, 269] width 50 height 24
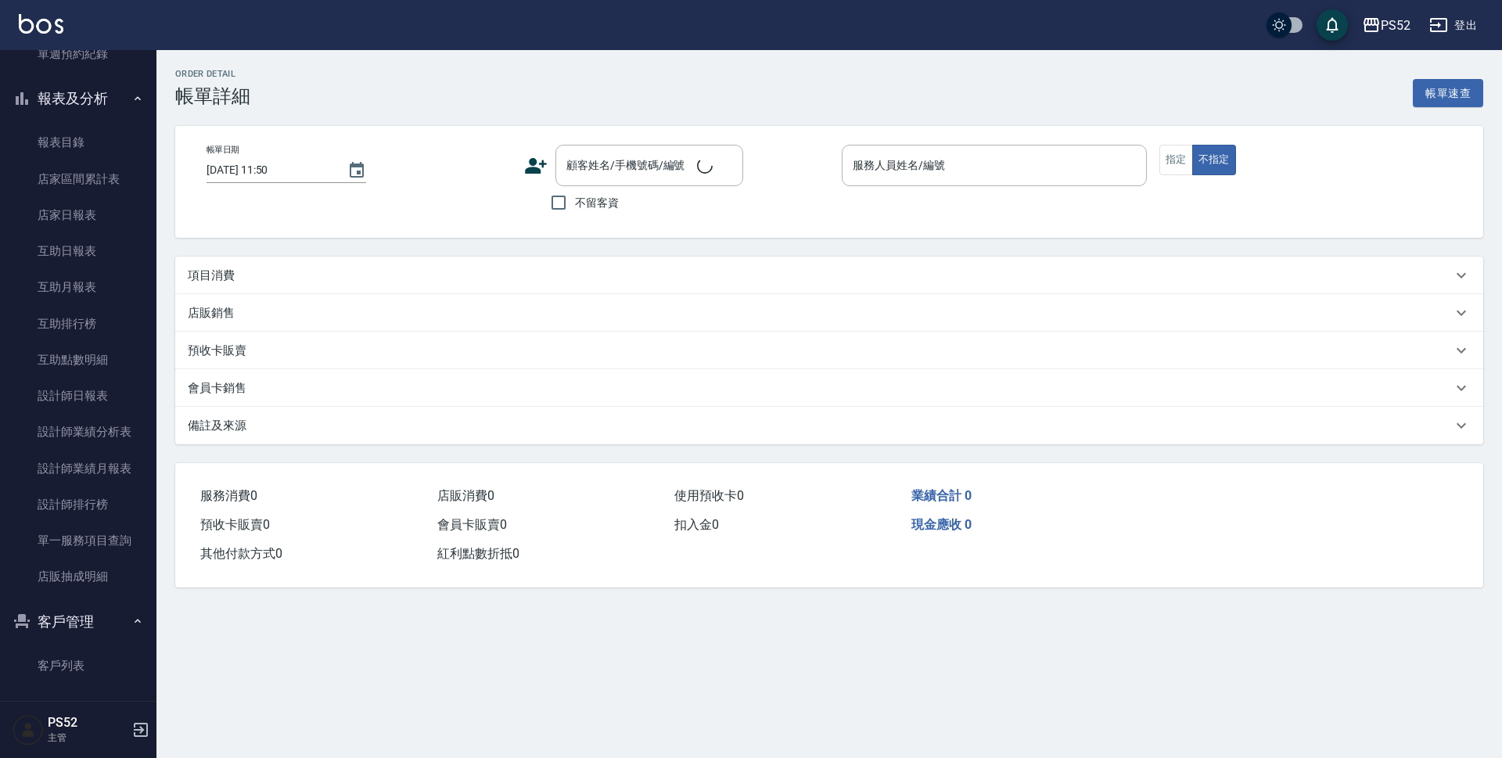
type input "2025/07/19 21:08"
type input "Cherry～建議提前預約哦❤️-5"
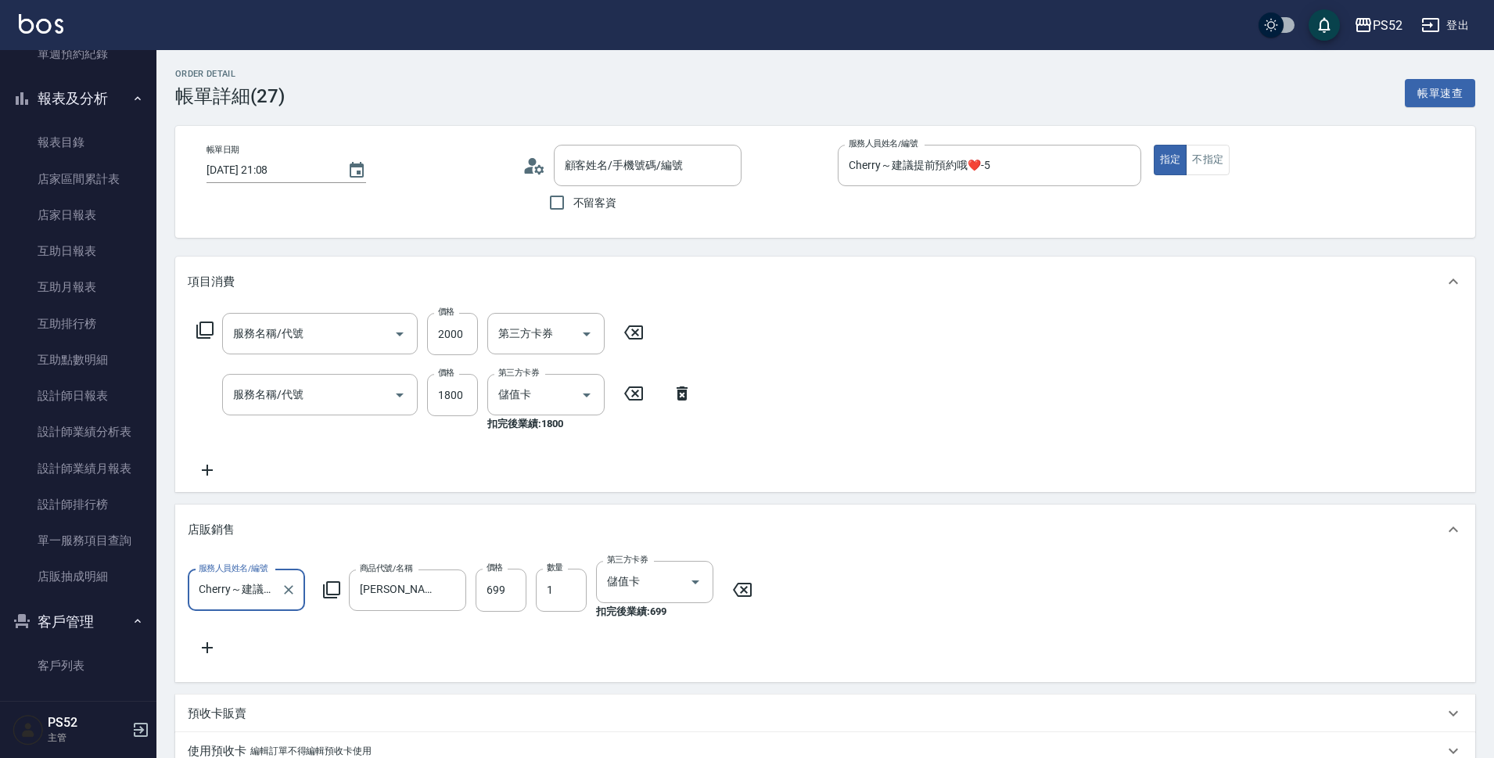
type input "黃陶容/0963167532/C0963167532"
type input "VIP(888)"
type input "燙D餐+BOY(P3)"
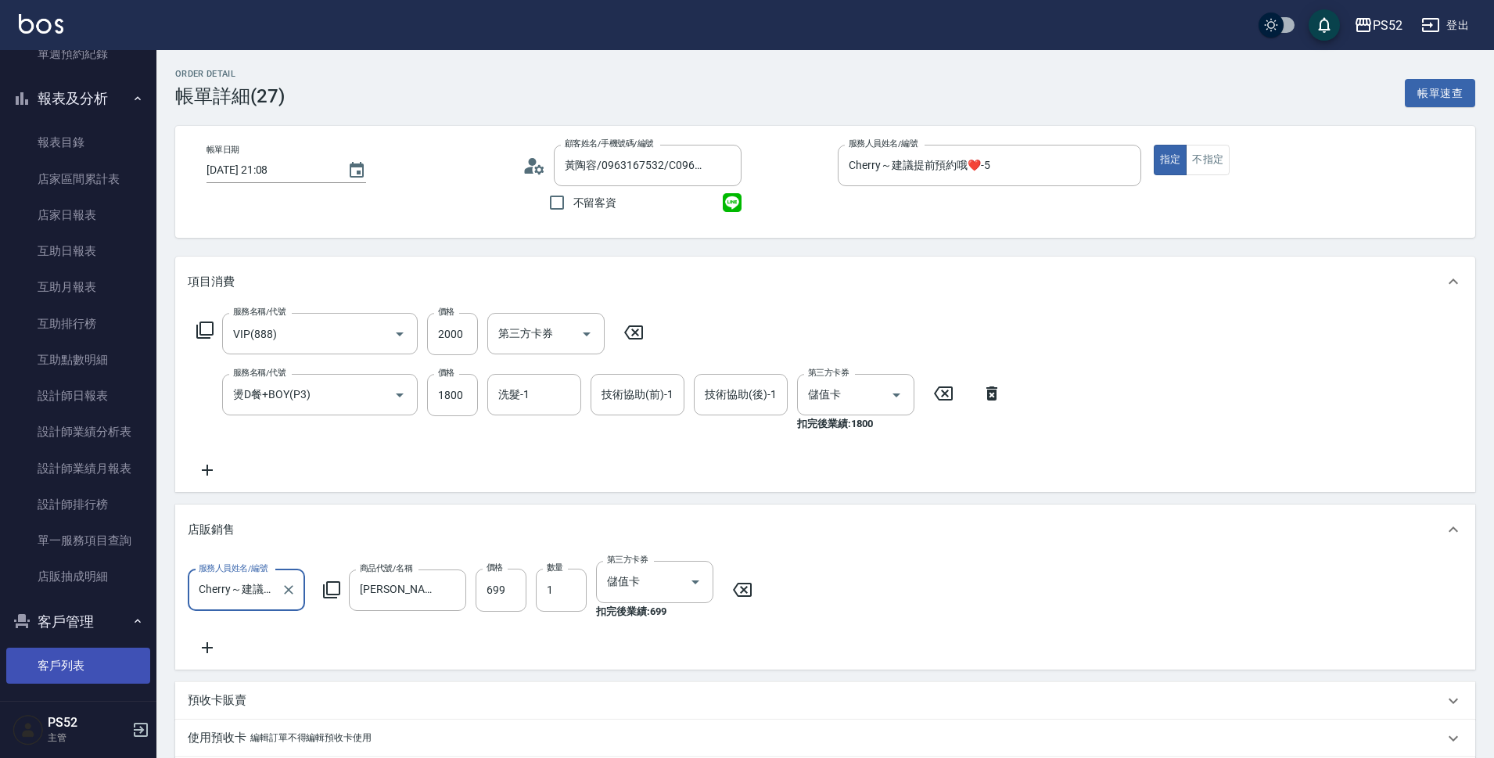
click at [106, 663] on link "客戶列表" at bounding box center [78, 666] width 144 height 36
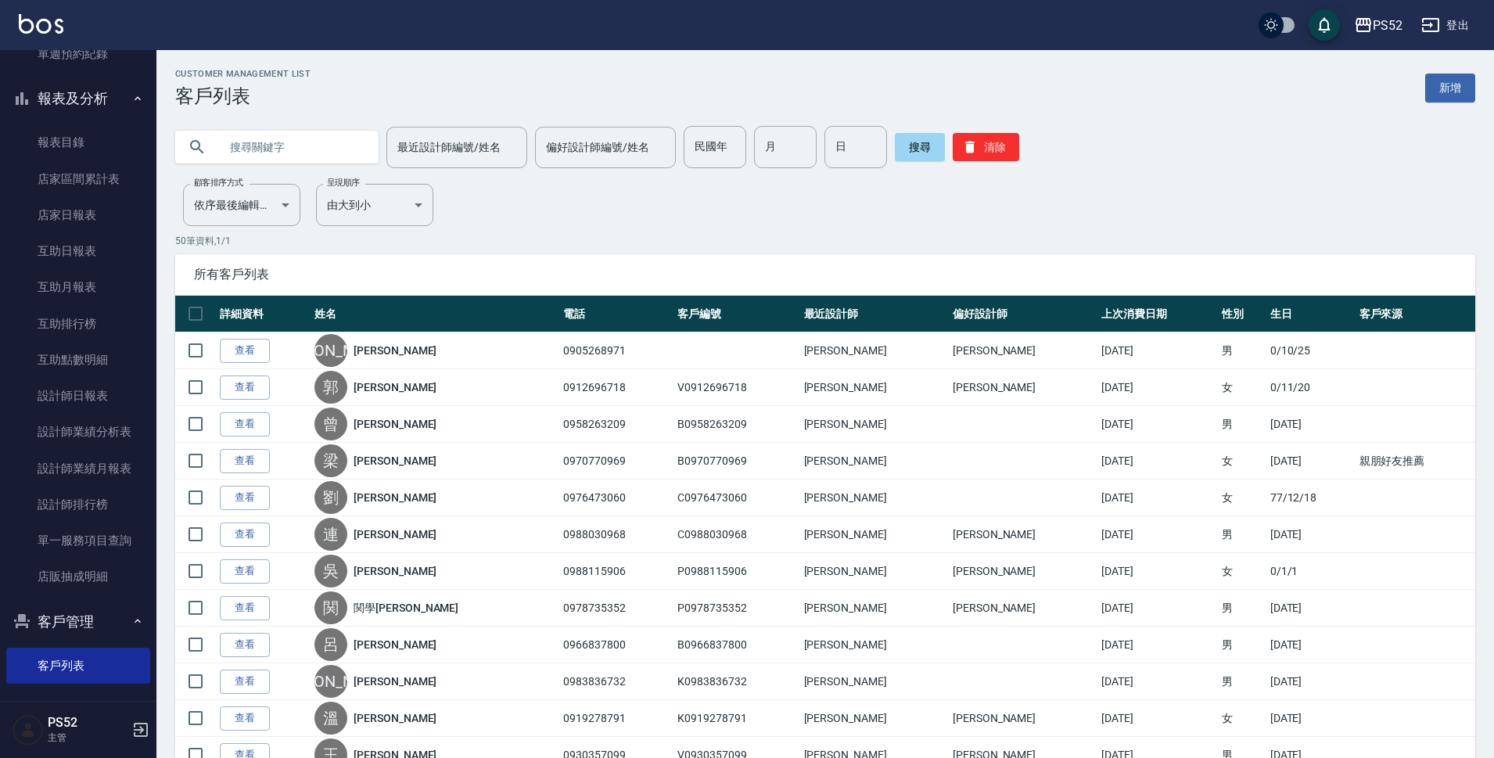
click at [314, 156] on input "text" at bounding box center [292, 147] width 147 height 42
type input "090526"
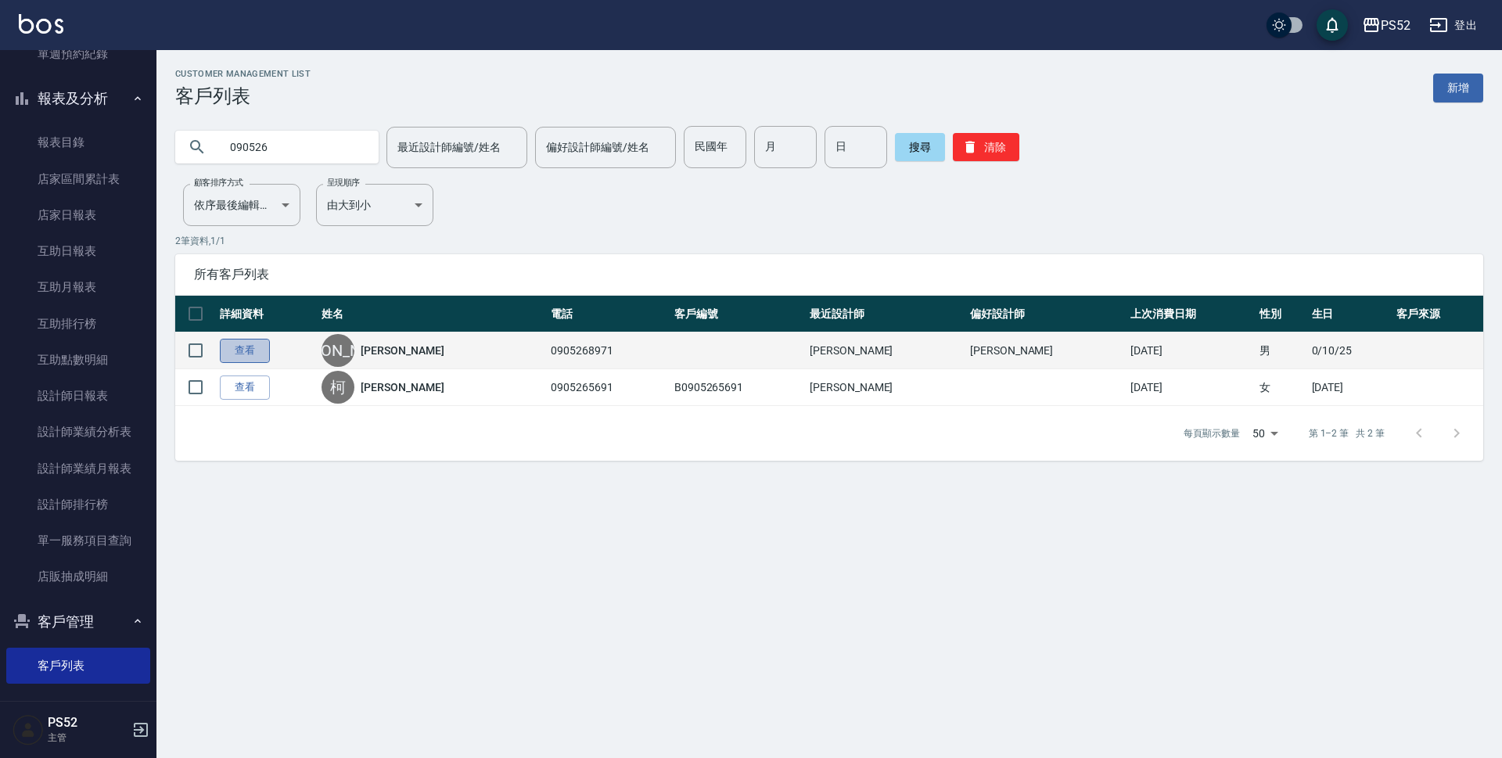
click at [240, 345] on link "查看" at bounding box center [245, 351] width 50 height 24
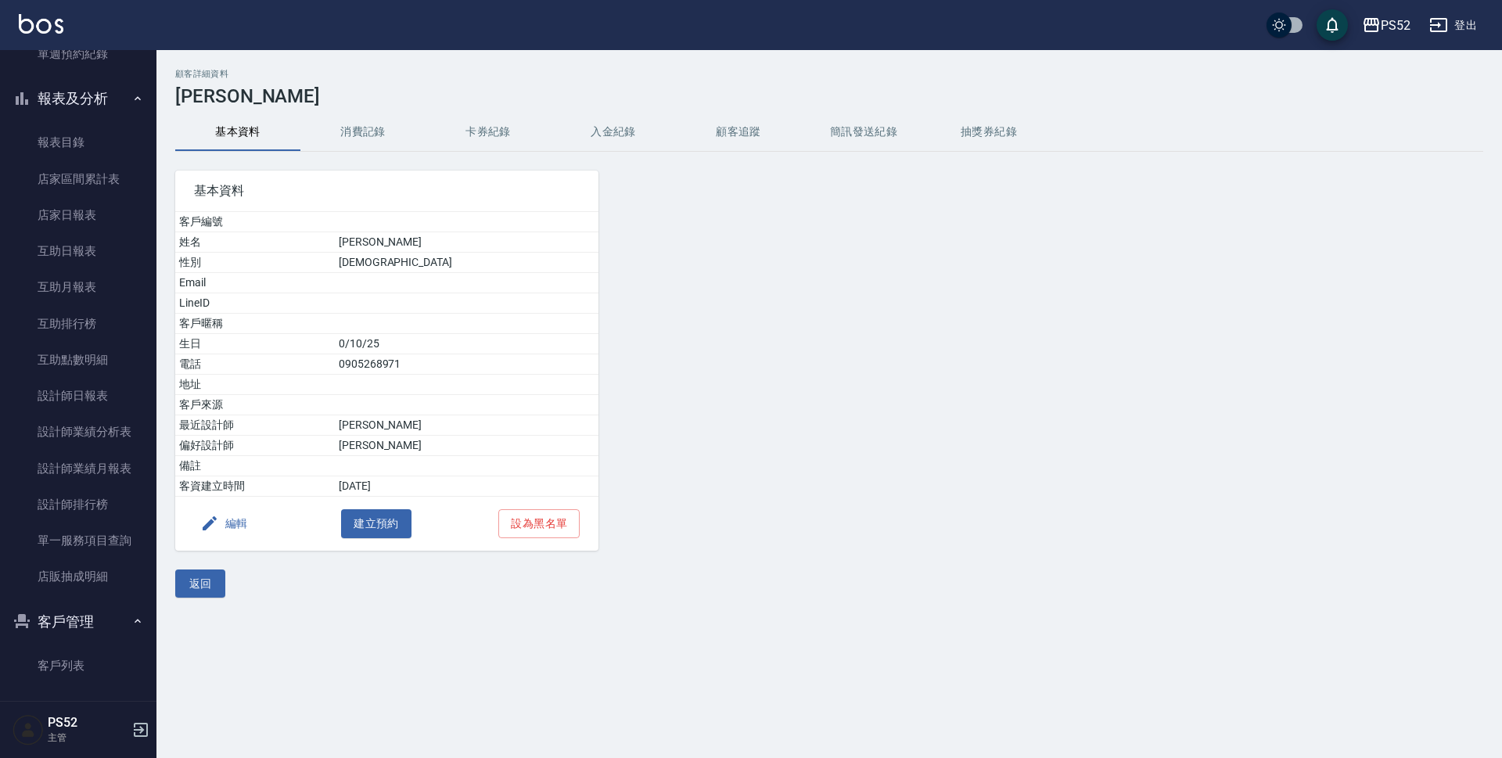
click at [227, 531] on button "編輯" at bounding box center [224, 523] width 60 height 29
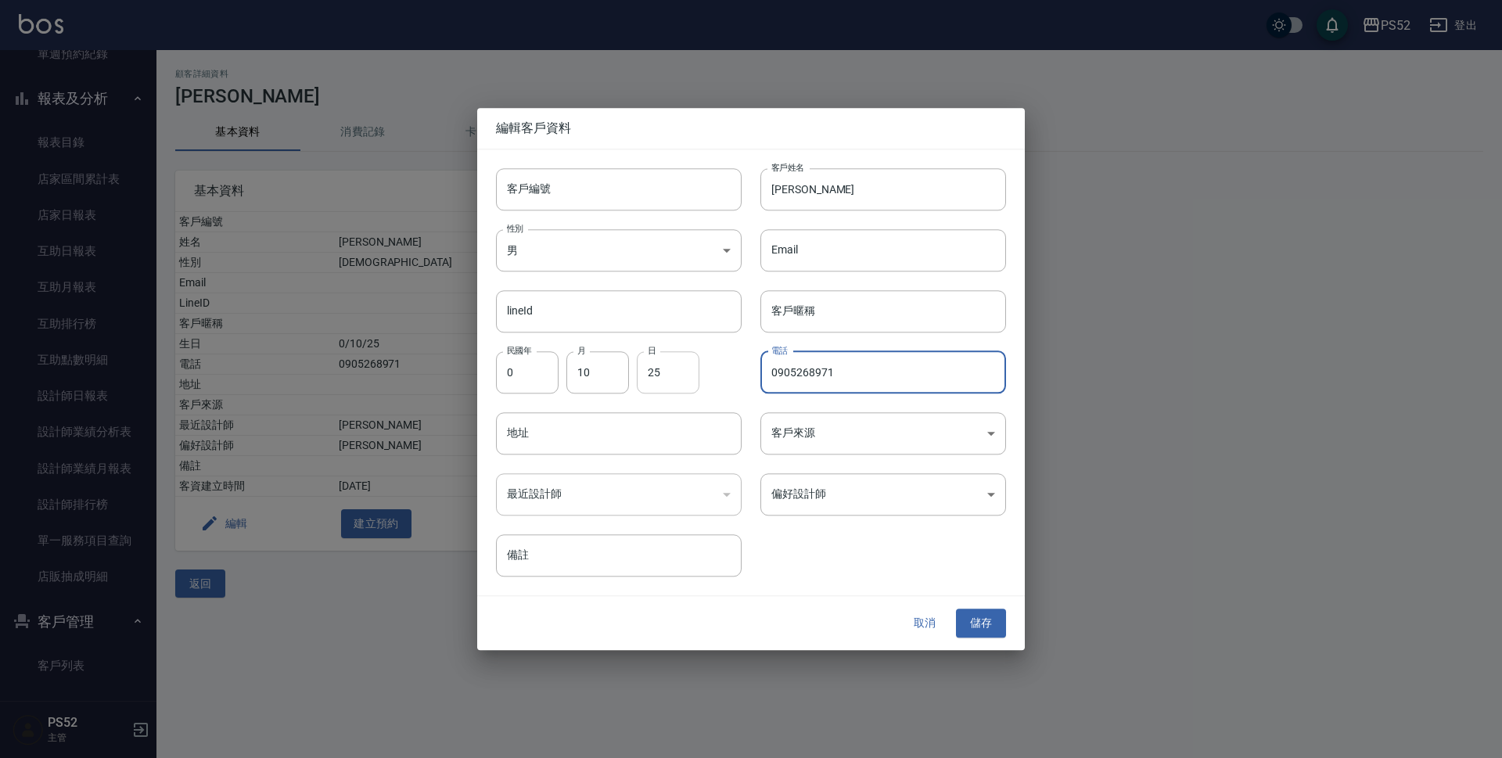
drag, startPoint x: 883, startPoint y: 371, endPoint x: 655, endPoint y: 373, distance: 228.4
click at [655, 373] on div "客戶編號 客戶編號 客戶姓名 楊承軒 客戶姓名 性別 男 MALE 性別 Email Email lineId lineId 客戶暱稱 客戶暱稱 民國年 0 …" at bounding box center [741, 363] width 529 height 428
click at [633, 185] on input "客戶編號" at bounding box center [619, 189] width 246 height 42
paste input "0905268971"
click at [508, 196] on input "0905268971" at bounding box center [601, 189] width 210 height 42
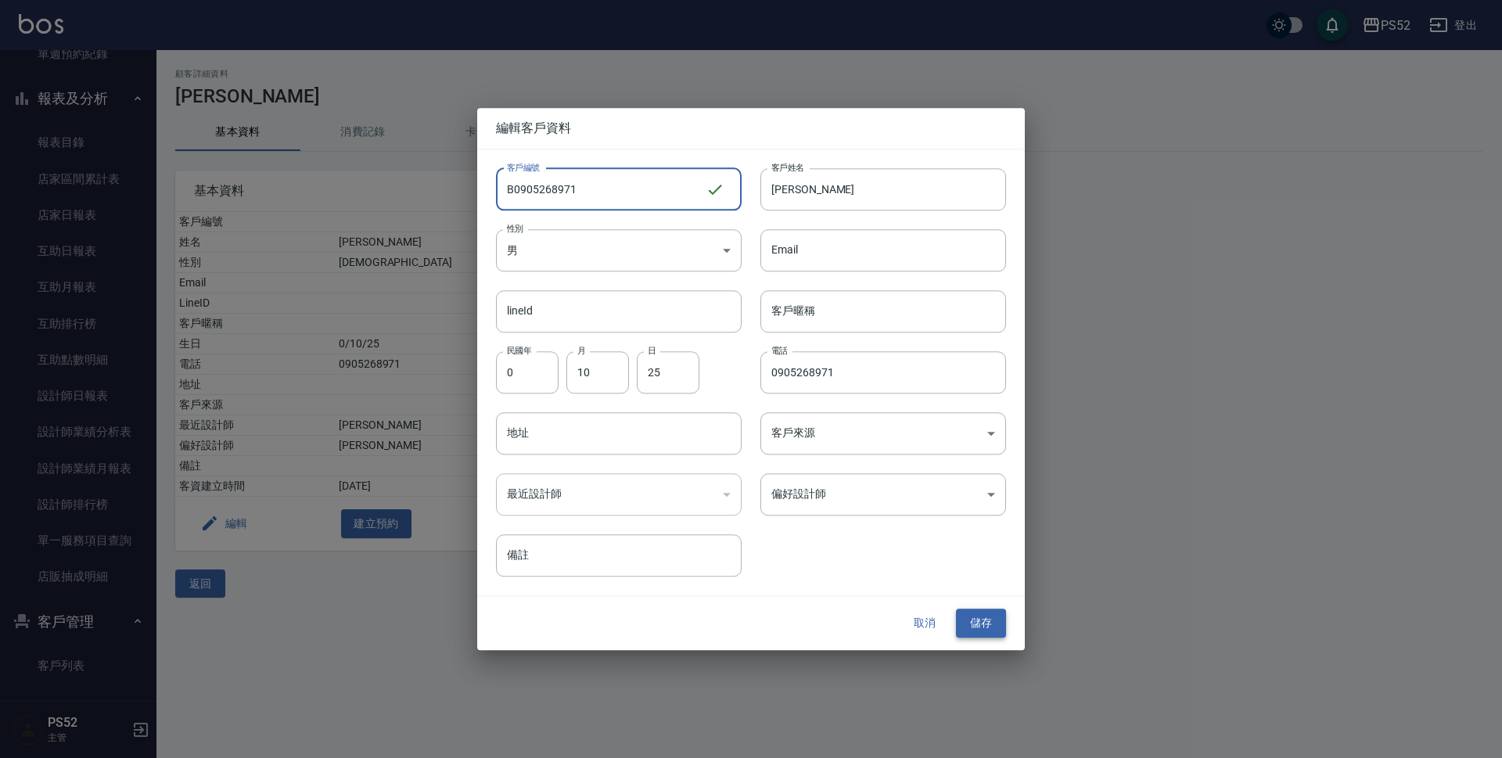
type input "B0905268971"
click at [980, 621] on button "儲存" at bounding box center [981, 623] width 50 height 29
